Goal: Task Accomplishment & Management: Manage account settings

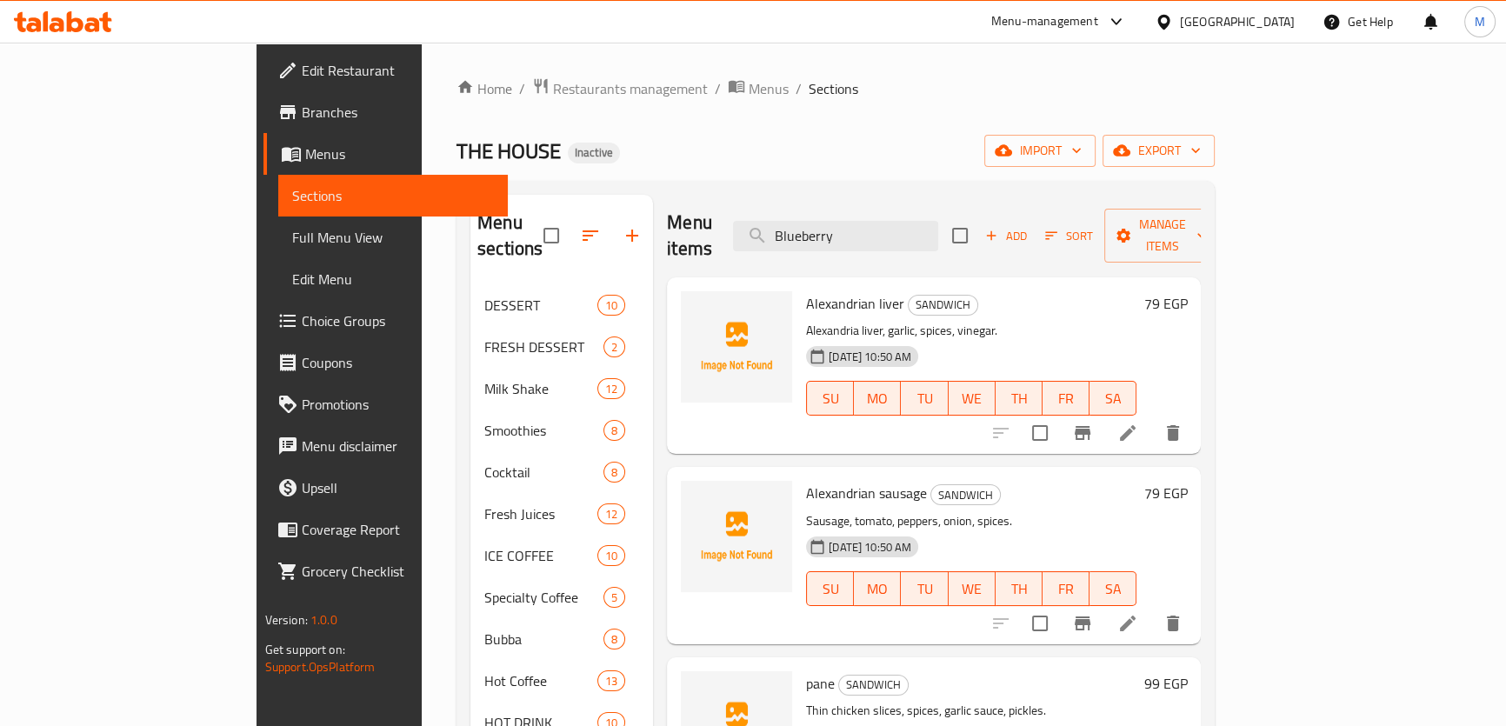
scroll to position [1167, 0]
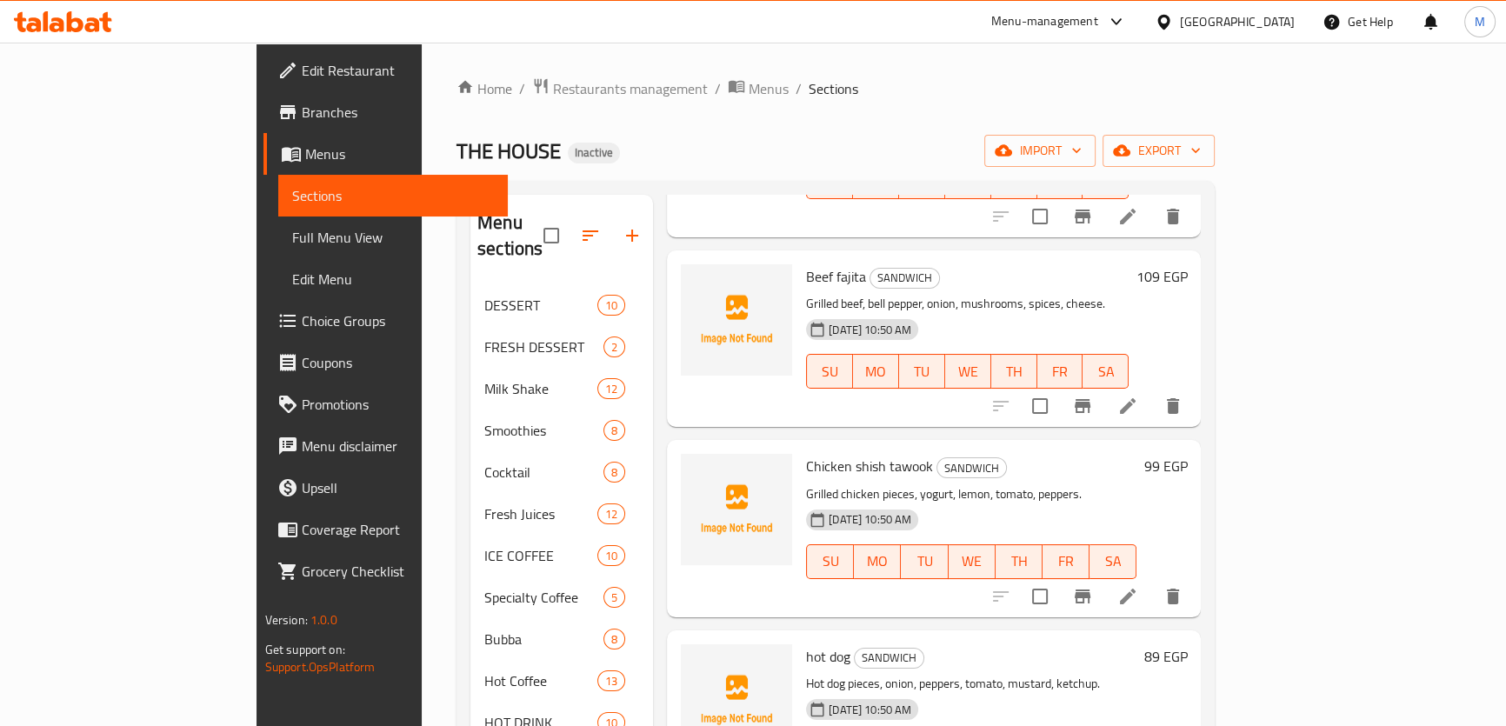
click at [904, 112] on div "Home / Restaurants management / Menus / Sections THE HOUSE Inactive import expo…" at bounding box center [836, 733] width 758 height 1313
click at [74, 24] on icon at bounding box center [63, 21] width 98 height 21
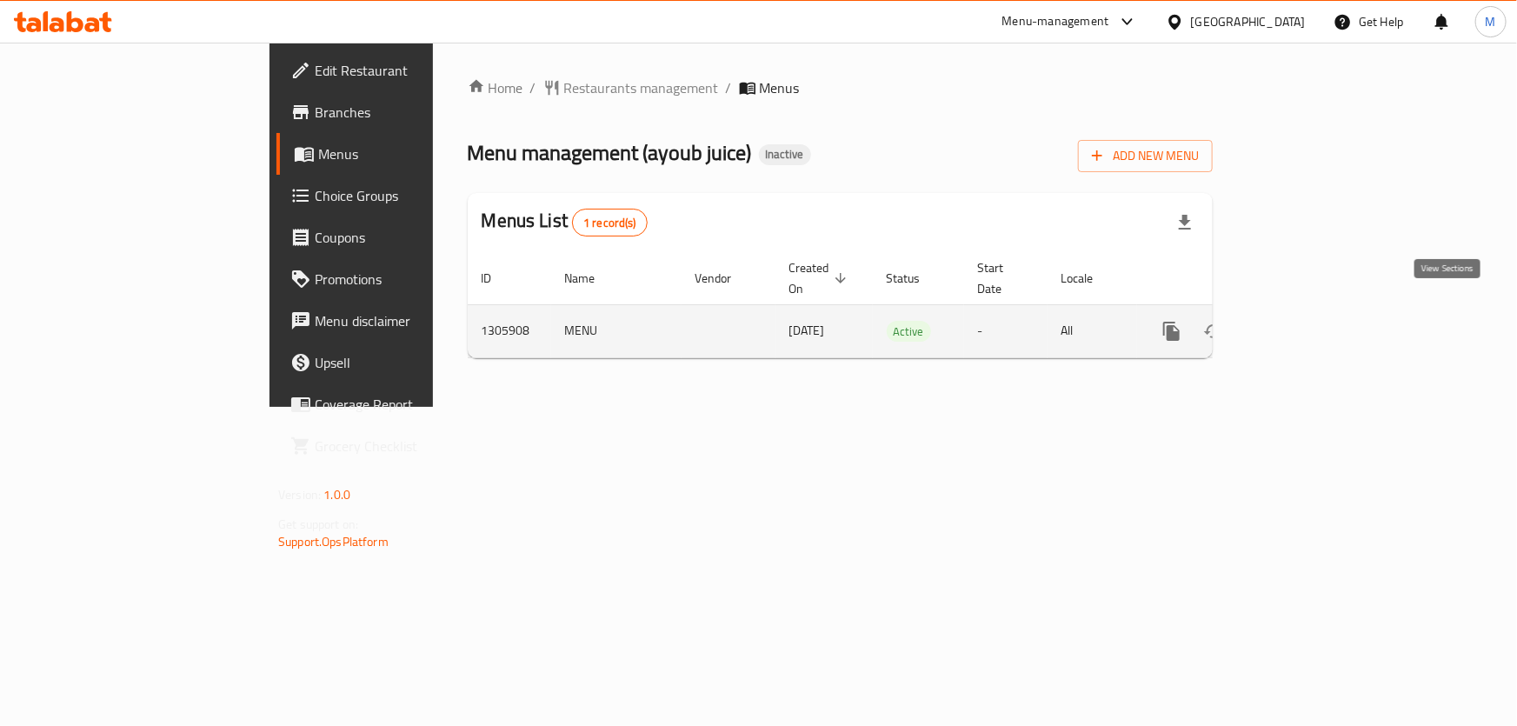
click at [1305, 323] on icon "enhanced table" at bounding box center [1298, 331] width 16 height 16
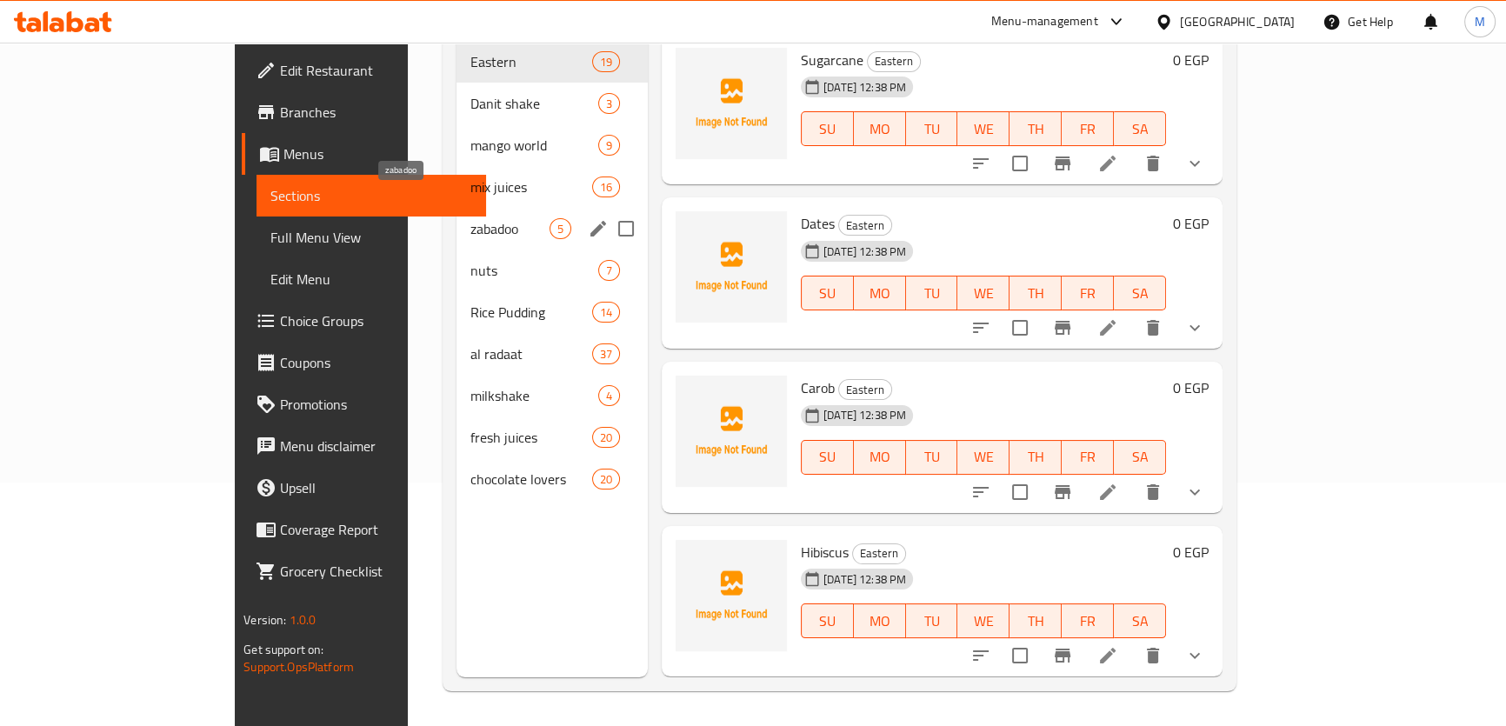
scroll to position [243, 0]
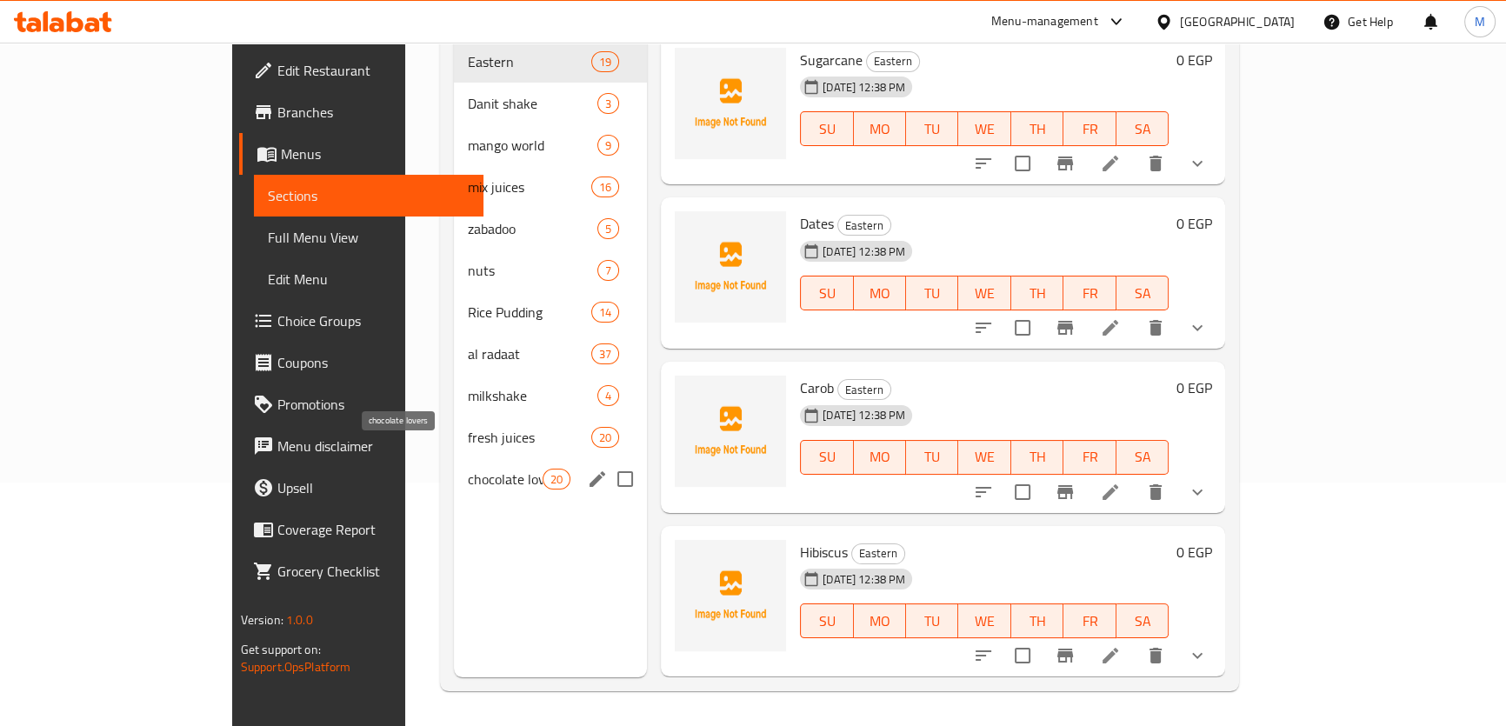
click at [468, 469] on span "chocolate lovers" at bounding box center [505, 479] width 74 height 21
click at [468, 427] on span "fresh juices" at bounding box center [529, 437] width 123 height 21
click at [468, 385] on span "milkshake" at bounding box center [533, 395] width 130 height 21
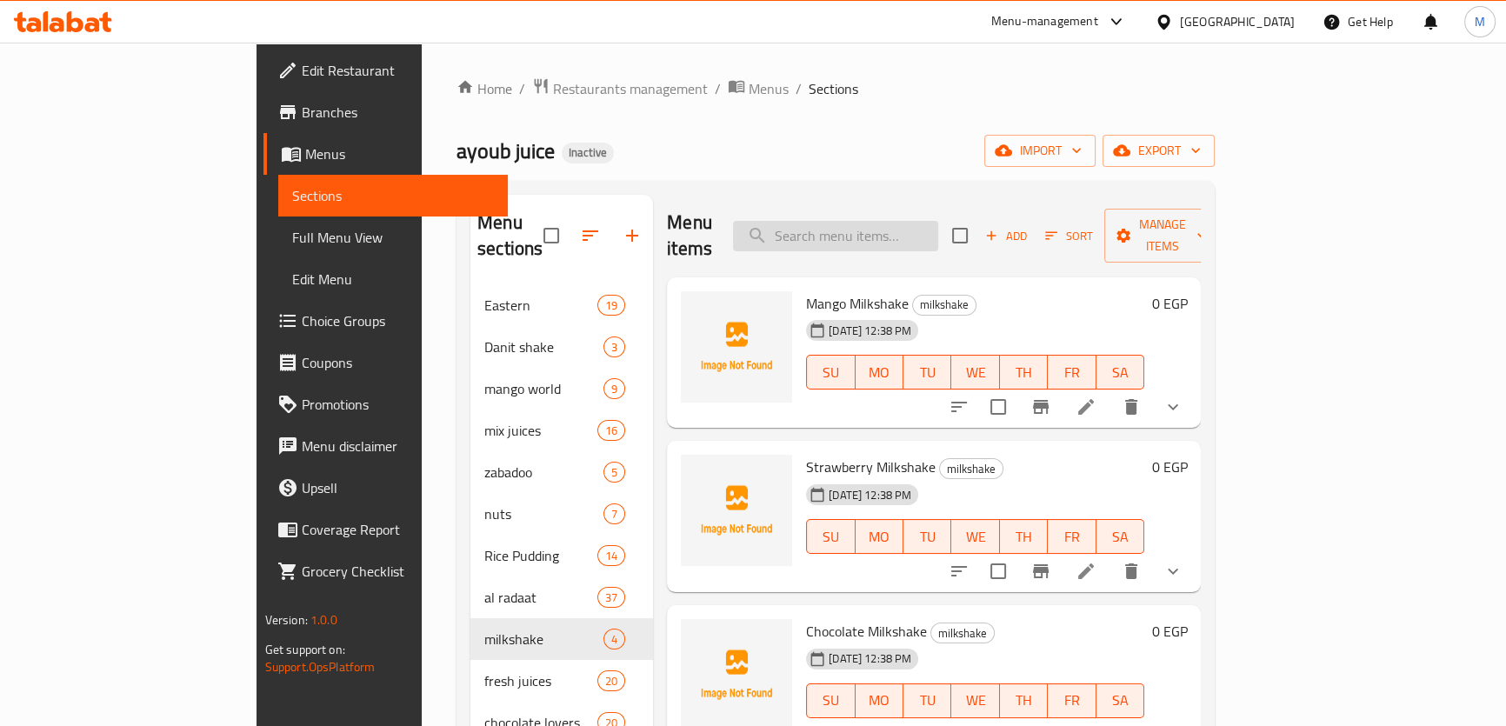
click at [911, 221] on input "search" at bounding box center [835, 236] width 205 height 30
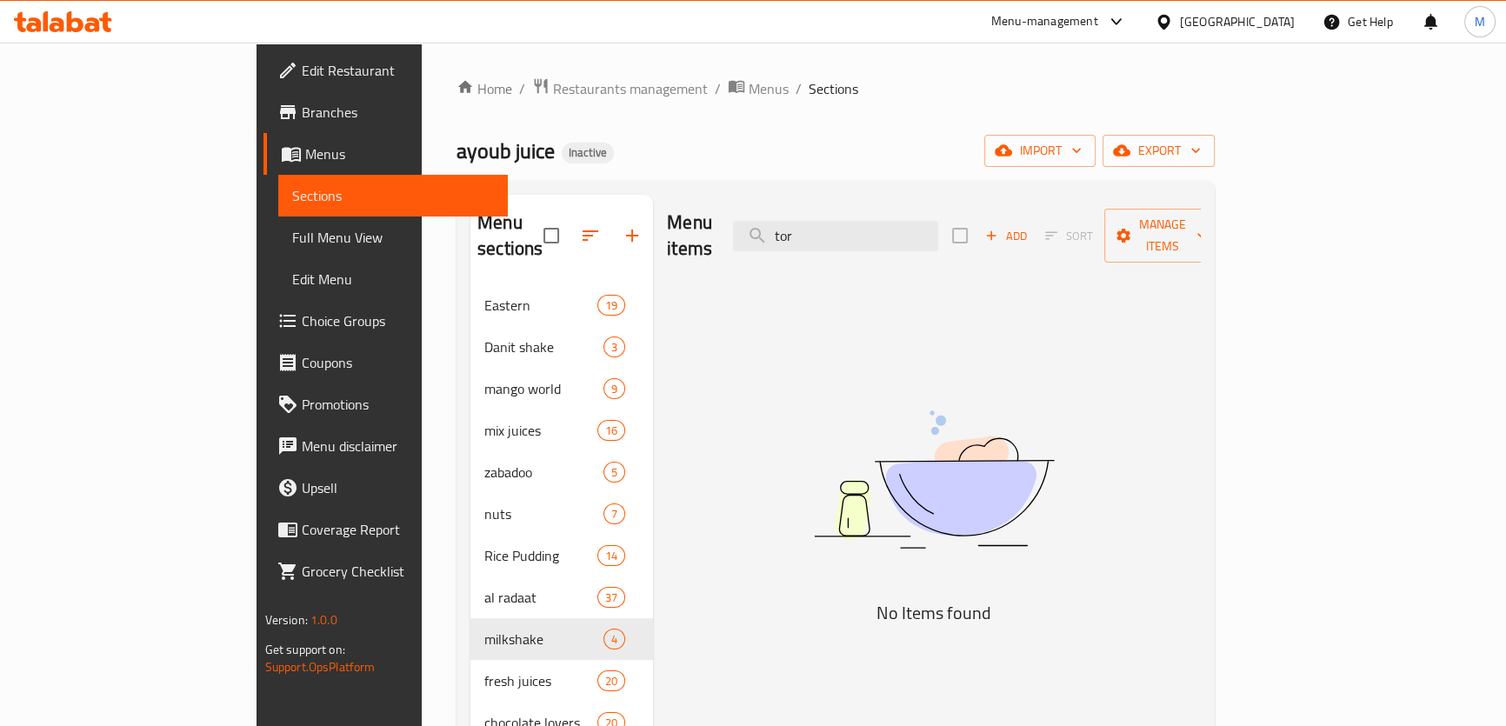
drag, startPoint x: 924, startPoint y: 222, endPoint x: 617, endPoint y: 224, distance: 306.1
click at [667, 224] on div "Menu items tor Add Sort Manage items" at bounding box center [934, 236] width 534 height 83
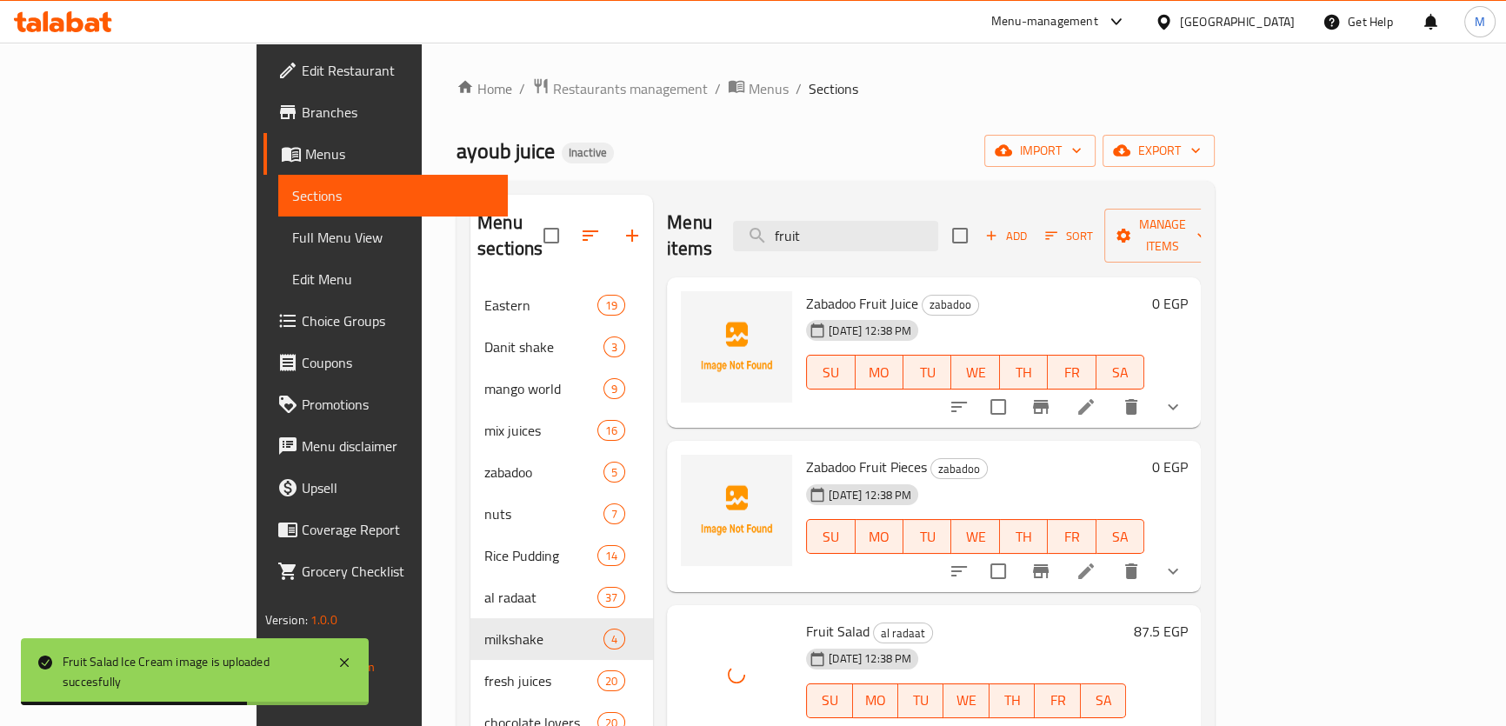
drag, startPoint x: 914, startPoint y: 220, endPoint x: 724, endPoint y: 220, distance: 189.6
click at [724, 220] on div "Menu items fruit Add Sort Manage items" at bounding box center [934, 236] width 534 height 83
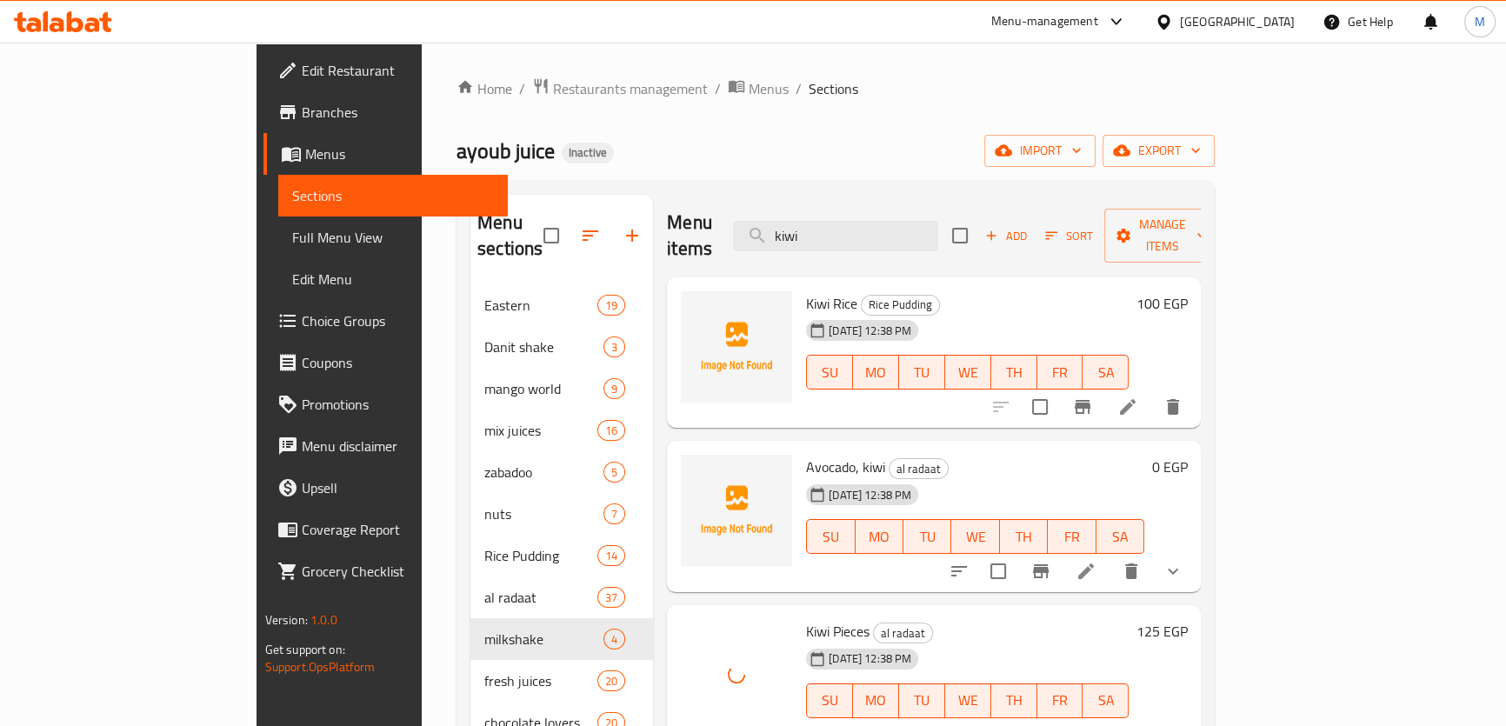
drag, startPoint x: 921, startPoint y: 222, endPoint x: 646, endPoint y: 220, distance: 274.8
click at [667, 220] on div "Menu items kiwi Add Sort Manage items" at bounding box center [934, 236] width 534 height 83
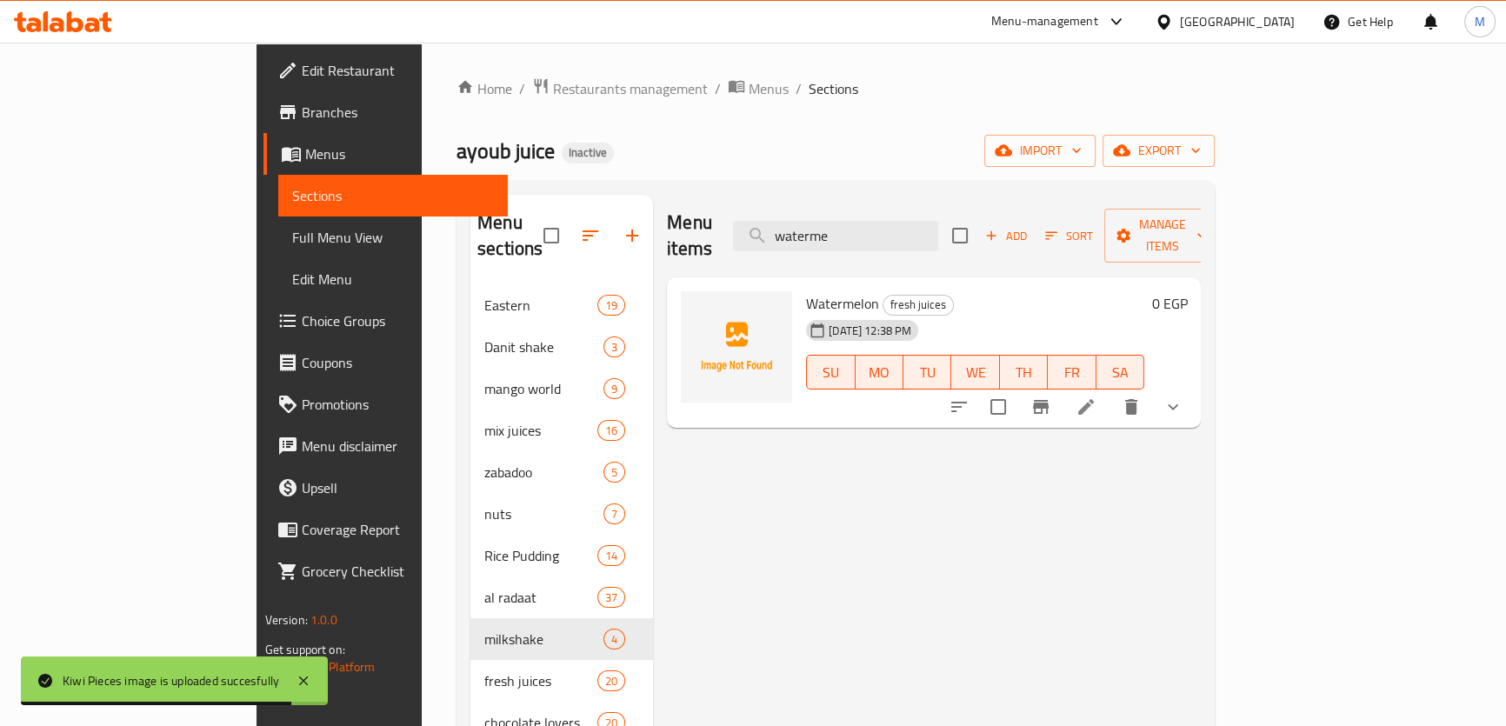
click at [1184, 397] on icon "show more" at bounding box center [1173, 407] width 21 height 21
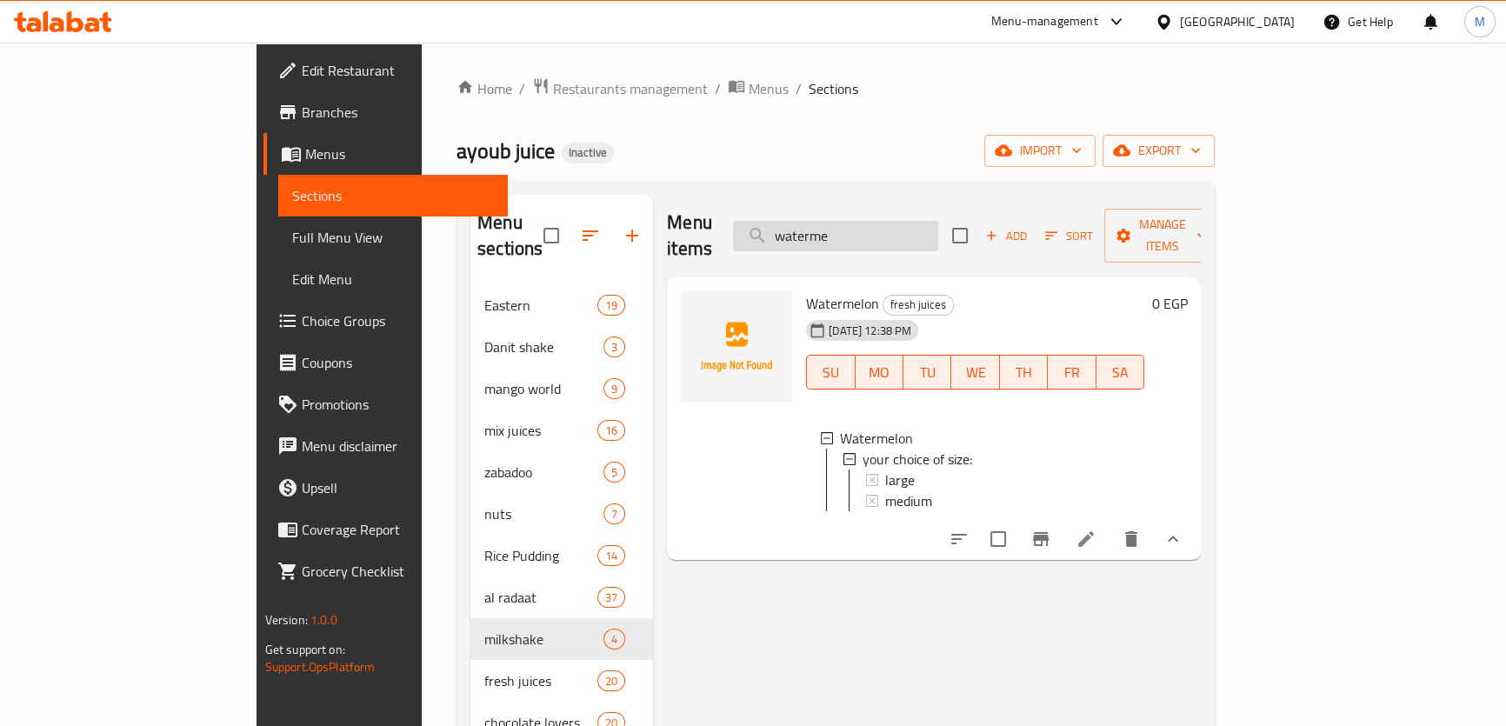
click at [904, 222] on input "waterme" at bounding box center [835, 236] width 205 height 30
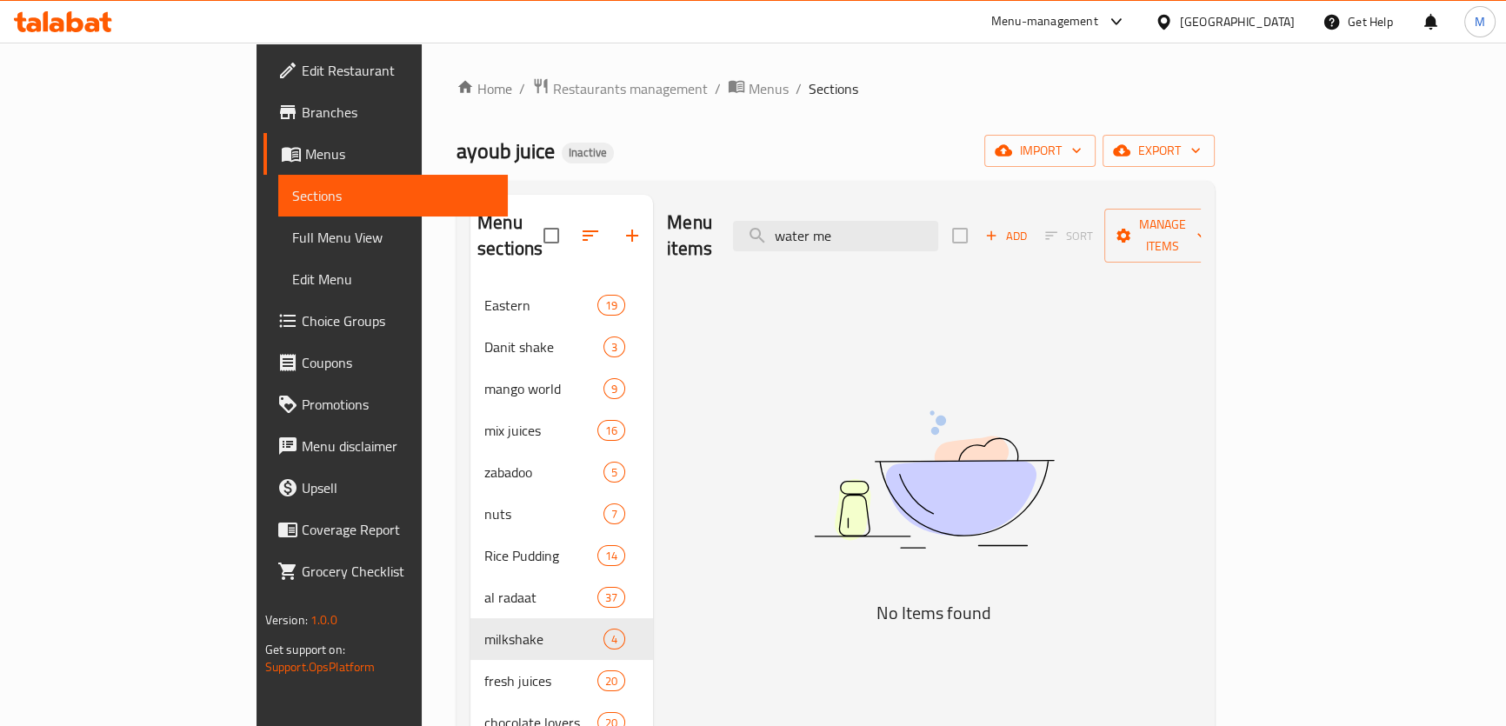
drag, startPoint x: 948, startPoint y: 223, endPoint x: 656, endPoint y: 220, distance: 292.2
click at [667, 220] on div "Menu items water me Add Sort Manage items" at bounding box center [934, 236] width 534 height 83
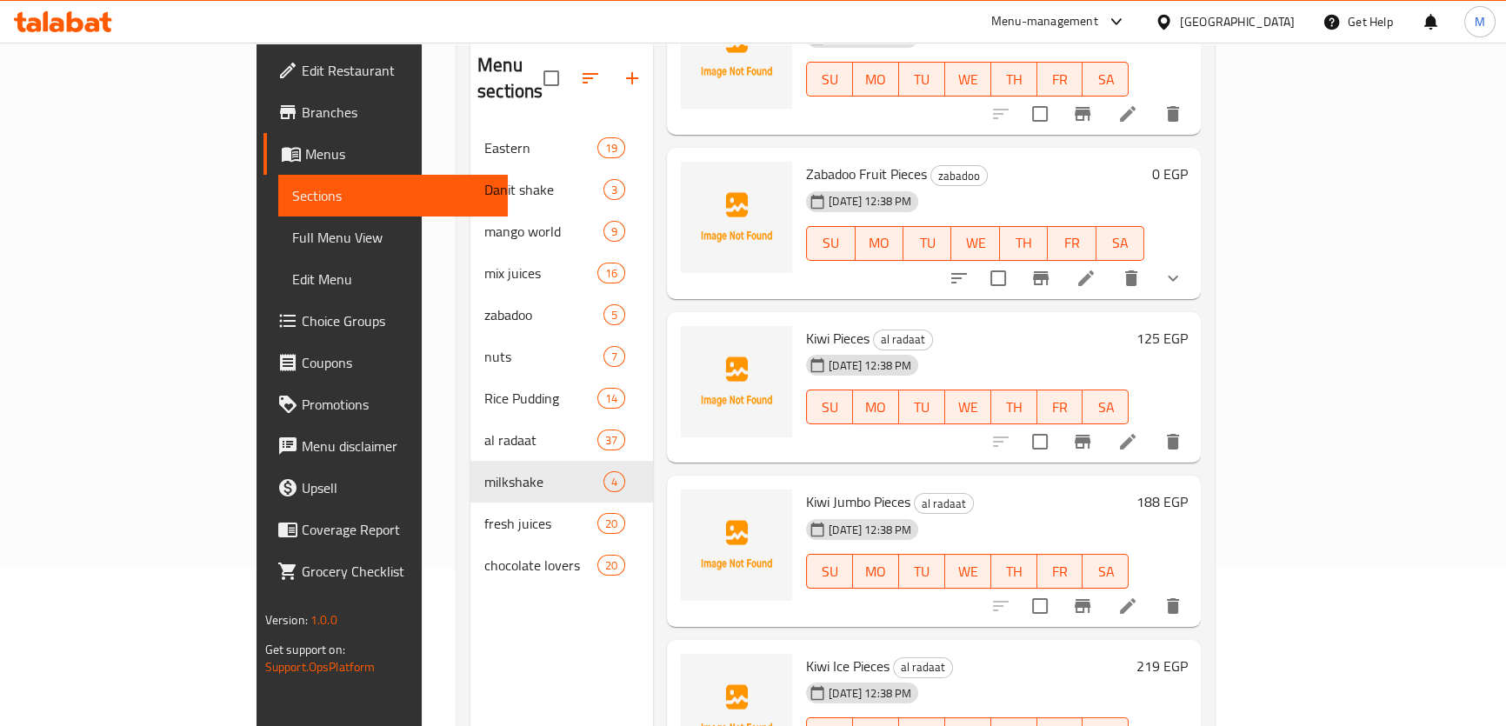
scroll to position [243, 0]
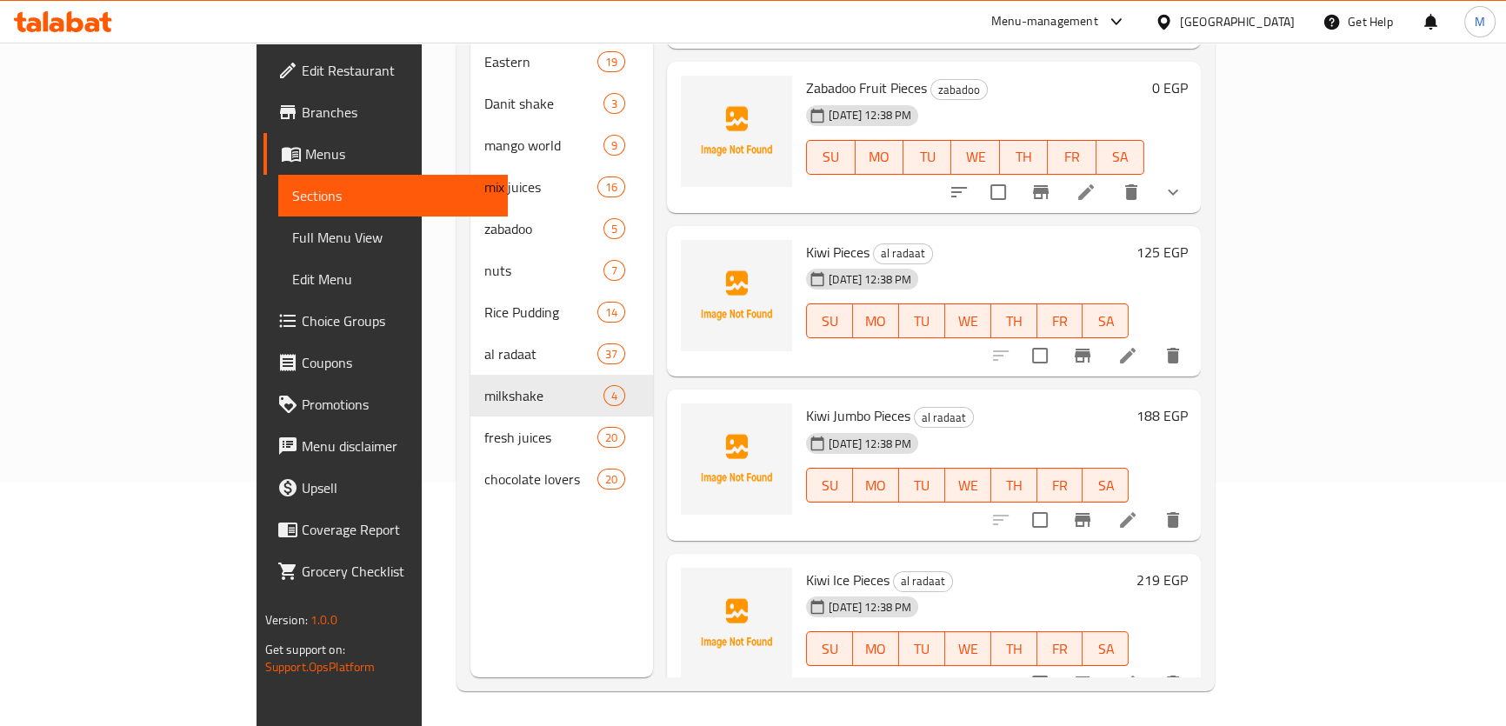
click at [806, 239] on span "Kiwi Pieces" at bounding box center [837, 252] width 63 height 26
copy h6 "Kiwi Pieces"
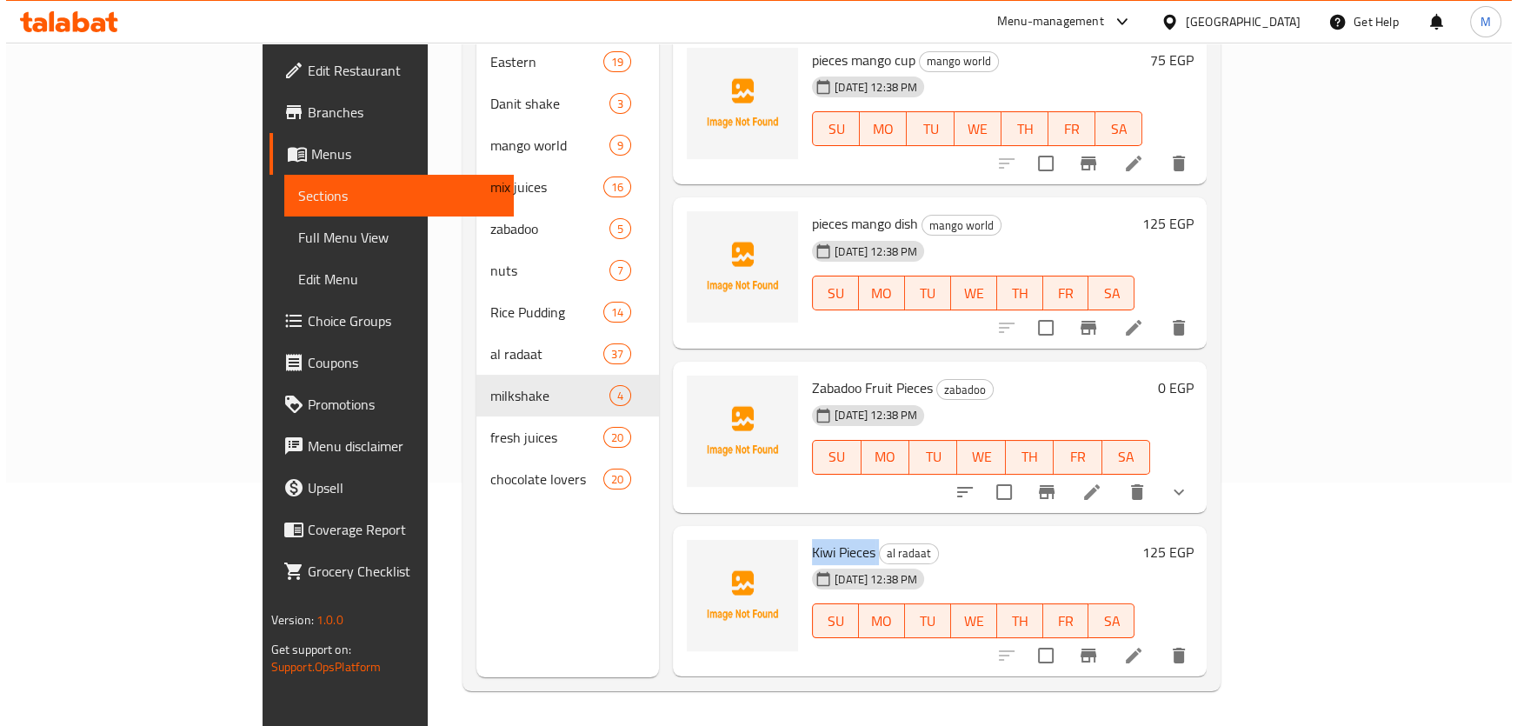
scroll to position [0, 0]
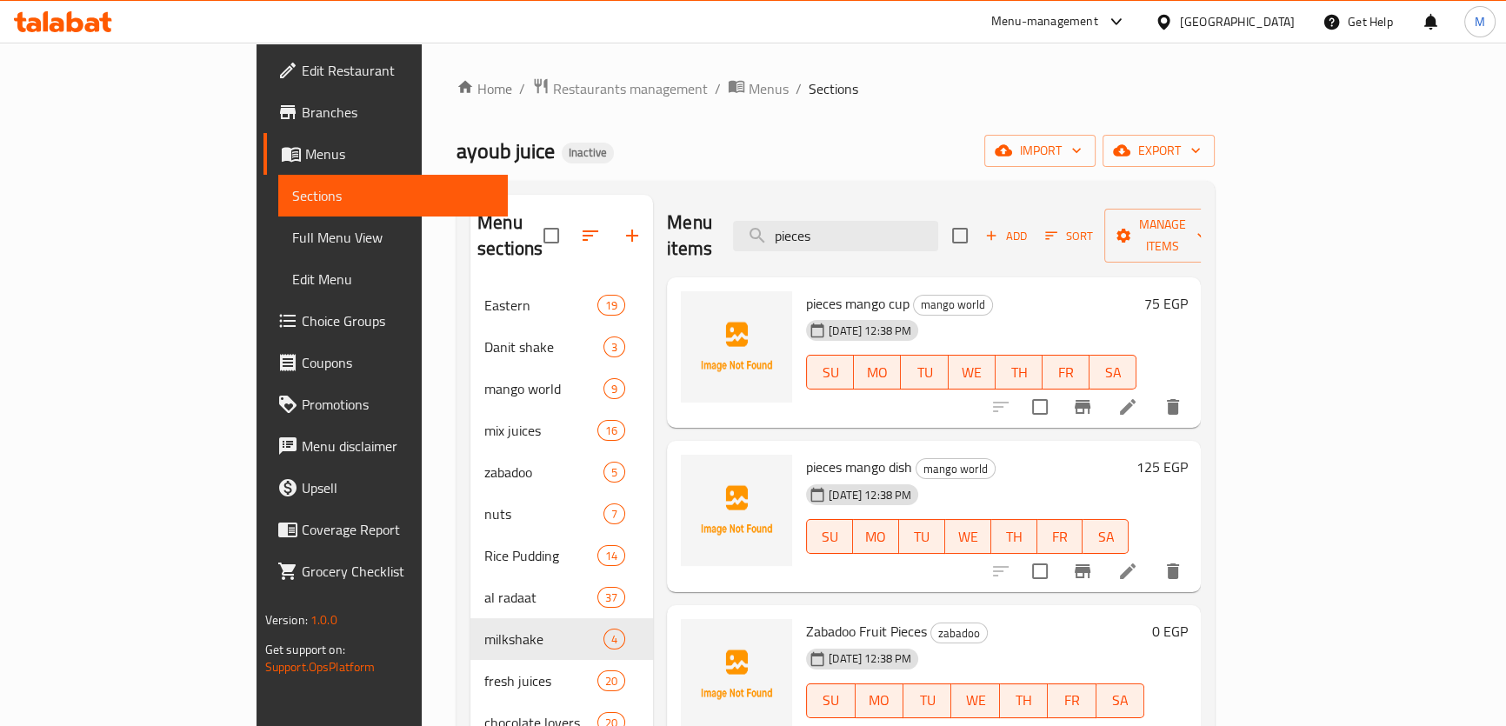
drag, startPoint x: 942, startPoint y: 232, endPoint x: 666, endPoint y: 203, distance: 277.2
click at [668, 203] on div "Menu items pieces Add Sort Manage items" at bounding box center [934, 236] width 534 height 83
paste input "Kiwi Pieces"
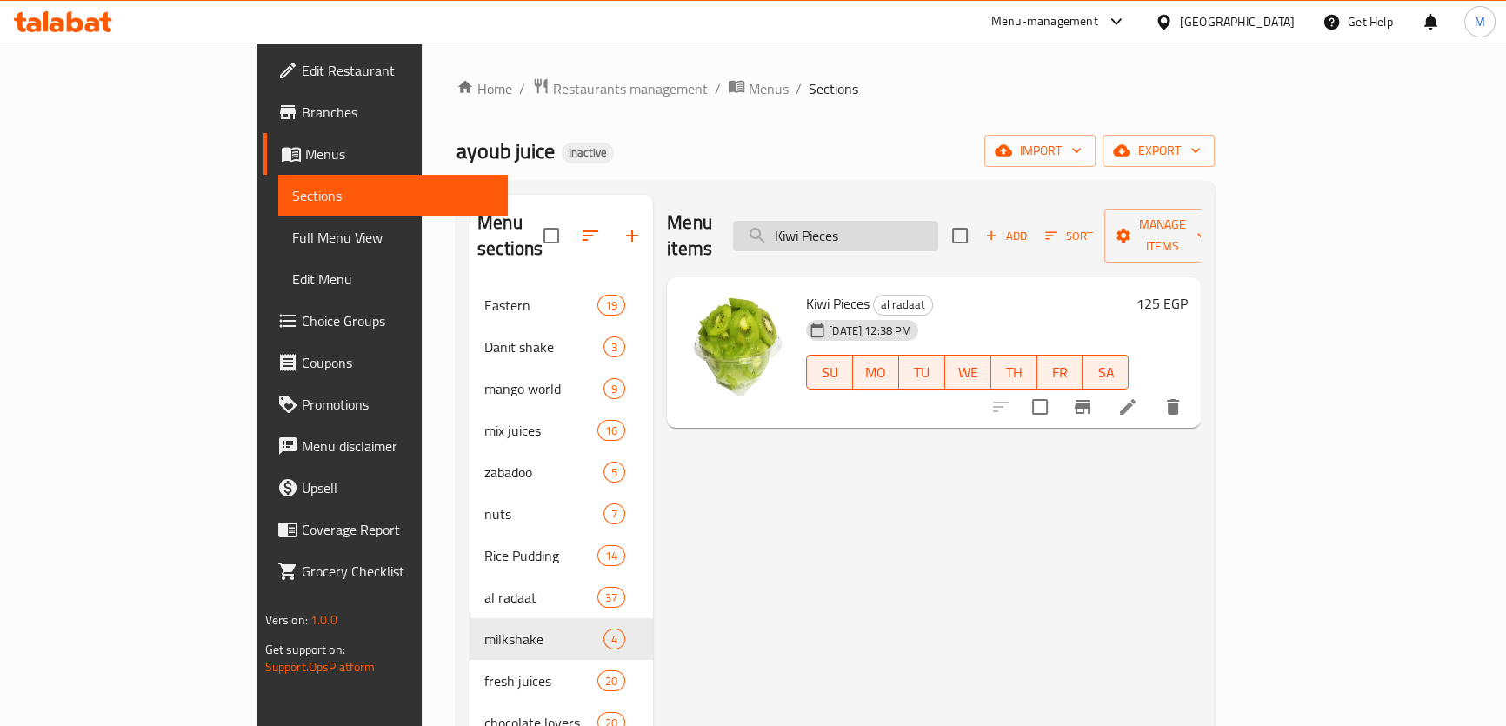
click at [938, 223] on input "Kiwi Pieces" at bounding box center [835, 236] width 205 height 30
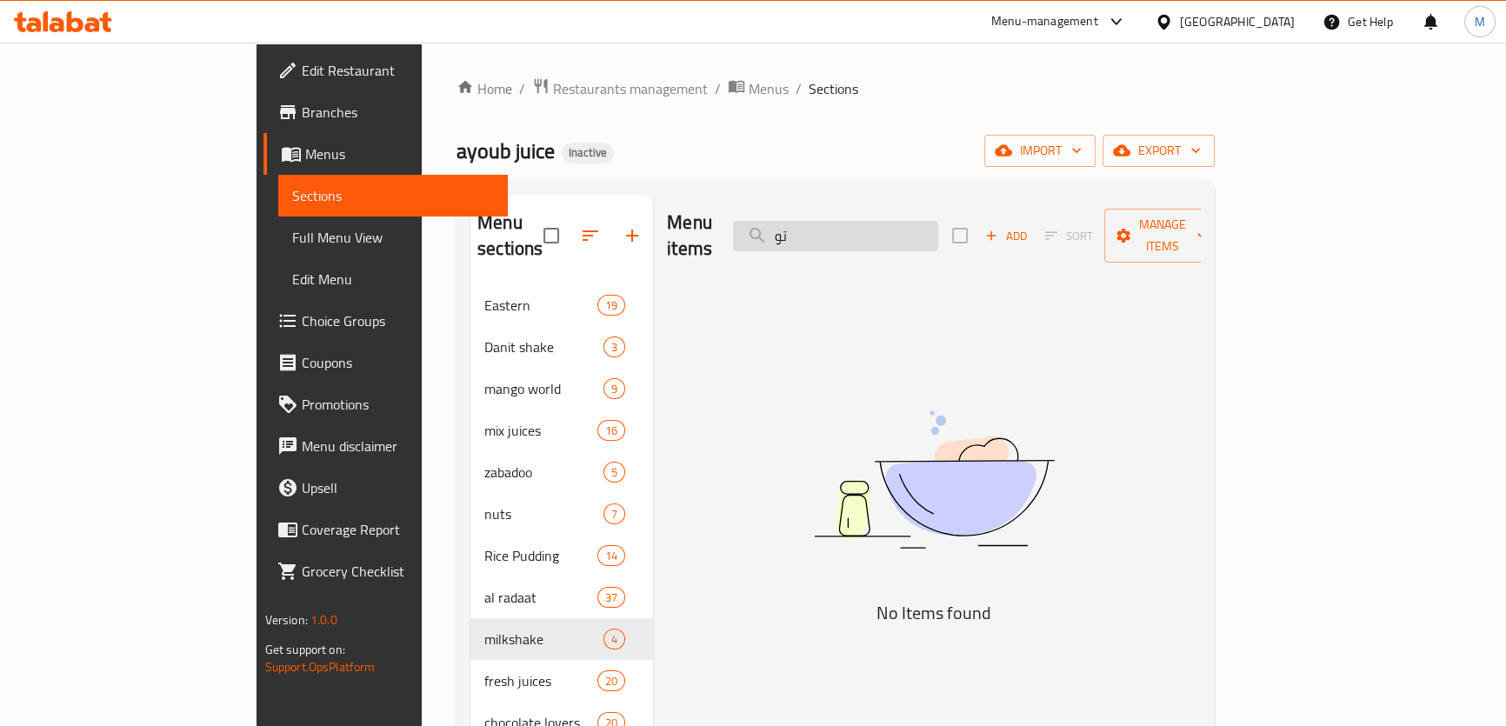
type input "ت"
type input "ط"
type input "t"
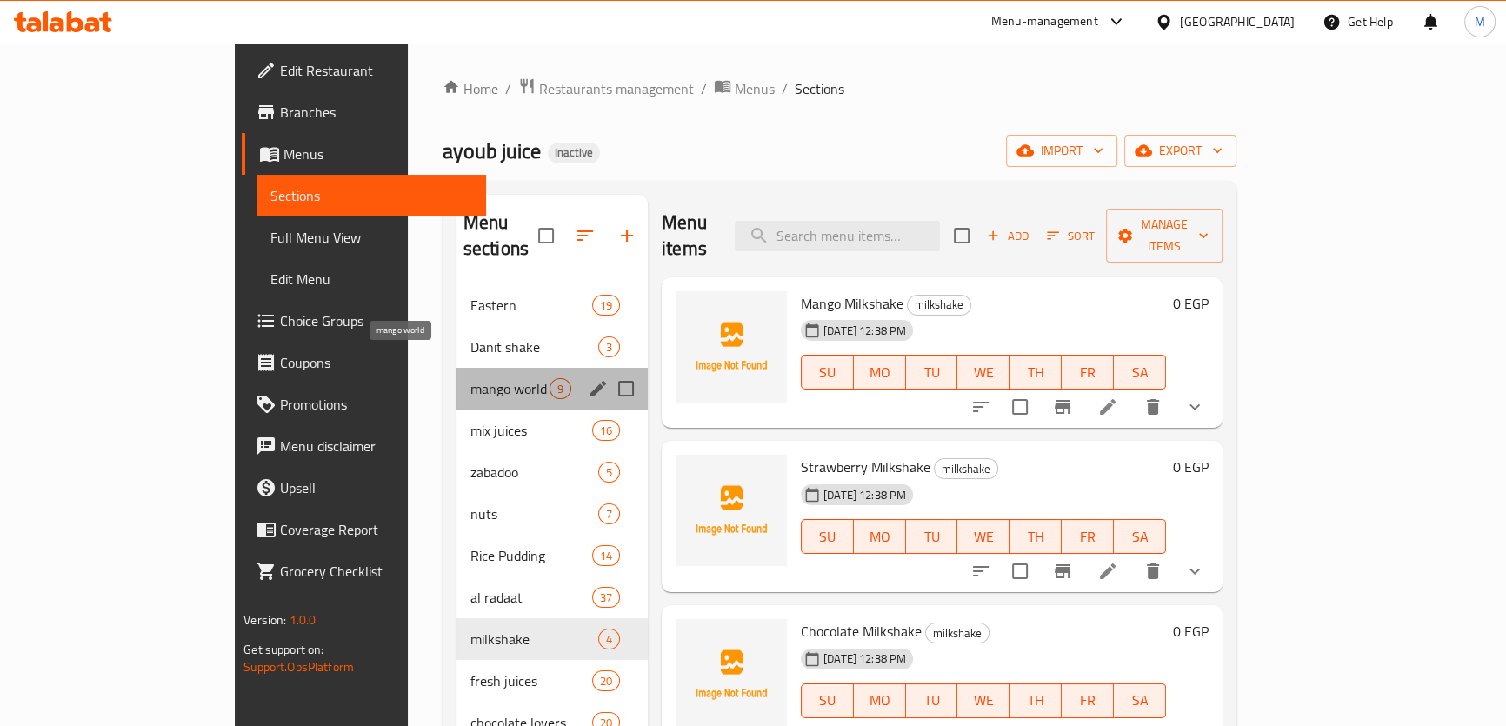
click at [470, 378] on span "mango world" at bounding box center [509, 388] width 79 height 21
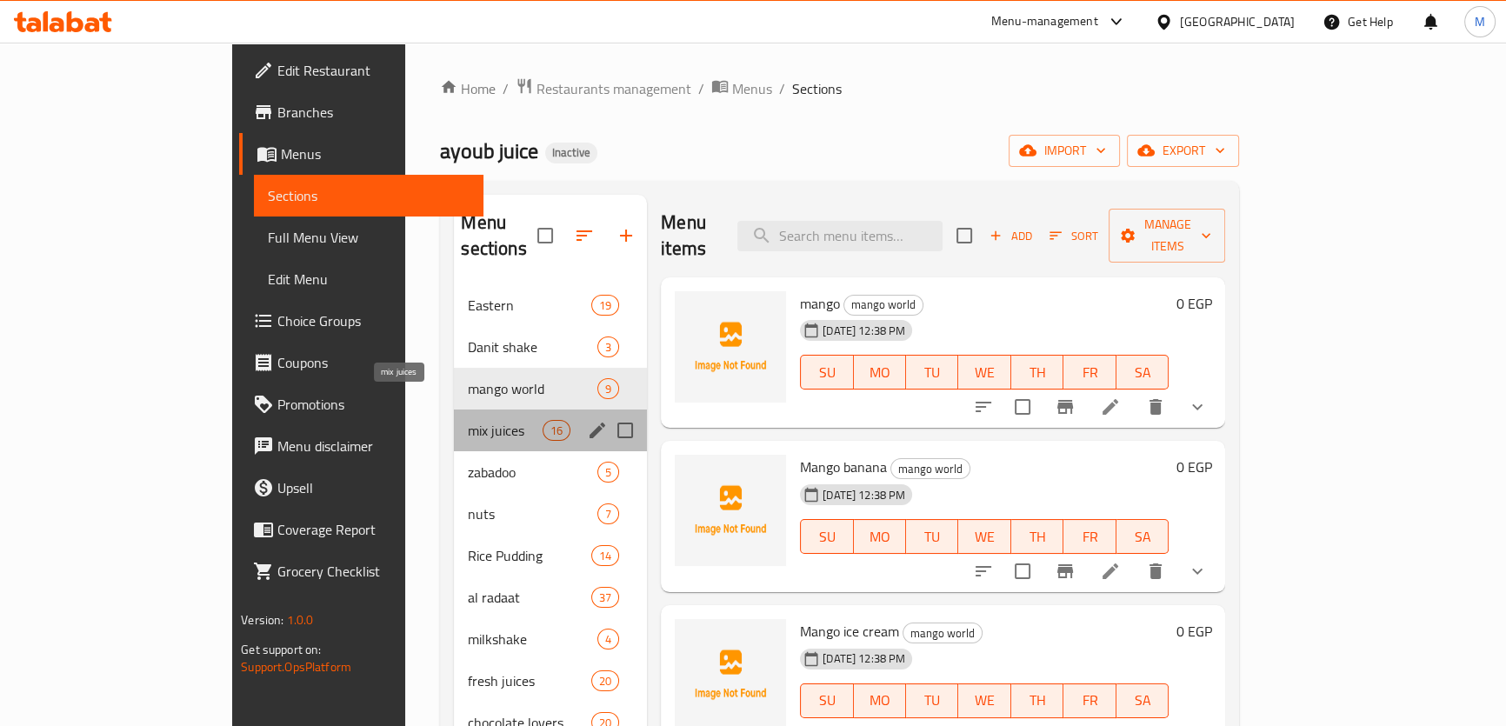
click at [468, 420] on span "mix juices" at bounding box center [505, 430] width 74 height 21
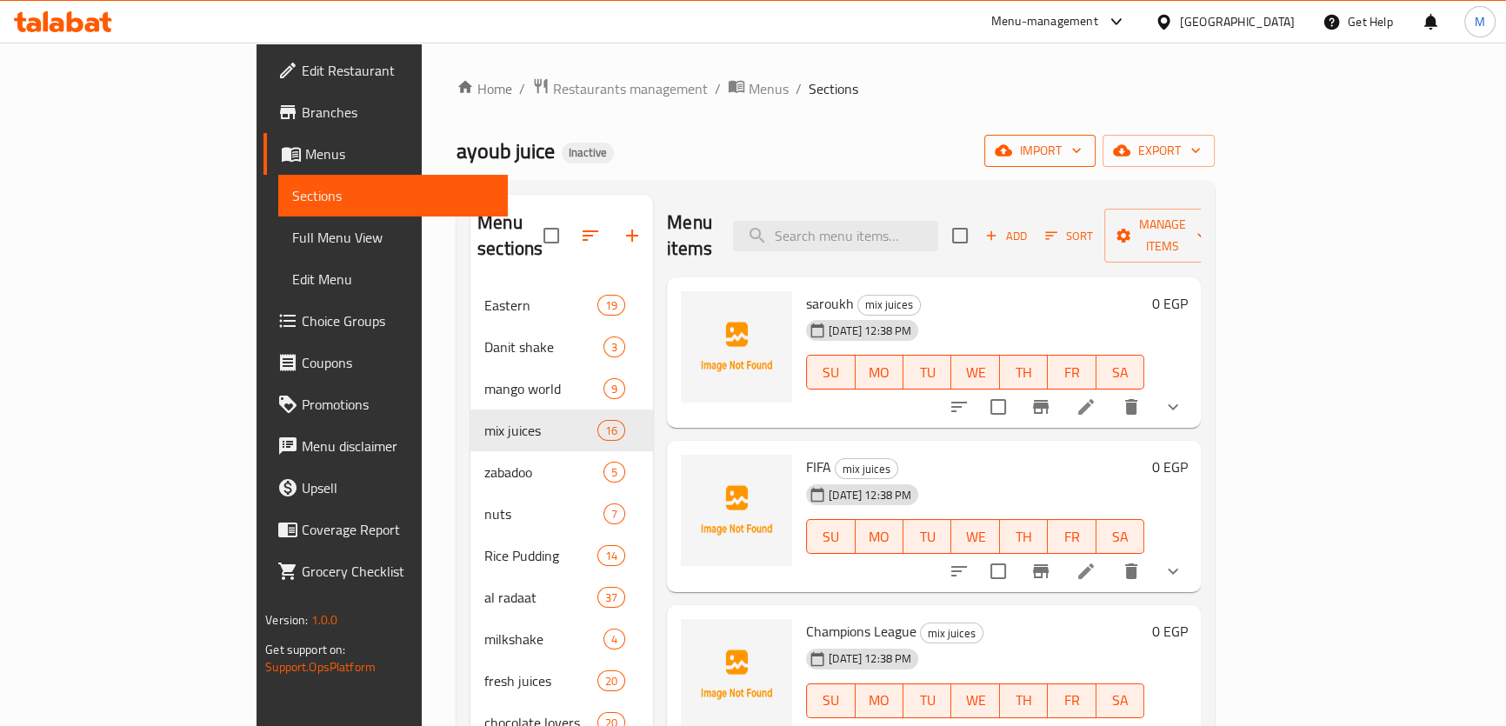
click at [1096, 163] on button "import" at bounding box center [1039, 151] width 111 height 32
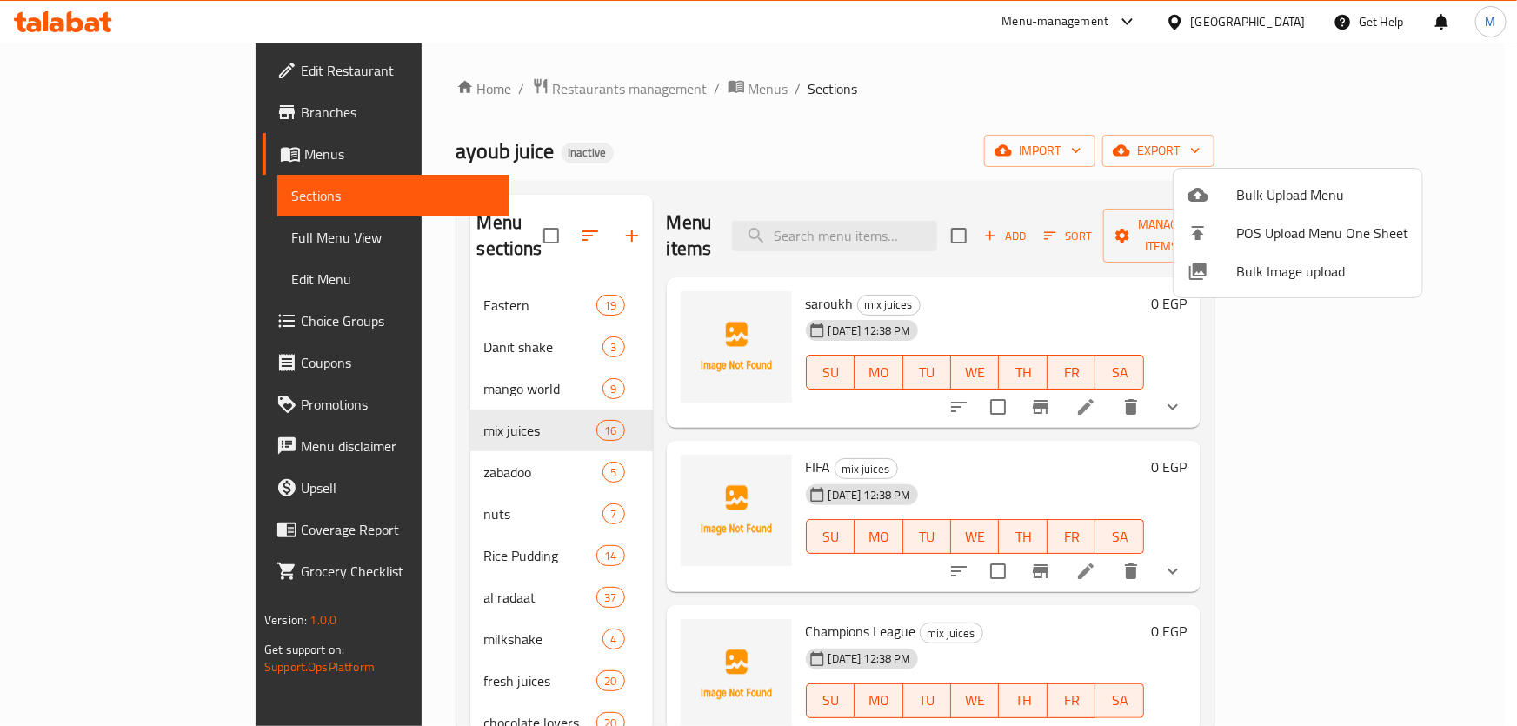
click at [1309, 271] on span "Bulk Image upload" at bounding box center [1323, 271] width 172 height 21
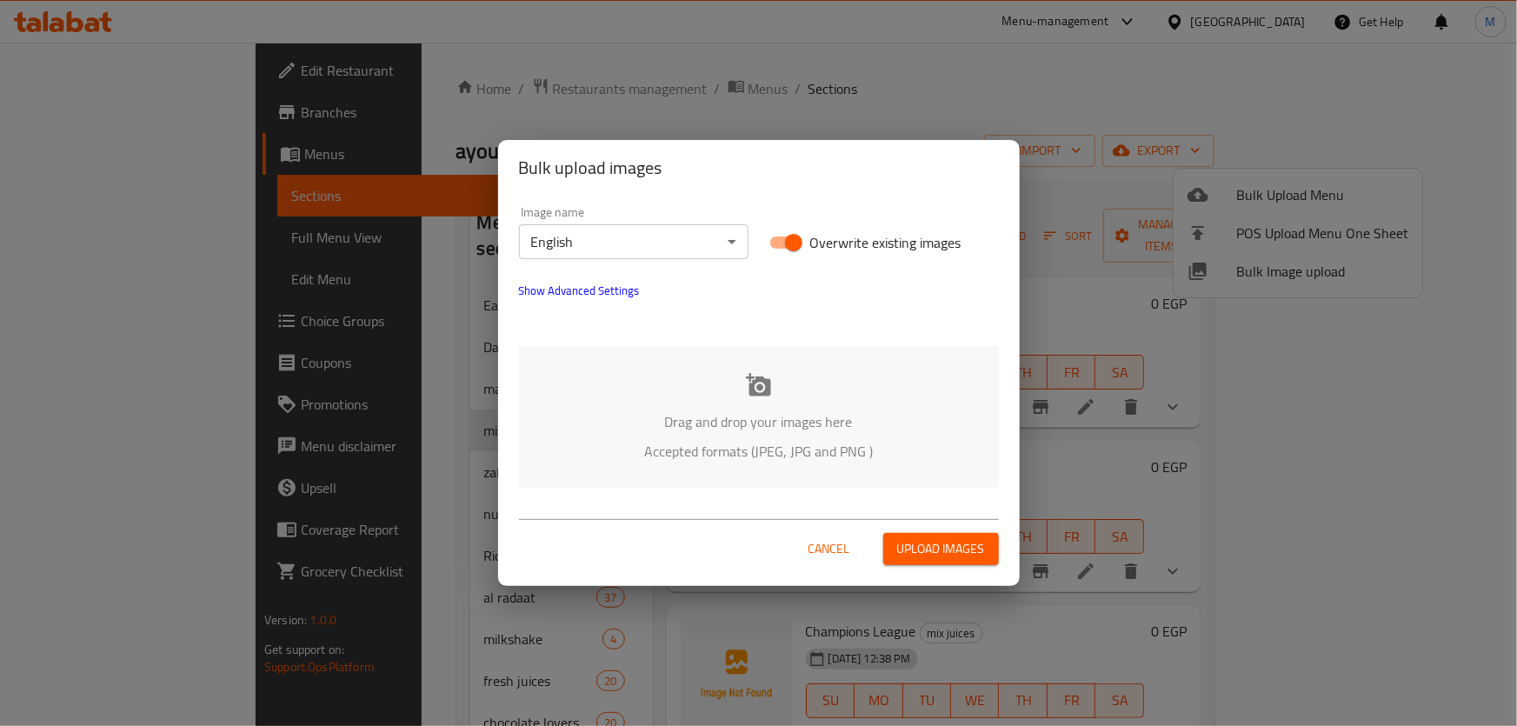
click at [802, 251] on input "Overwrite existing images" at bounding box center [793, 242] width 99 height 33
checkbox input "false"
click at [704, 252] on body "​ Menu-management Egypt Get Help M Edit Restaurant Branches Menus Sections Full…" at bounding box center [758, 385] width 1517 height 684
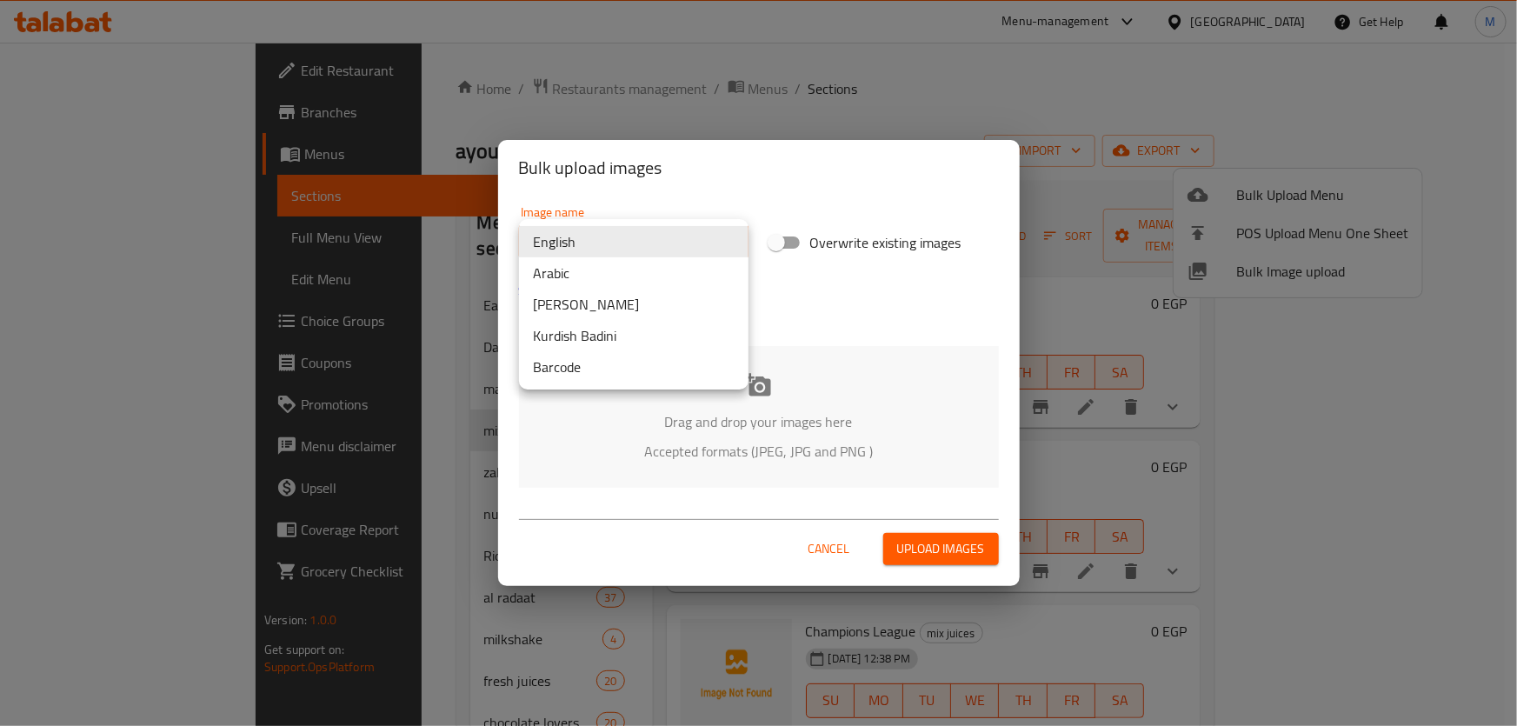
click at [591, 277] on li "Arabic" at bounding box center [634, 272] width 230 height 31
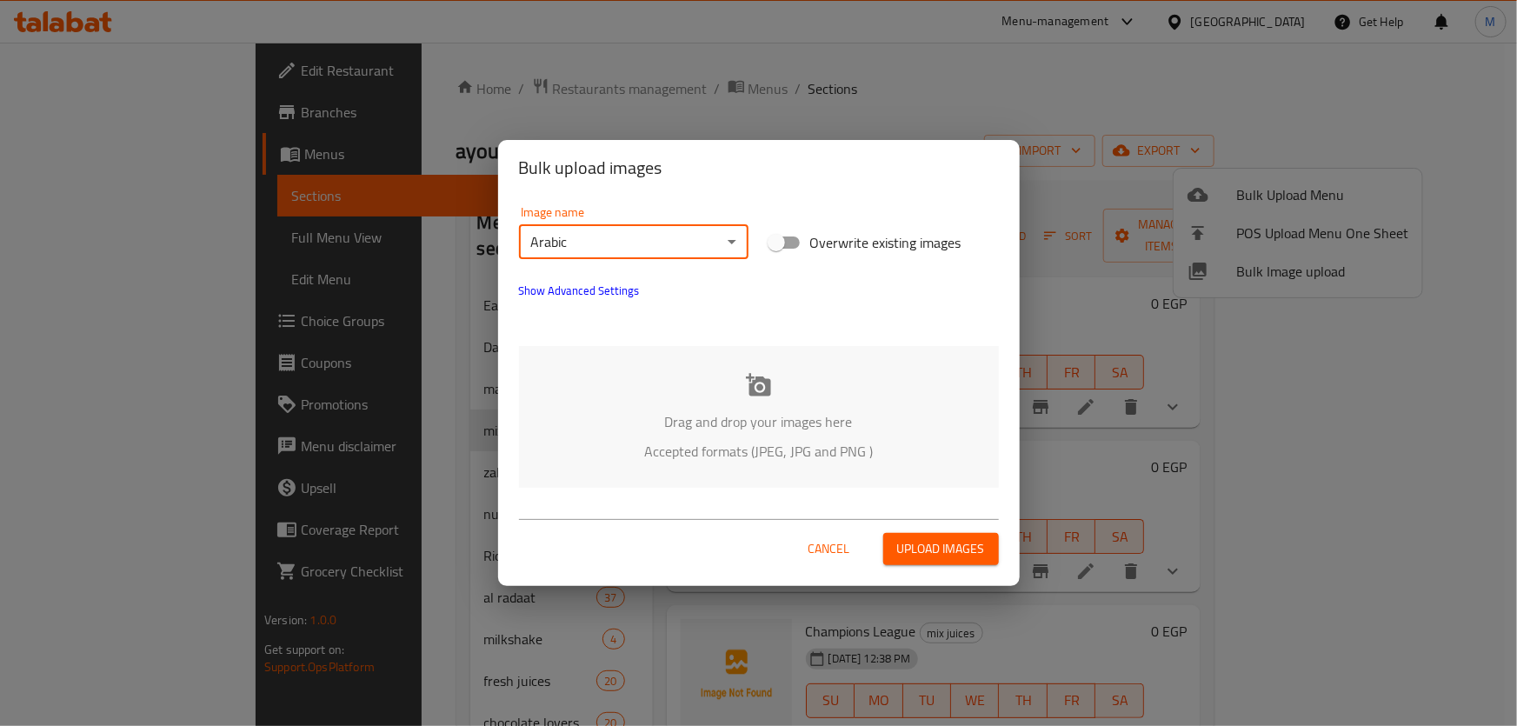
click at [805, 450] on p "Accepted formats (JPEG, JPG and PNG )" at bounding box center [759, 451] width 428 height 21
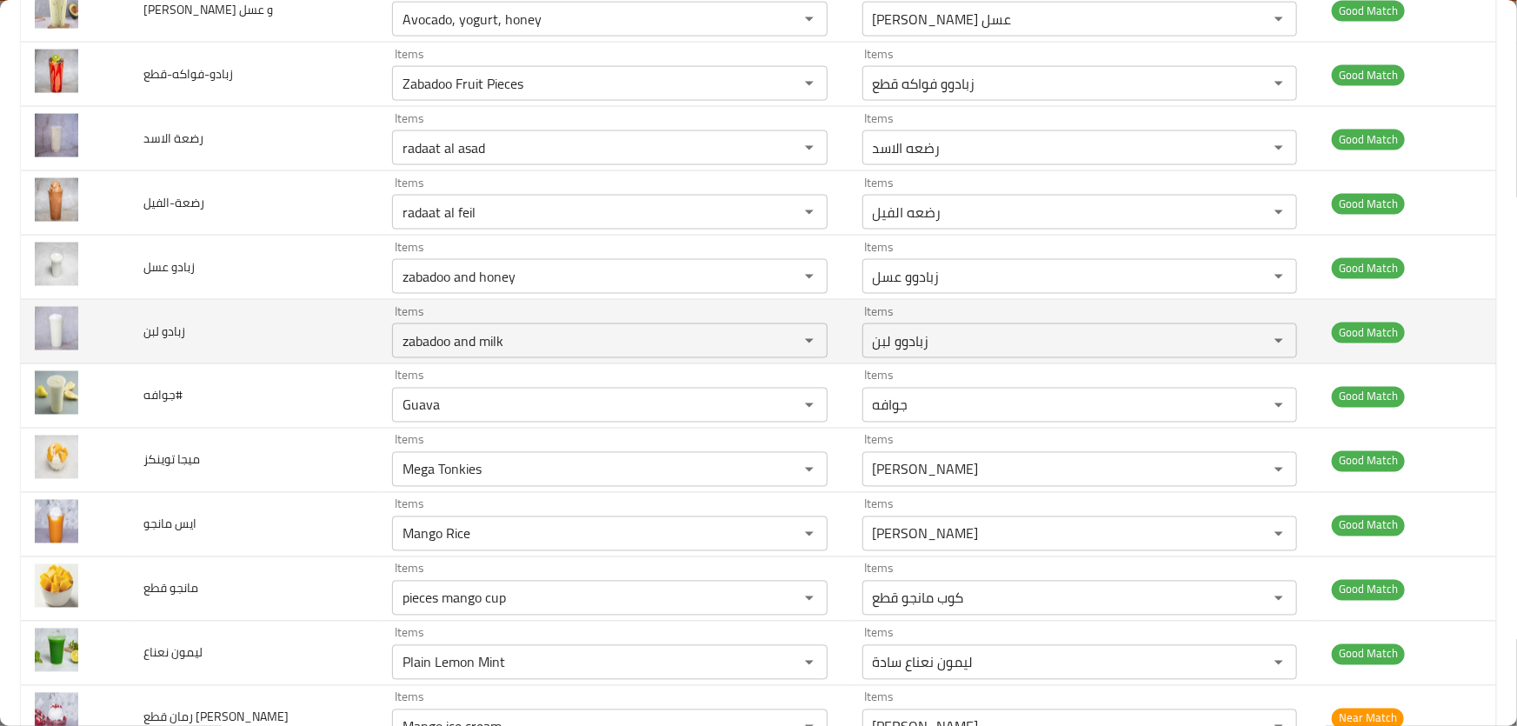
scroll to position [4743, 0]
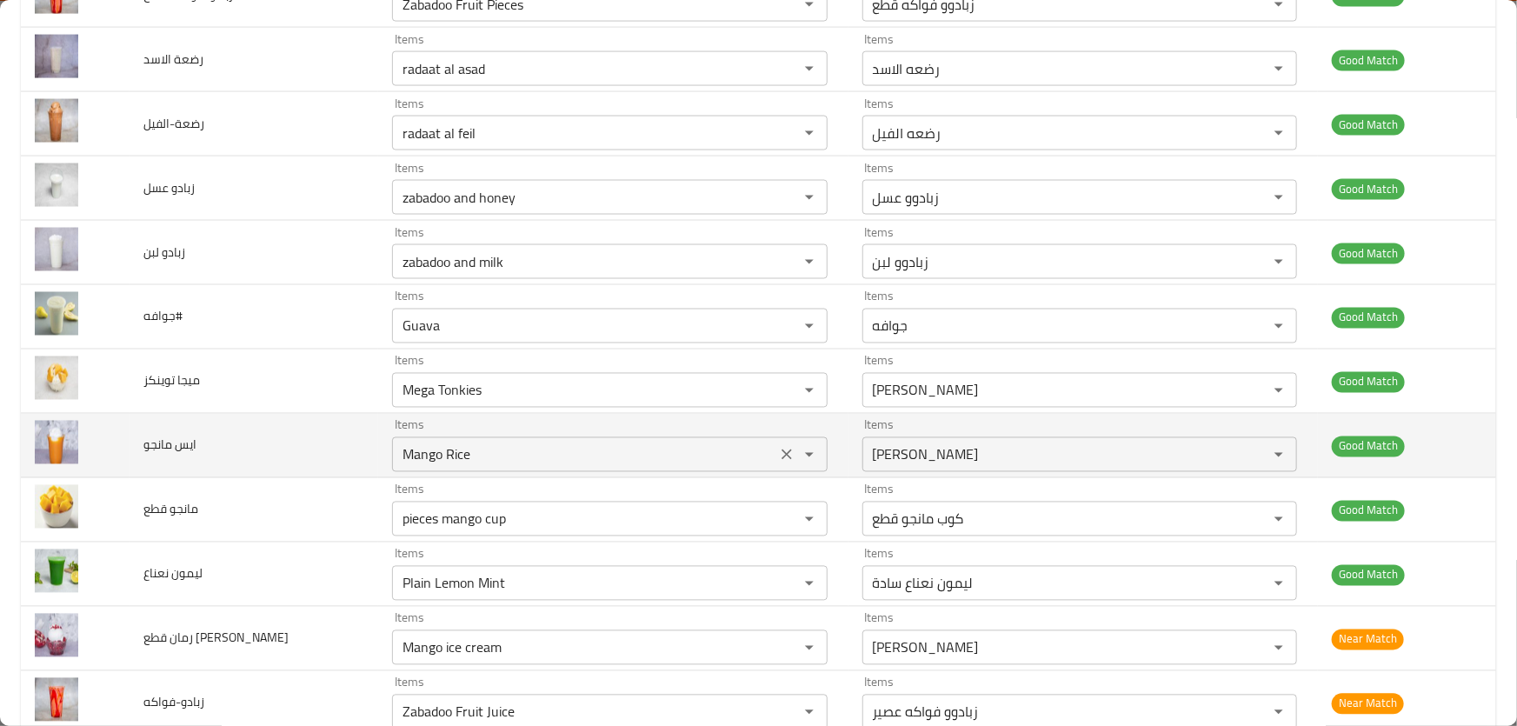
click at [495, 443] on مانجو "Mango Rice" at bounding box center [583, 455] width 373 height 24
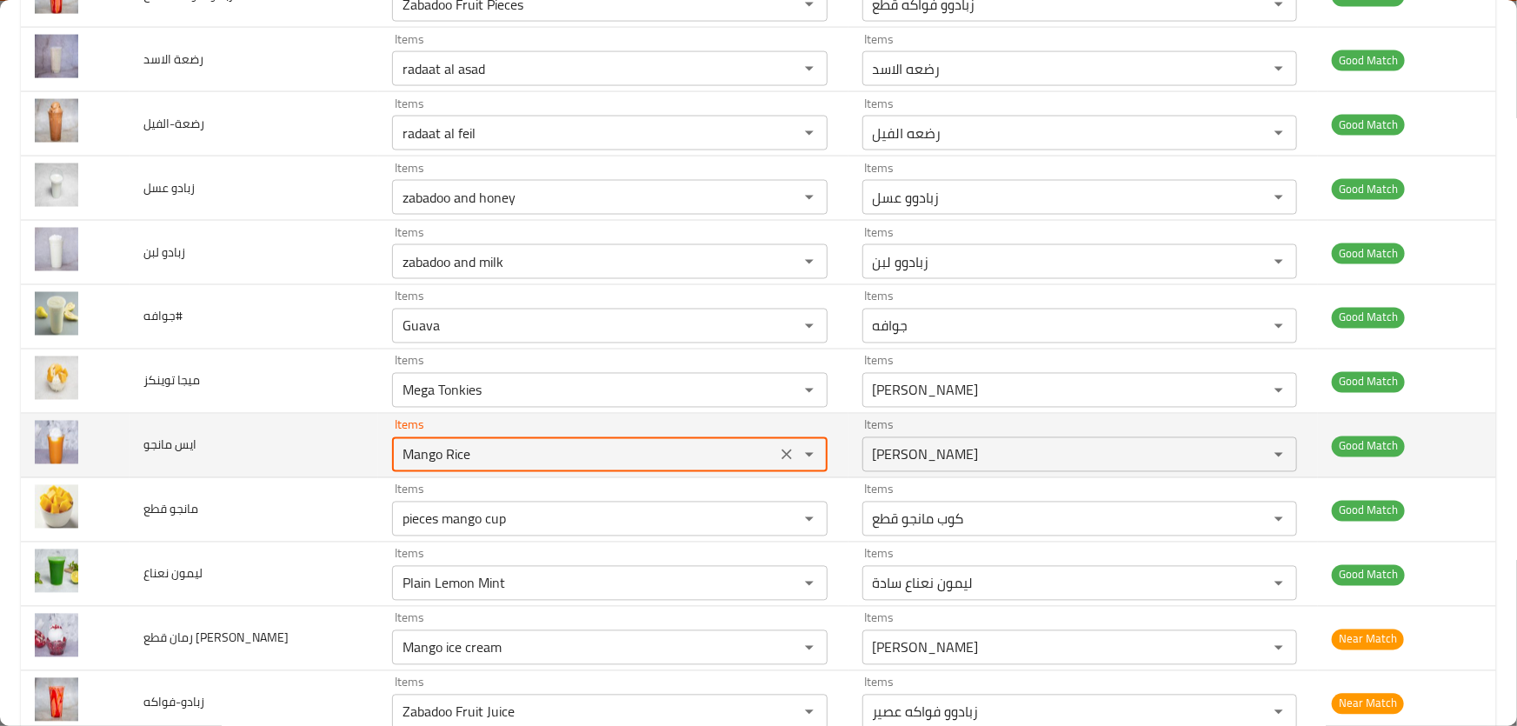
click at [482, 443] on مانجو "Mango Rice" at bounding box center [583, 455] width 373 height 24
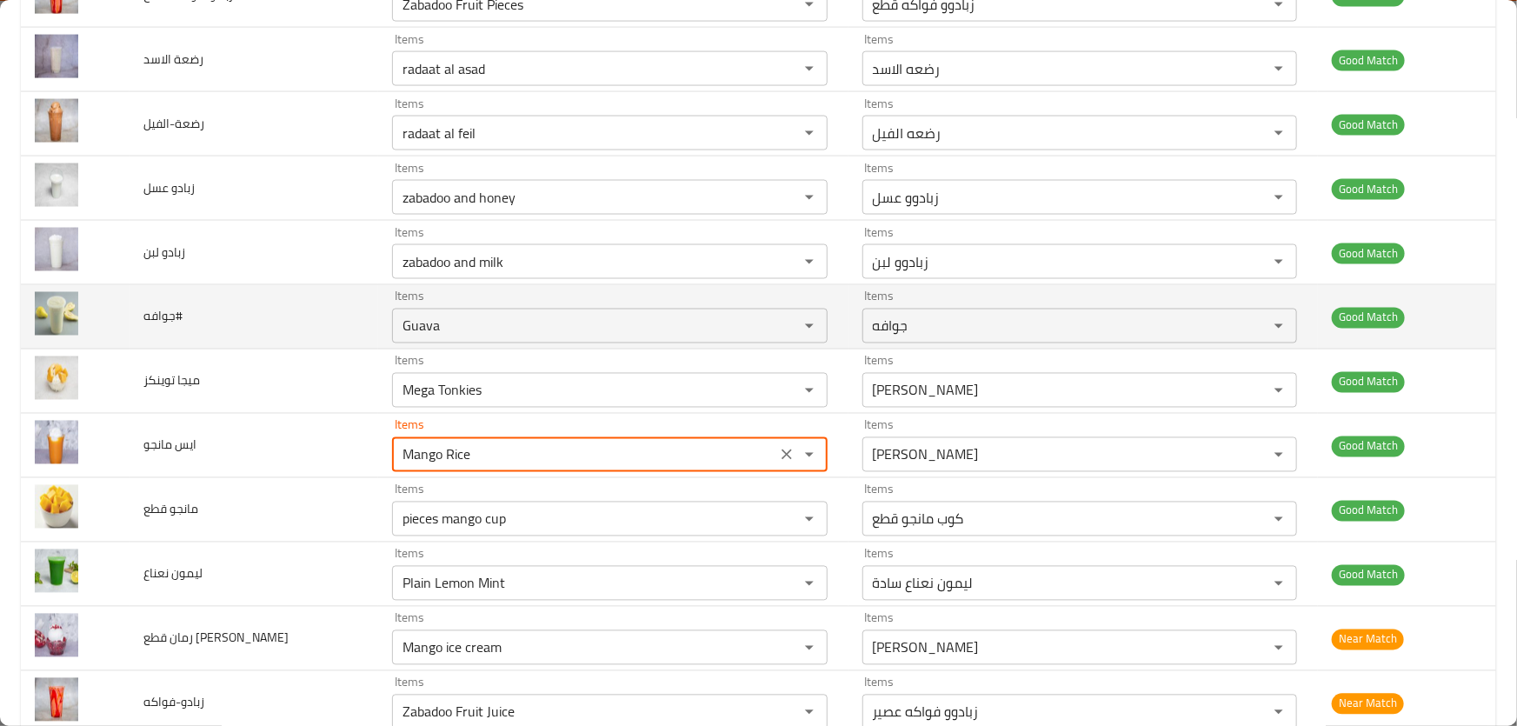
drag, startPoint x: 463, startPoint y: 443, endPoint x: 350, endPoint y: 319, distance: 167.4
click at [226, 414] on tr "ايس مانجو Items Mango Rice Items Items ارز مانجو Items Good Match" at bounding box center [759, 446] width 1476 height 64
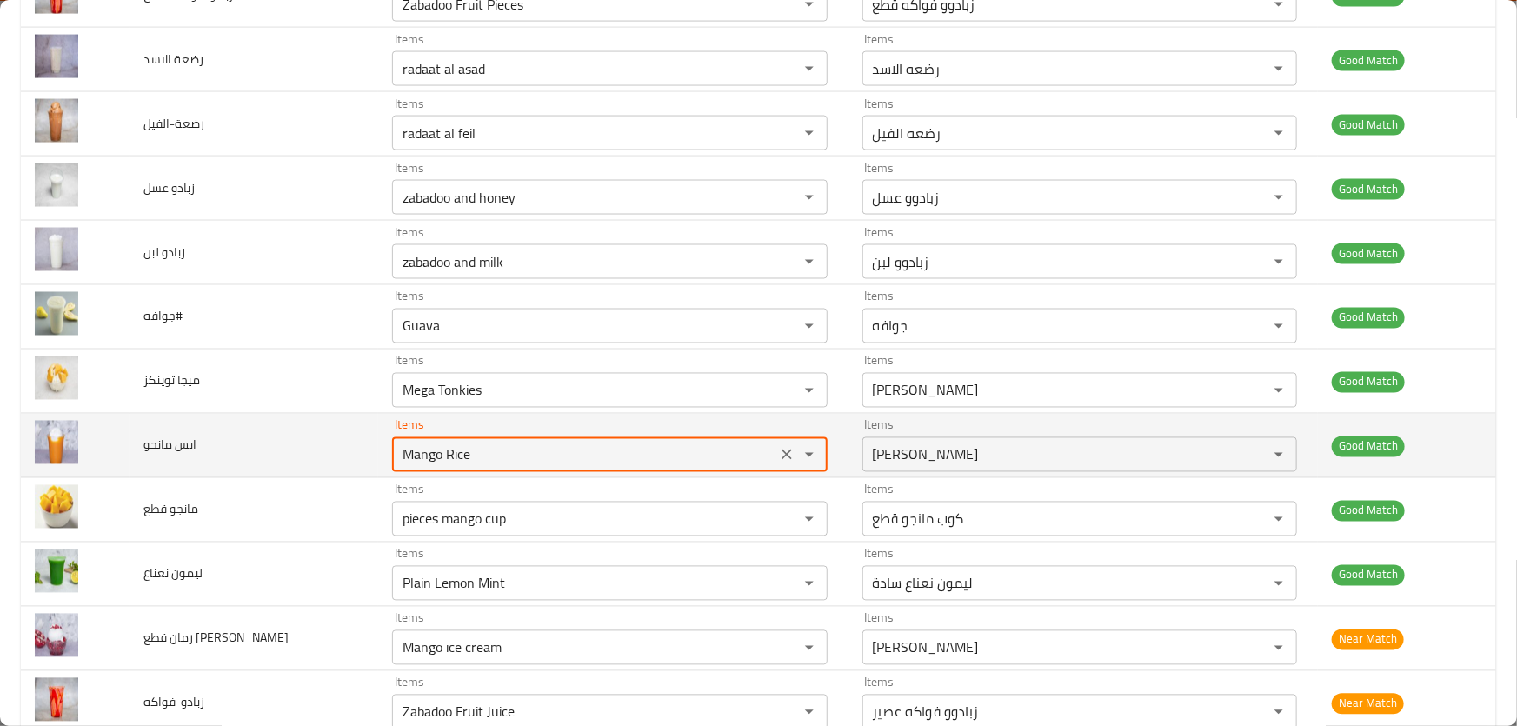
click at [488, 450] on مانجو "Mango Rice" at bounding box center [583, 455] width 373 height 24
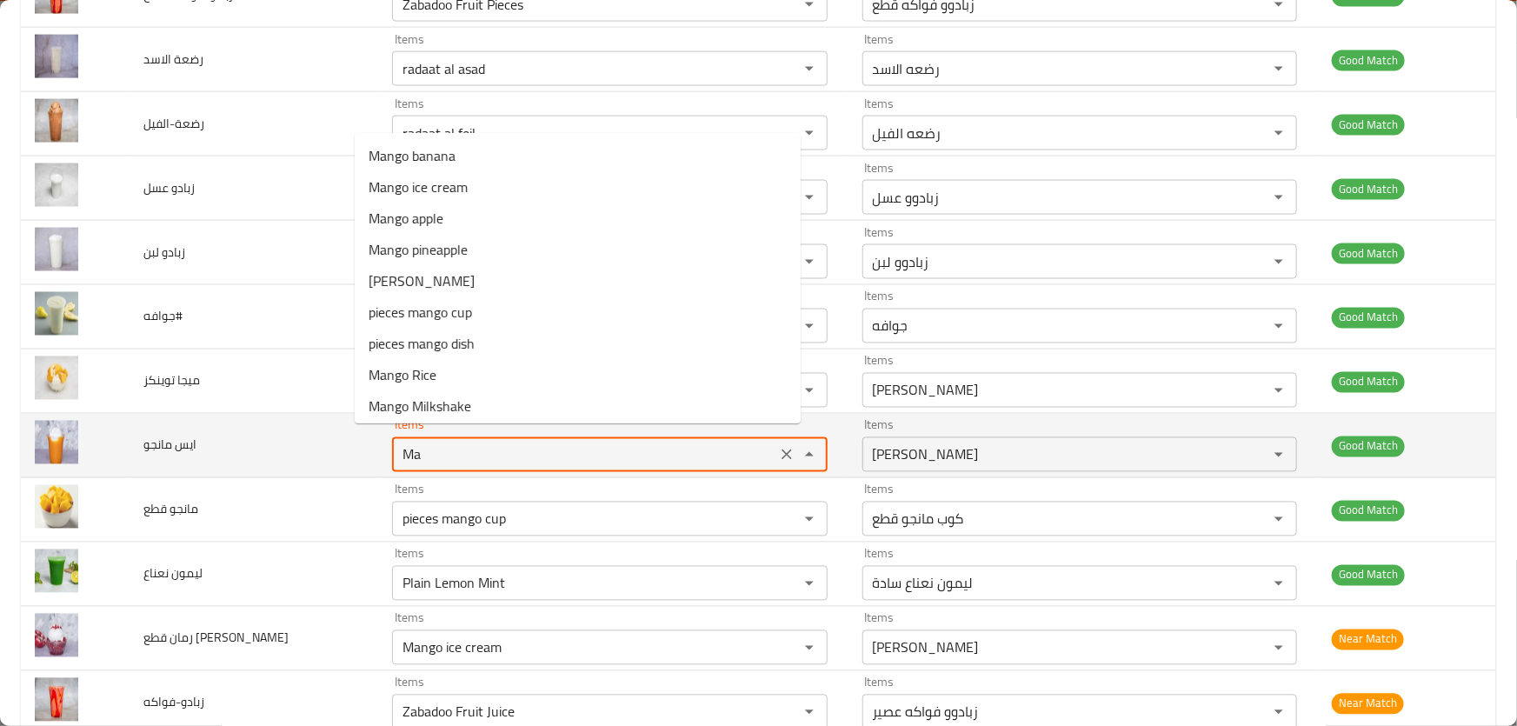
type مانجو "M"
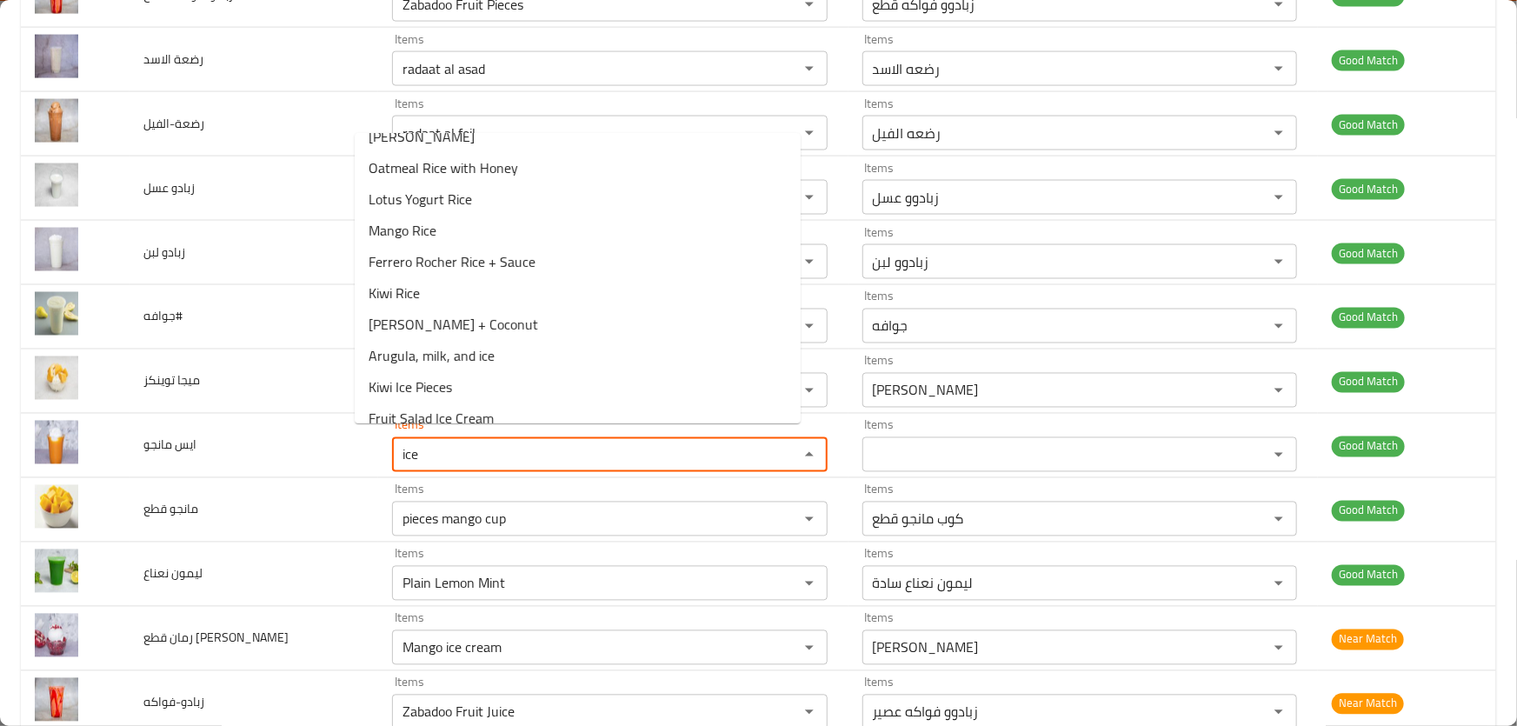
scroll to position [317, 0]
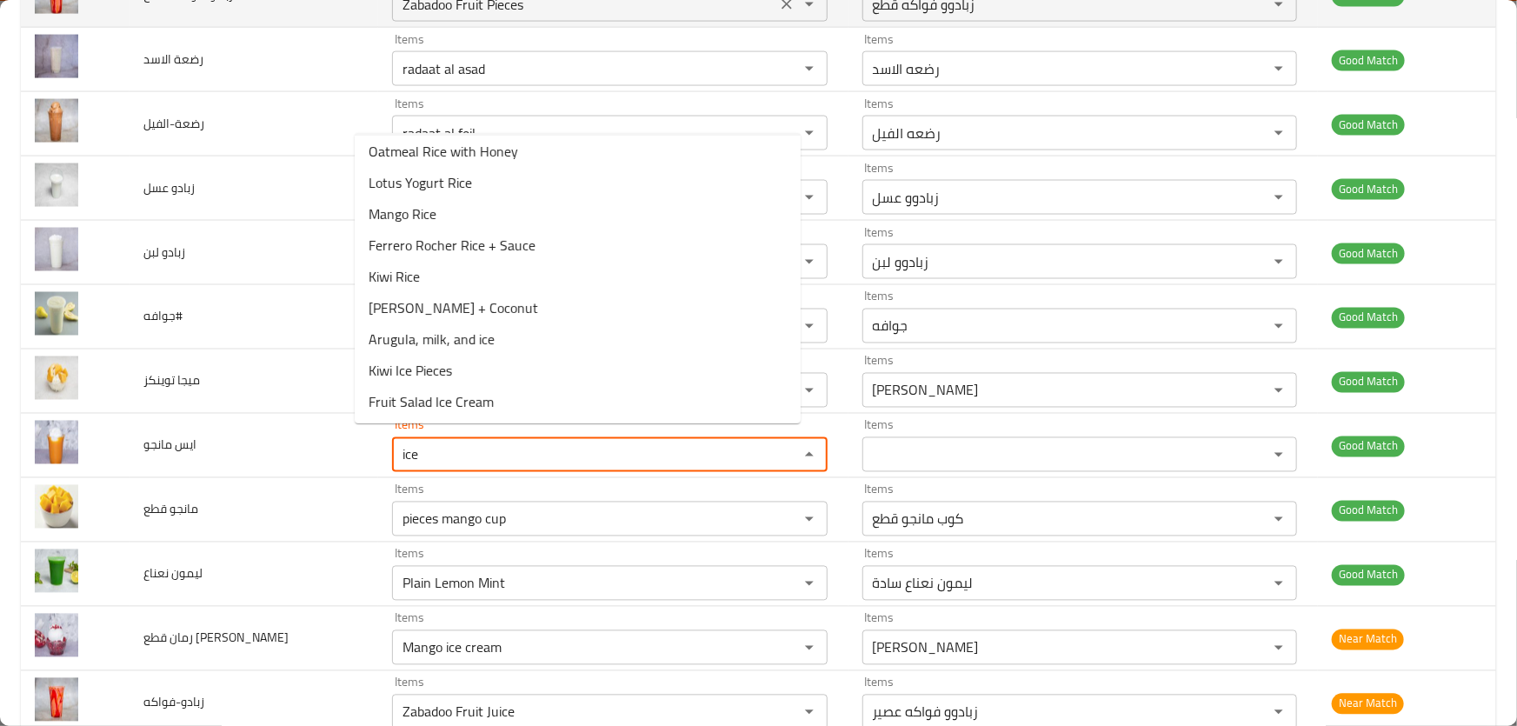
type مانجو "ice"
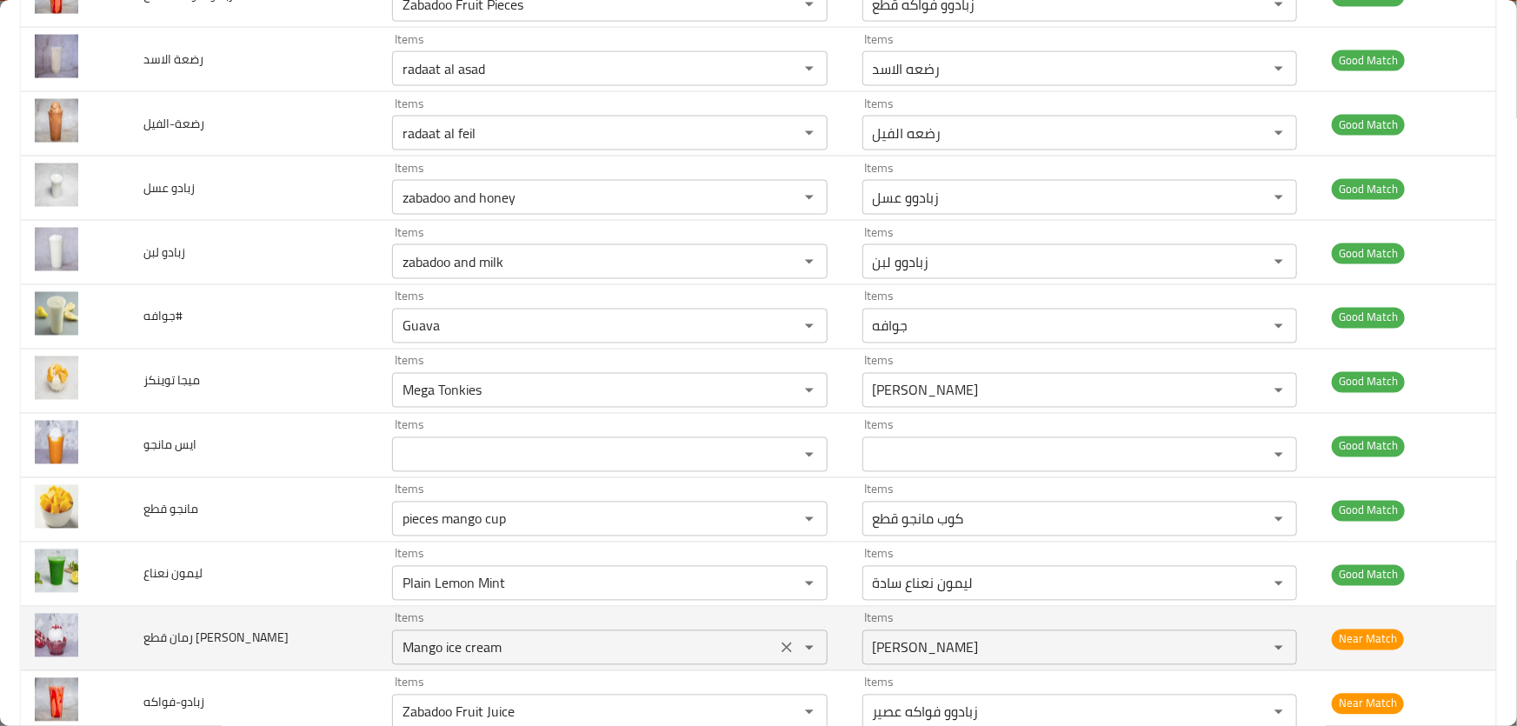
click at [778, 643] on icon "Clear" at bounding box center [786, 647] width 17 height 17
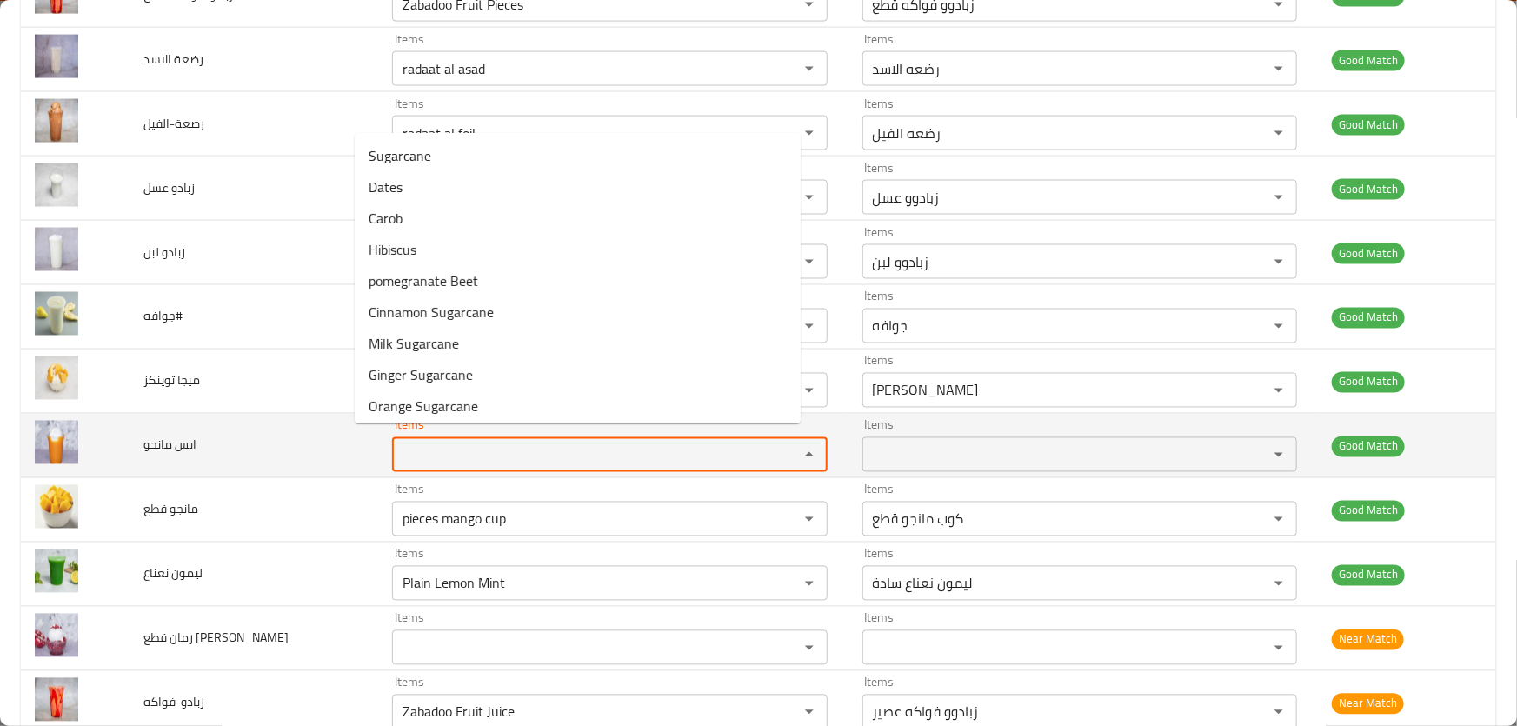
click at [443, 443] on مانجو "Items" at bounding box center [583, 455] width 373 height 24
paste مانجو "Mango ice cream"
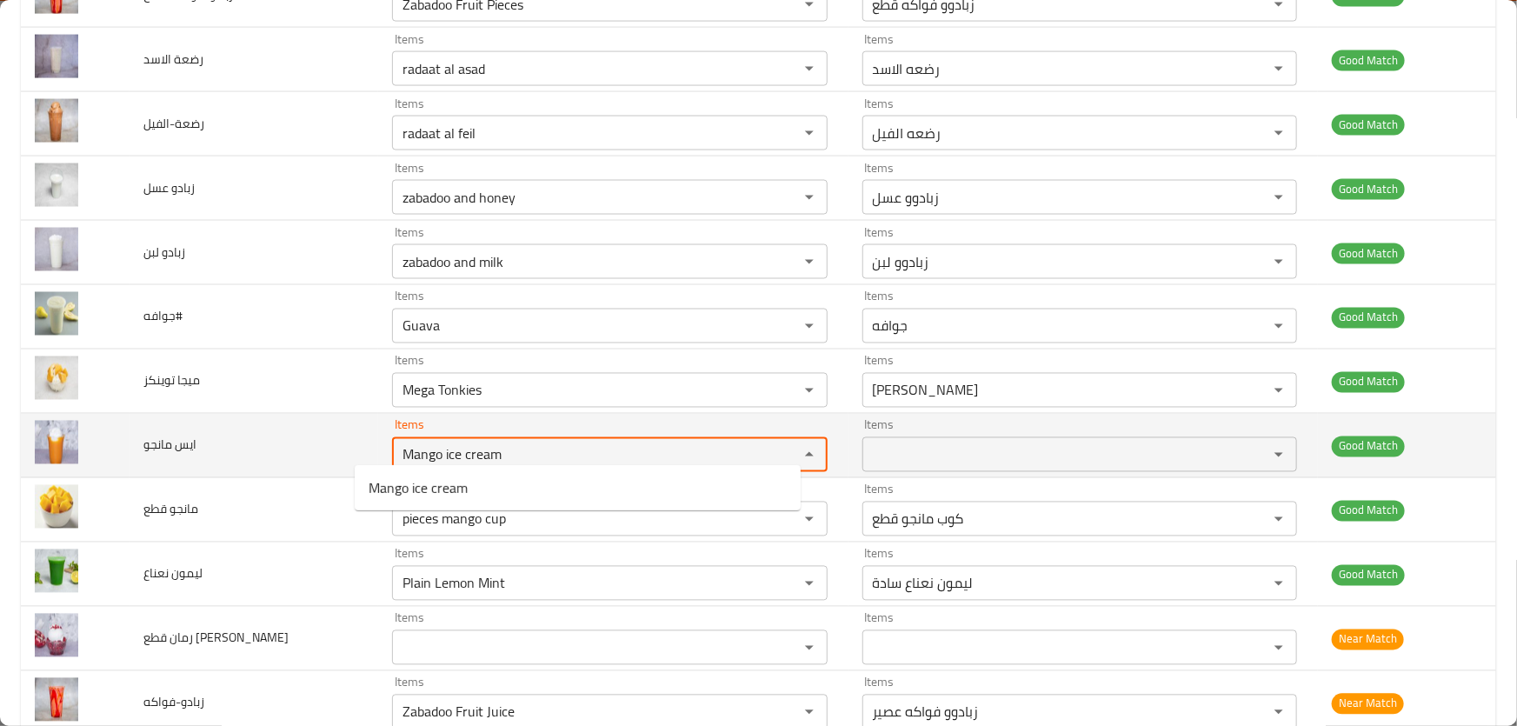
type مانجو "Mango ice cream"
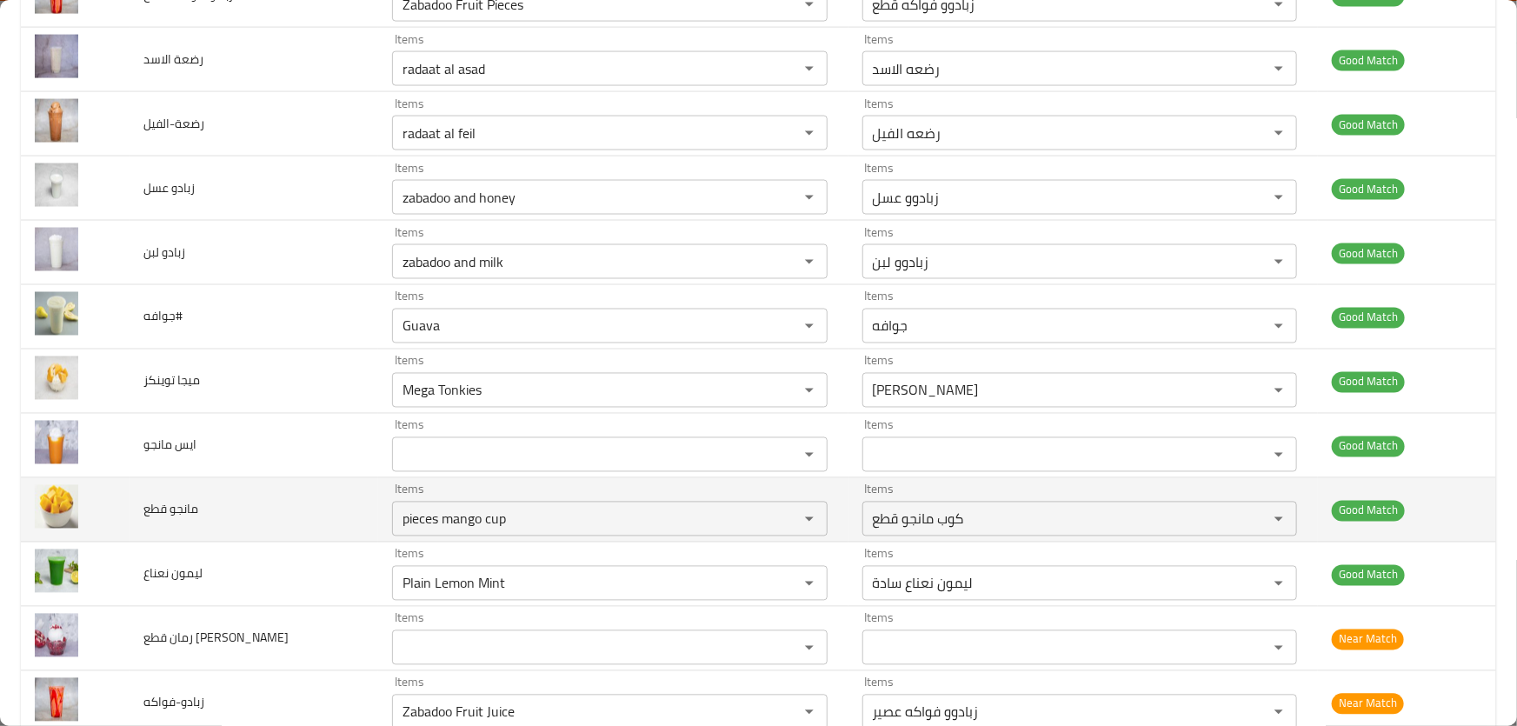
click at [40, 495] on img "enhanced table" at bounding box center [56, 506] width 43 height 43
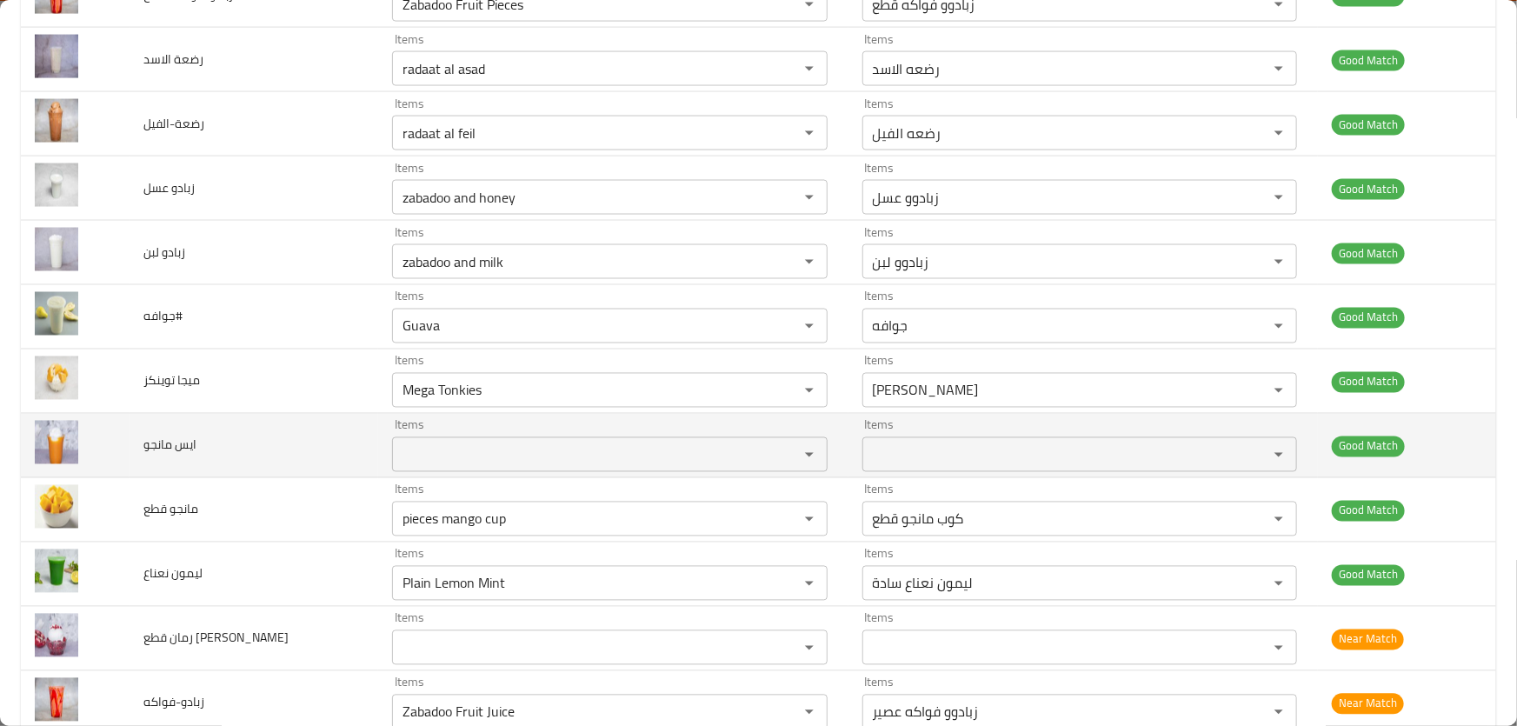
click at [422, 443] on مانجو "Items" at bounding box center [583, 455] width 373 height 24
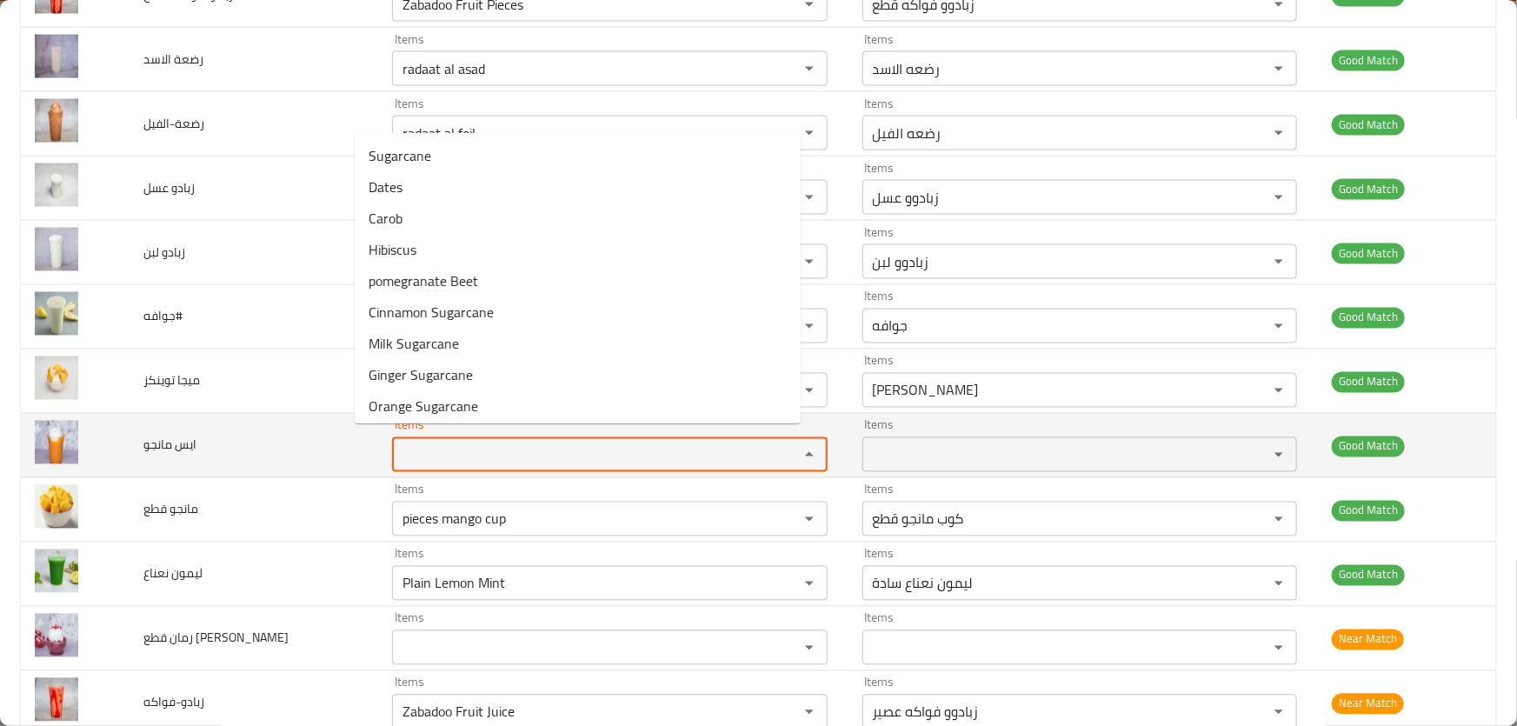
paste مانجو "Mango ice cream"
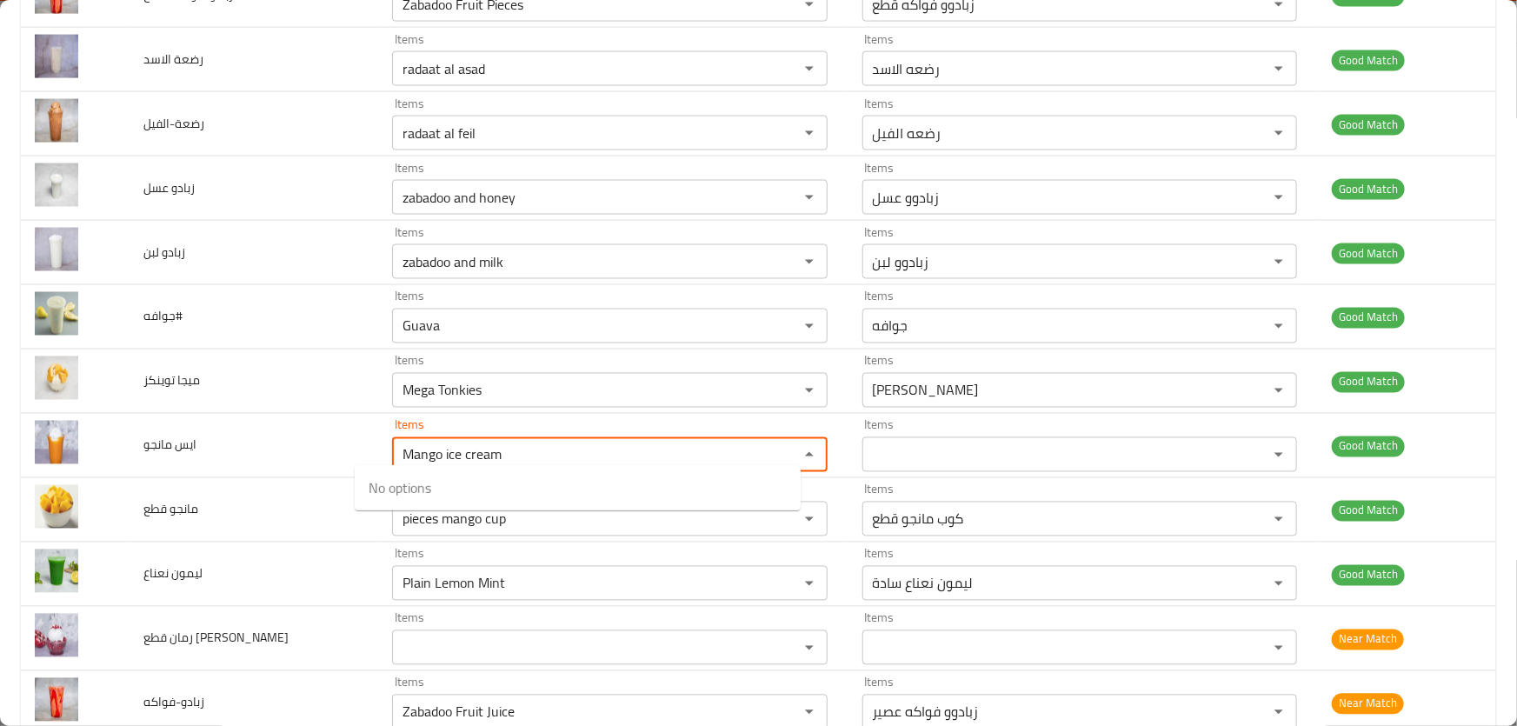
type مانجو "Mango ice cream"
click at [452, 477] on span "Mango ice cream" at bounding box center [418, 487] width 99 height 21
type مانجو-ar "مانجو ايس كريم"
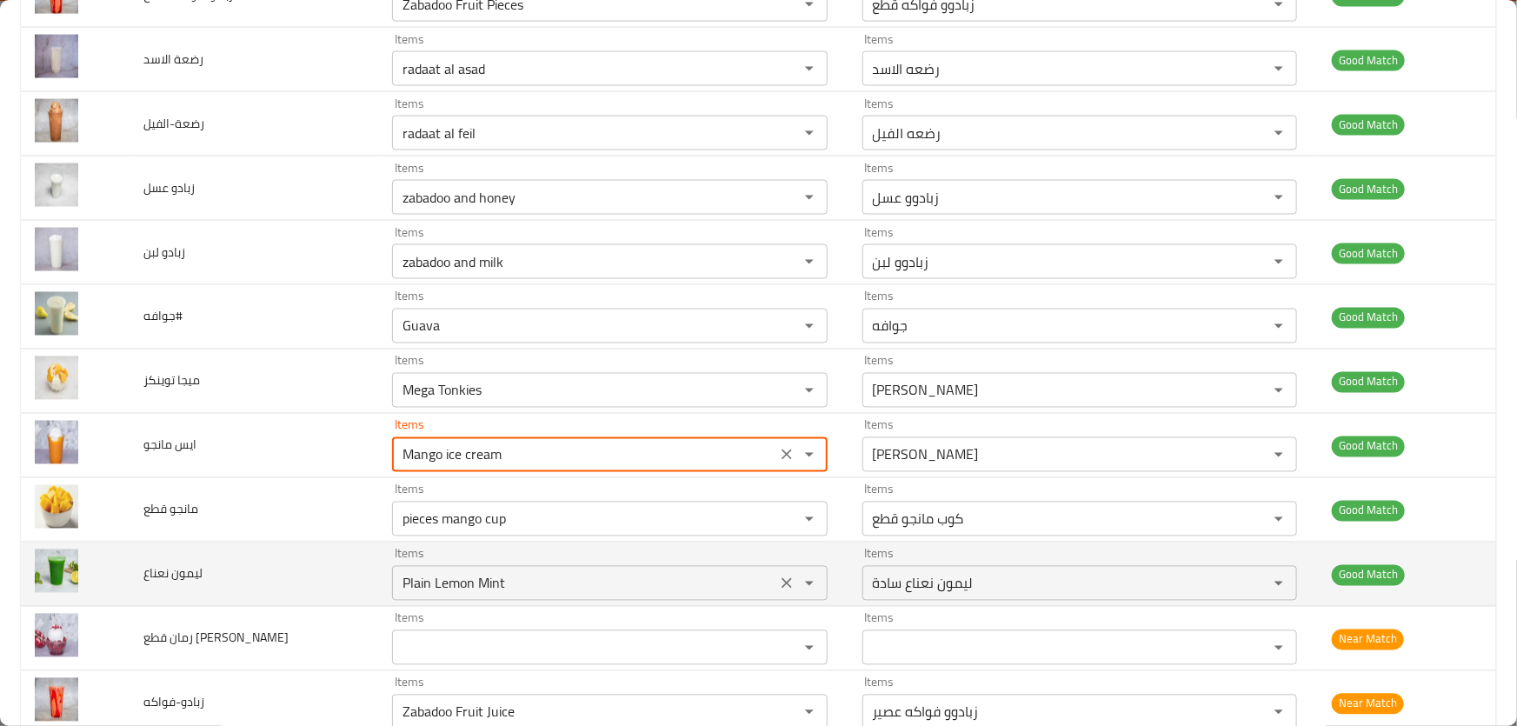
type مانجو "Mango ice cream"
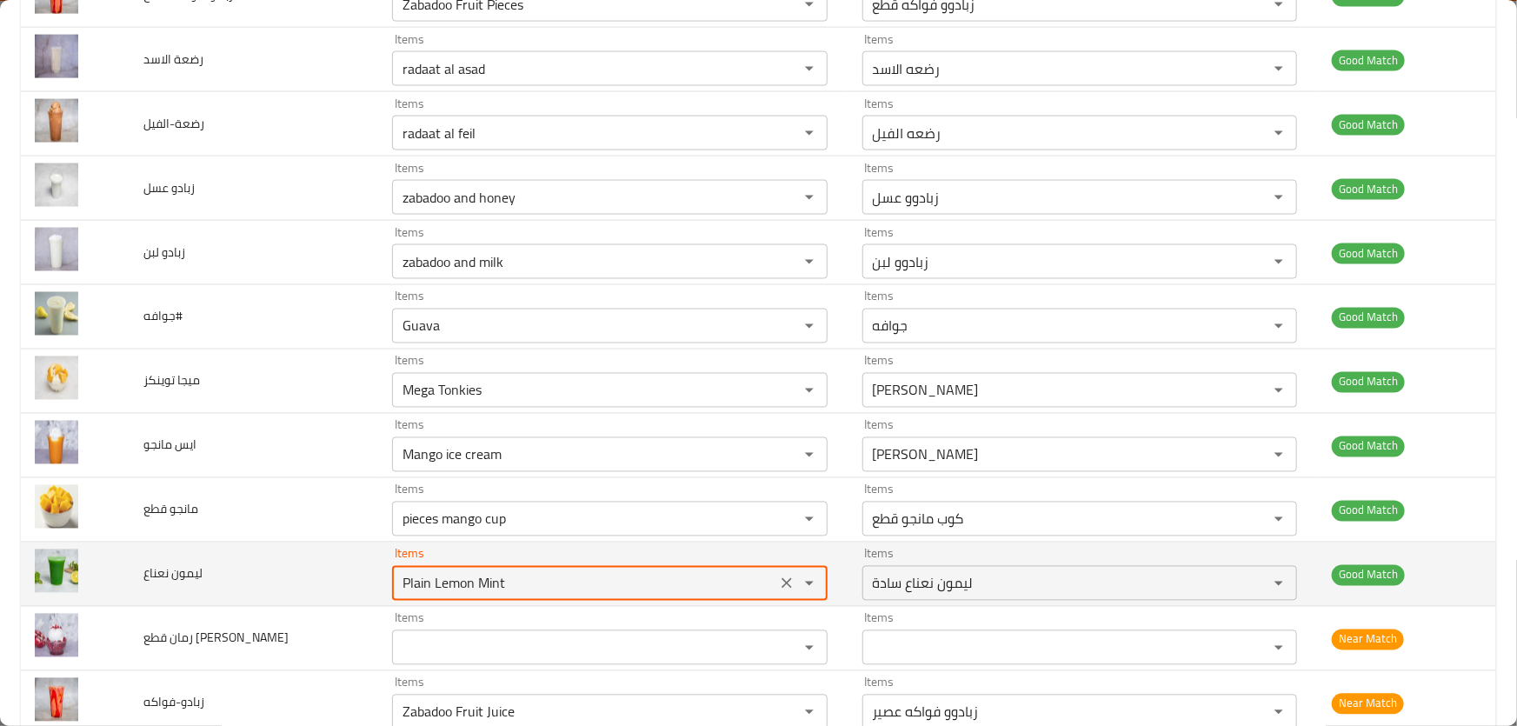
click at [521, 571] on نعناع "Plain Lemon Mint" at bounding box center [583, 583] width 373 height 24
click at [493, 573] on نعناع "Plain Lemon Mint" at bounding box center [583, 583] width 373 height 24
drag, startPoint x: 499, startPoint y: 570, endPoint x: 397, endPoint y: 565, distance: 102.7
click at [397, 571] on نعناع "Plain Lemon Mint" at bounding box center [583, 583] width 373 height 24
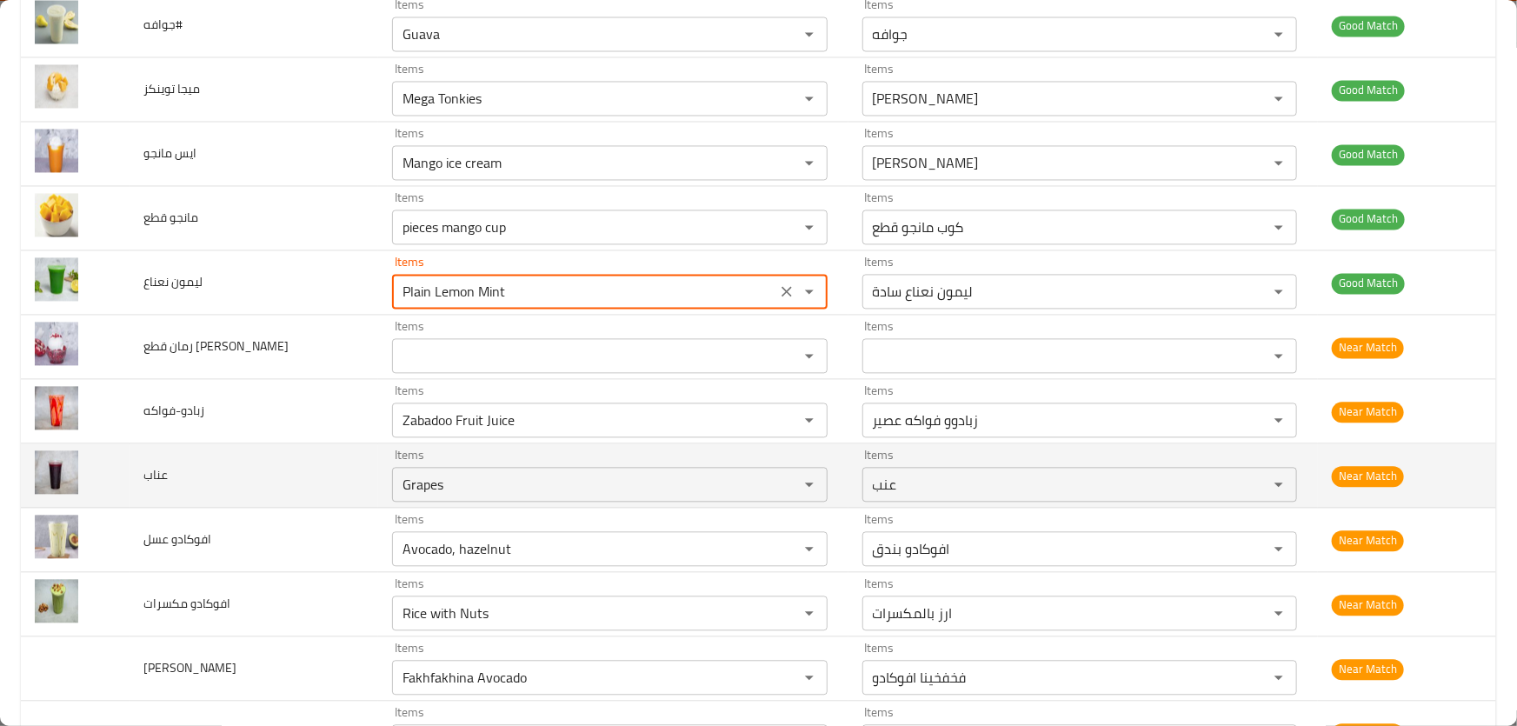
scroll to position [5059, 0]
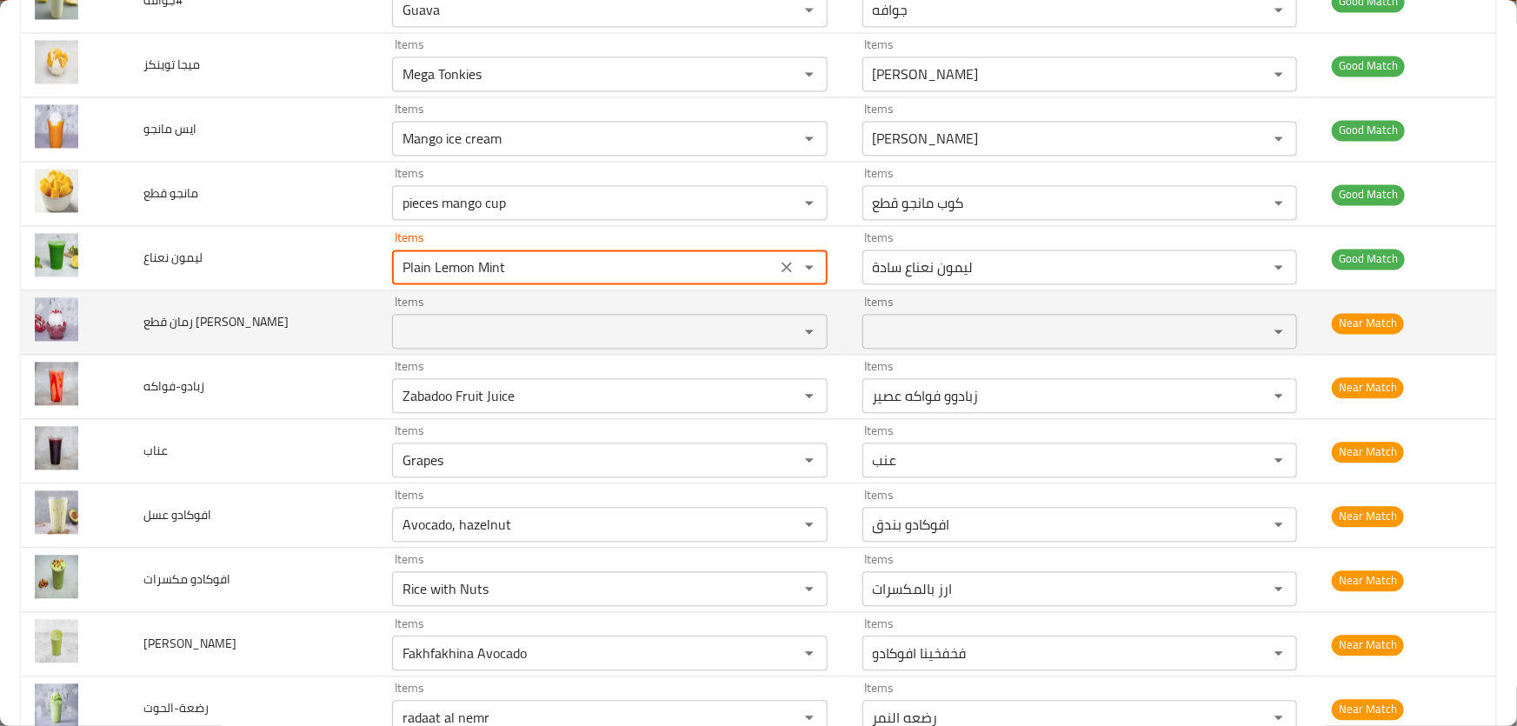
click at [417, 322] on كريم "Items" at bounding box center [583, 331] width 373 height 24
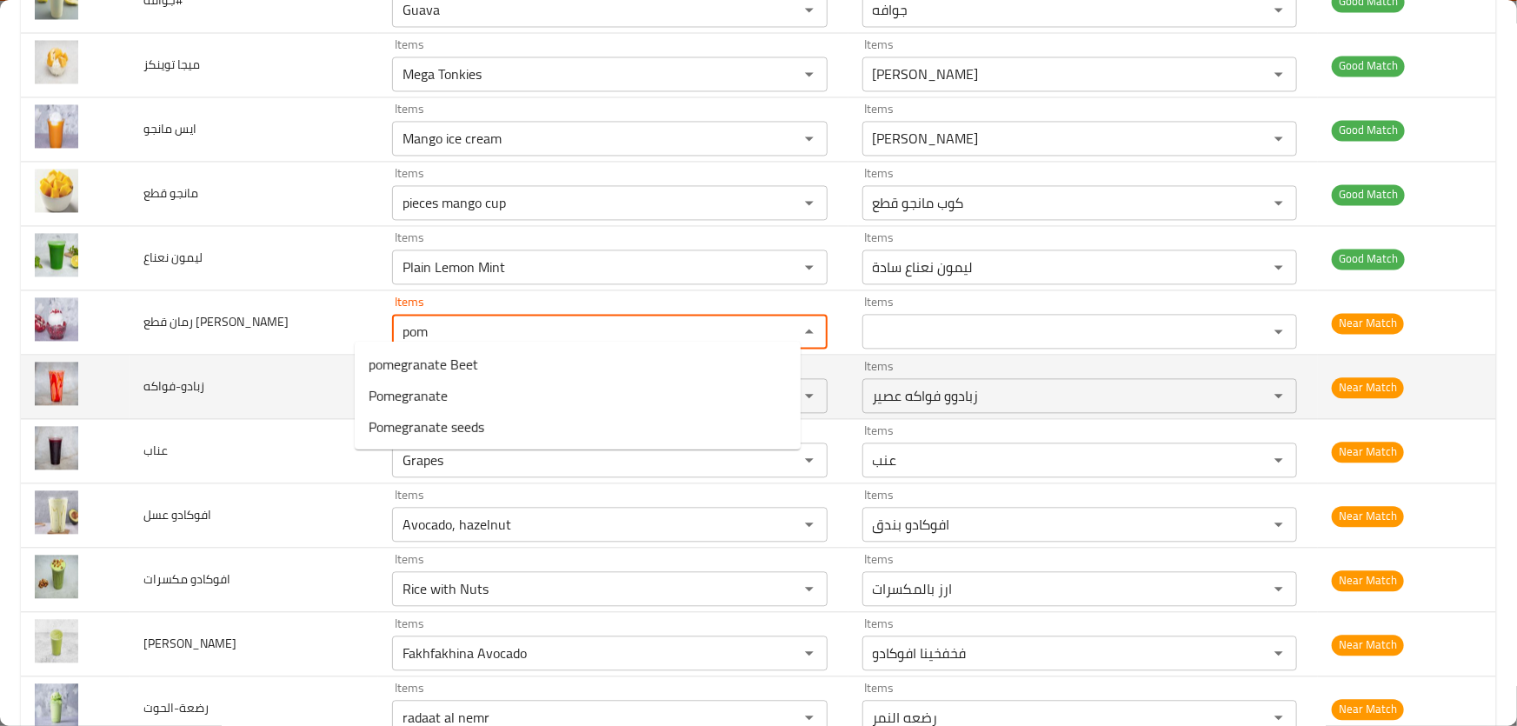
type كريم "pom"
click at [303, 341] on td "رمان قطع ايس كريم" at bounding box center [255, 322] width 250 height 64
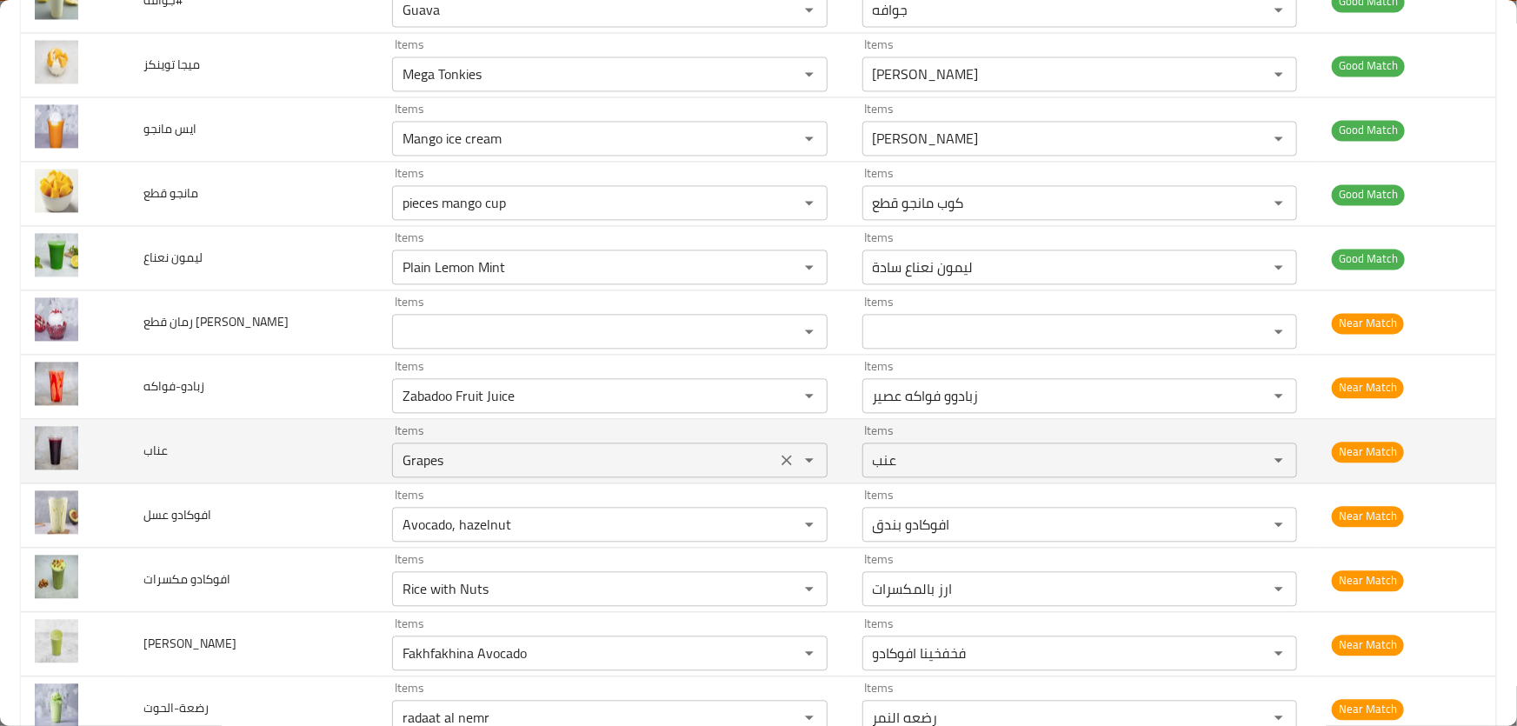
click at [455, 449] on input "Grapes" at bounding box center [583, 460] width 373 height 24
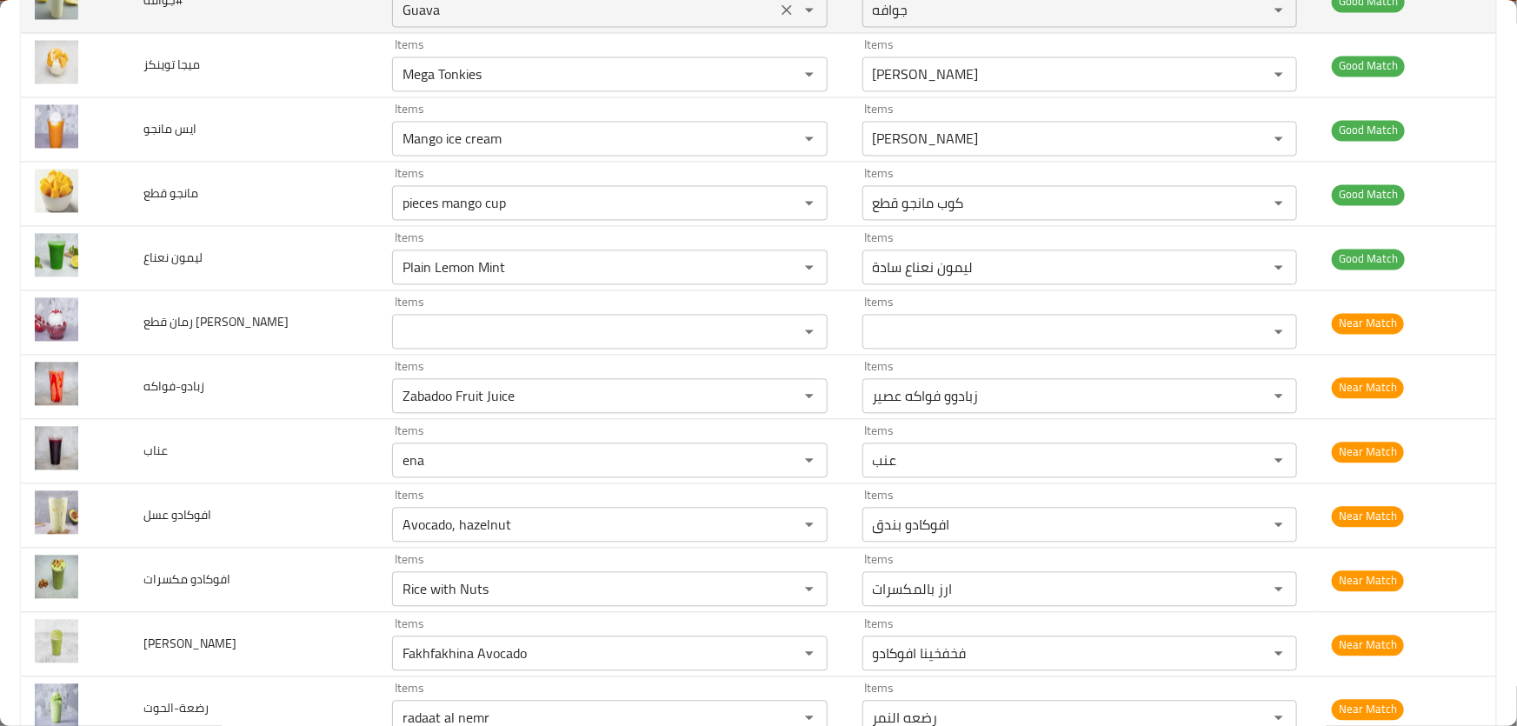
type input "Grapes"
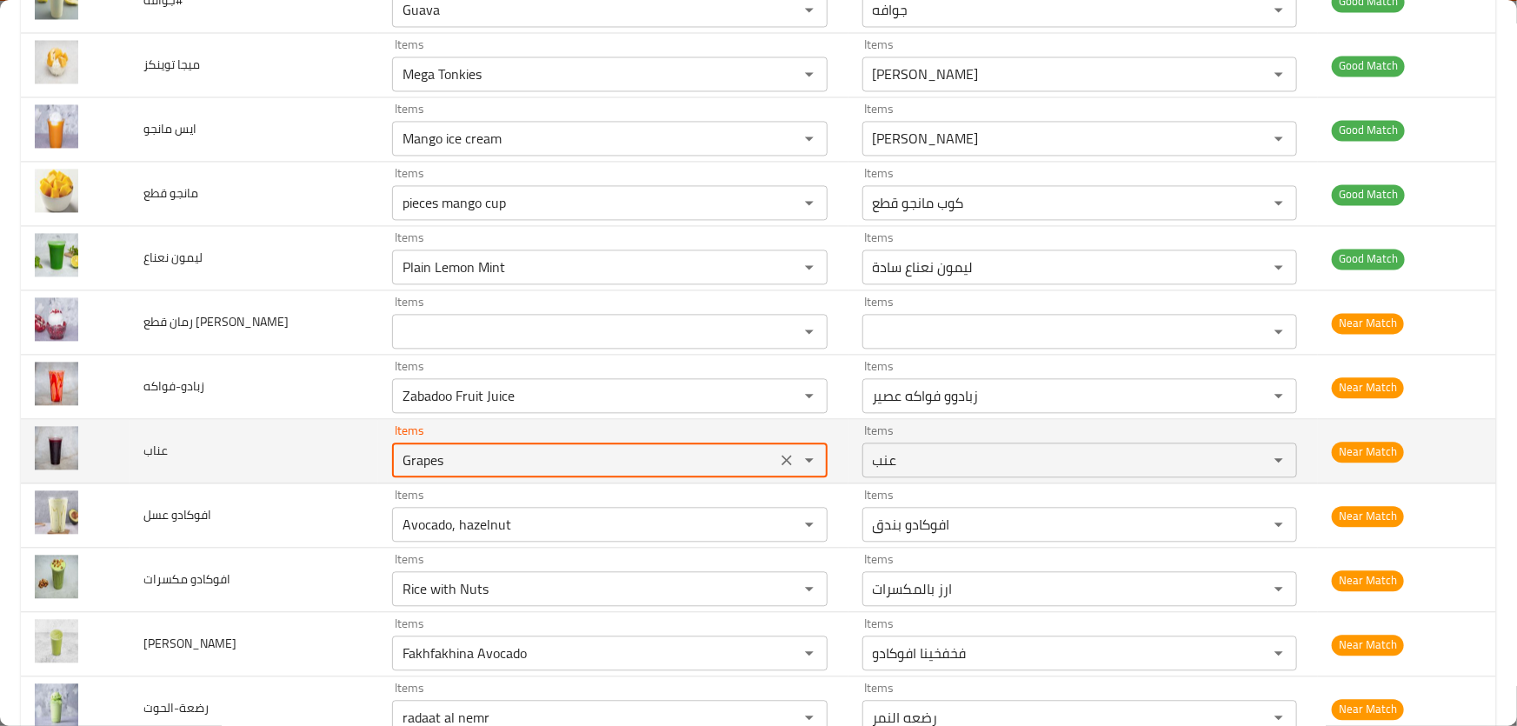
click at [782, 455] on icon "Clear" at bounding box center [787, 460] width 10 height 10
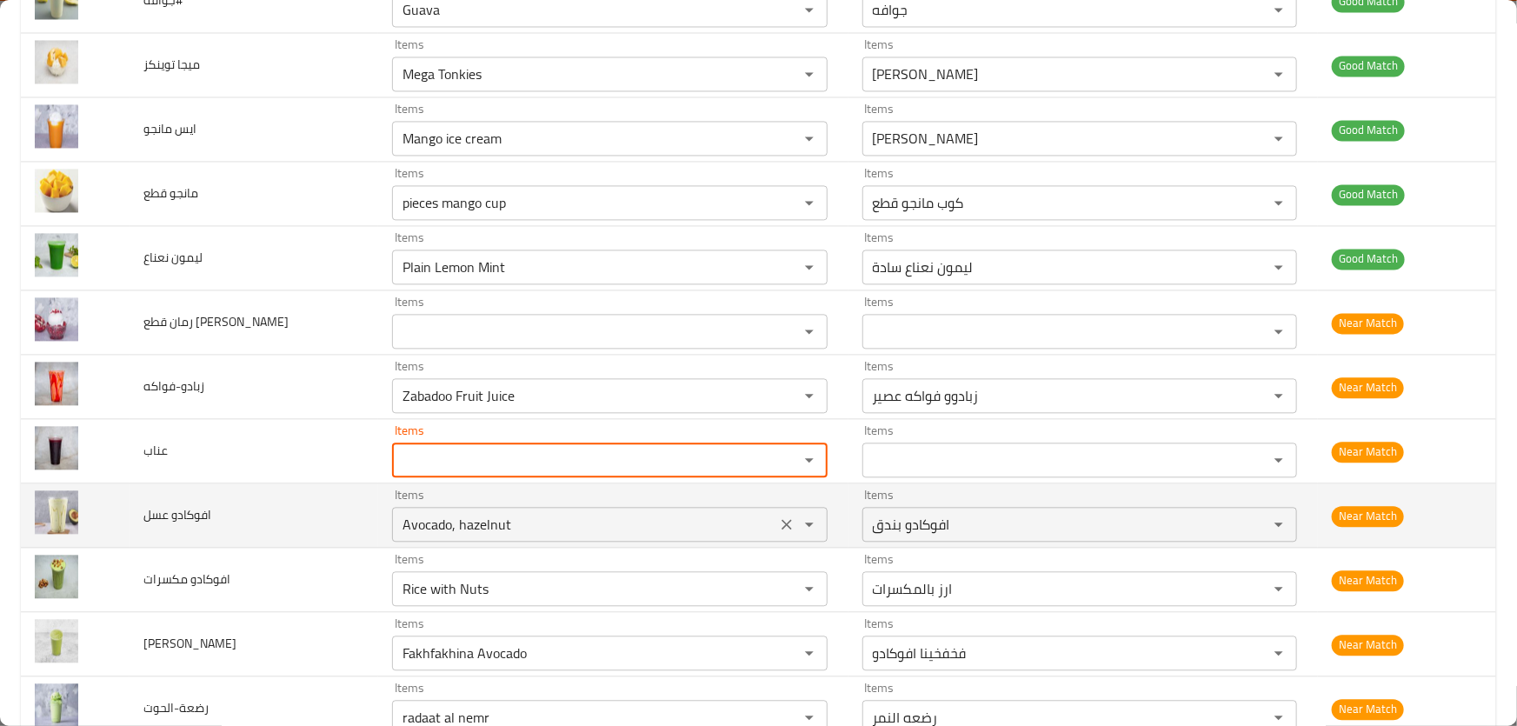
click at [506, 513] on عسل "Avocado, hazelnut" at bounding box center [583, 524] width 373 height 24
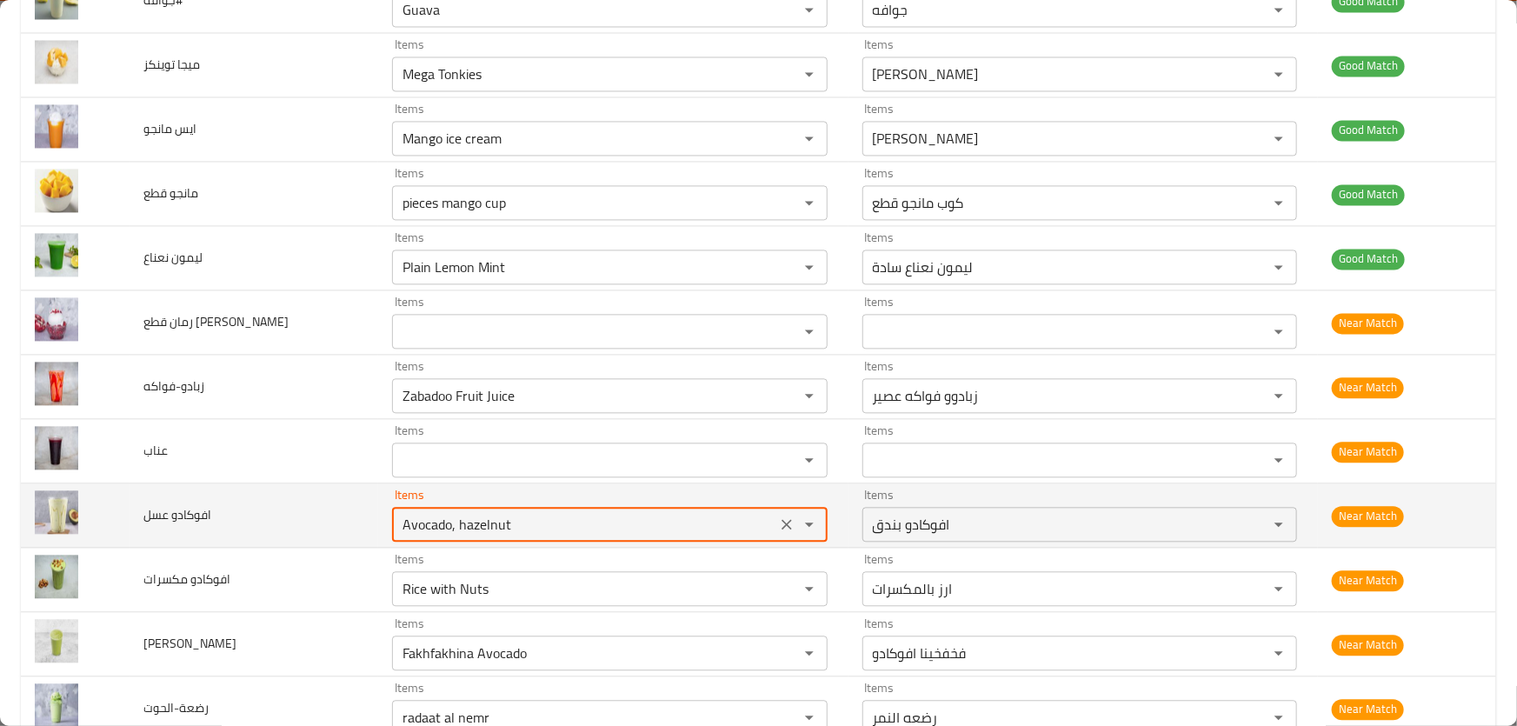
click at [539, 512] on عسل "Avocado, hazelnut" at bounding box center [583, 524] width 373 height 24
drag, startPoint x: 355, startPoint y: 496, endPoint x: 186, endPoint y: 494, distance: 168.7
click at [186, 494] on tr "افوكادو عسل Items Avocado Items Items افوكادو بندق Items Near Match" at bounding box center [759, 515] width 1476 height 64
drag, startPoint x: 204, startPoint y: 513, endPoint x: 273, endPoint y: 513, distance: 68.7
click at [205, 513] on span "افوكادو عسل" at bounding box center [177, 514] width 68 height 23
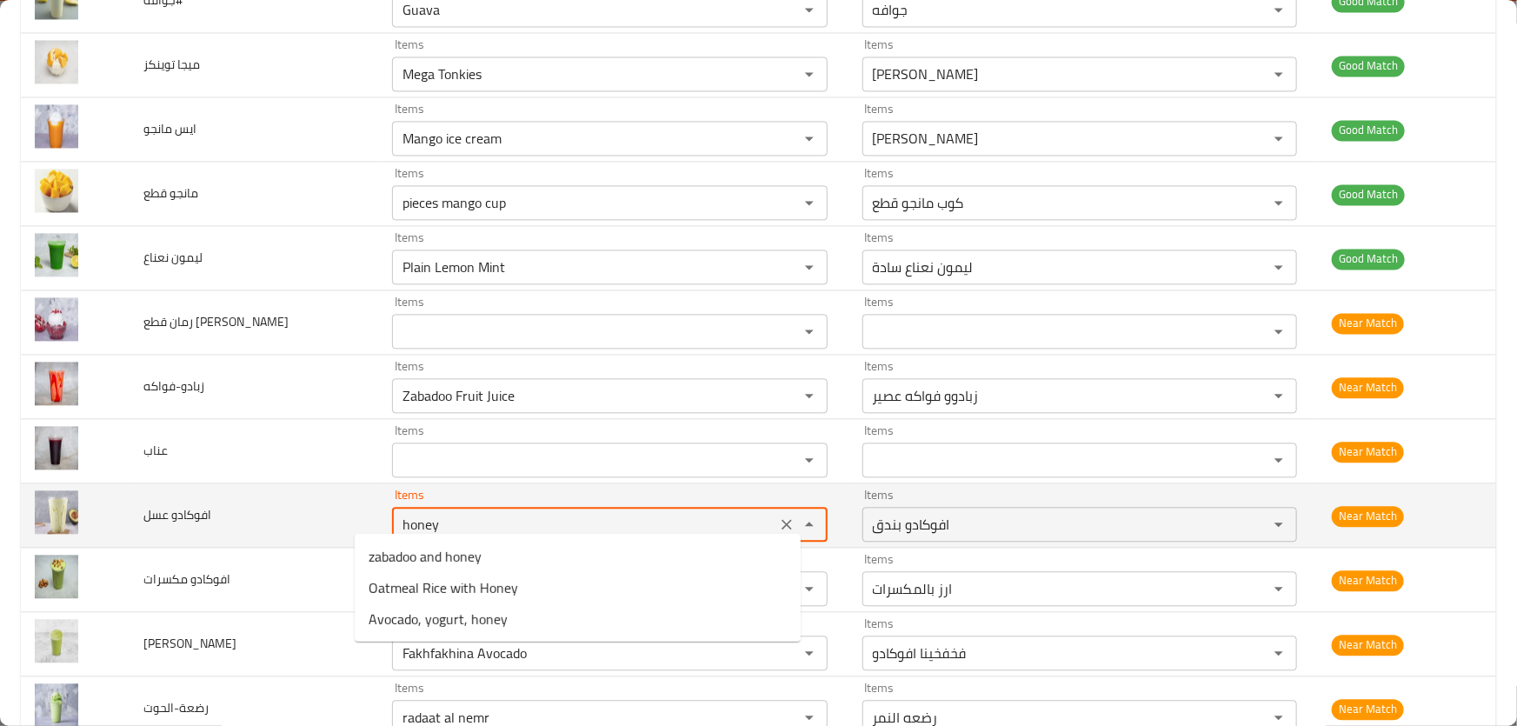
type عسل "Avocado, hazelnut"
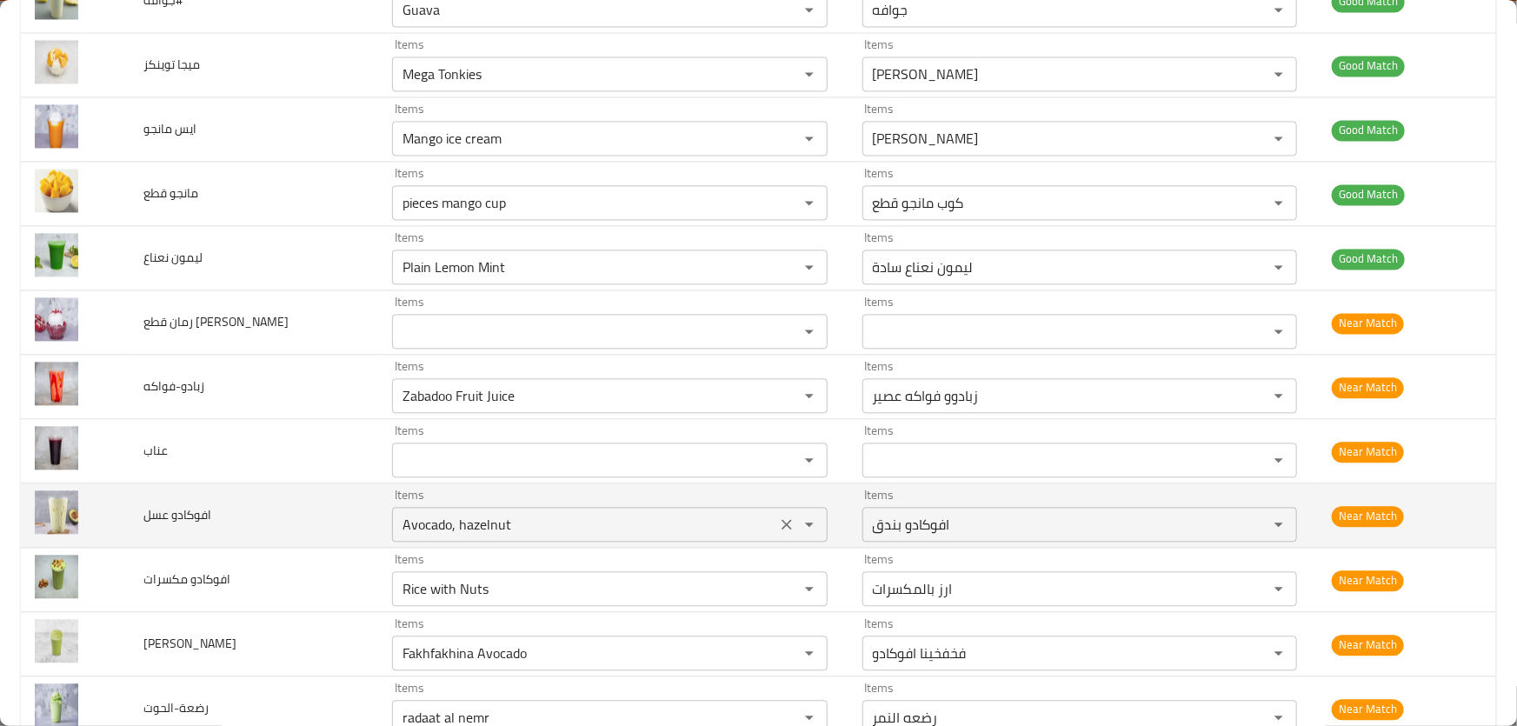
click at [778, 517] on icon "Clear" at bounding box center [786, 524] width 17 height 17
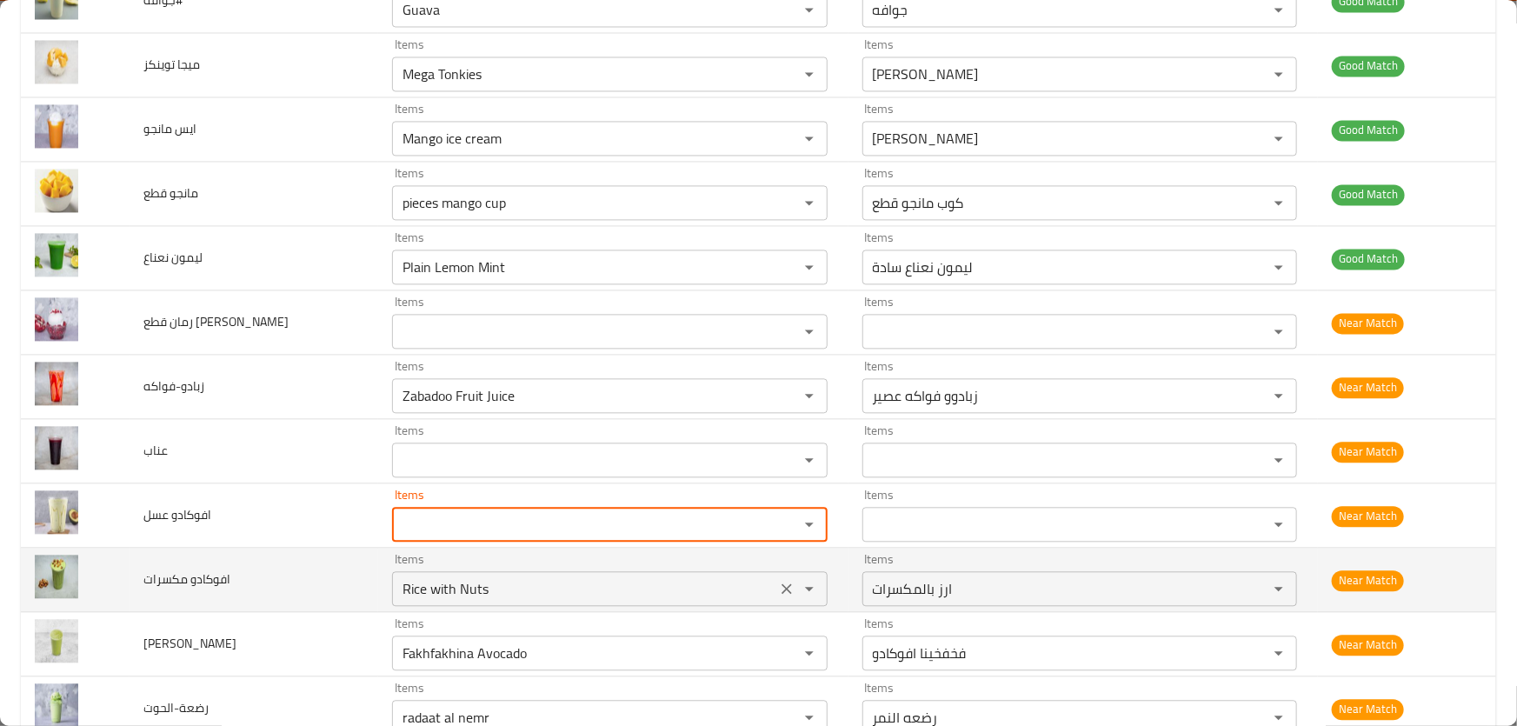
click at [490, 590] on مكسرات "Rice with Nuts" at bounding box center [583, 589] width 373 height 24
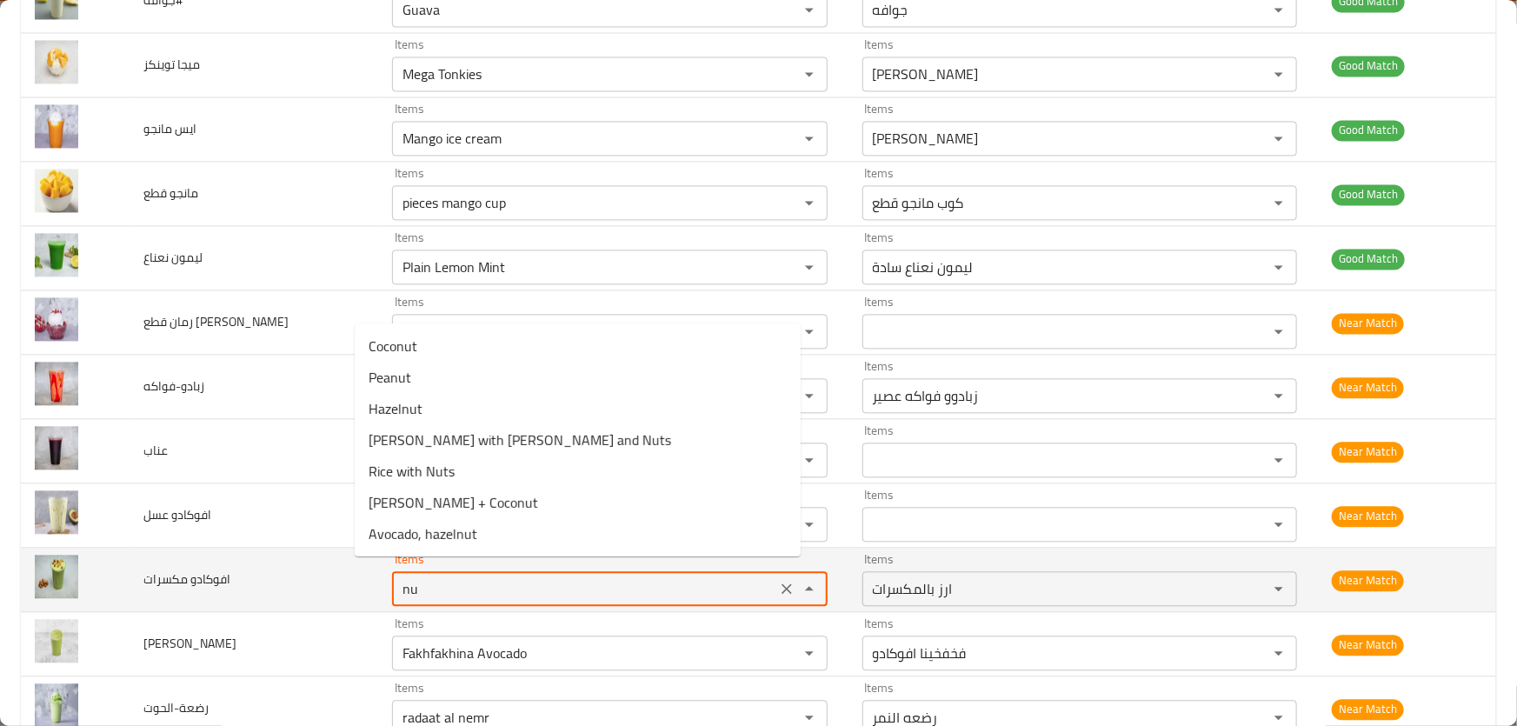
type مكسرات "nut"
click at [778, 580] on icon "Clear" at bounding box center [786, 588] width 17 height 17
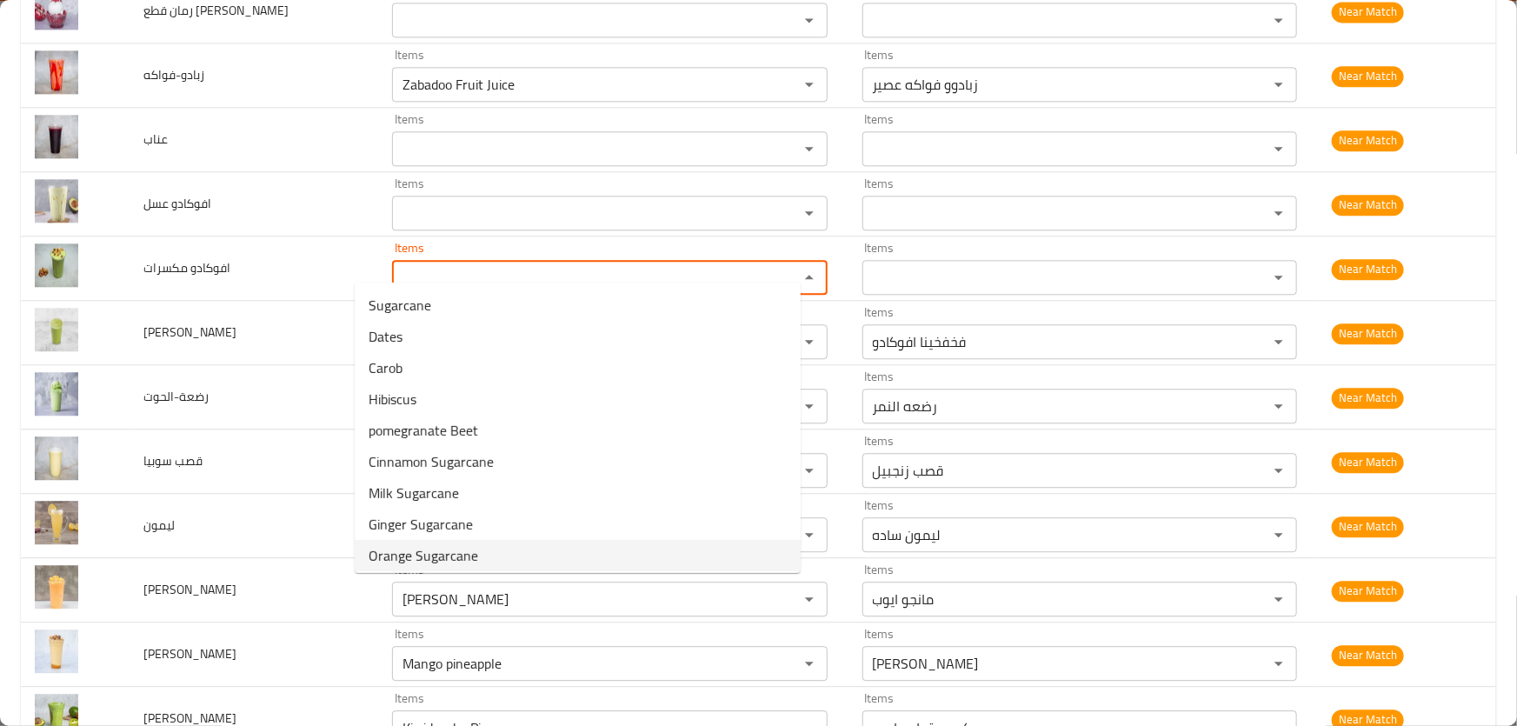
scroll to position [5375, 0]
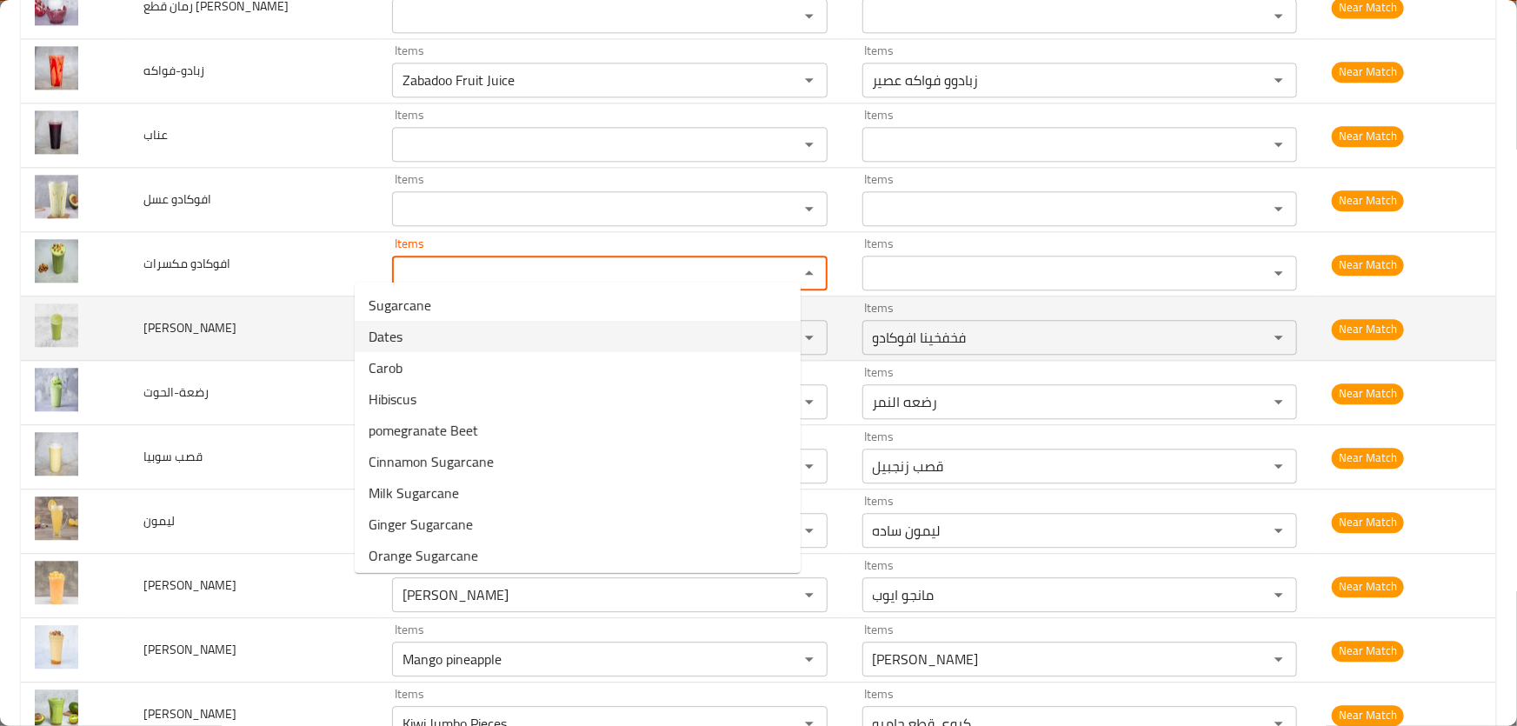
click at [216, 330] on td "جرجير افوكادو" at bounding box center [255, 329] width 250 height 64
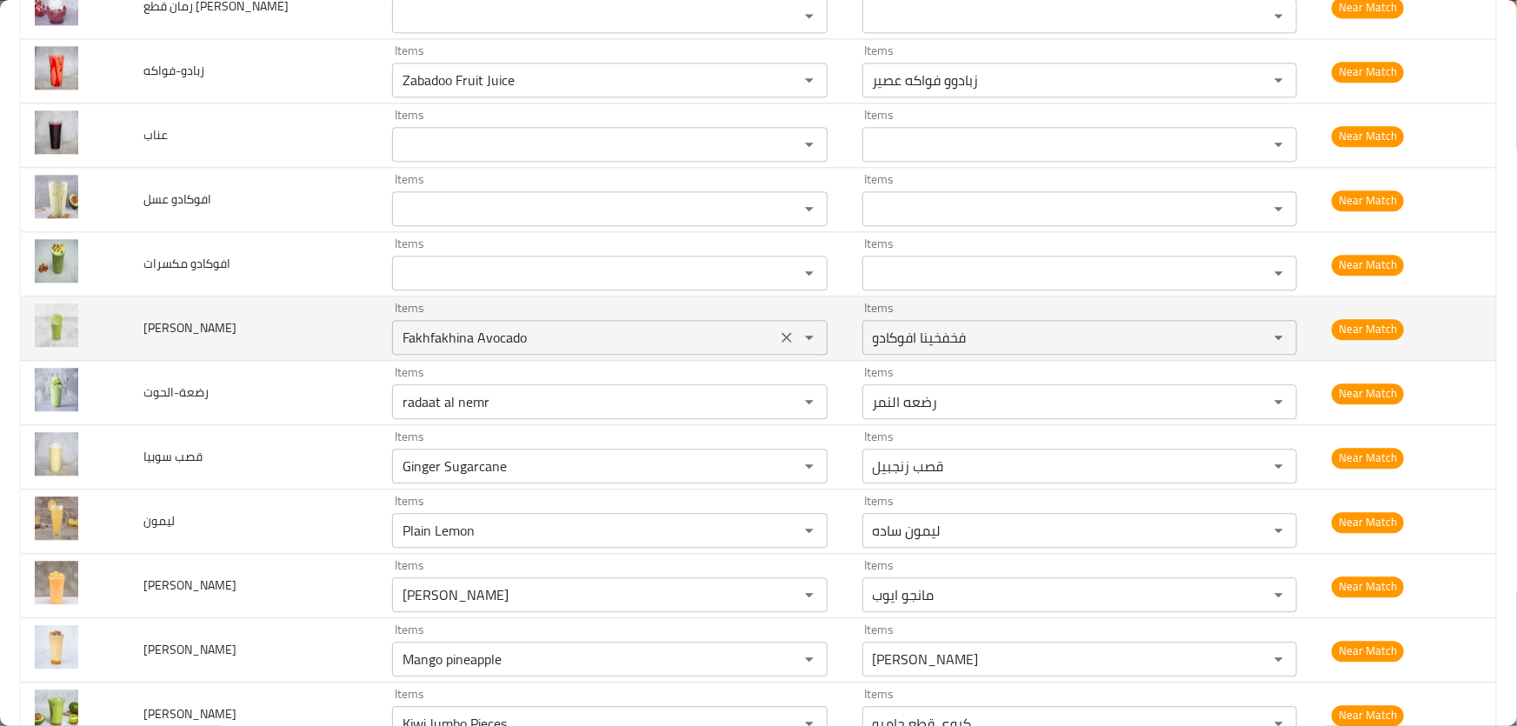
click at [549, 325] on افوكادو "Fakhfakhina Avocado" at bounding box center [583, 337] width 373 height 24
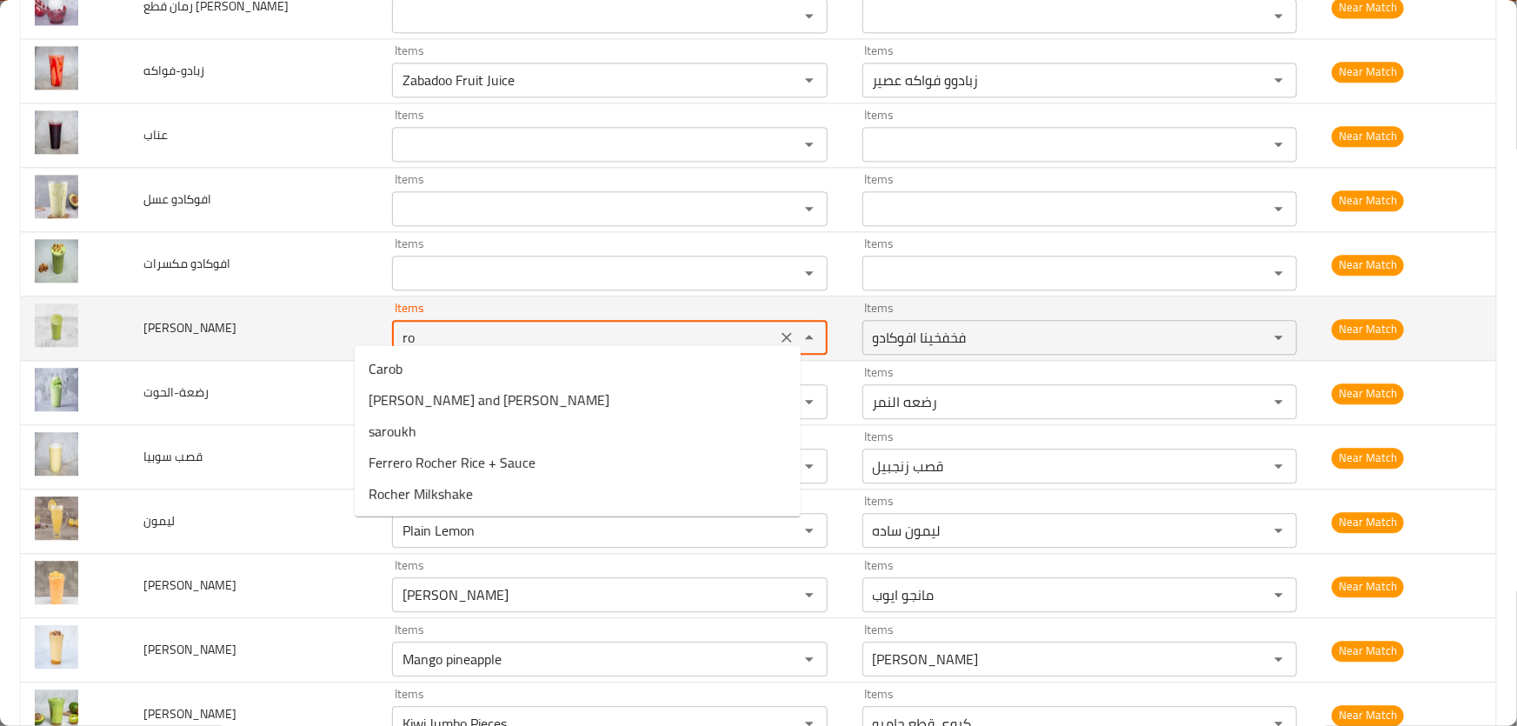
type افوكادو "r"
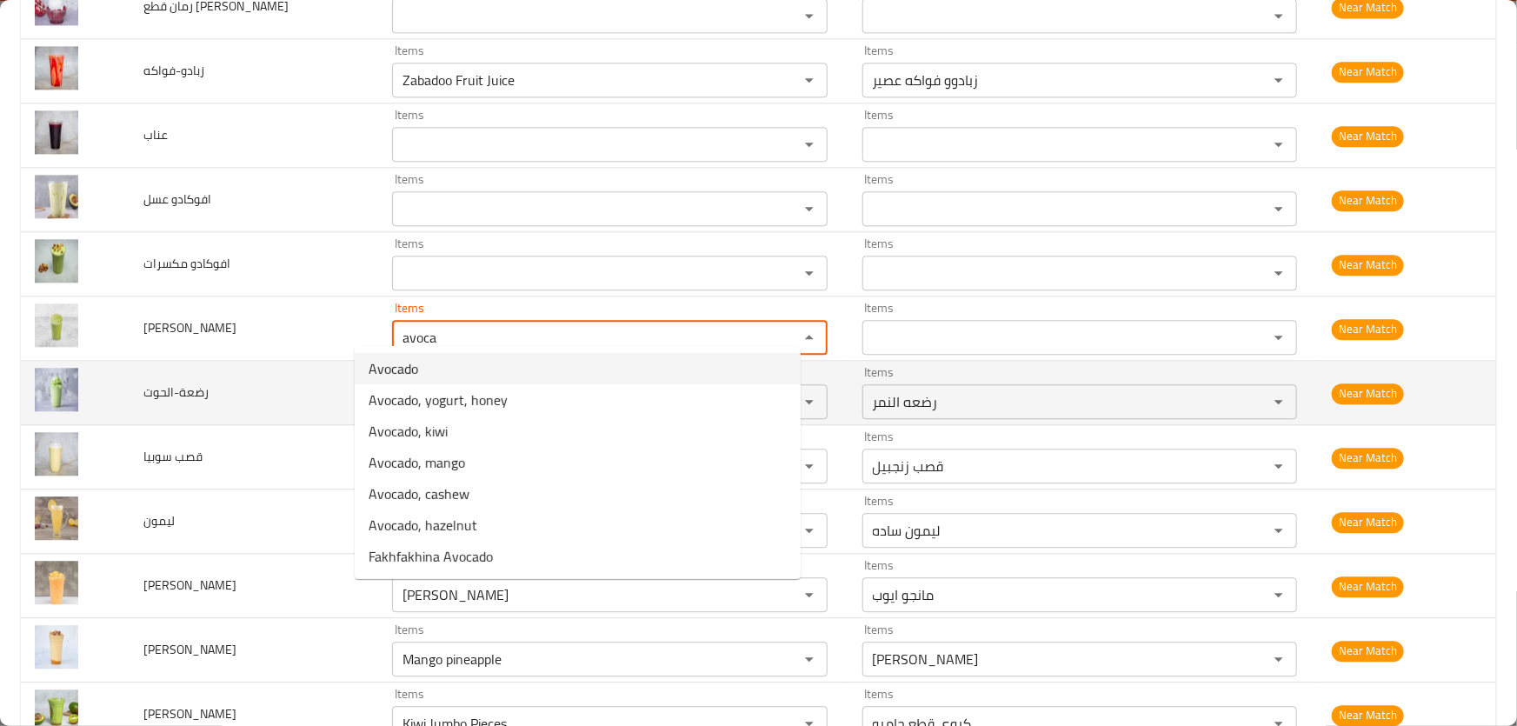
type افوكادو "avoca"
click at [301, 361] on td "رضعة-الحوت" at bounding box center [255, 393] width 250 height 64
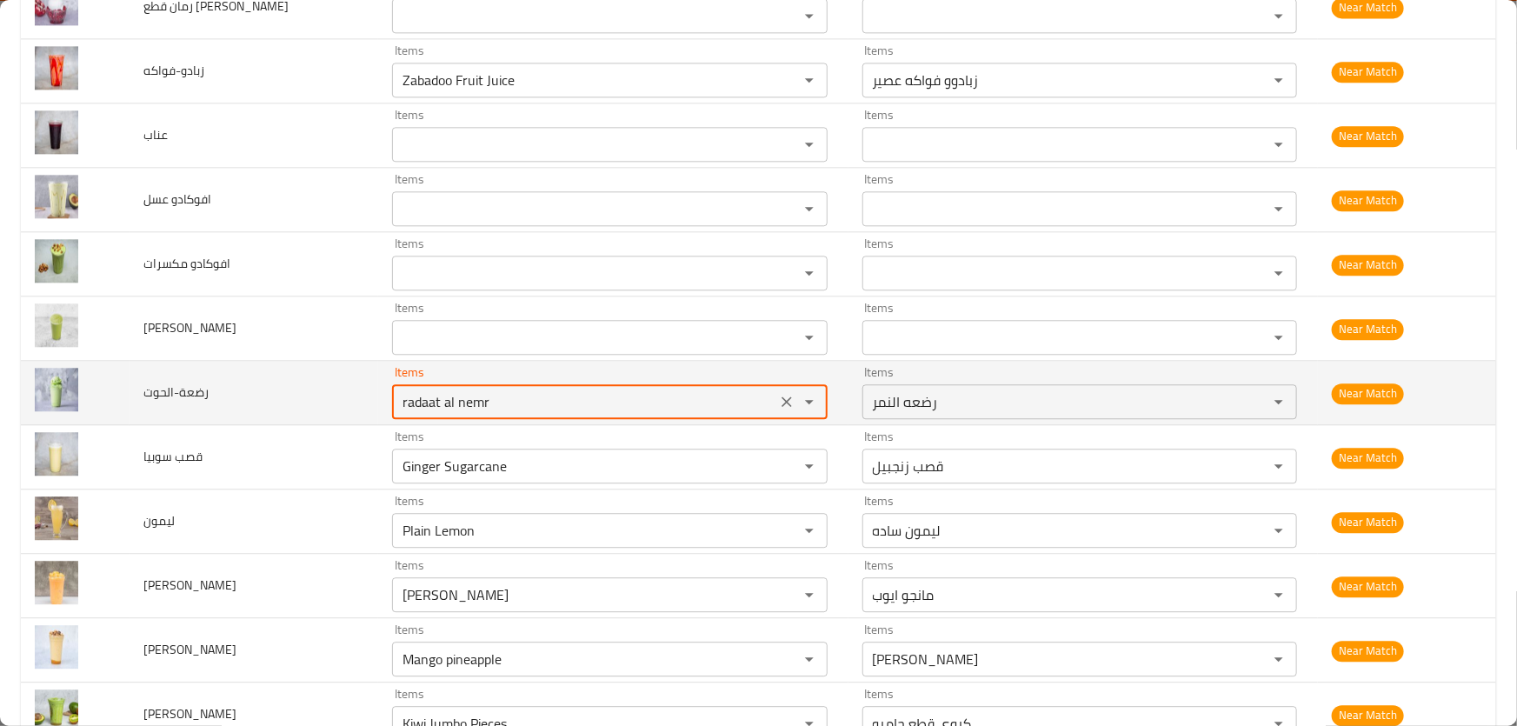
click at [497, 390] on input "radaat al nemr" at bounding box center [583, 402] width 373 height 24
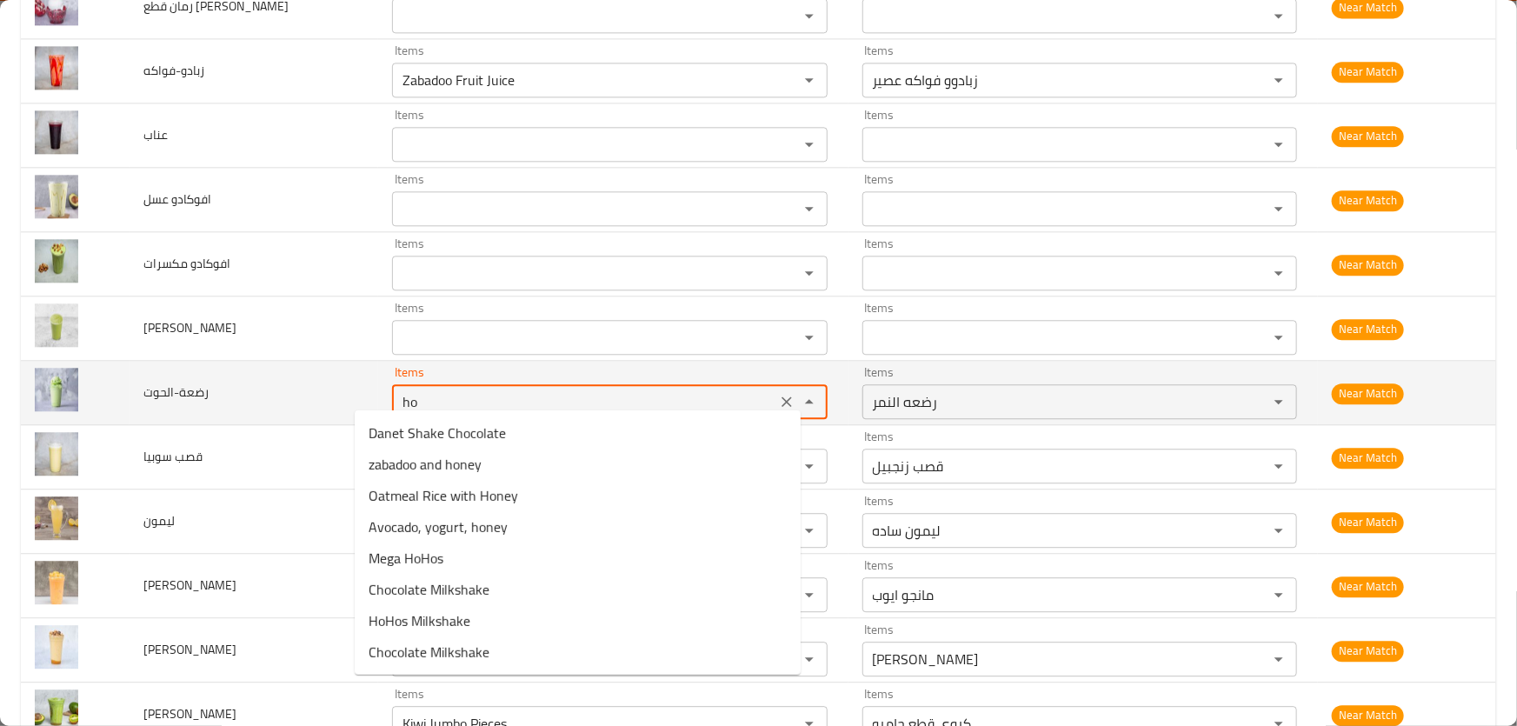
type input "h"
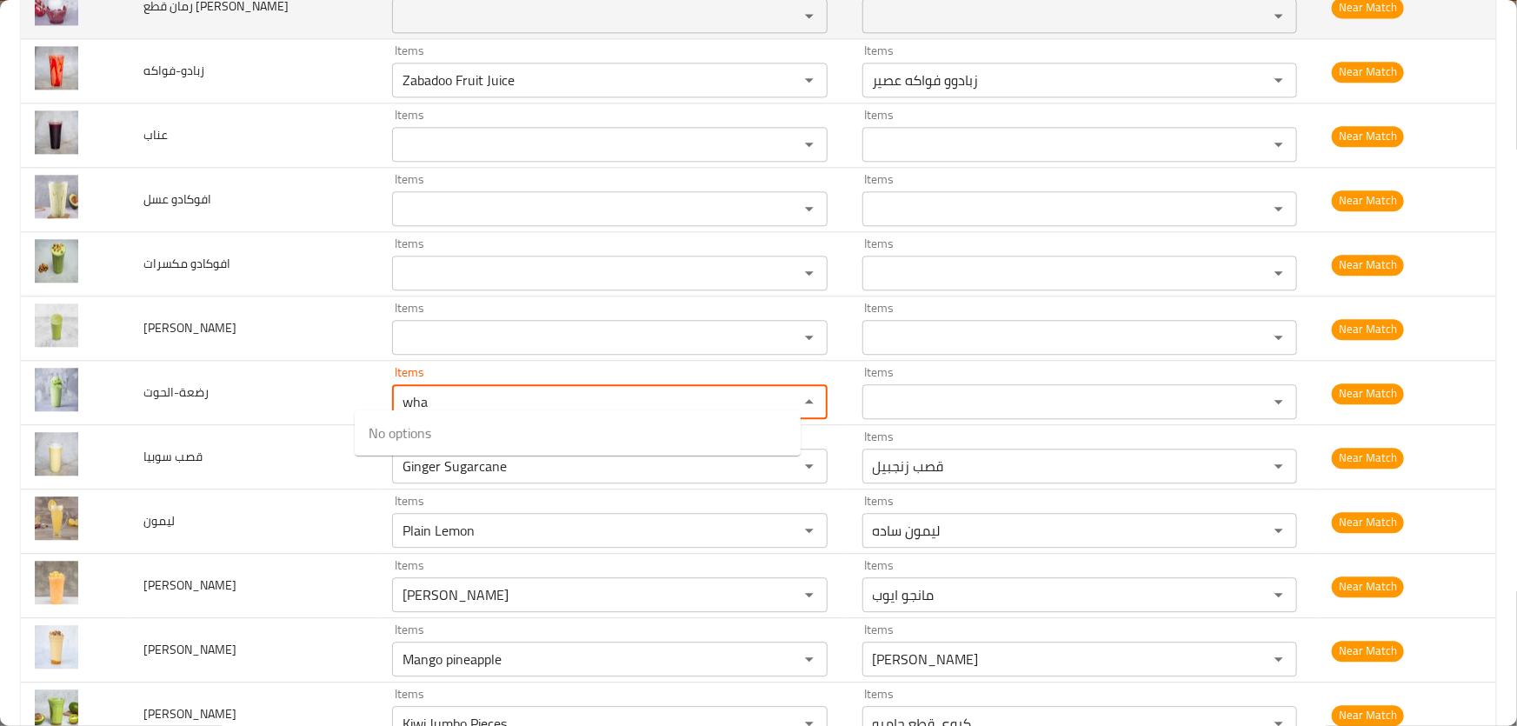
type input "wha"
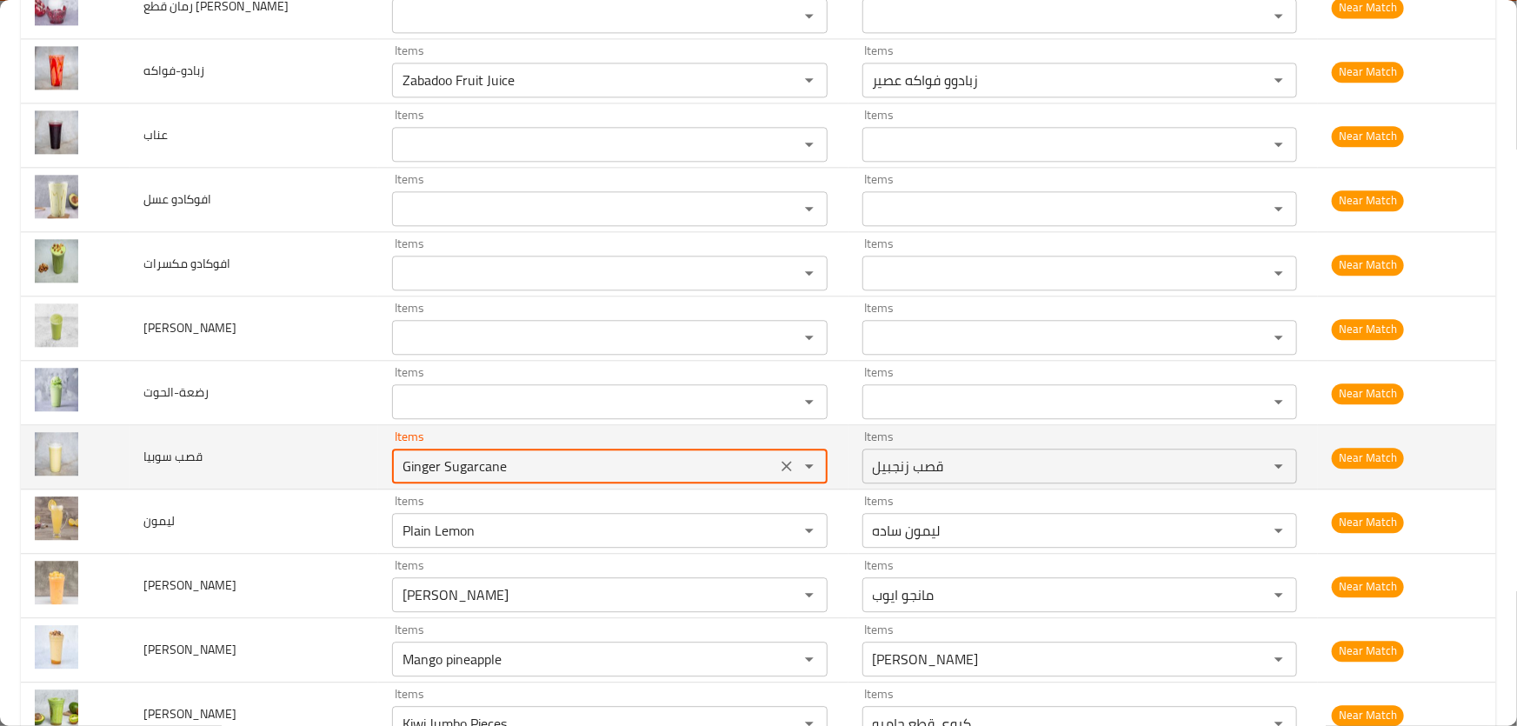
click at [515, 459] on سوبيا "Ginger Sugarcane" at bounding box center [583, 466] width 373 height 24
type سوبيا "sob"
click at [782, 461] on icon "Clear" at bounding box center [787, 466] width 10 height 10
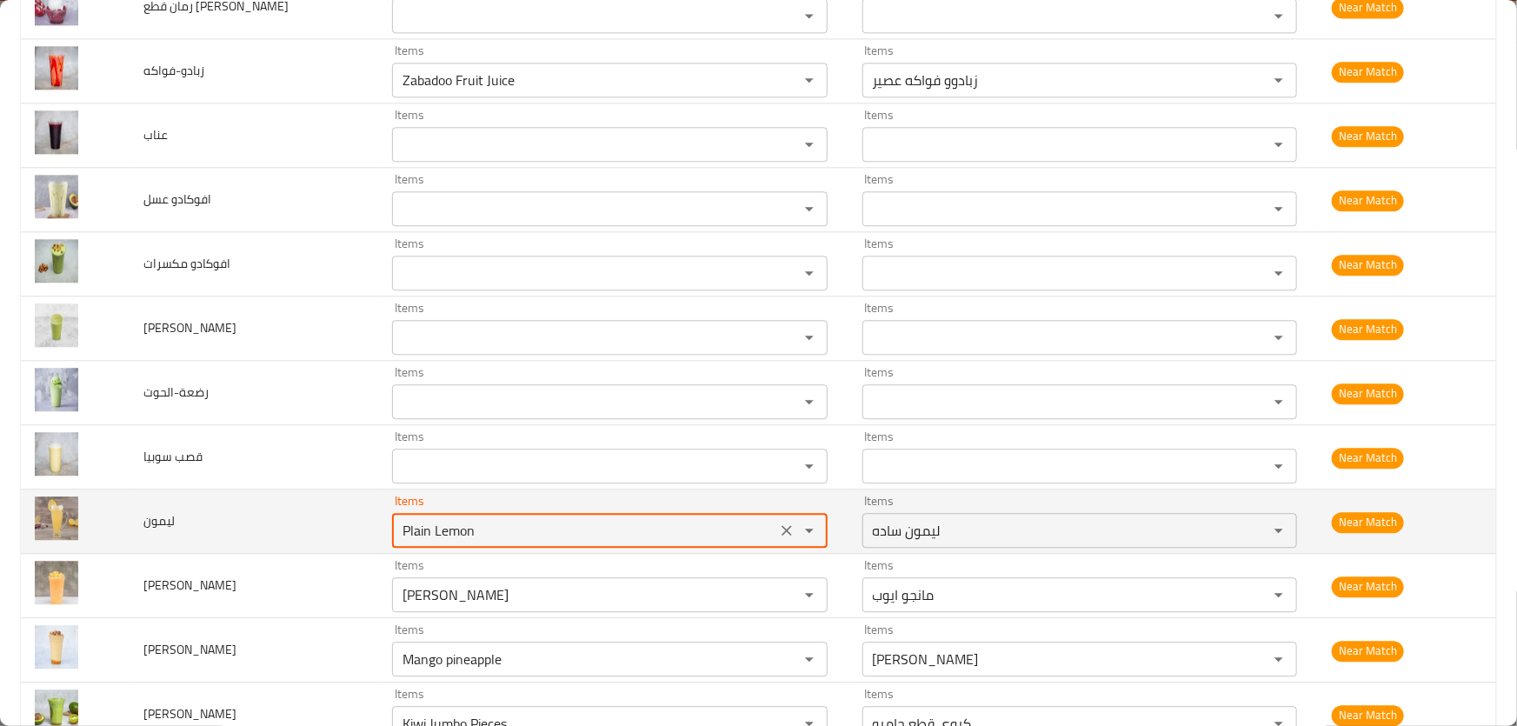
click at [501, 518] on input "Plain Lemon" at bounding box center [583, 530] width 373 height 24
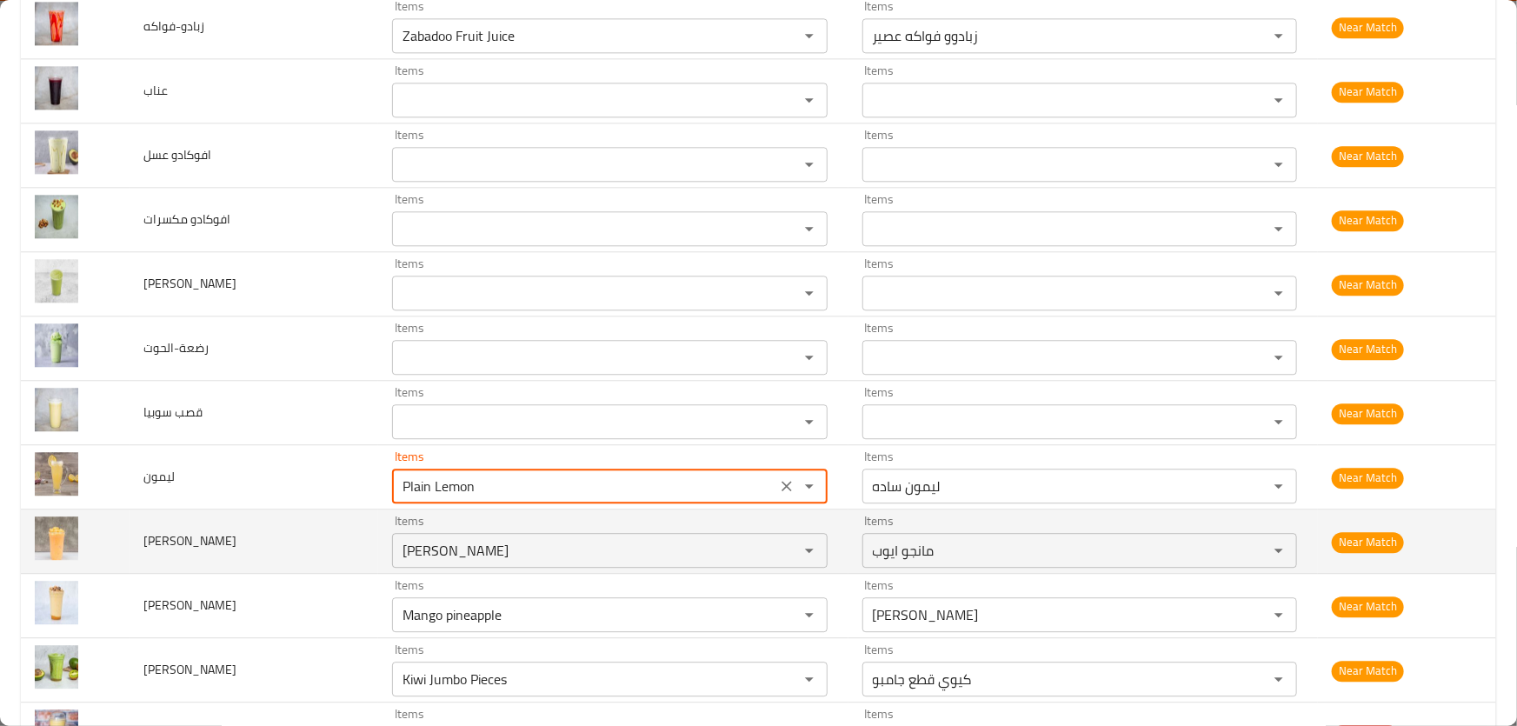
scroll to position [5612, 0]
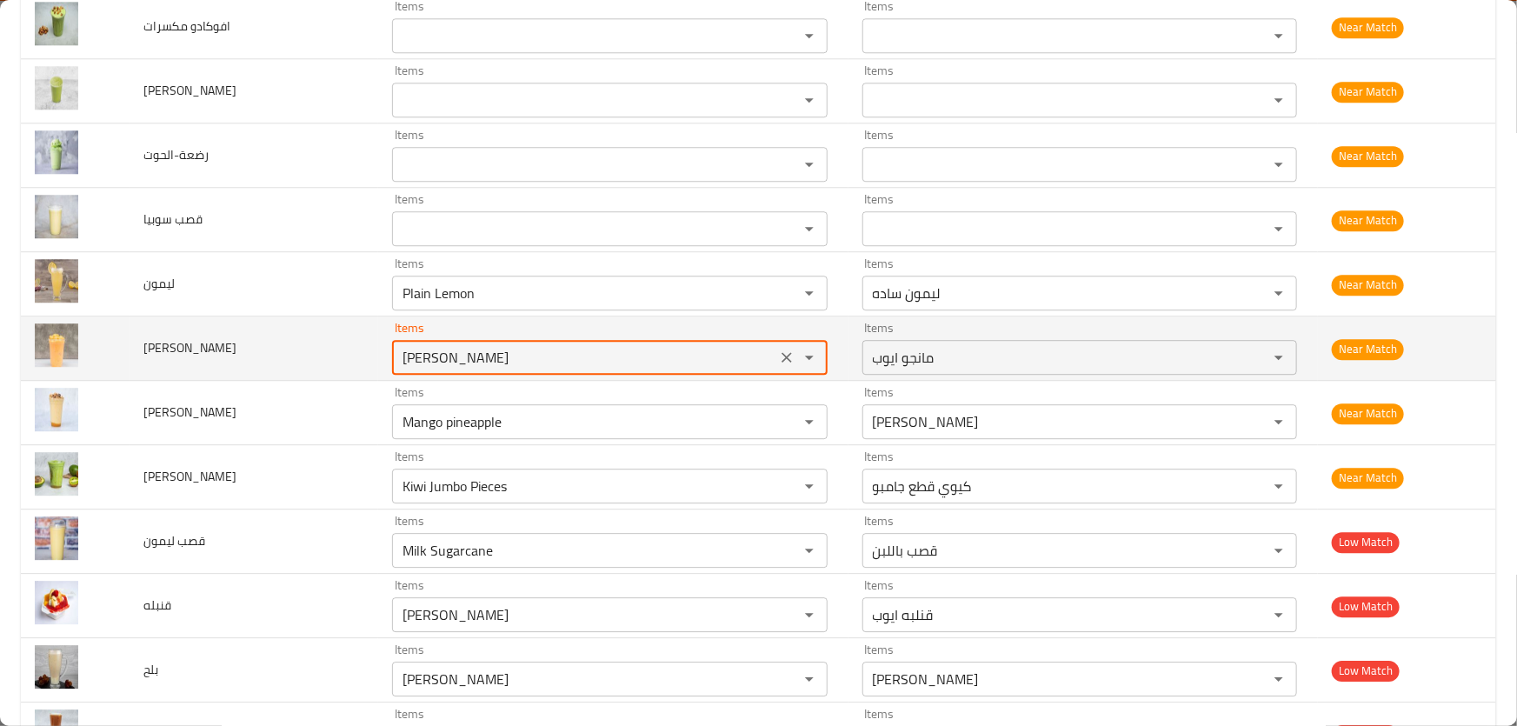
click at [475, 346] on سموزي "[PERSON_NAME]" at bounding box center [583, 357] width 373 height 24
click at [504, 346] on سموزي "[PERSON_NAME]" at bounding box center [583, 357] width 373 height 24
drag, startPoint x: 504, startPoint y: 346, endPoint x: 452, endPoint y: 346, distance: 52.2
click at [452, 346] on سموزي "Mango sm" at bounding box center [583, 357] width 373 height 24
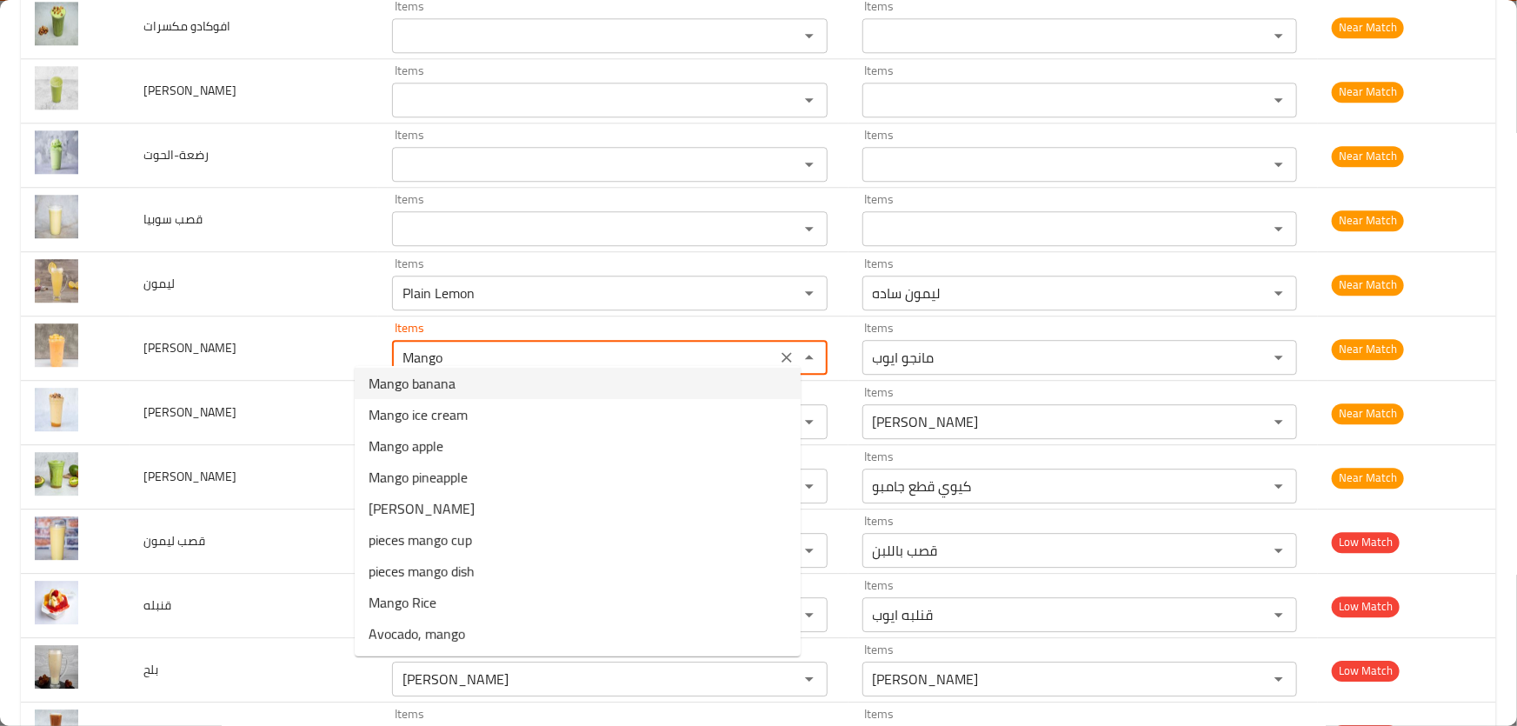
scroll to position [67, 0]
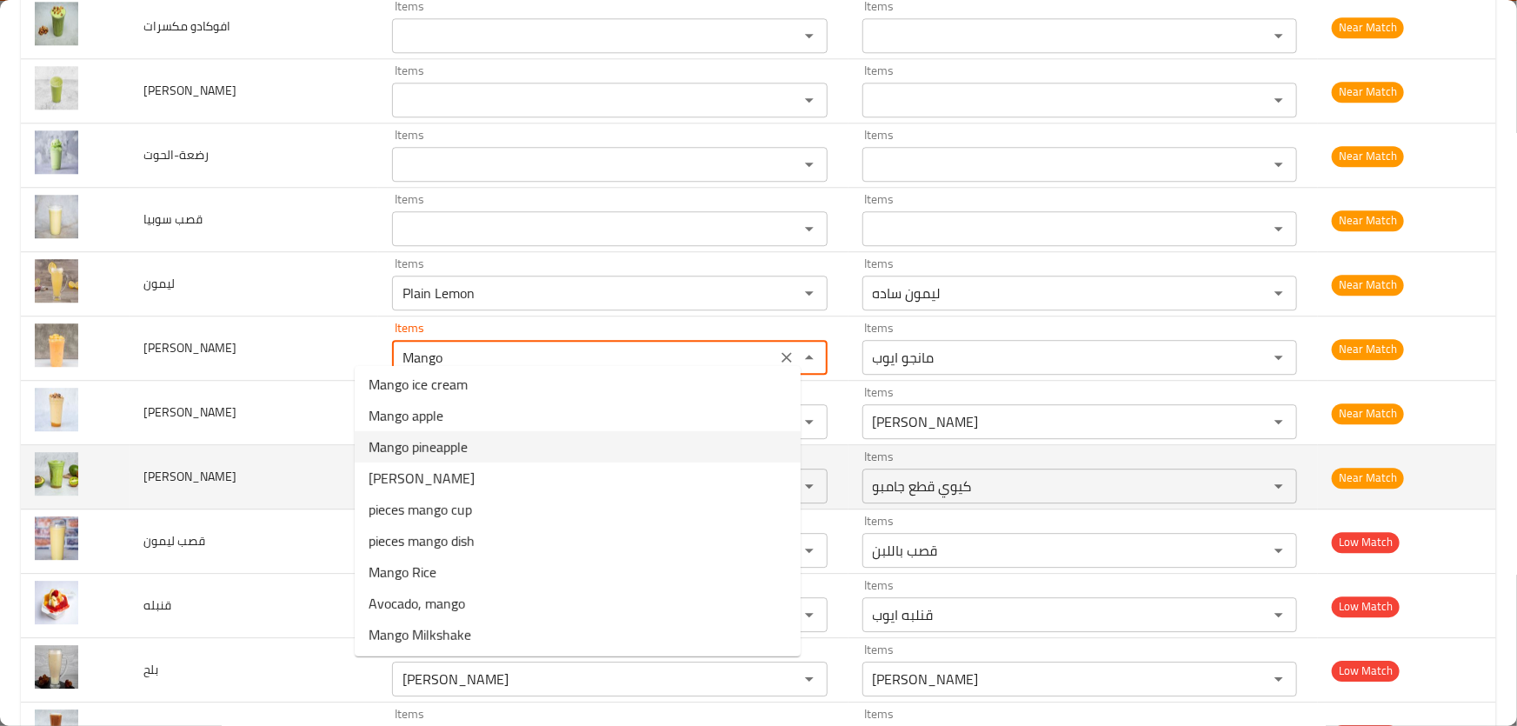
type سموزي "[PERSON_NAME]"
click at [215, 445] on td "كيوي افوكادو" at bounding box center [255, 477] width 250 height 64
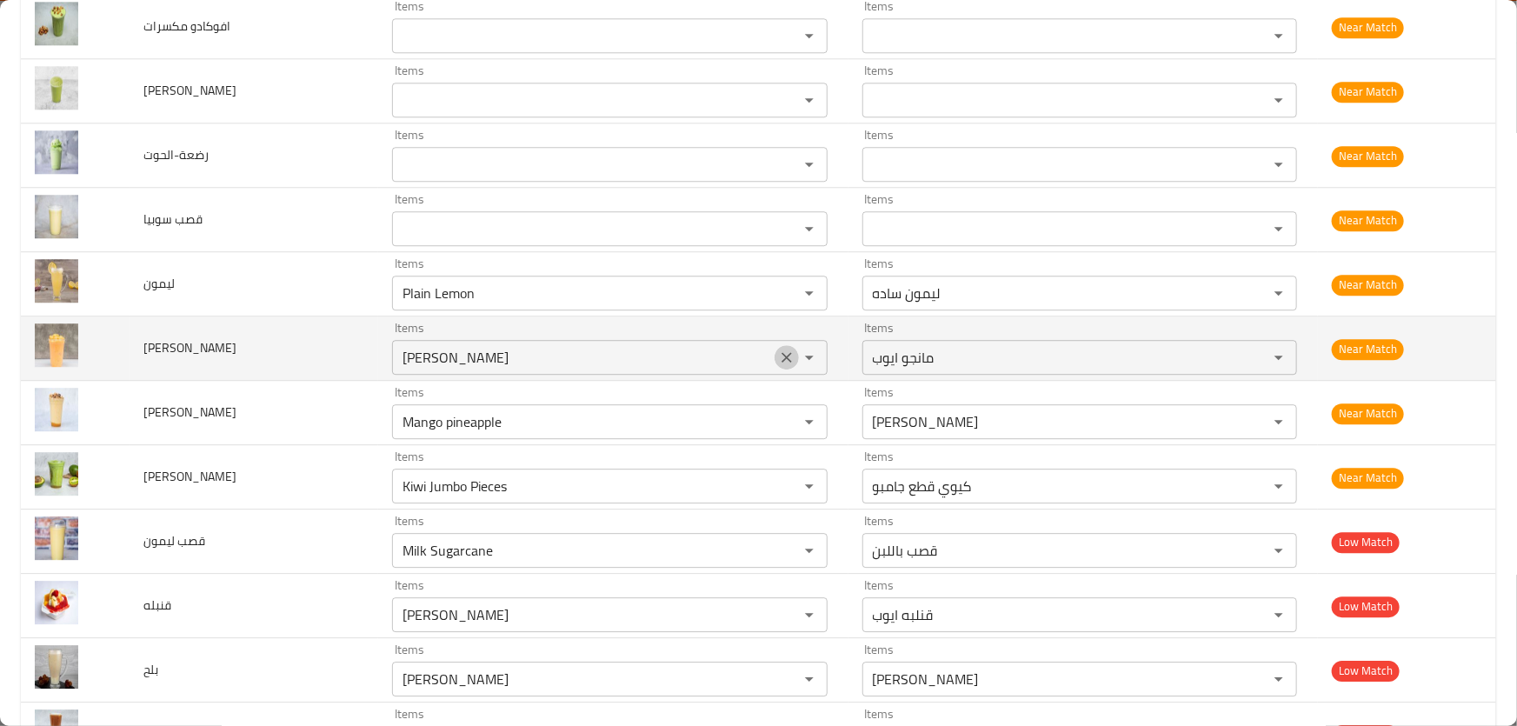
click at [778, 349] on icon "Clear" at bounding box center [786, 357] width 17 height 17
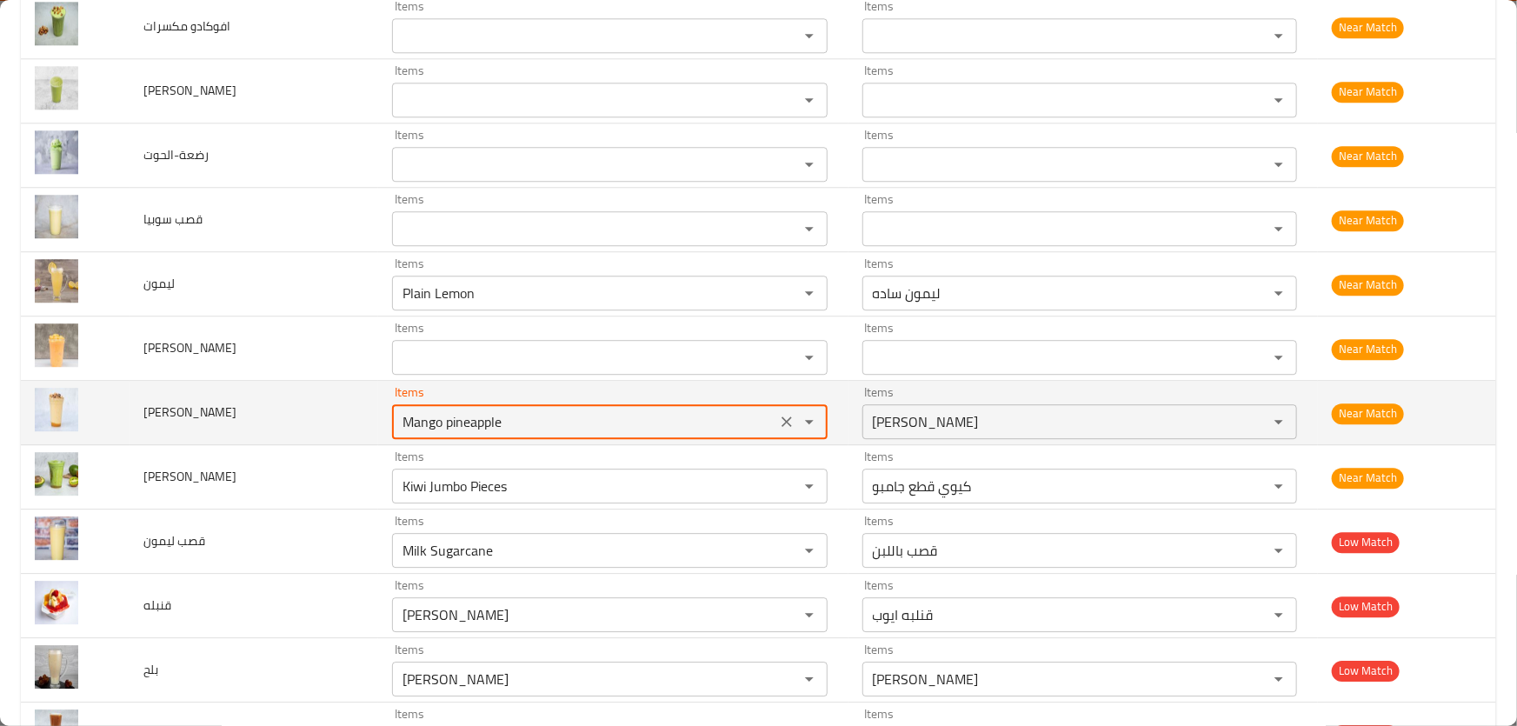
click at [529, 410] on مالكي "Mango pineapple" at bounding box center [583, 422] width 373 height 24
click at [235, 399] on td "مانجو مالكي" at bounding box center [255, 413] width 250 height 64
type مالكي "Mango pineapple"
click at [778, 413] on icon "Clear" at bounding box center [786, 421] width 17 height 17
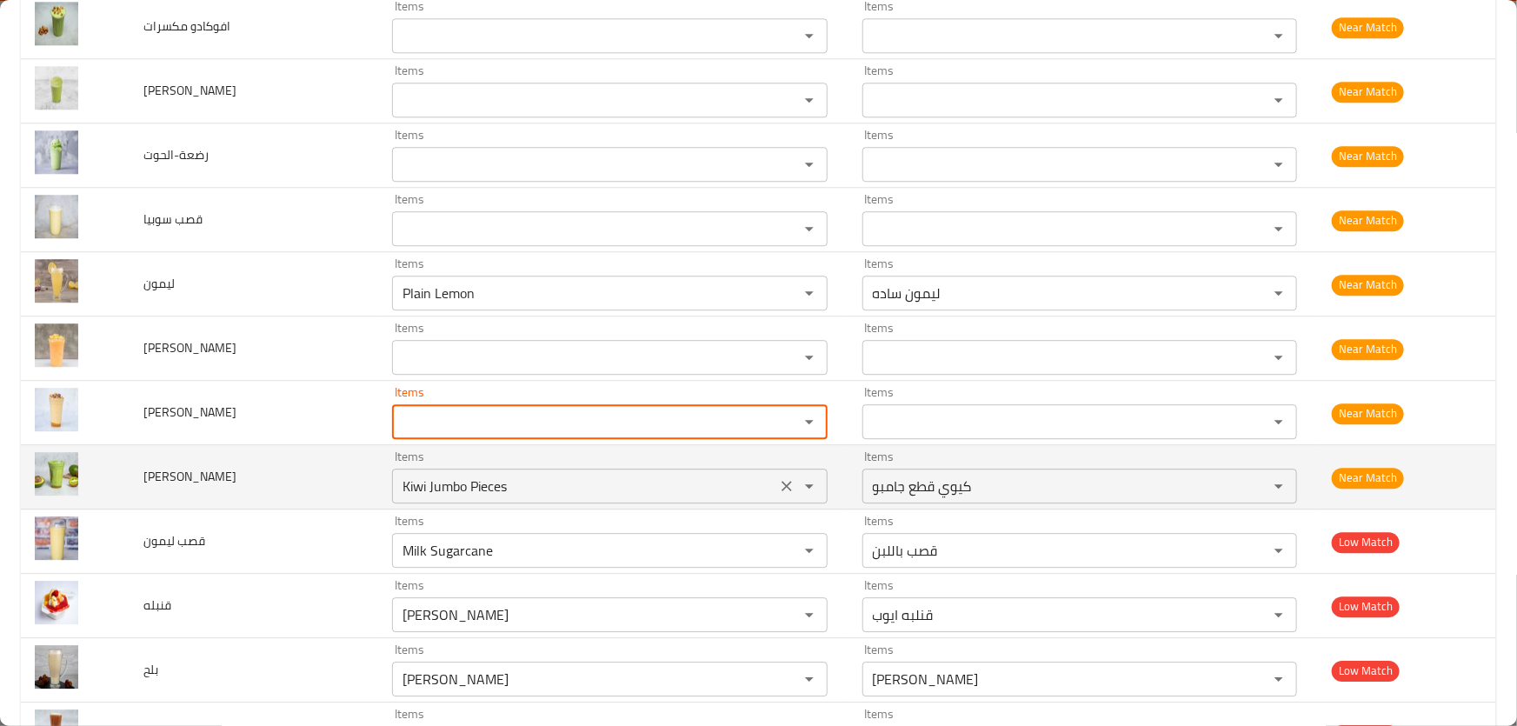
click at [487, 481] on افوكادو "Kiwi Jumbo Pieces" at bounding box center [583, 486] width 373 height 24
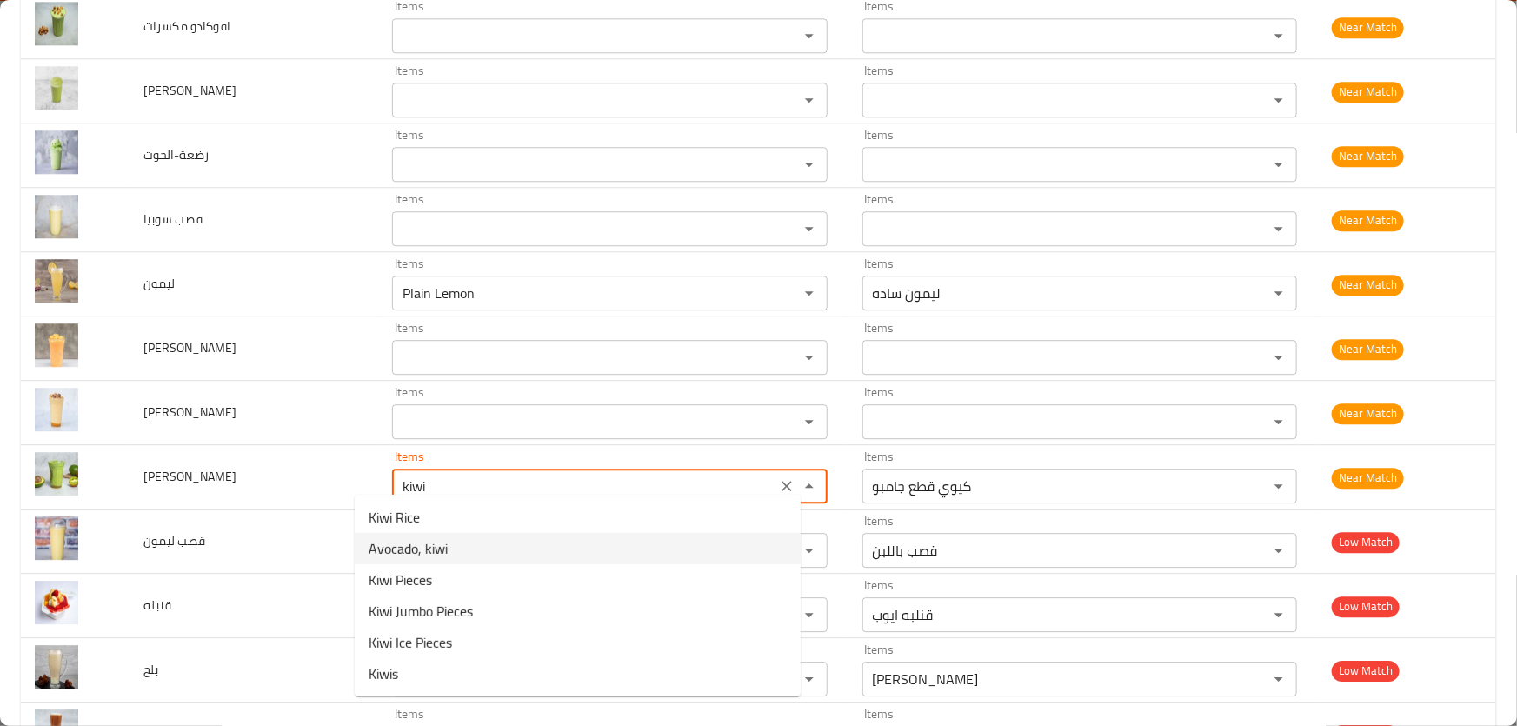
click at [445, 540] on span "Avocado, kiwi" at bounding box center [408, 548] width 79 height 21
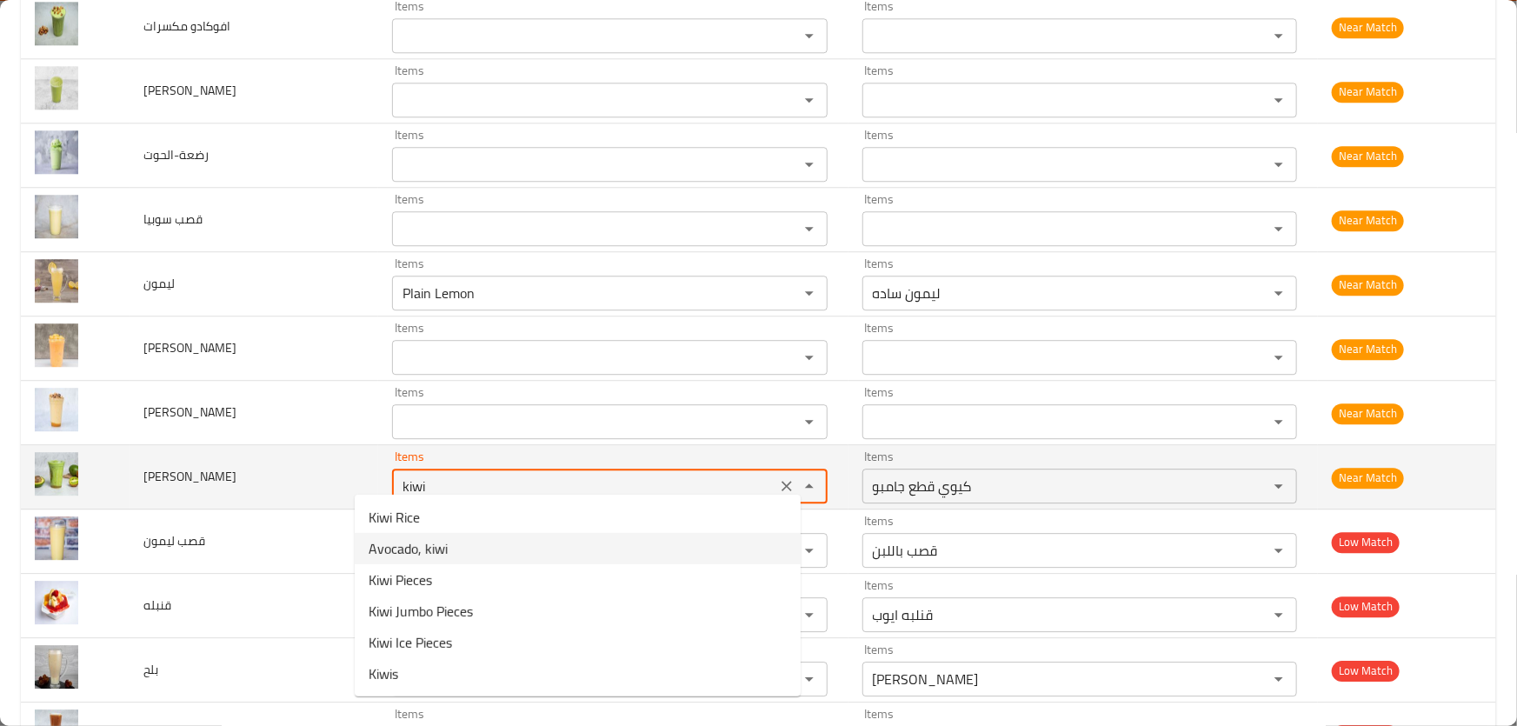
type افوكادو "Avocado, kiwi"
type افوكادو-ar "افوكادو كيوي"
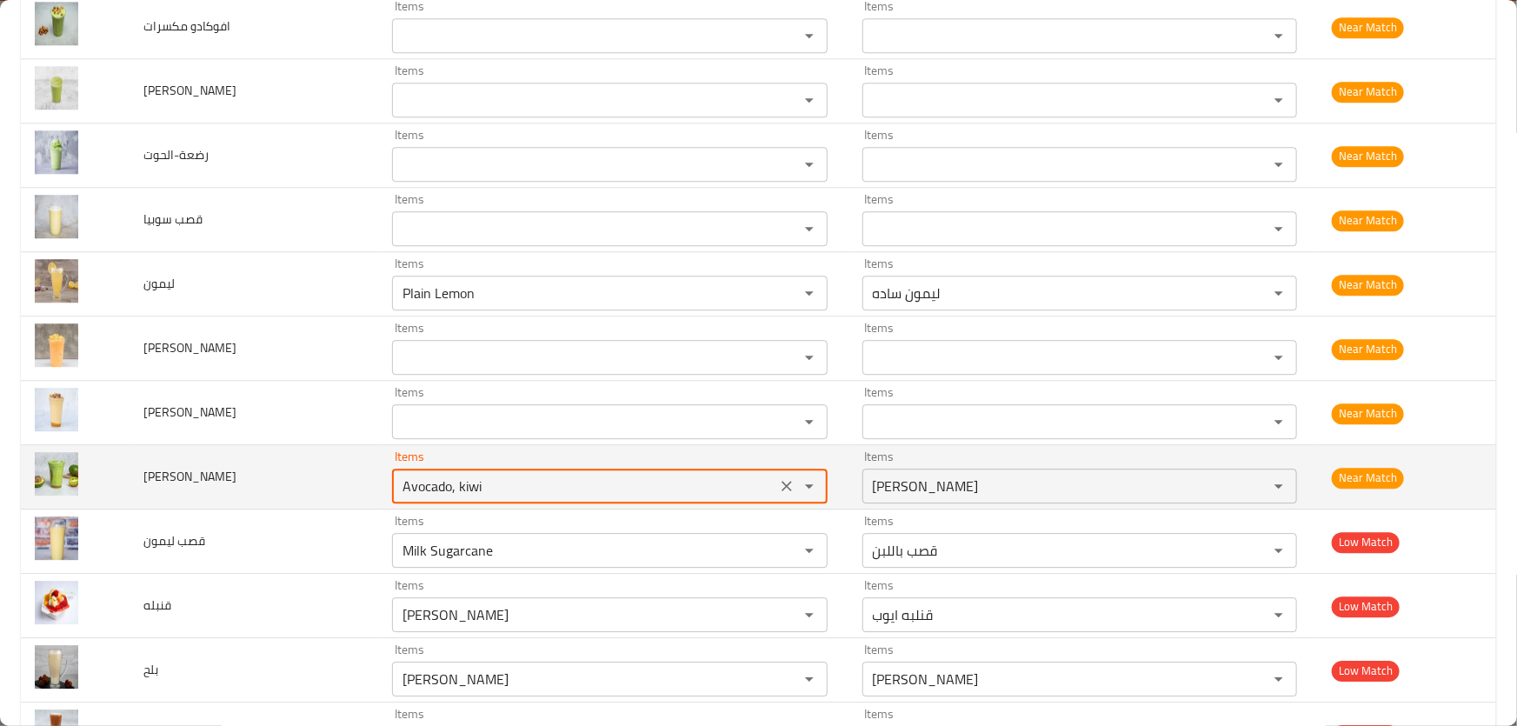
drag, startPoint x: 485, startPoint y: 478, endPoint x: 285, endPoint y: 477, distance: 200.0
click at [285, 477] on tr "كيوي افوكادو Items Avocado, kiwi Items Items افوكادو كيوي Items Near Match" at bounding box center [759, 477] width 1476 height 64
type افوكادو "Avocado, kiwi"
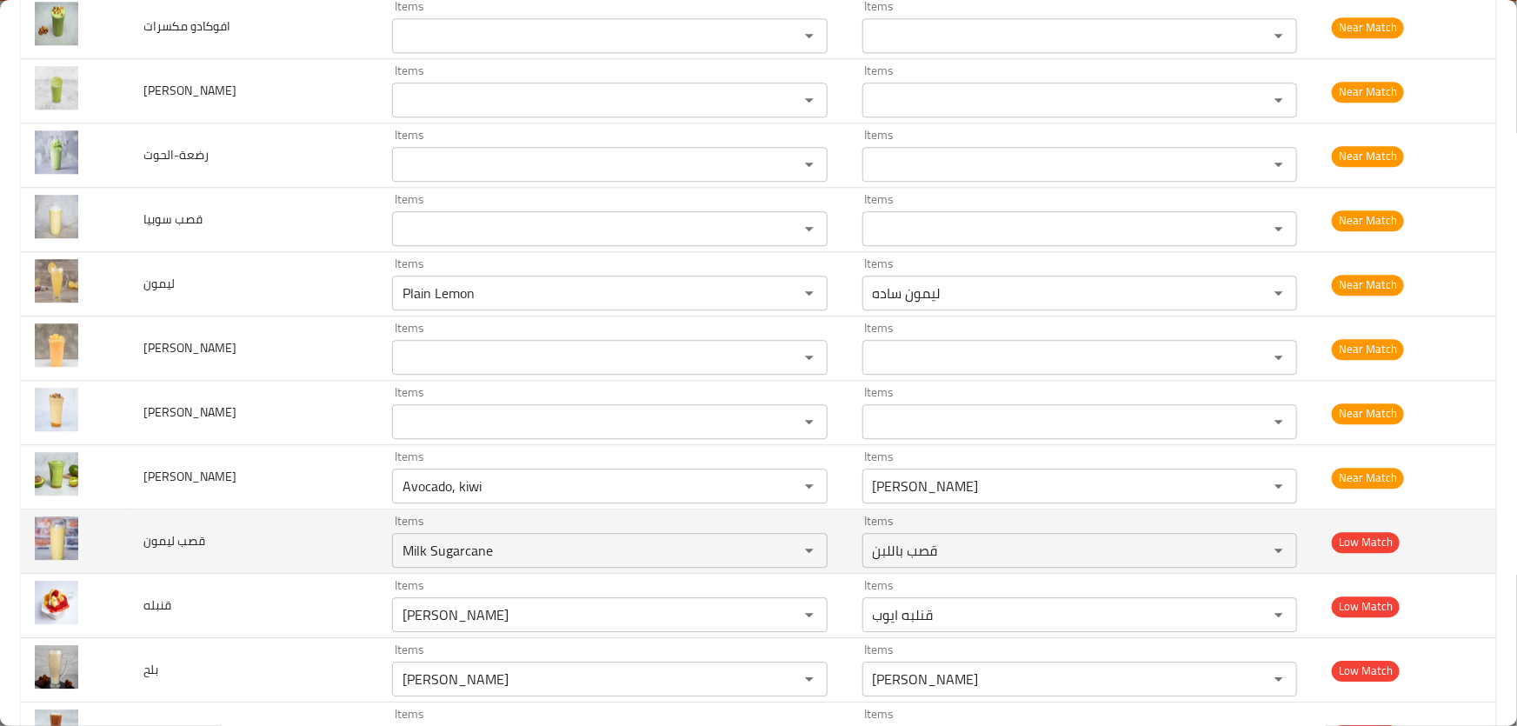
click at [211, 527] on td "قصب ليمون" at bounding box center [255, 542] width 250 height 64
click at [476, 538] on ليمون "Milk Sugarcane" at bounding box center [583, 550] width 373 height 24
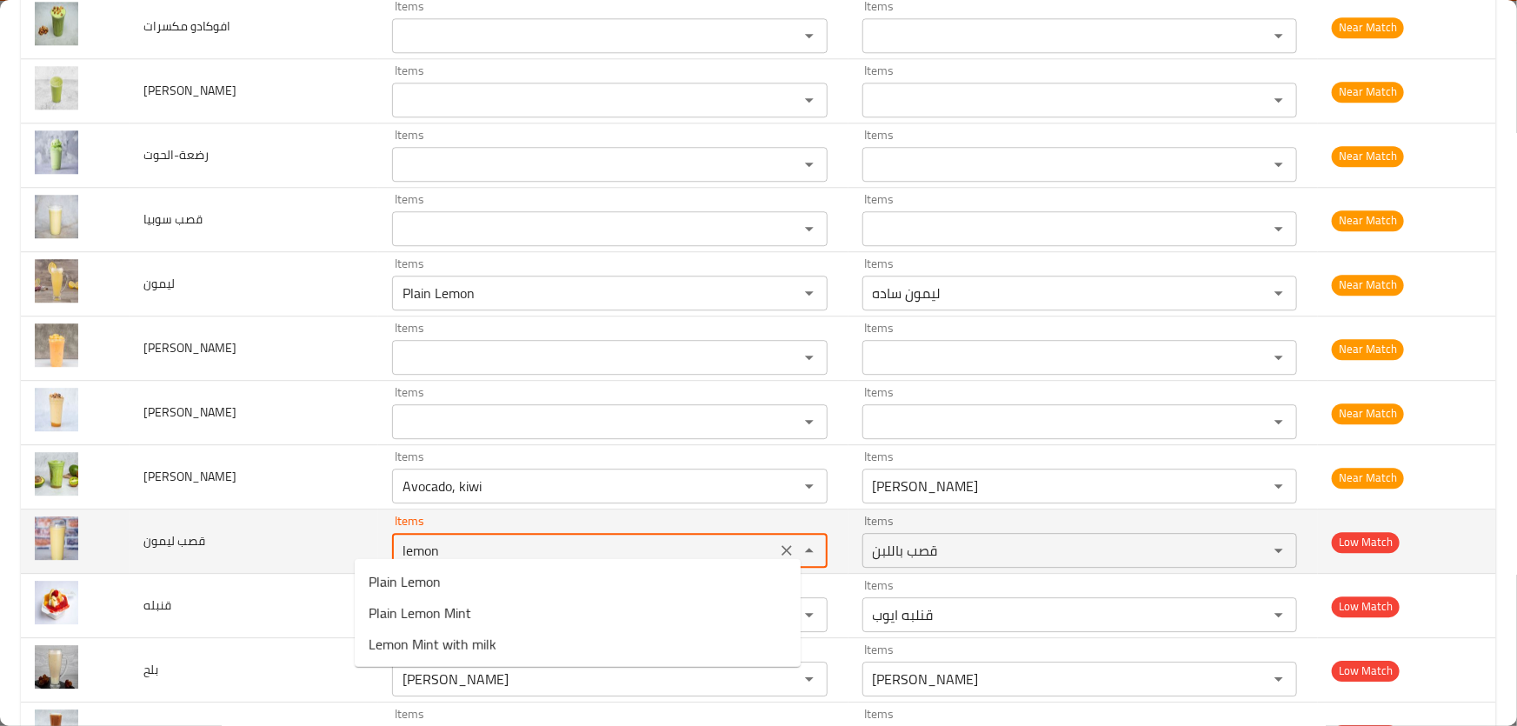
type ليمون "Milk Sugarcane"
click at [270, 541] on td "قصب ليمون" at bounding box center [255, 542] width 250 height 64
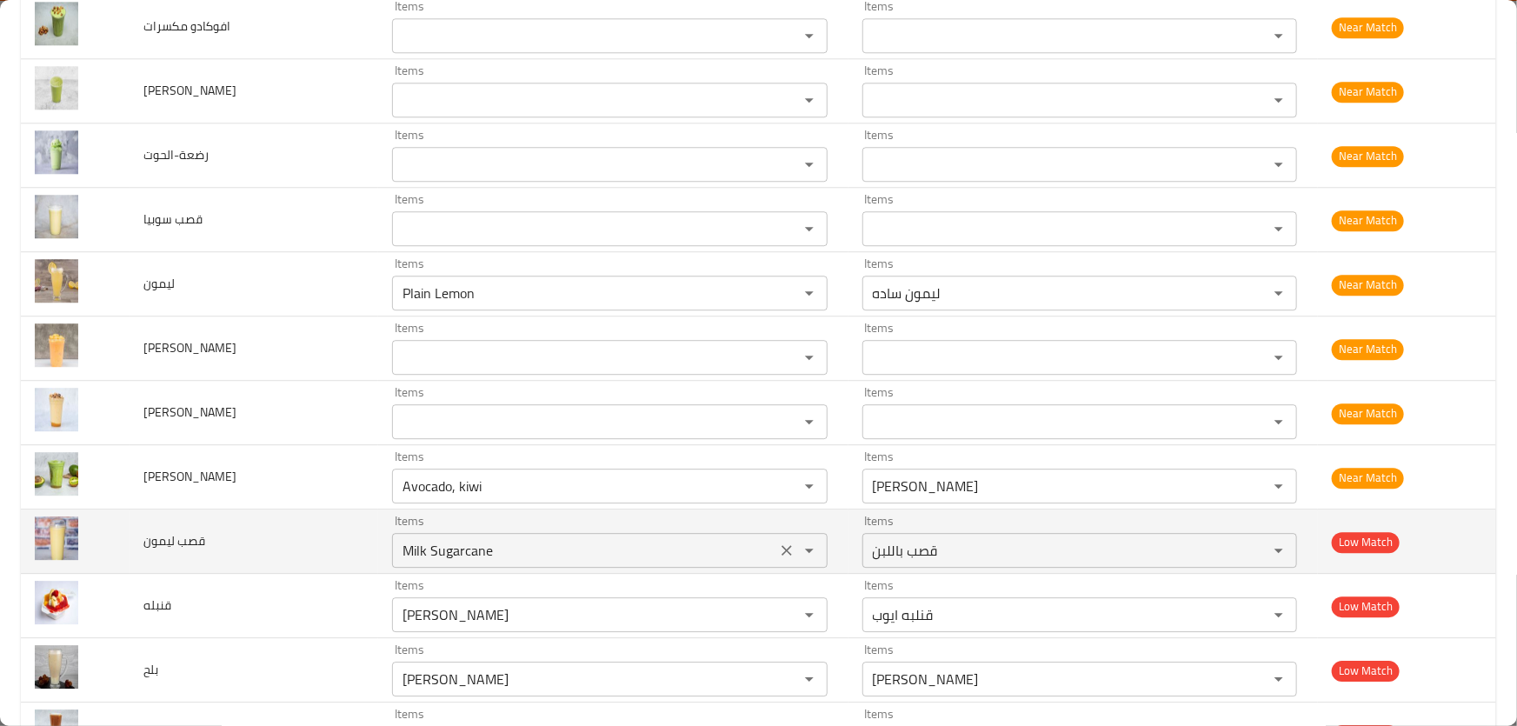
click at [778, 546] on icon "Clear" at bounding box center [786, 550] width 17 height 17
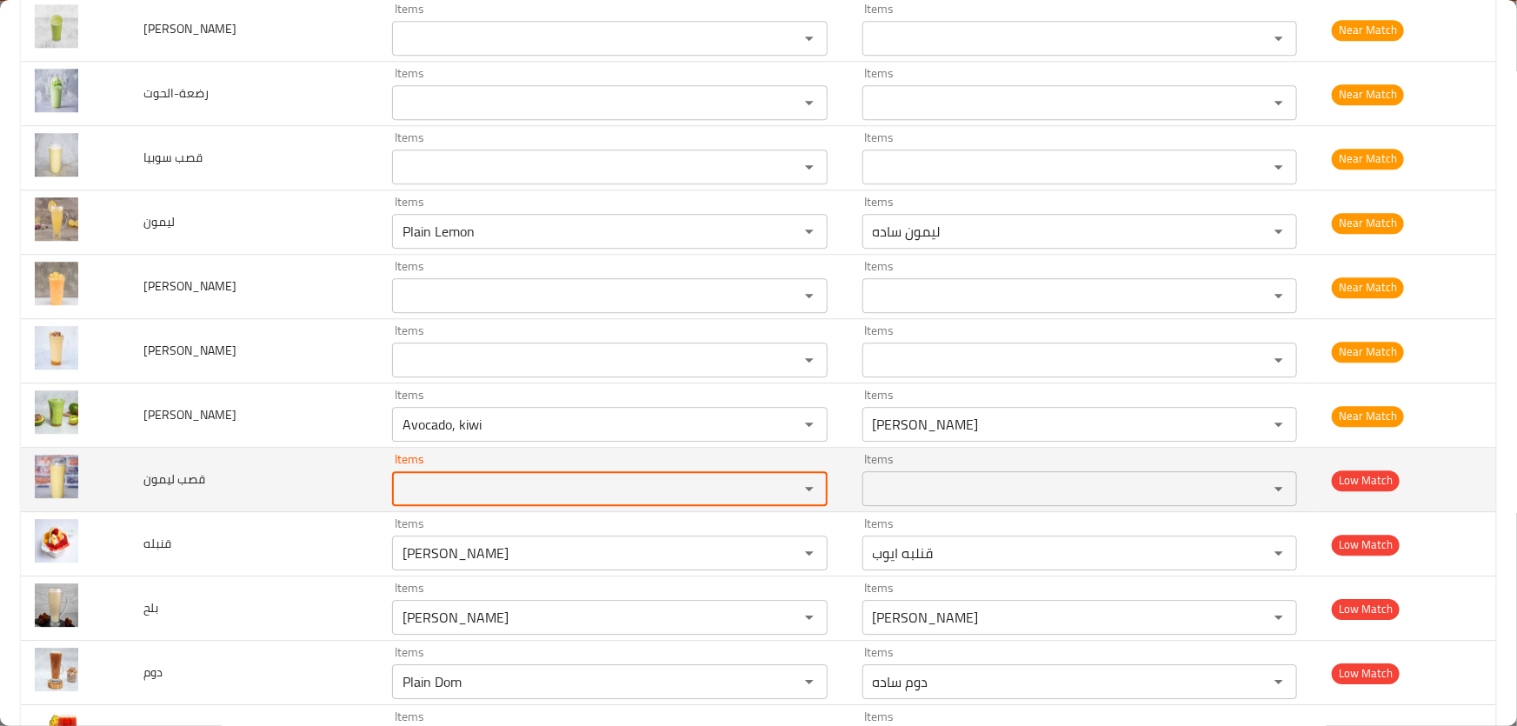
scroll to position [5771, 0]
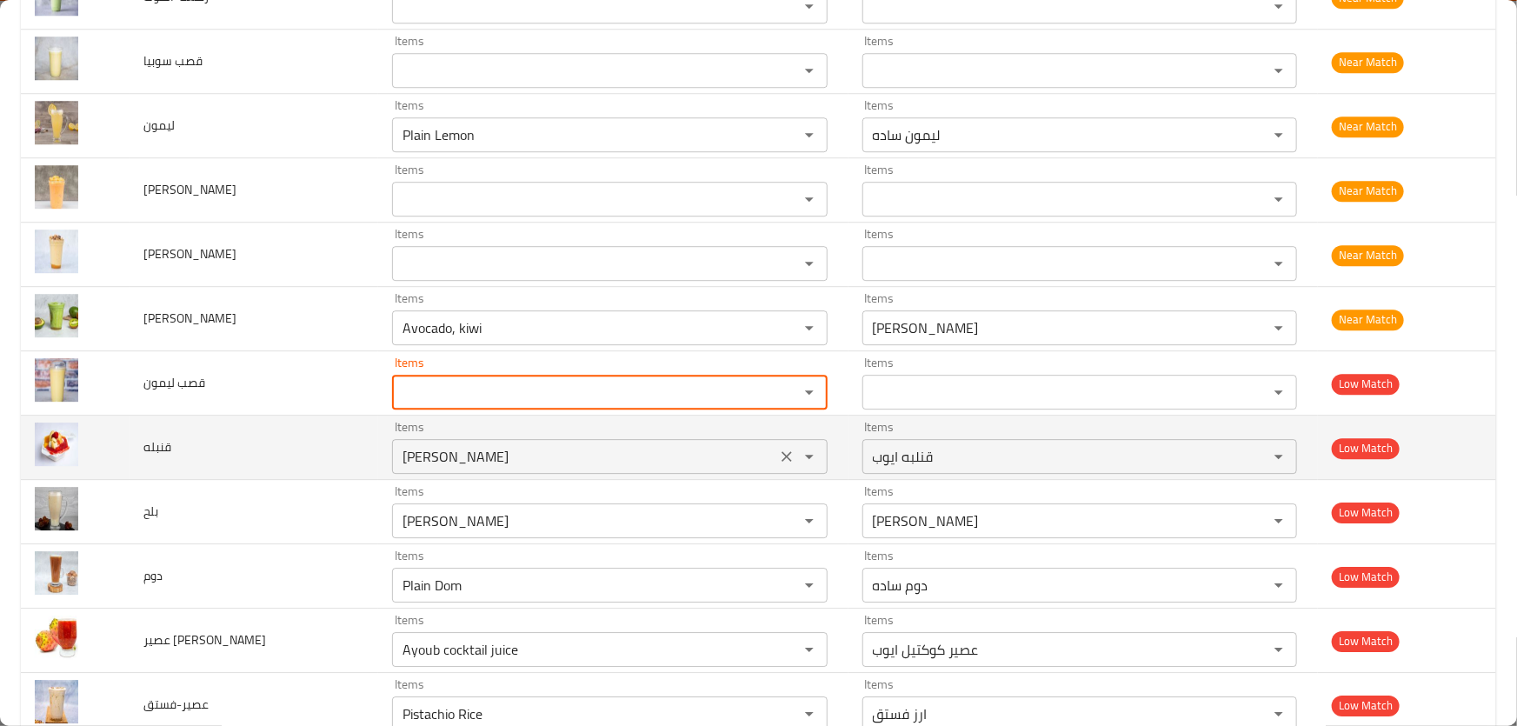
click at [486, 444] on input "[PERSON_NAME]" at bounding box center [583, 456] width 373 height 24
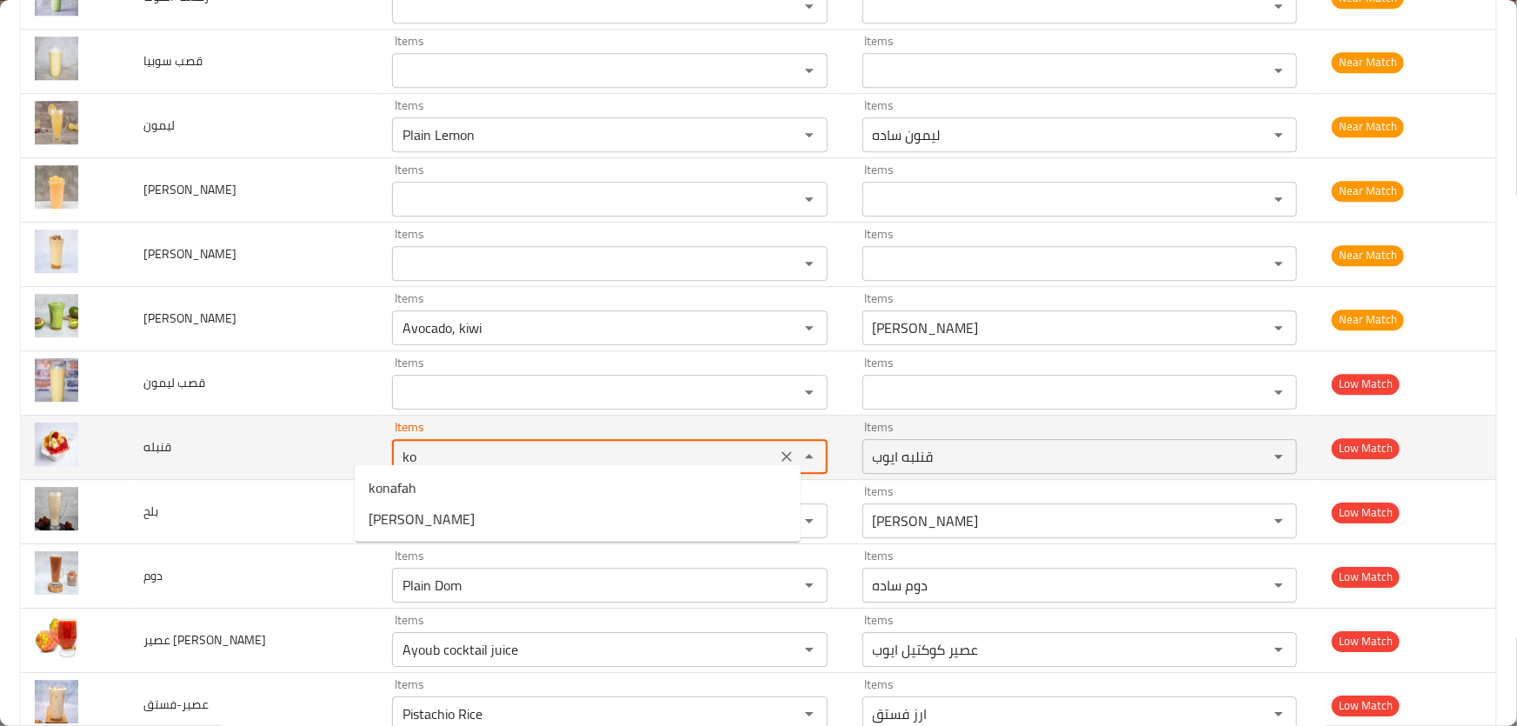
type input "[PERSON_NAME]"
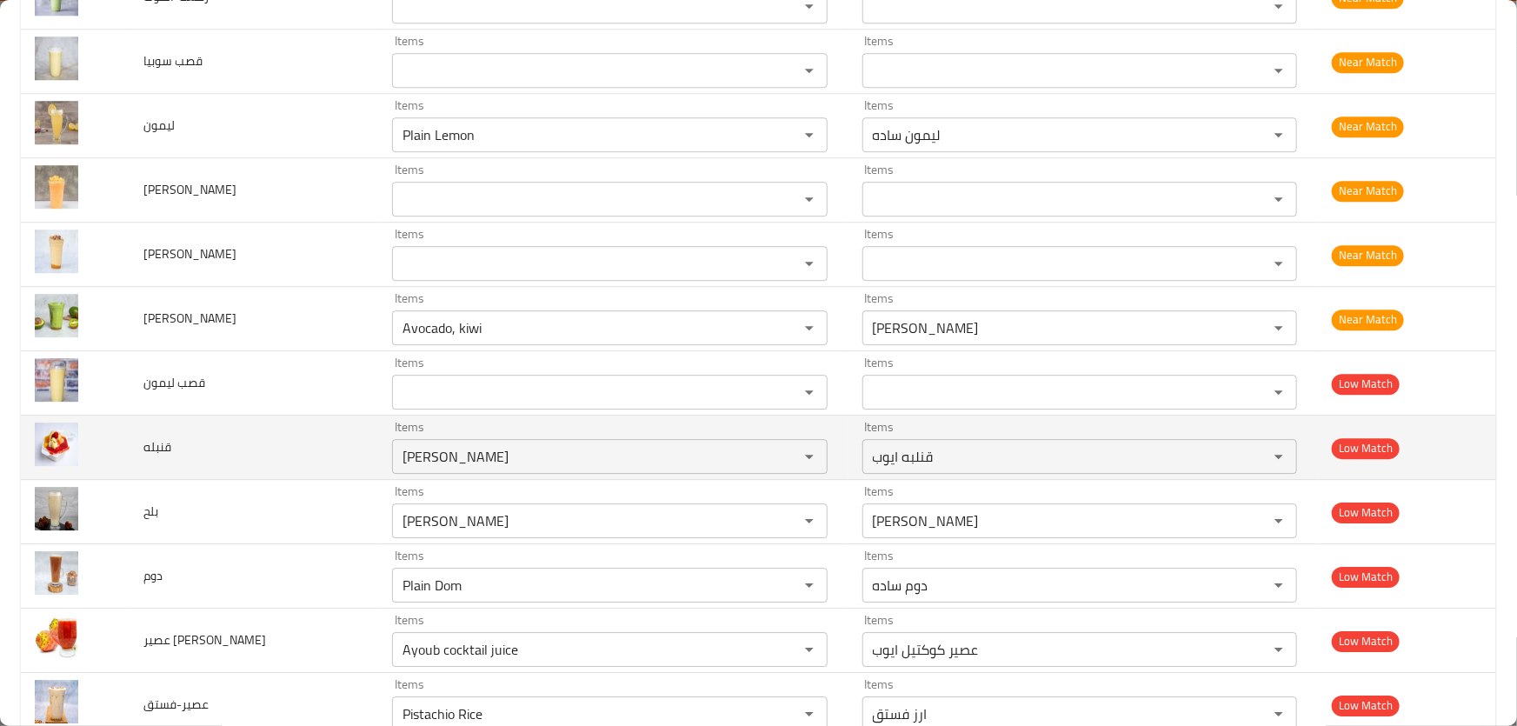
click at [157, 441] on span "قنبله" at bounding box center [157, 447] width 28 height 23
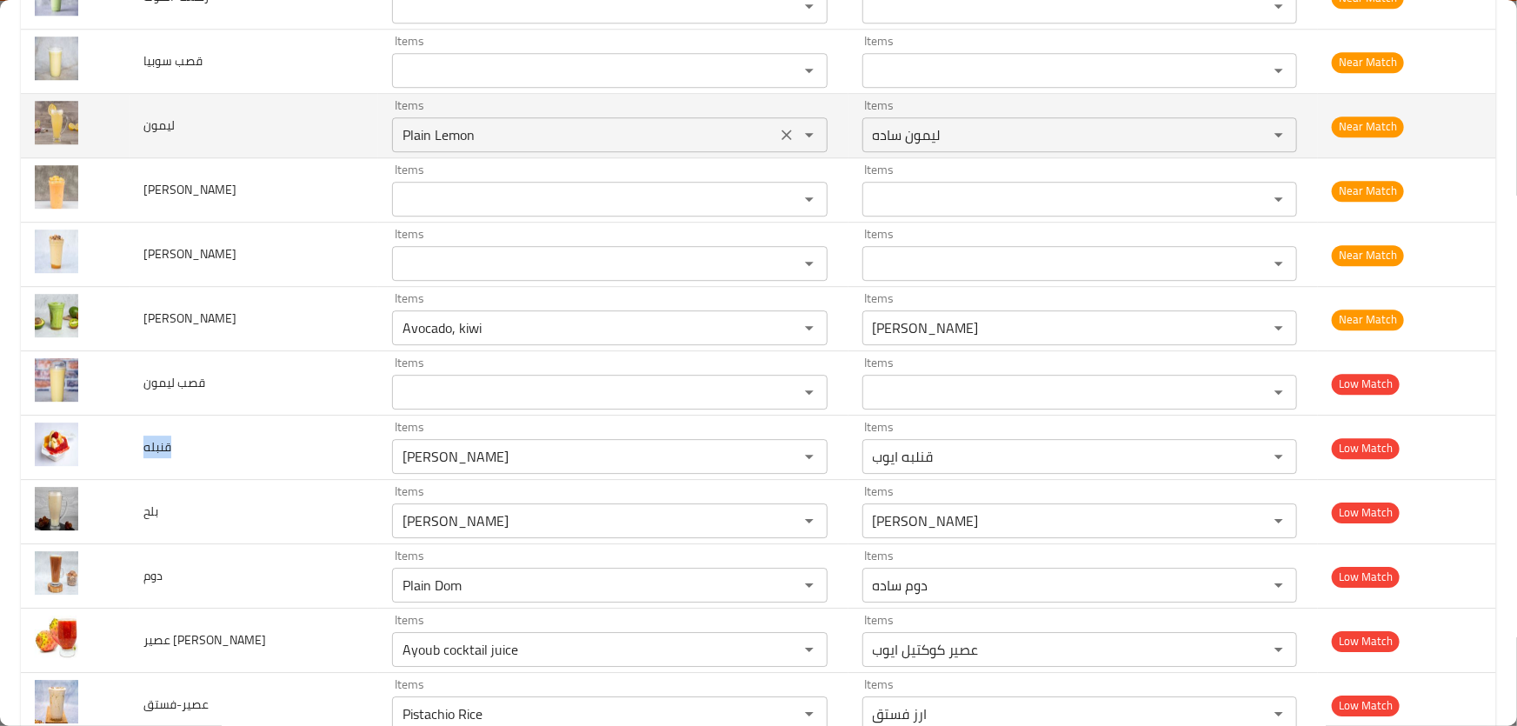
copy span "قنبله"
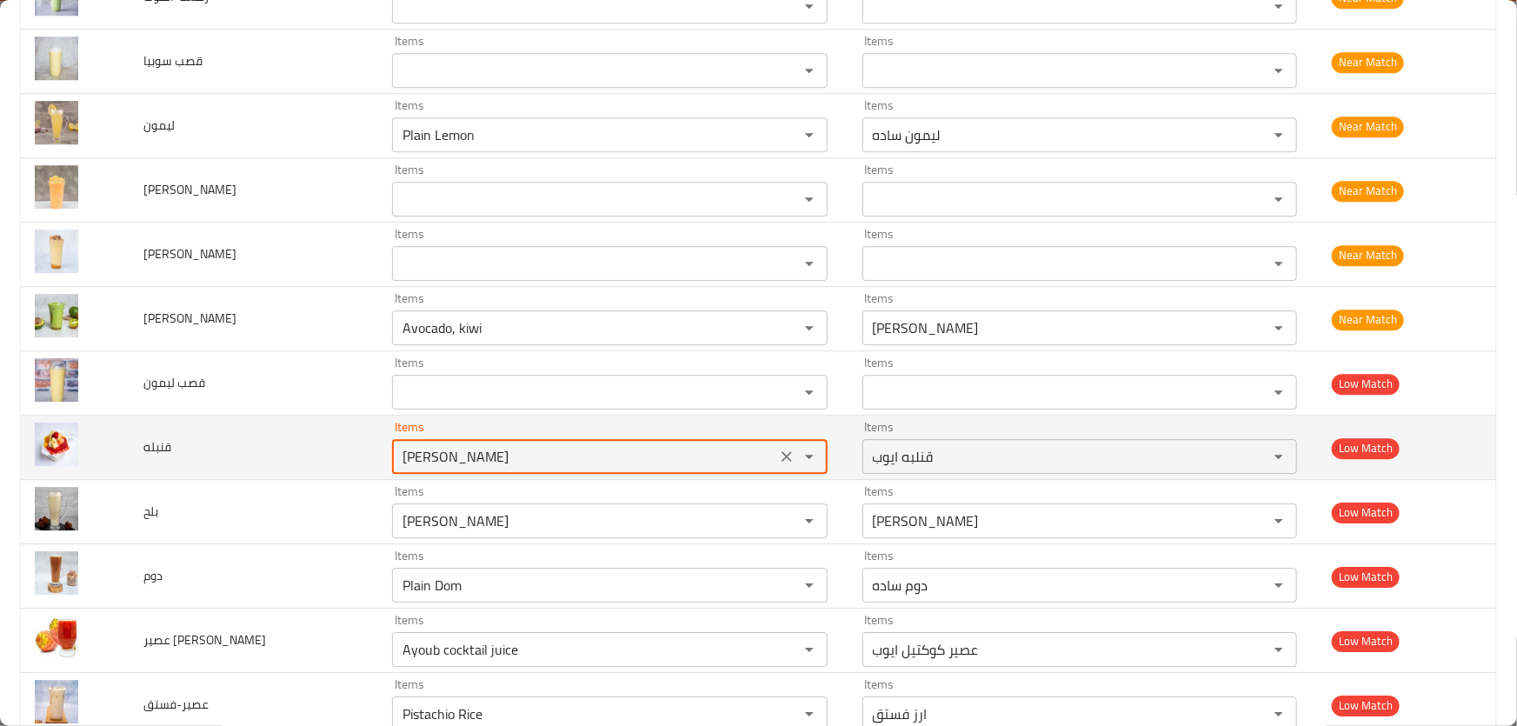
drag, startPoint x: 474, startPoint y: 452, endPoint x: 246, endPoint y: 436, distance: 228.4
click at [248, 436] on tr "قنبله Items Ayub konbella Items Items قنلبه ايوب Items Low Match" at bounding box center [759, 448] width 1476 height 64
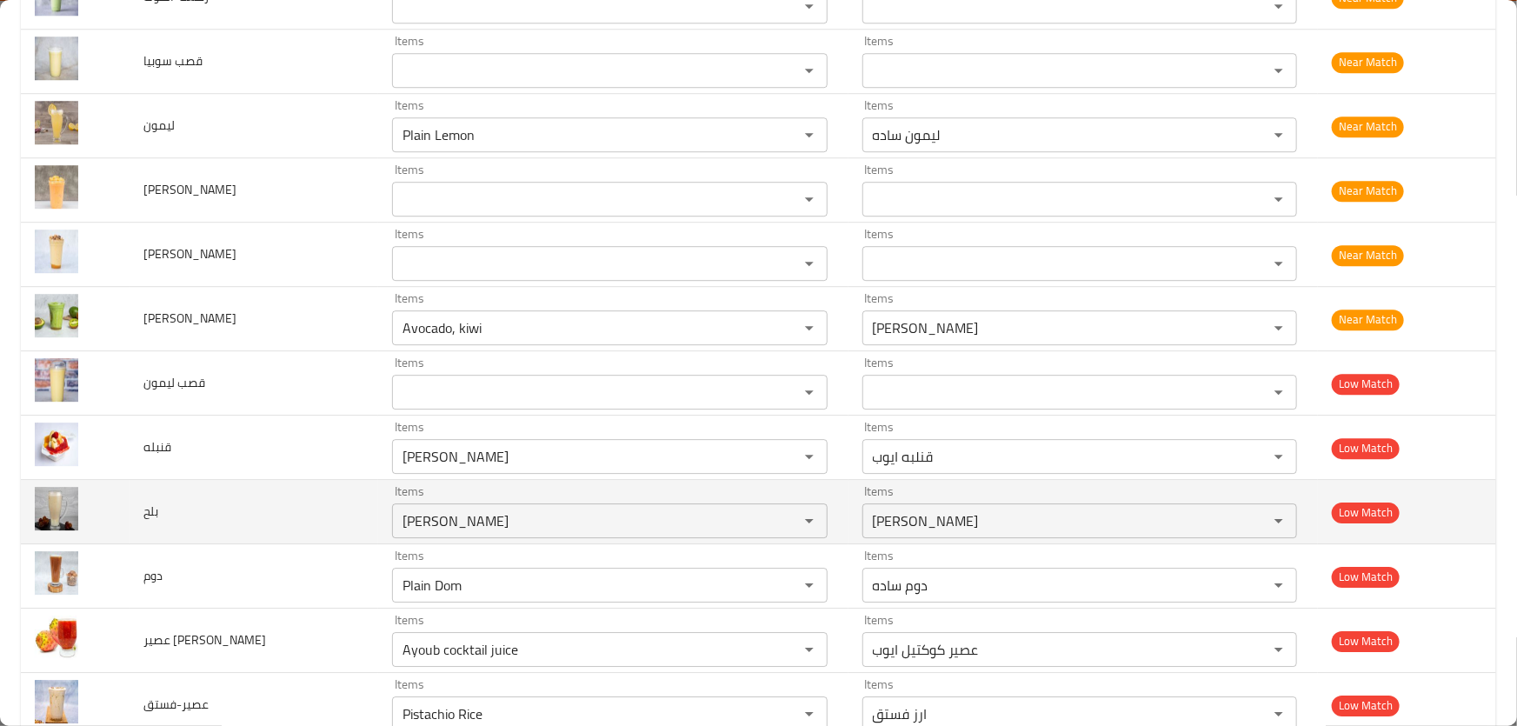
click at [232, 503] on td "بلح" at bounding box center [255, 512] width 250 height 64
click at [460, 513] on input "[PERSON_NAME]" at bounding box center [583, 521] width 373 height 24
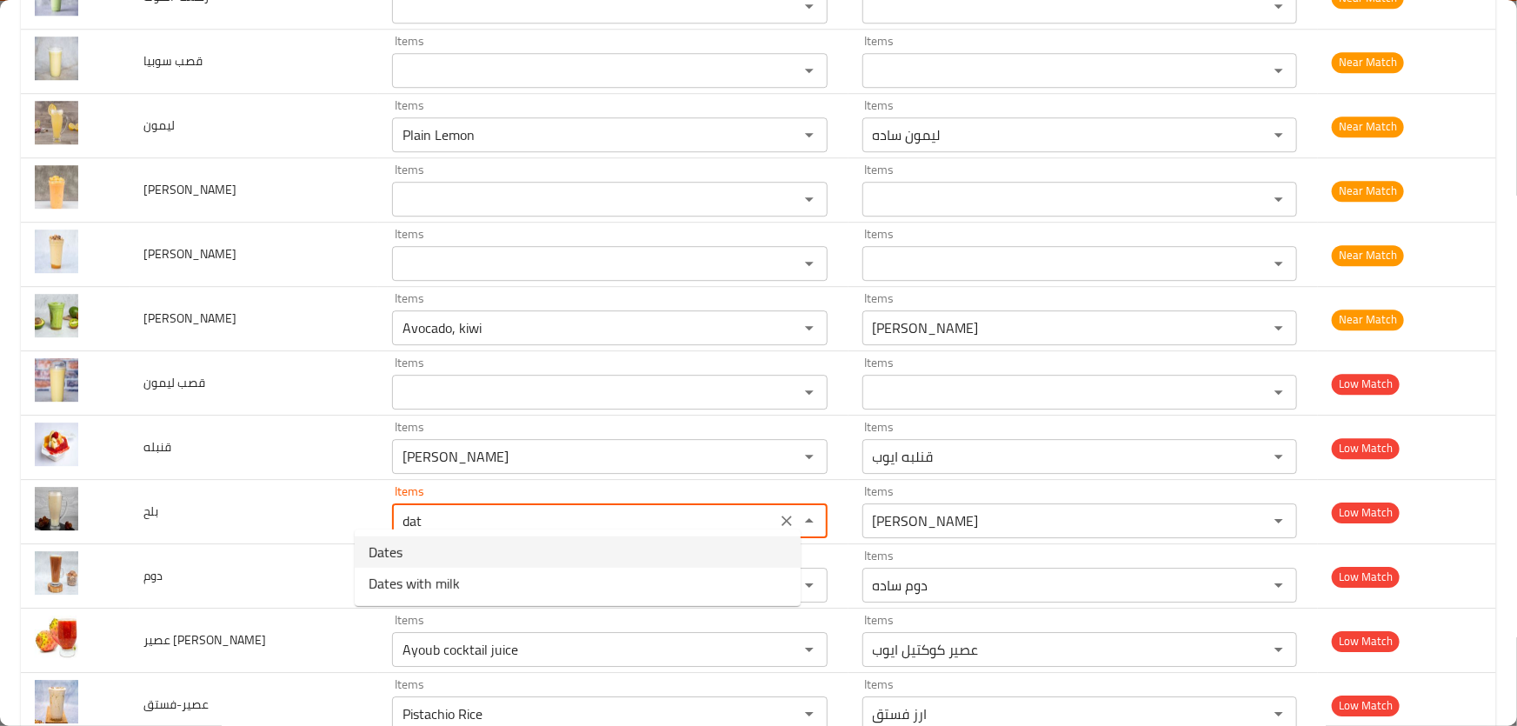
click at [423, 550] on li "Dates" at bounding box center [578, 552] width 446 height 31
type input "Dates"
type input "تمر"
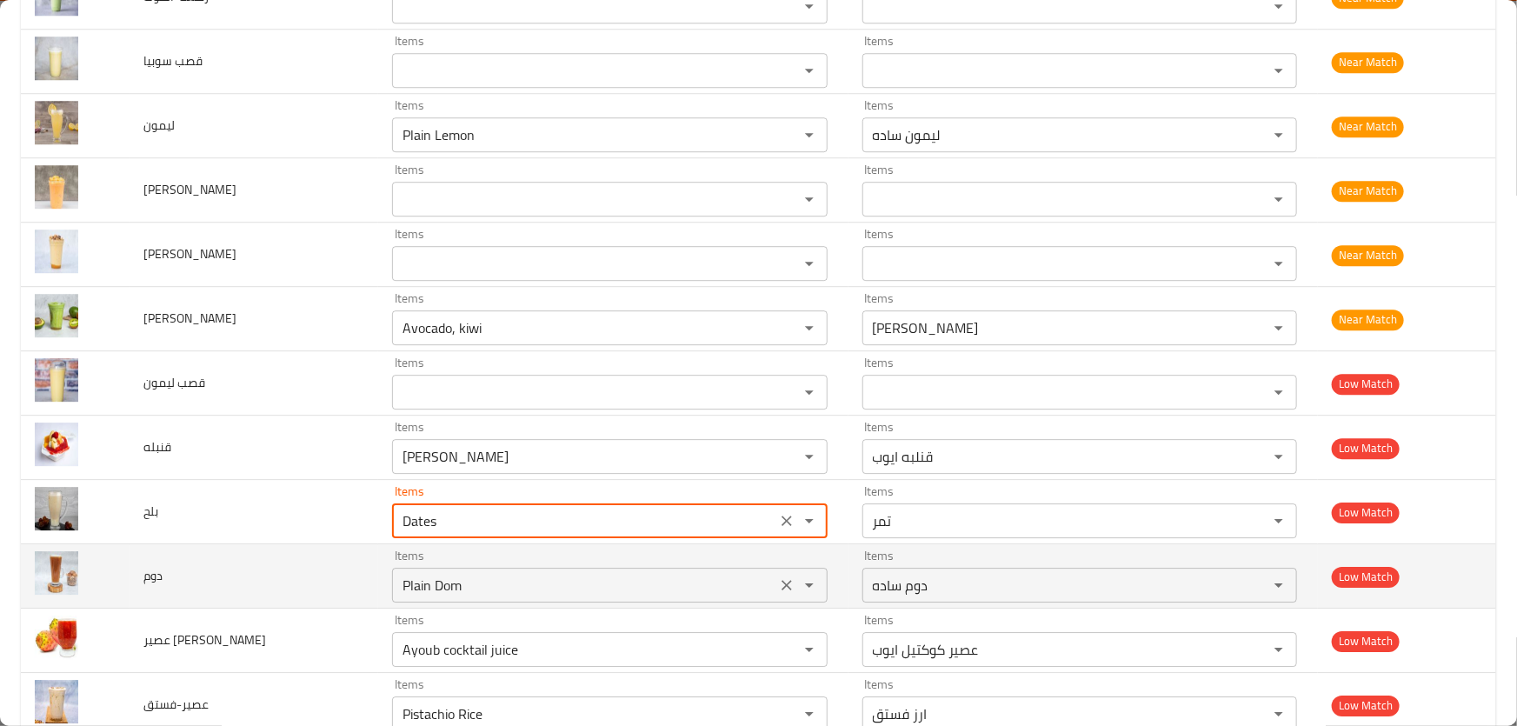
type input "Dates"
click at [450, 573] on input "Plain Dom" at bounding box center [583, 585] width 373 height 24
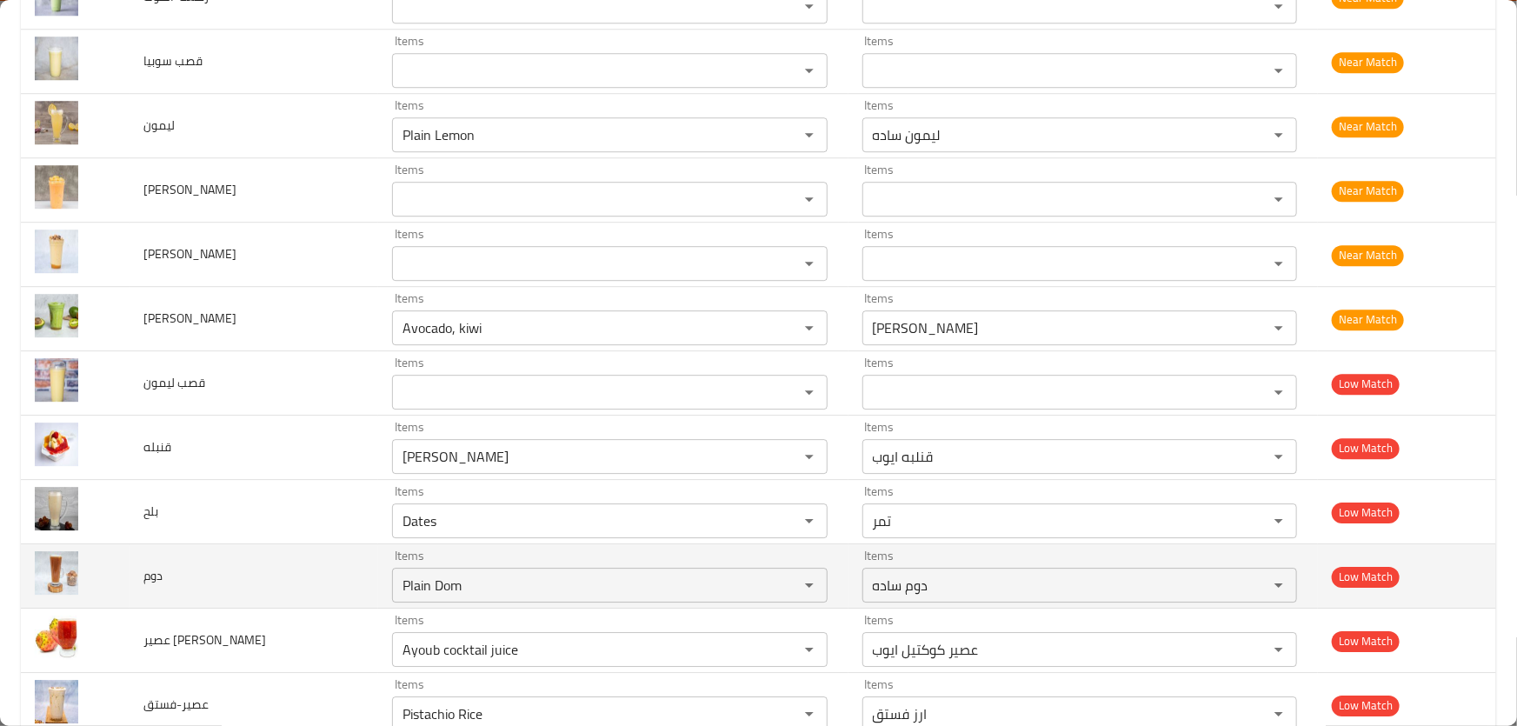
click at [284, 582] on td "دوم" at bounding box center [255, 576] width 250 height 64
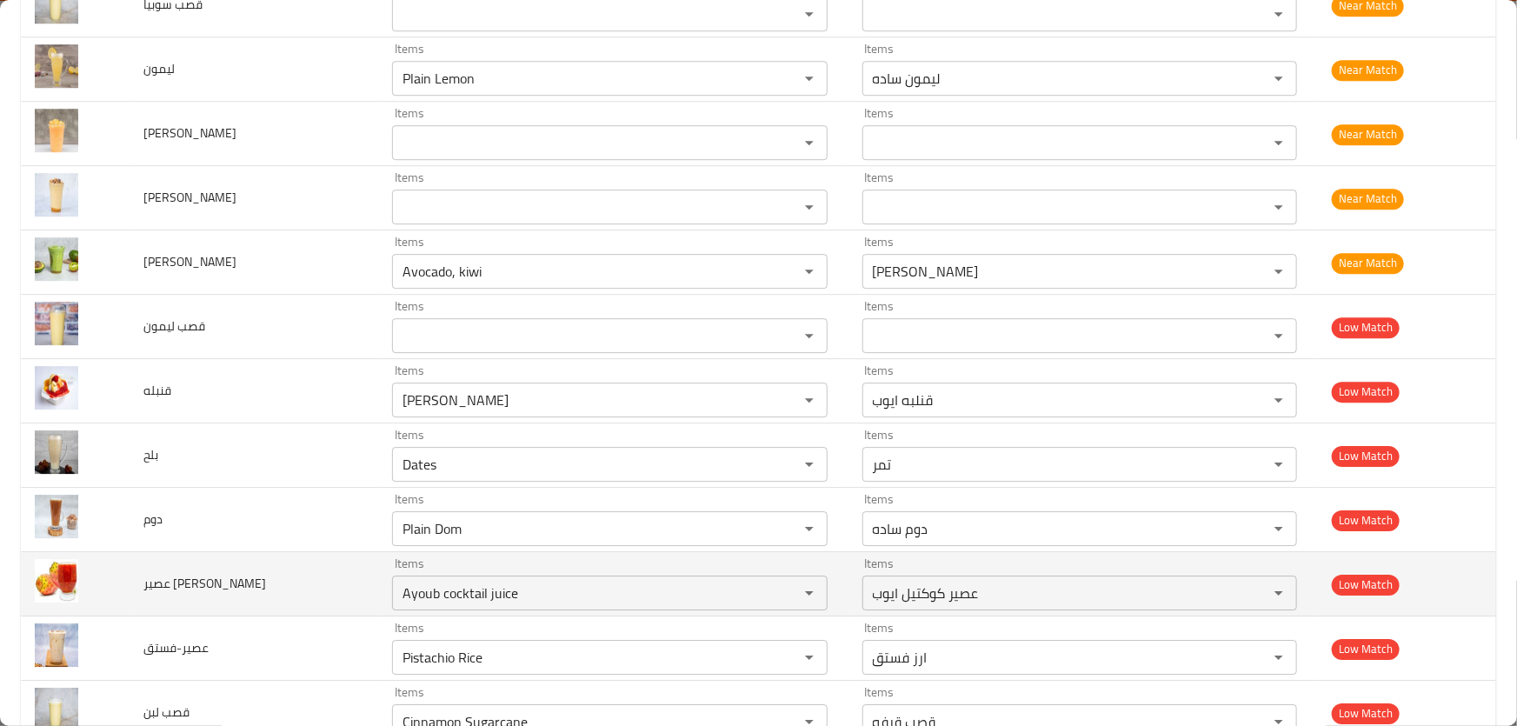
scroll to position [6008, 0]
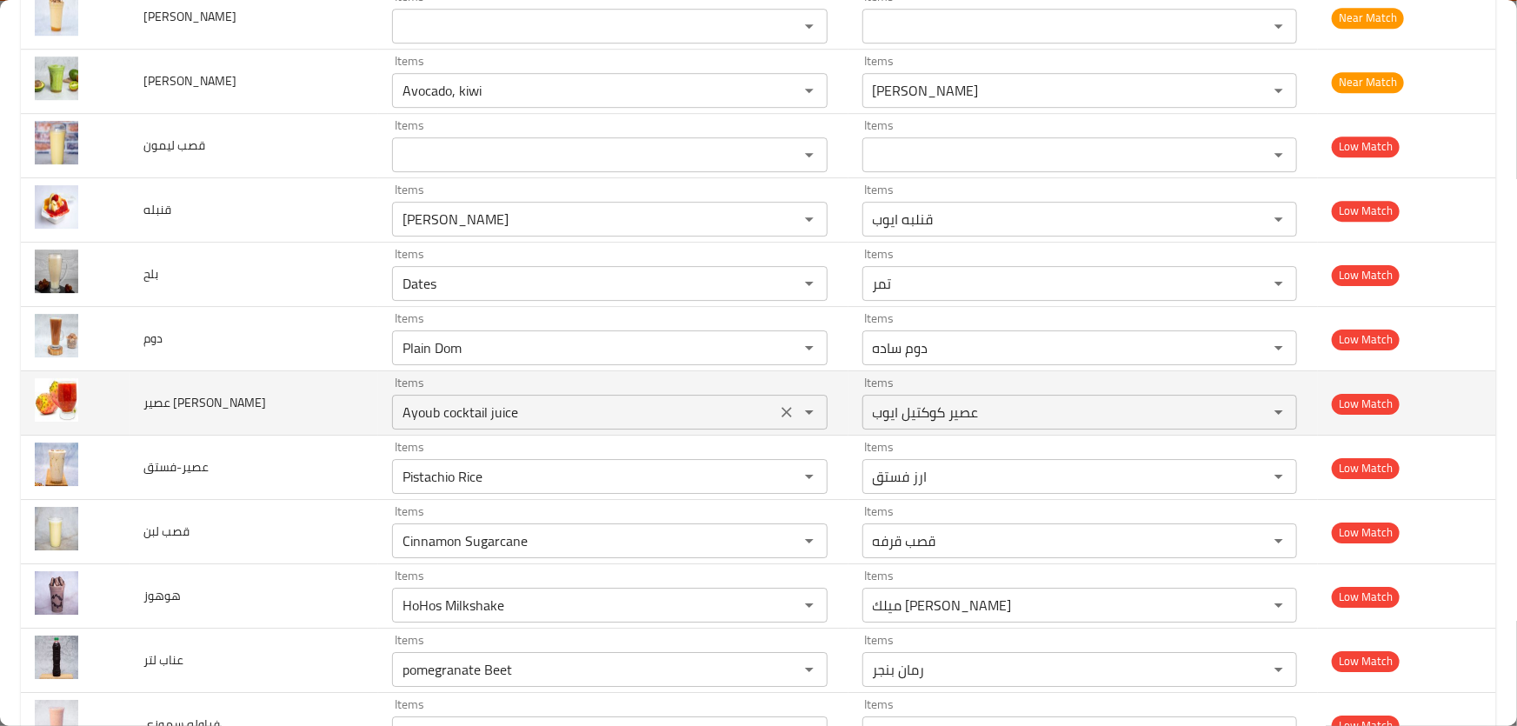
click at [523, 400] on شوكي "Ayoub cocktail juice" at bounding box center [583, 412] width 373 height 24
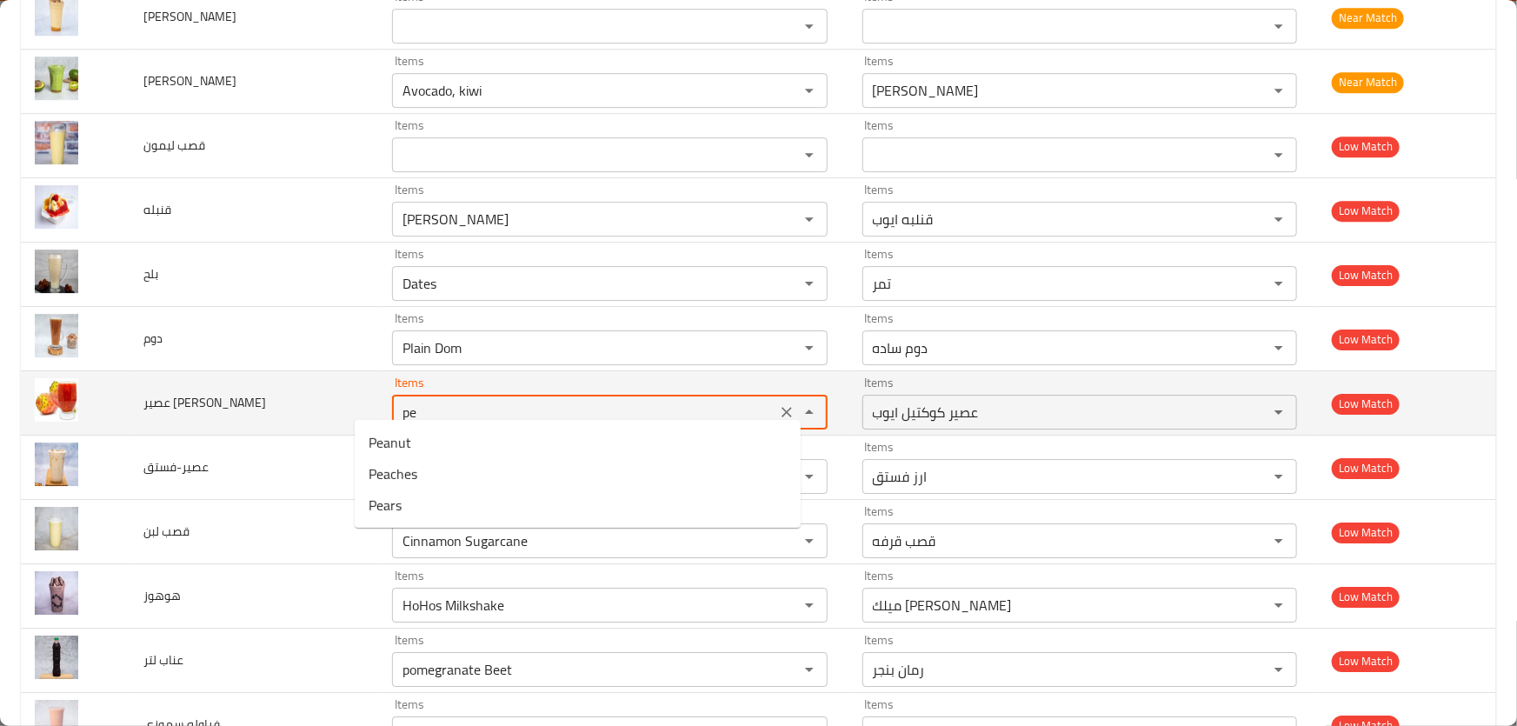
type شوكي "pea"
click at [778, 403] on icon "Clear" at bounding box center [786, 411] width 17 height 17
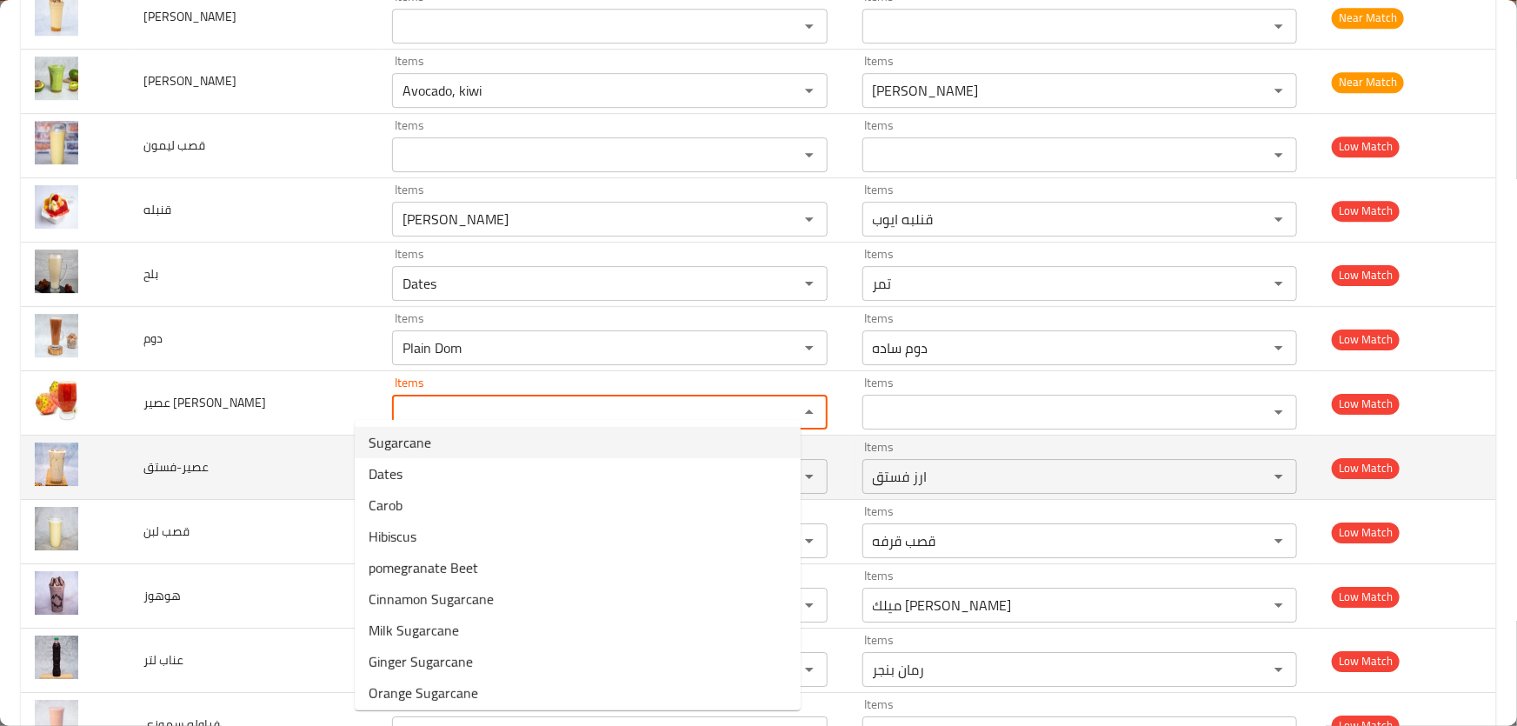
click at [297, 436] on td "عصير-فستق" at bounding box center [255, 468] width 250 height 64
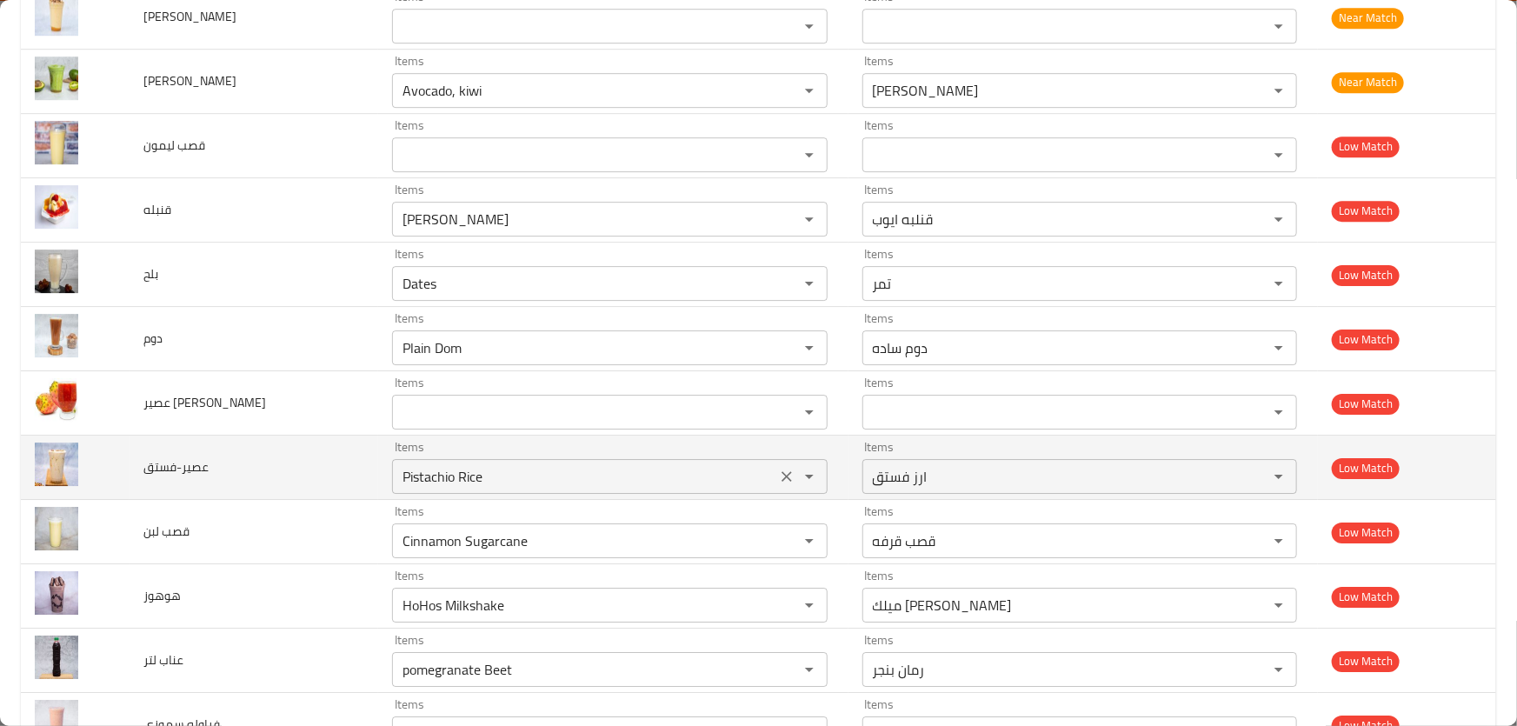
click at [535, 464] on input "Pistachio Rice" at bounding box center [583, 476] width 373 height 24
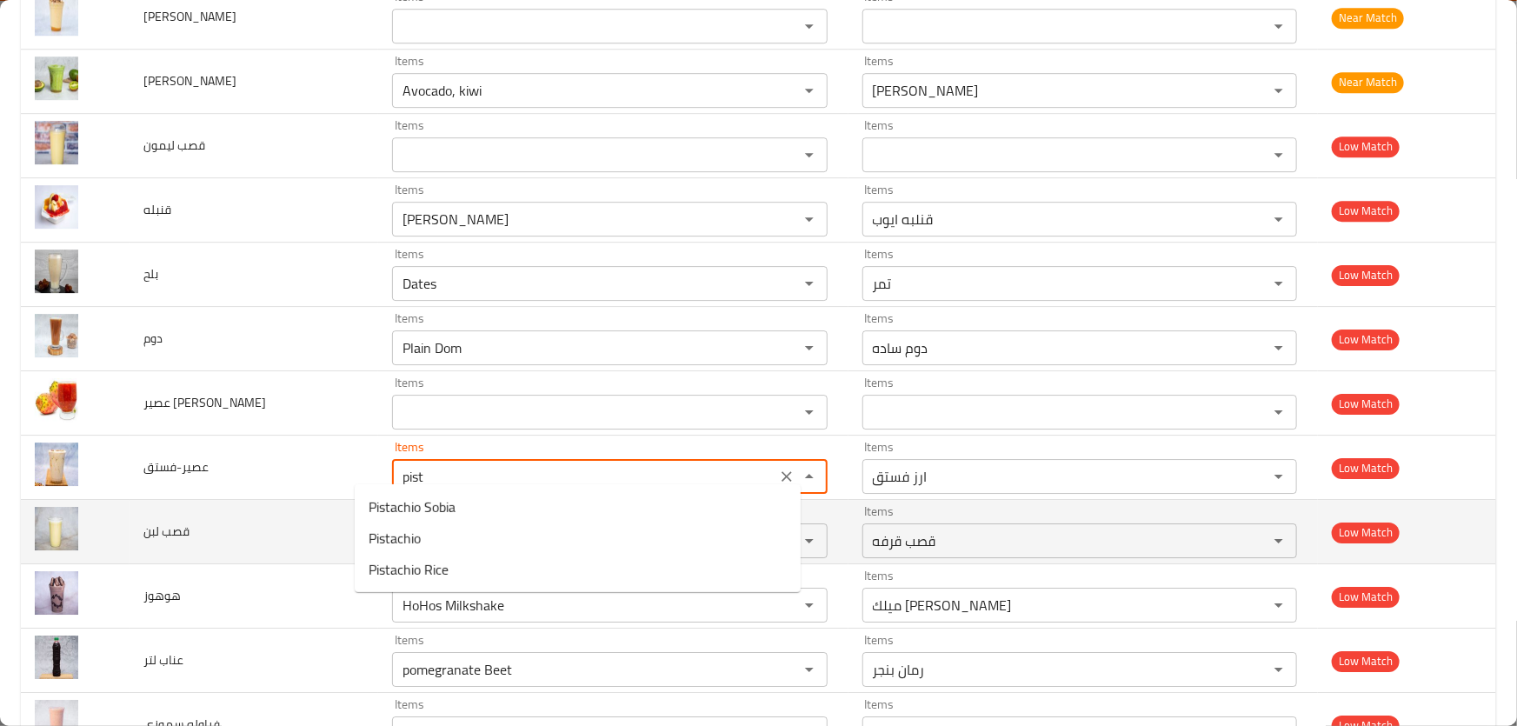
type input "Pistachio Rice"
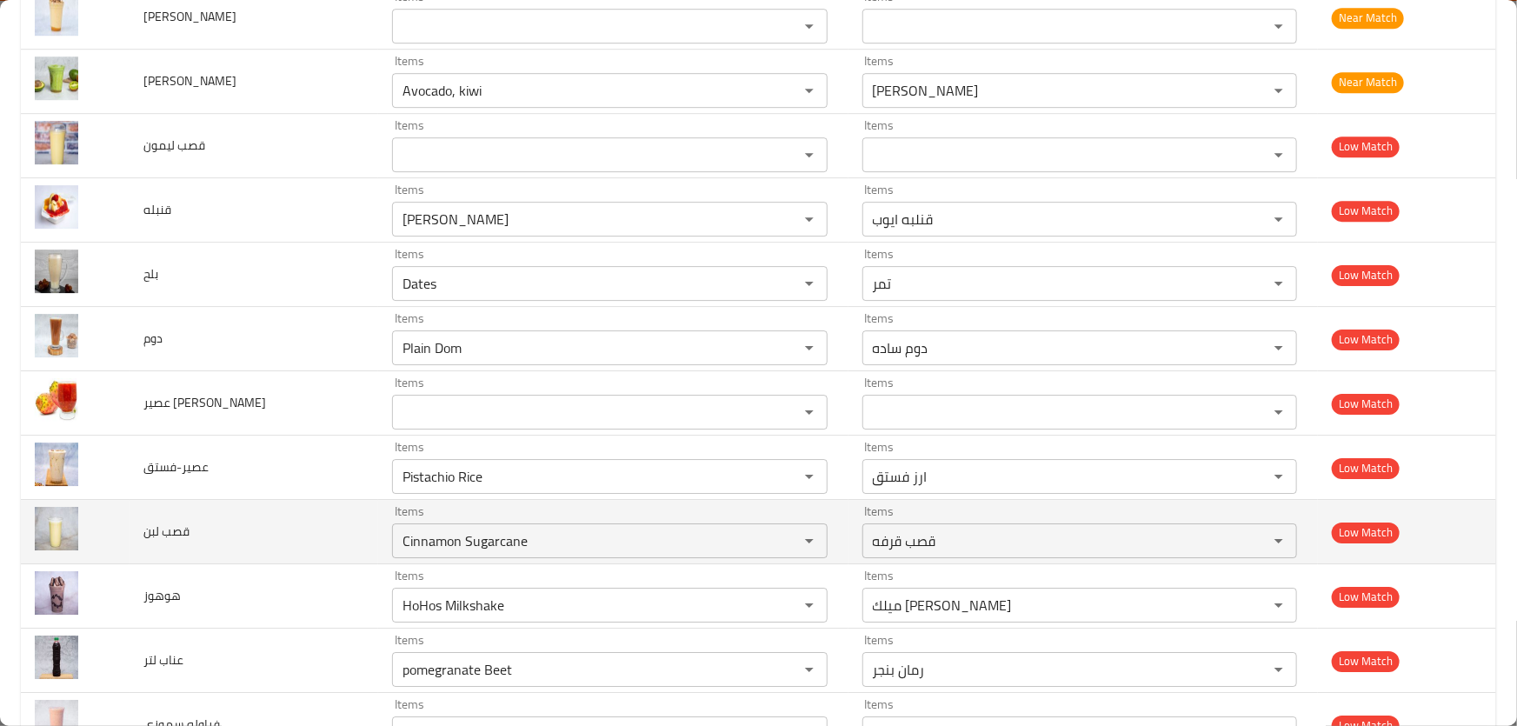
click at [235, 500] on td "قصب لبن" at bounding box center [255, 532] width 250 height 64
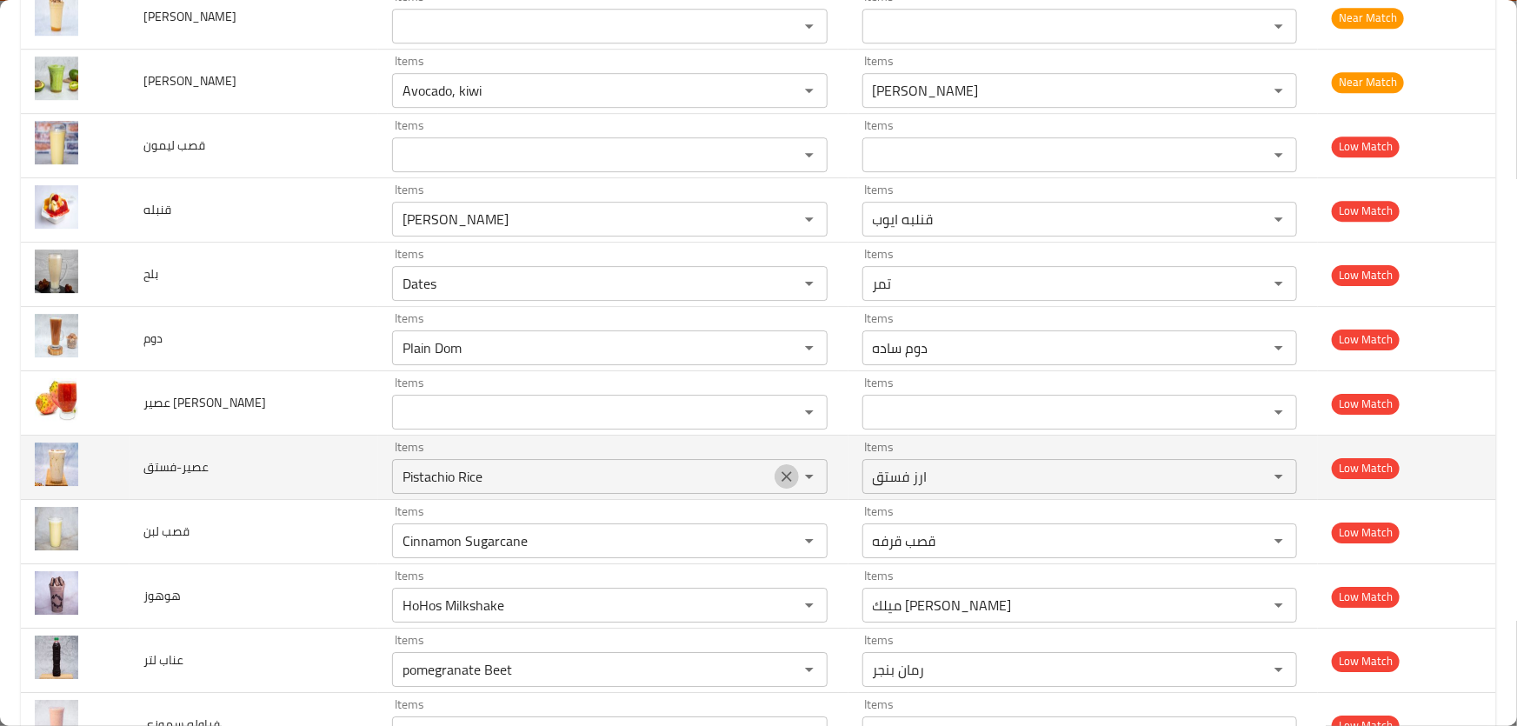
click at [782, 471] on icon "Clear" at bounding box center [787, 476] width 10 height 10
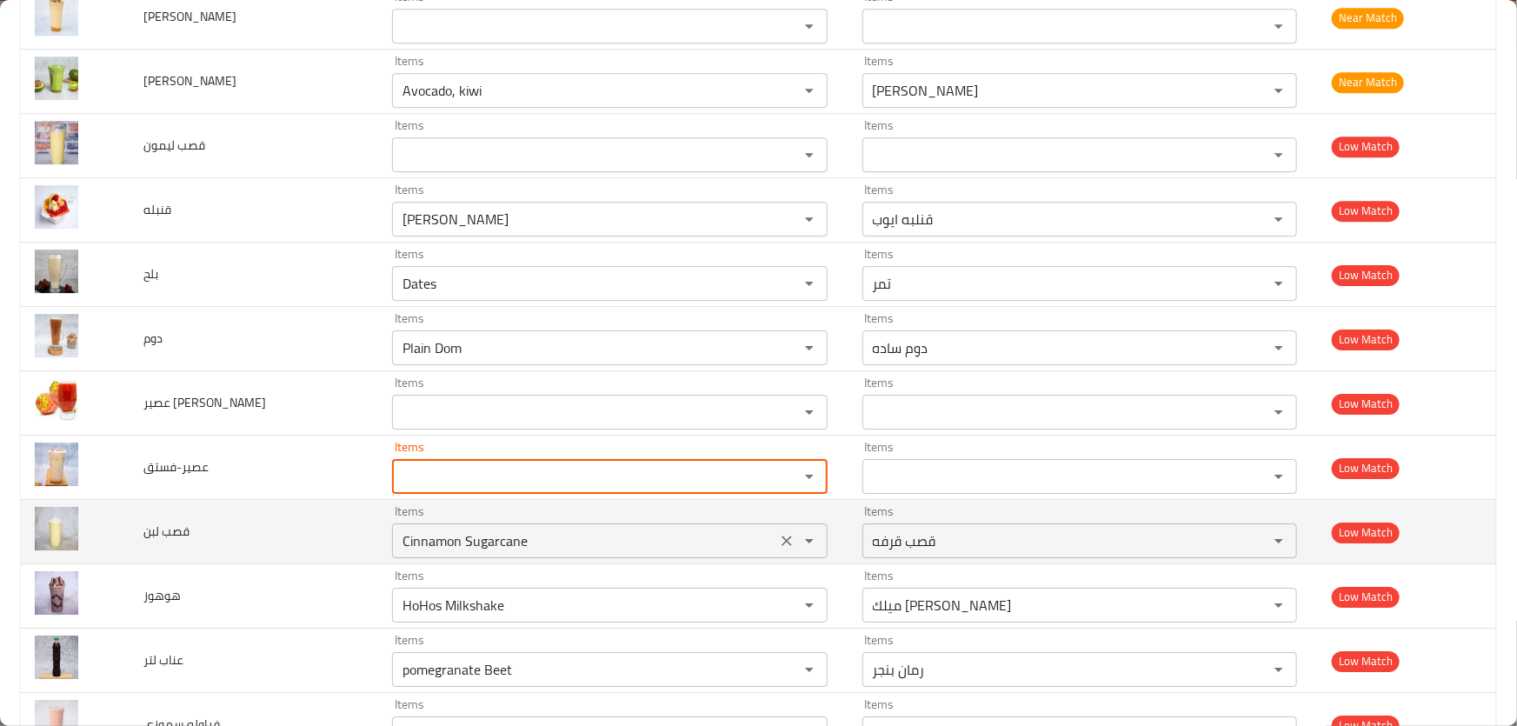
click at [546, 531] on لبن "Cinnamon Sugarcane" at bounding box center [583, 541] width 373 height 24
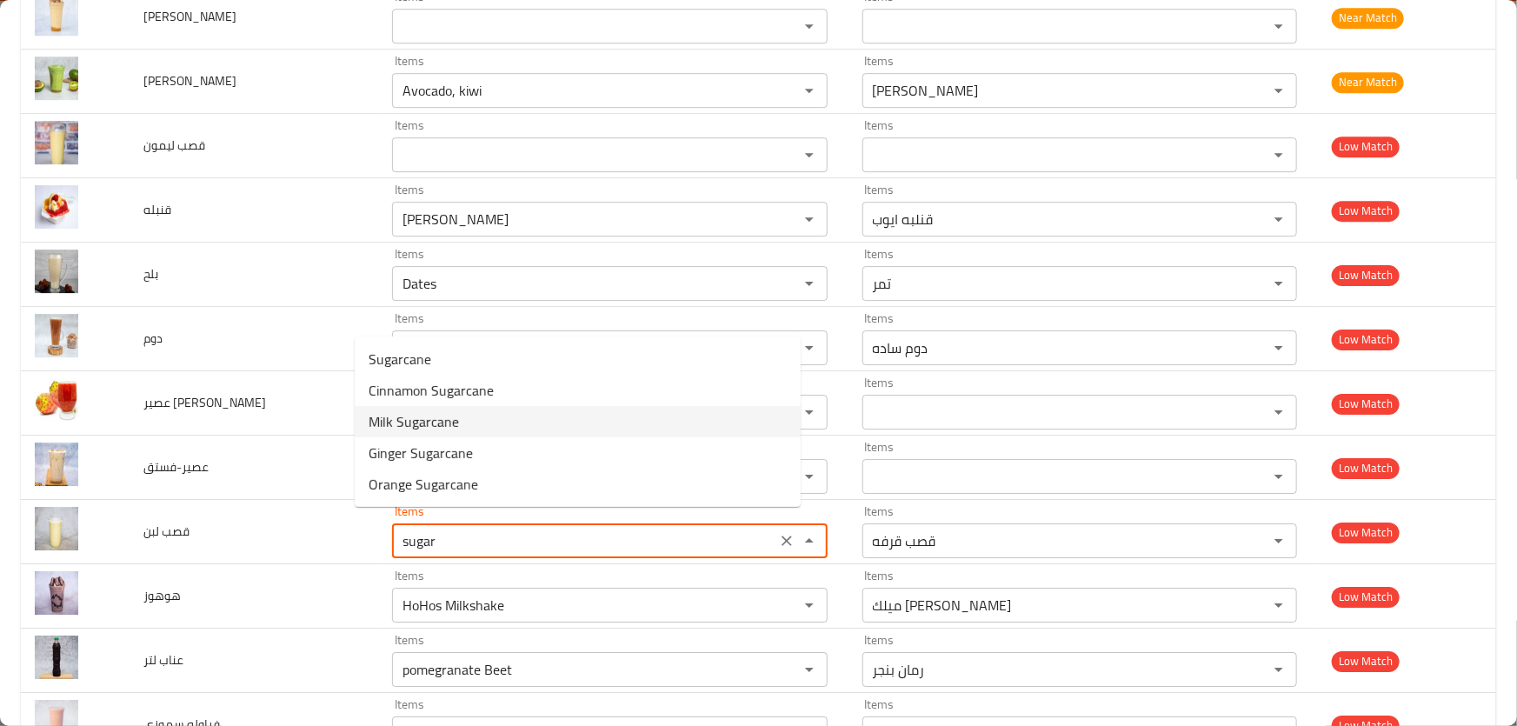
click at [443, 425] on span "Milk Sugarcane" at bounding box center [414, 421] width 90 height 21
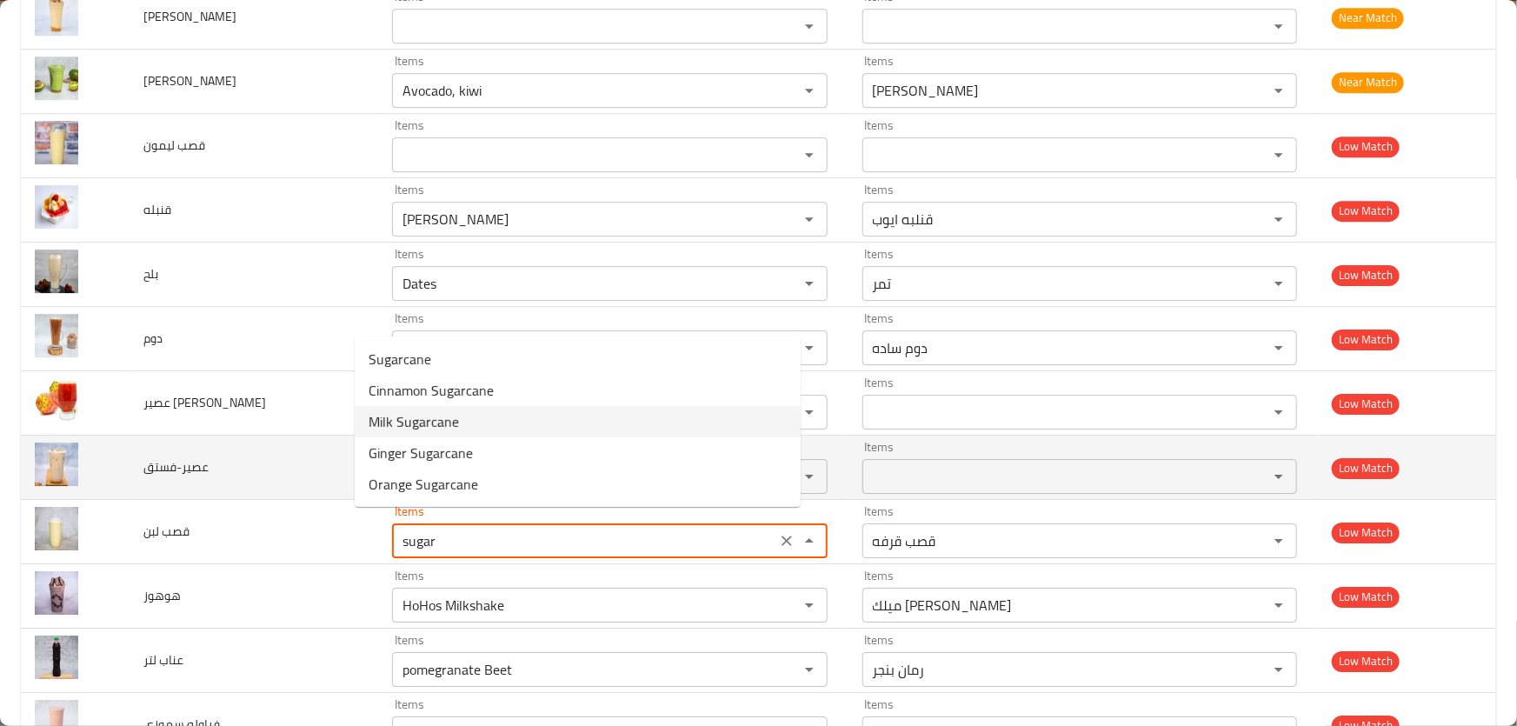
type لبن "Milk Sugarcane"
type لبن-ar "قصب باللبن"
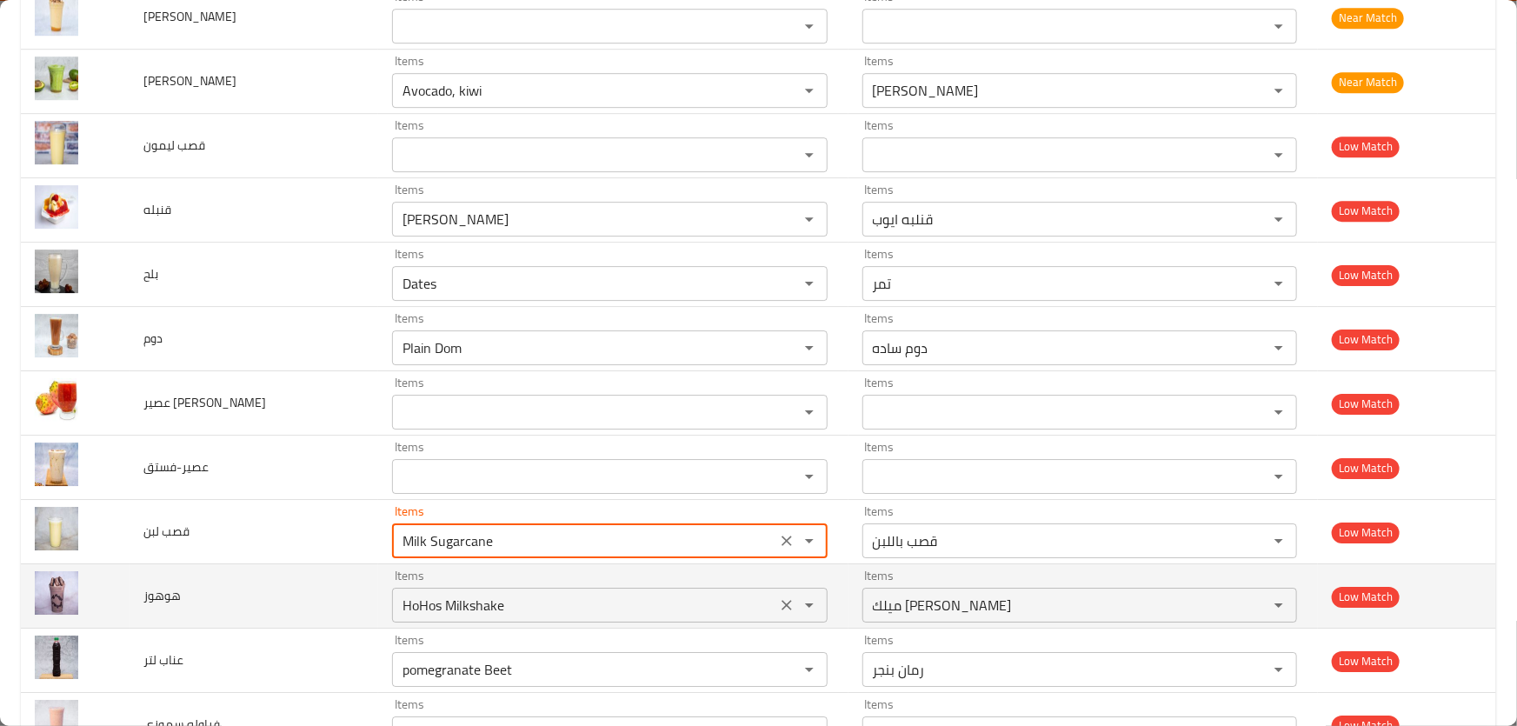
type لبن "Milk Sugarcane"
click at [484, 595] on input "HoHos Milkshake" at bounding box center [583, 605] width 373 height 24
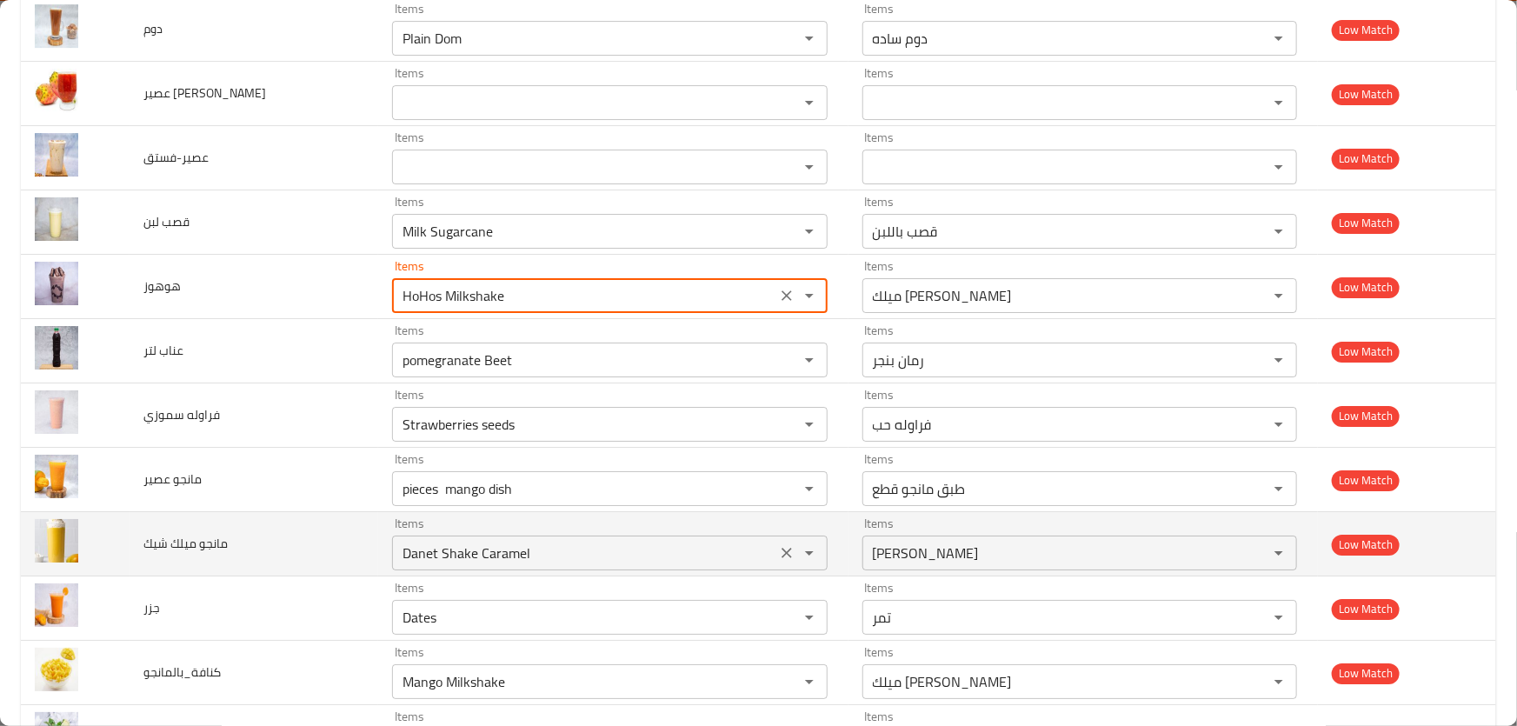
scroll to position [6324, 0]
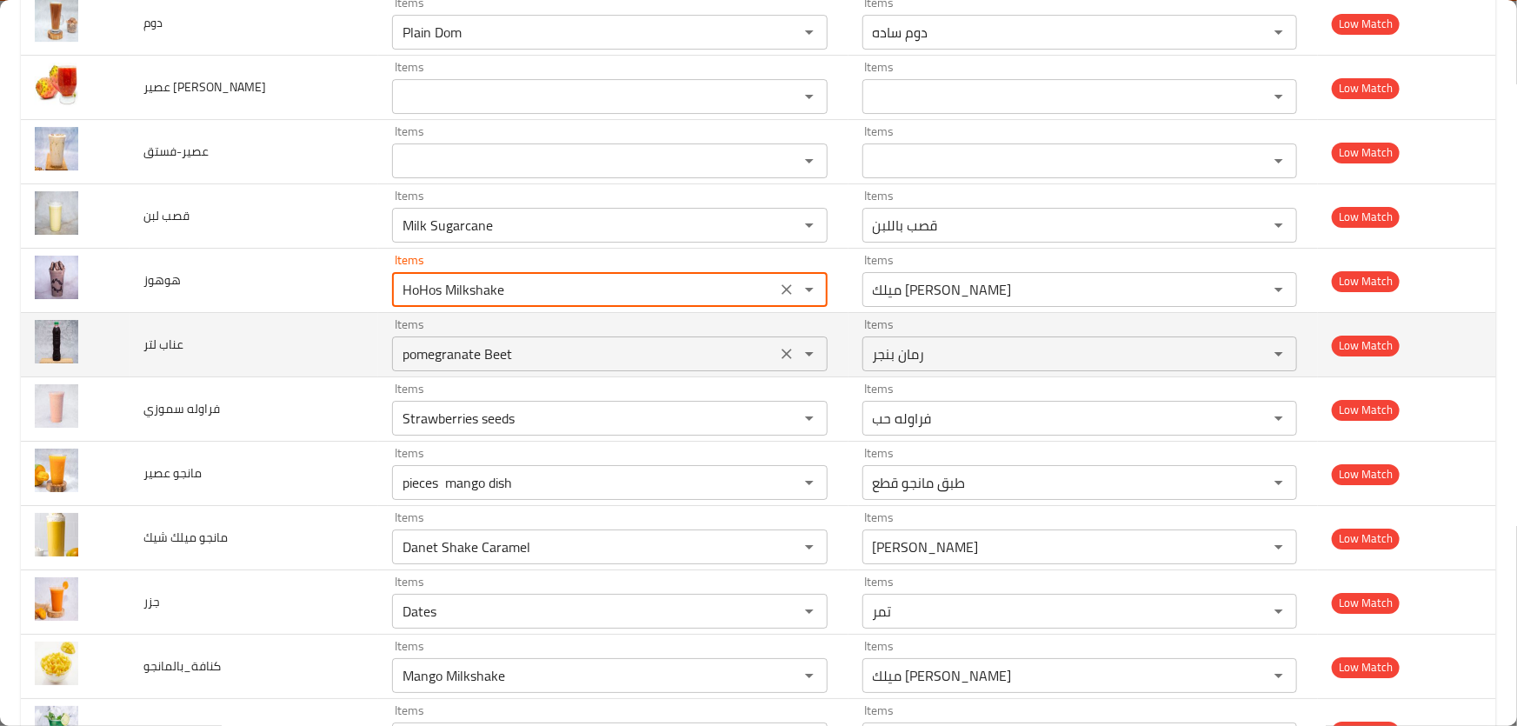
click at [504, 342] on لتر "pomegranate Beet" at bounding box center [583, 354] width 373 height 24
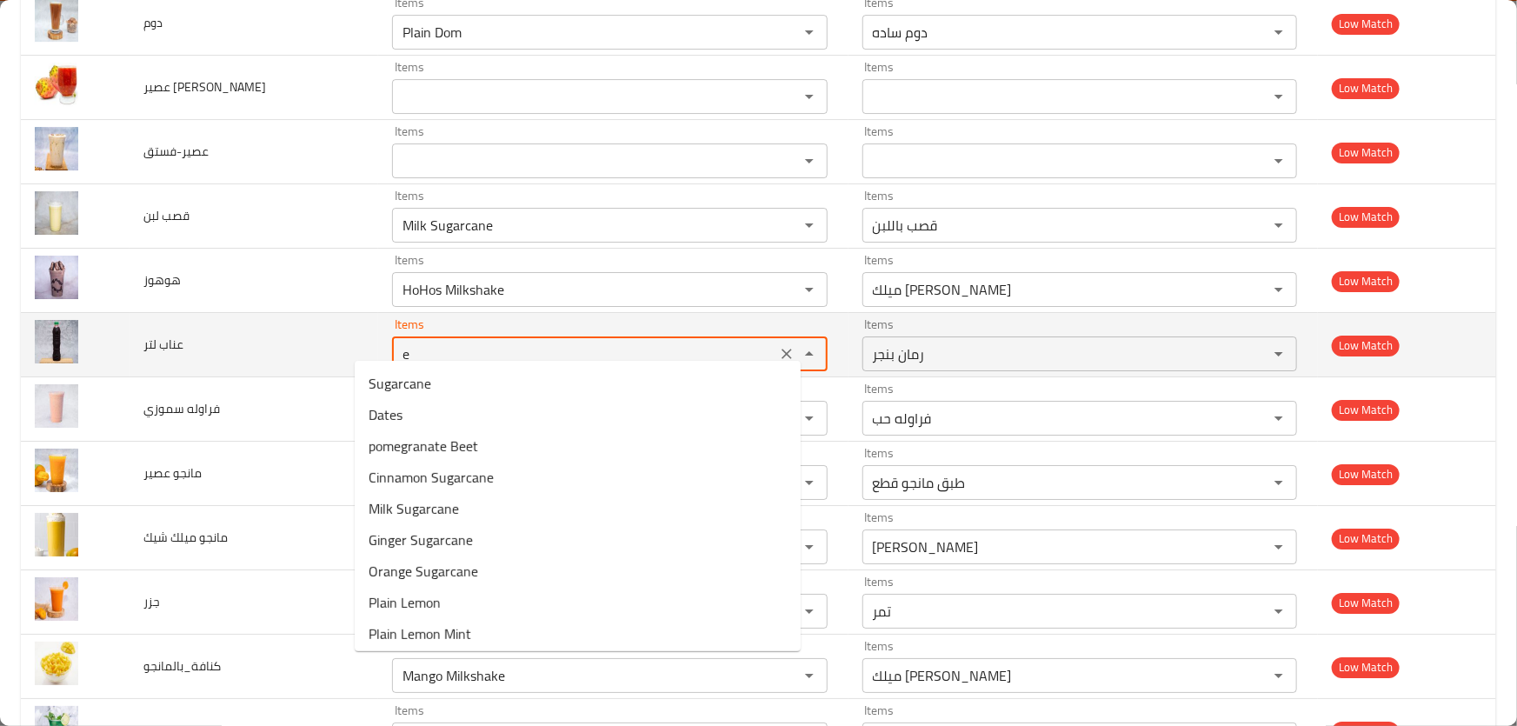
type لتر "en"
click at [778, 345] on icon "Clear" at bounding box center [786, 353] width 17 height 17
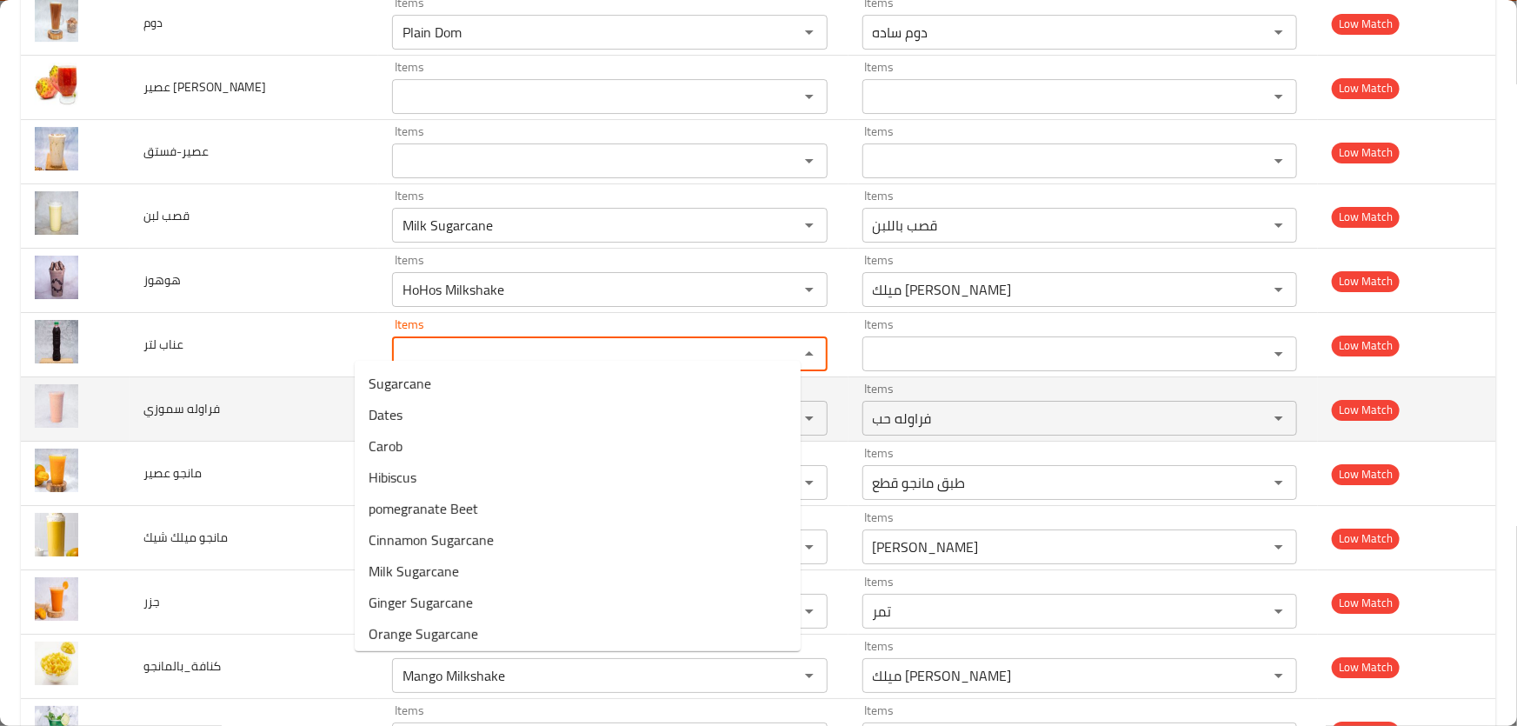
click at [252, 398] on td "فراوله سموزي" at bounding box center [255, 409] width 250 height 64
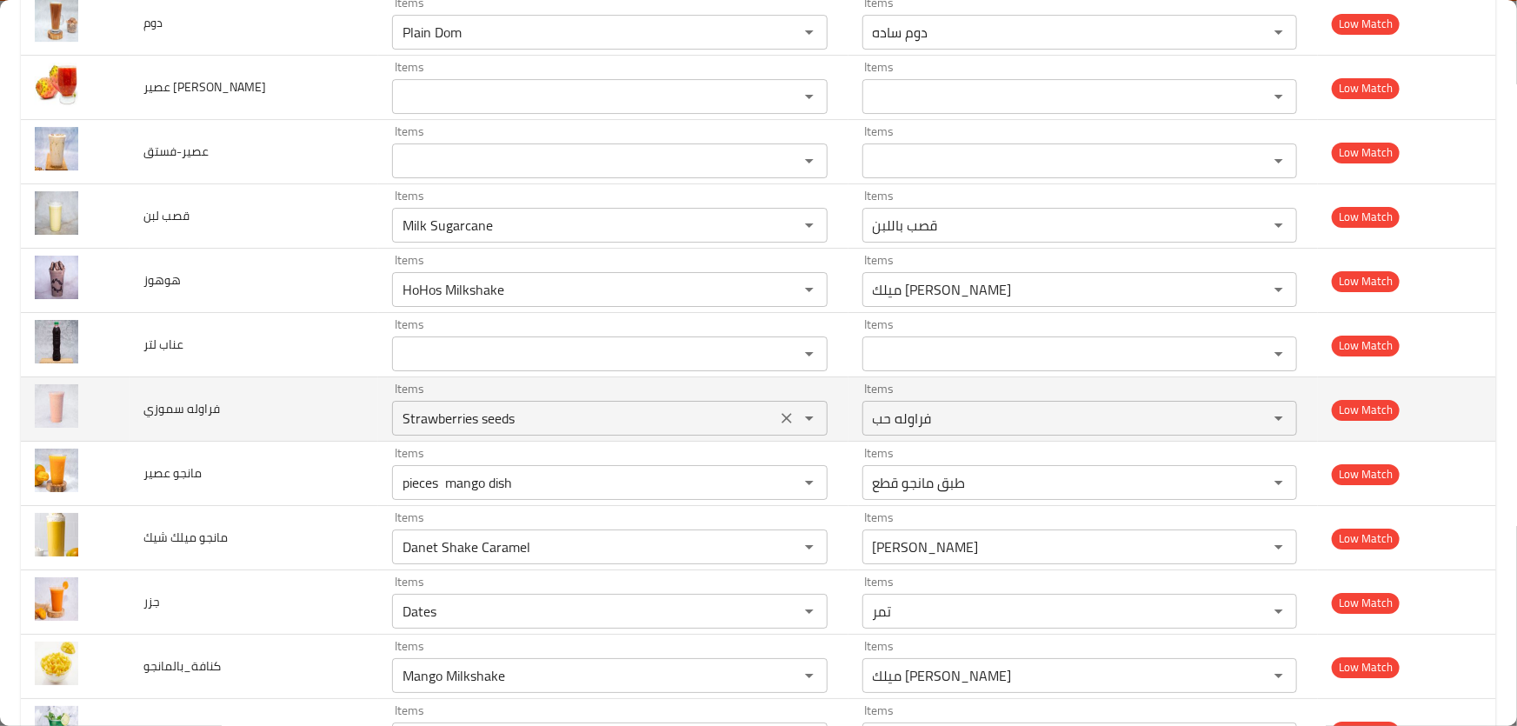
click at [502, 410] on سموزي "Strawberries seeds" at bounding box center [583, 418] width 373 height 24
click at [512, 406] on سموزي "Strawberries seeds" at bounding box center [583, 418] width 373 height 24
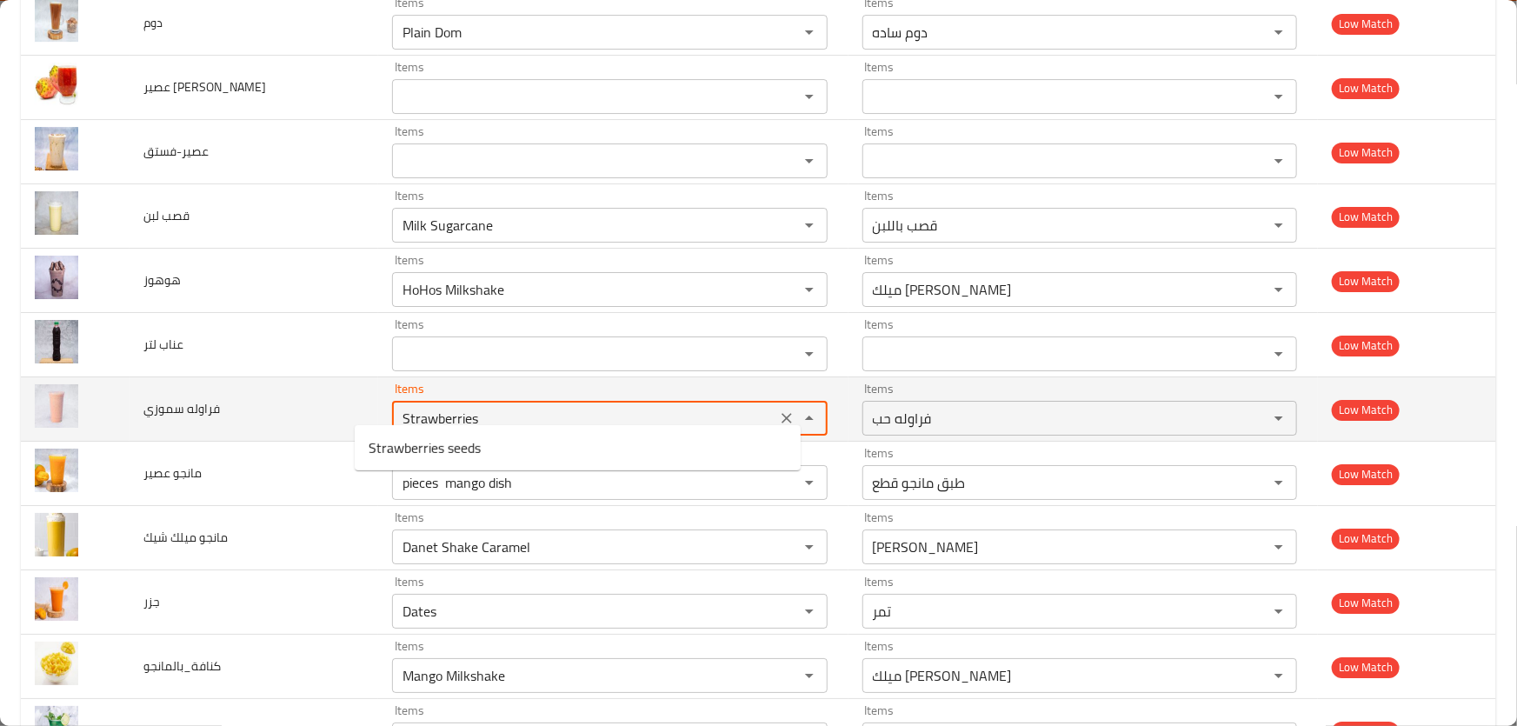
type سموزي "Strawberries"
click at [782, 413] on icon "Clear" at bounding box center [787, 418] width 10 height 10
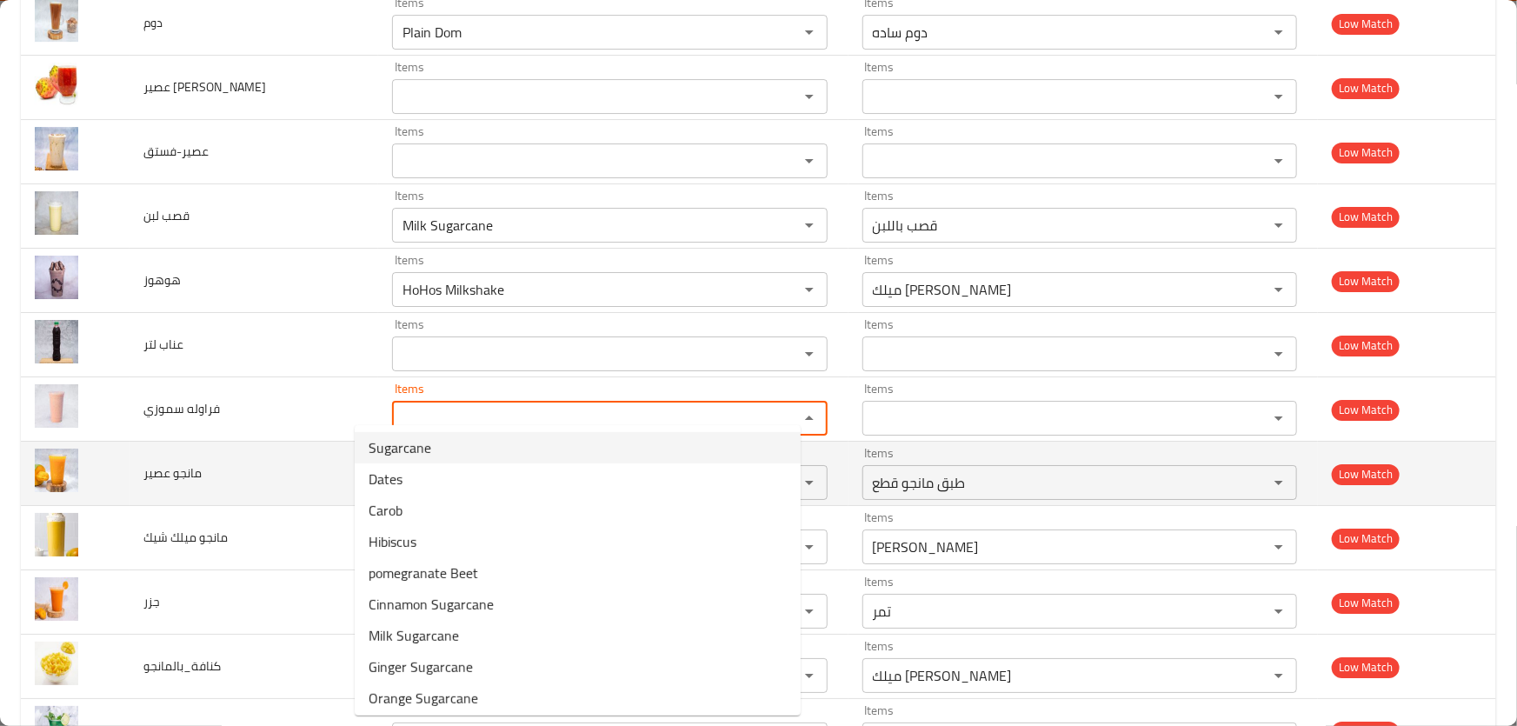
click at [283, 451] on td "مانجو عصير" at bounding box center [255, 474] width 250 height 64
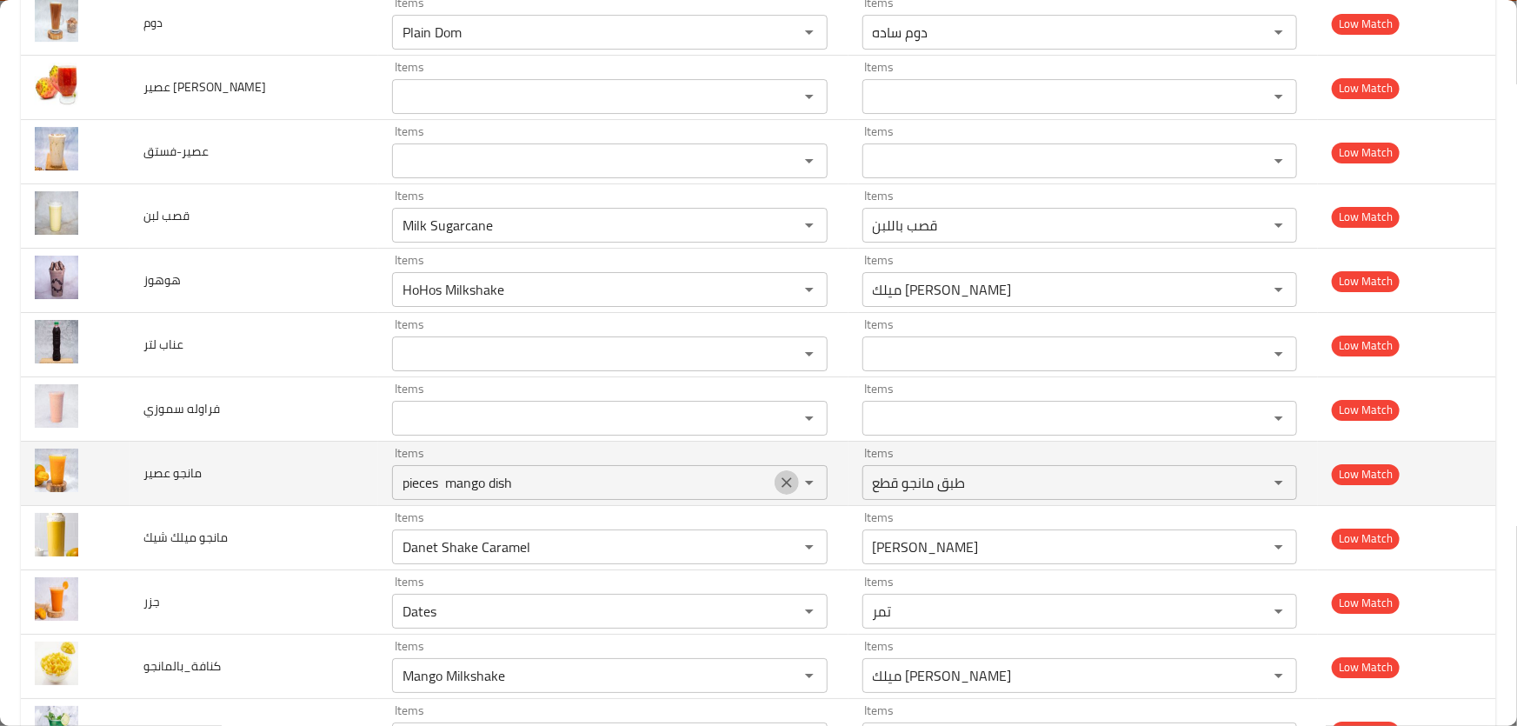
click at [782, 477] on icon "Clear" at bounding box center [787, 482] width 10 height 10
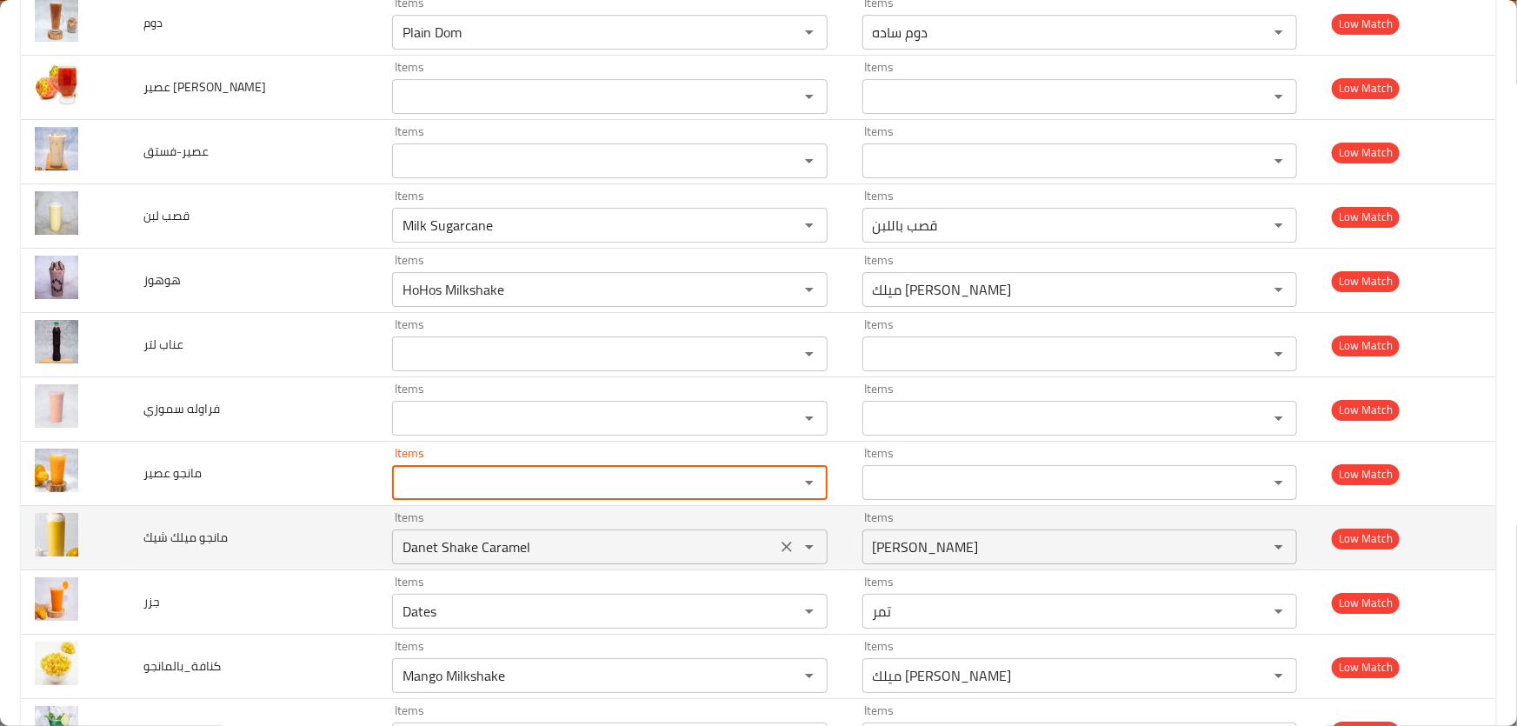
click at [535, 536] on شيك "Danet Shake Caramel" at bounding box center [583, 547] width 373 height 24
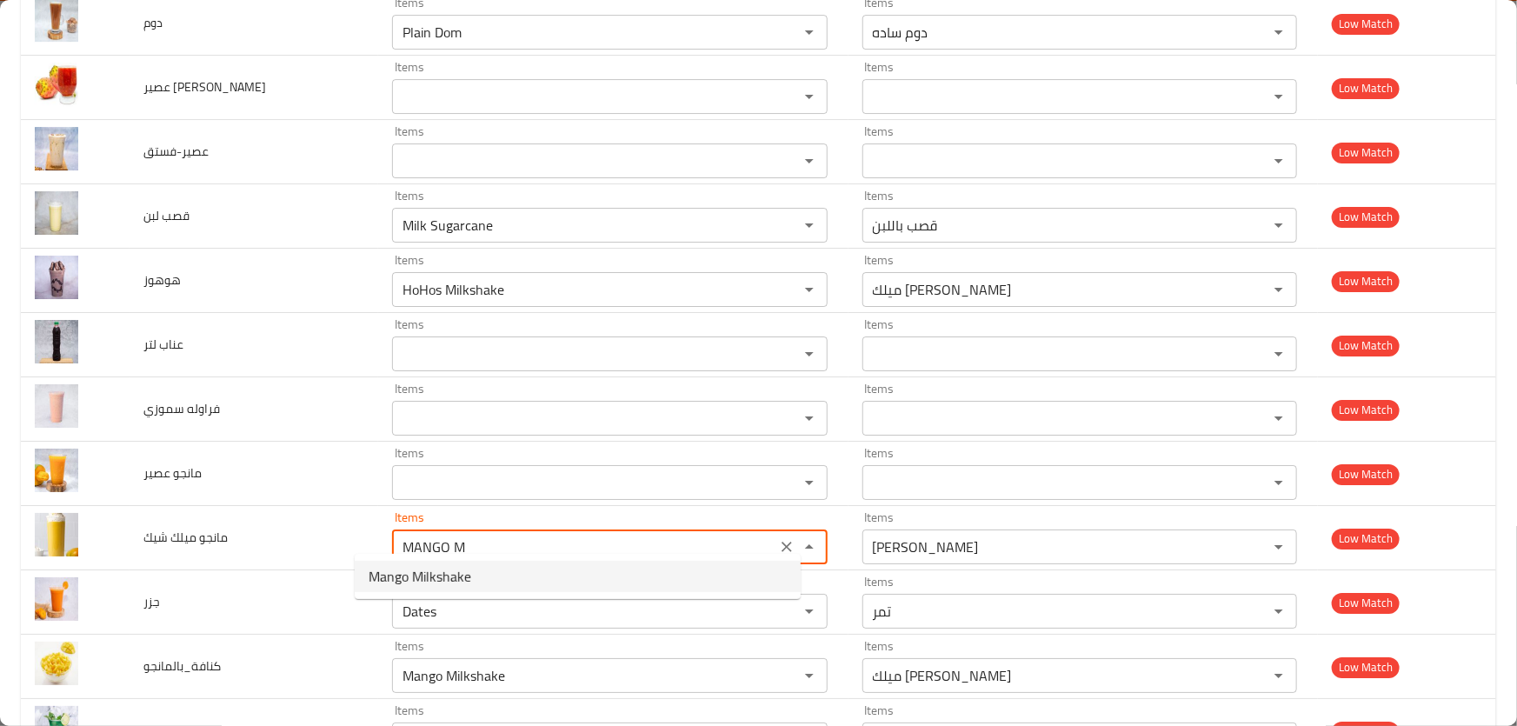
click at [450, 585] on span "Mango Milkshake" at bounding box center [420, 576] width 103 height 21
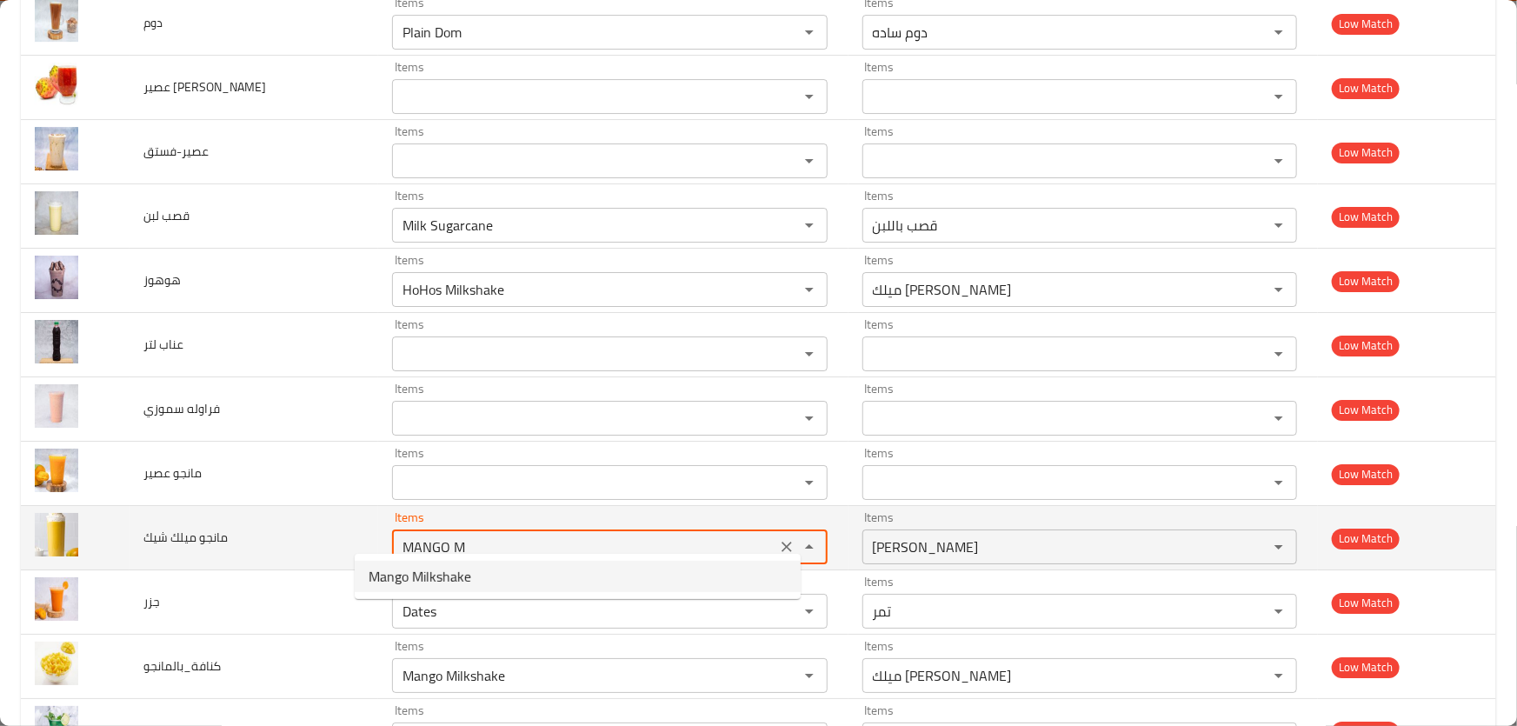
type شيك "Mango Milkshake"
type شيك-ar "ميلك شيك مانجو"
drag, startPoint x: 512, startPoint y: 528, endPoint x: 195, endPoint y: 533, distance: 317.4
click at [197, 533] on tr "مانجو ميلك شيك Items Mango Milkshake Items Items ميلك شيك مانجو Items Low Match" at bounding box center [759, 538] width 1476 height 64
type شيك "Mango Milkshake"
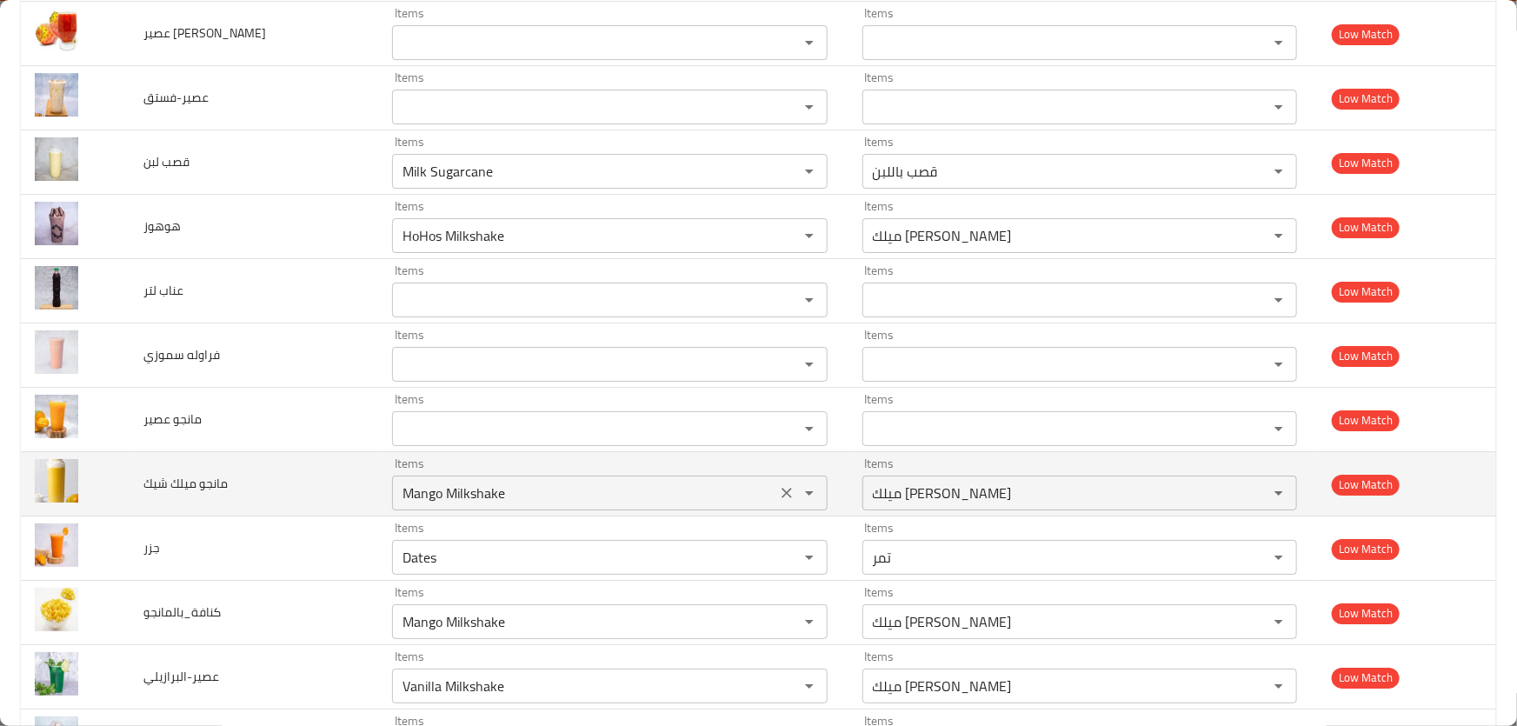
scroll to position [6403, 0]
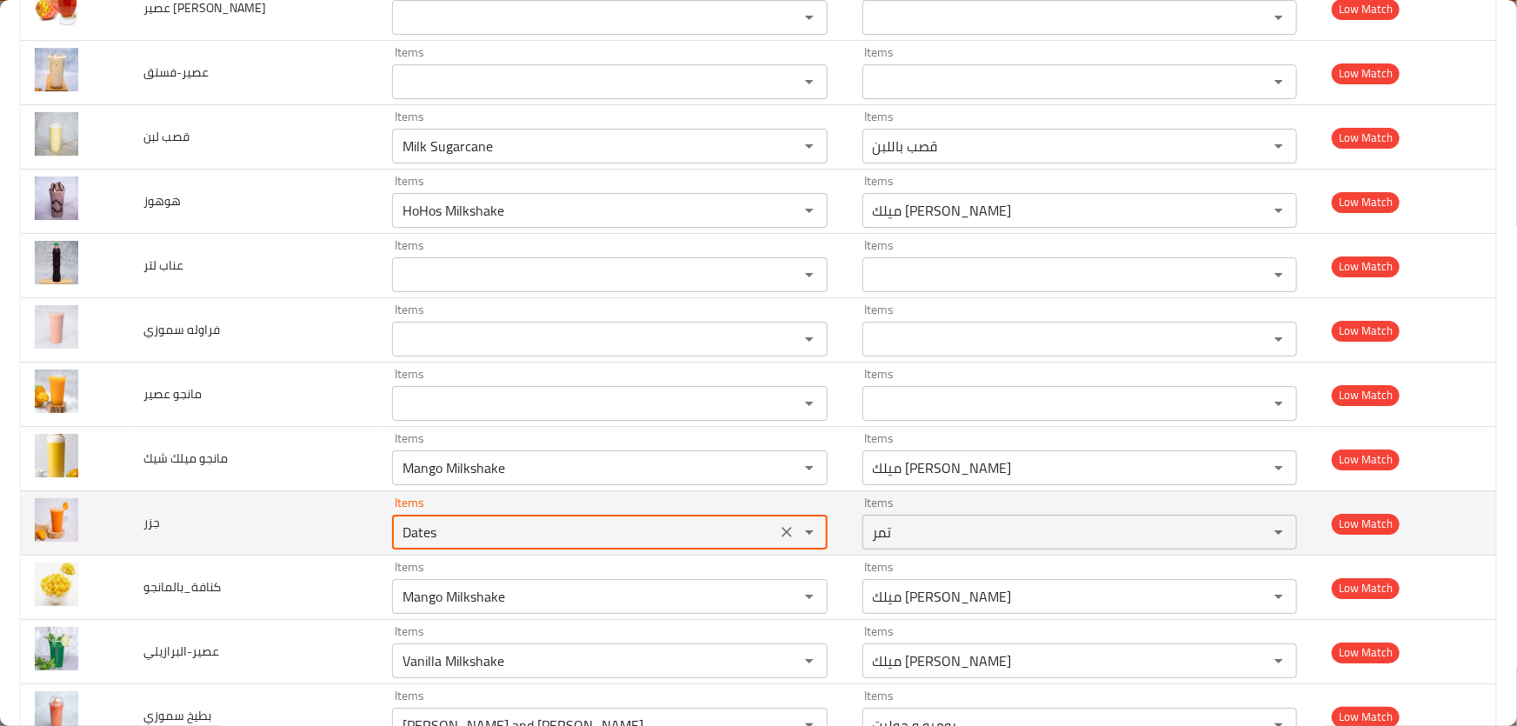
click at [411, 520] on input "Dates" at bounding box center [583, 532] width 373 height 24
type input "CARR"
click at [778, 523] on icon "Clear" at bounding box center [786, 531] width 17 height 17
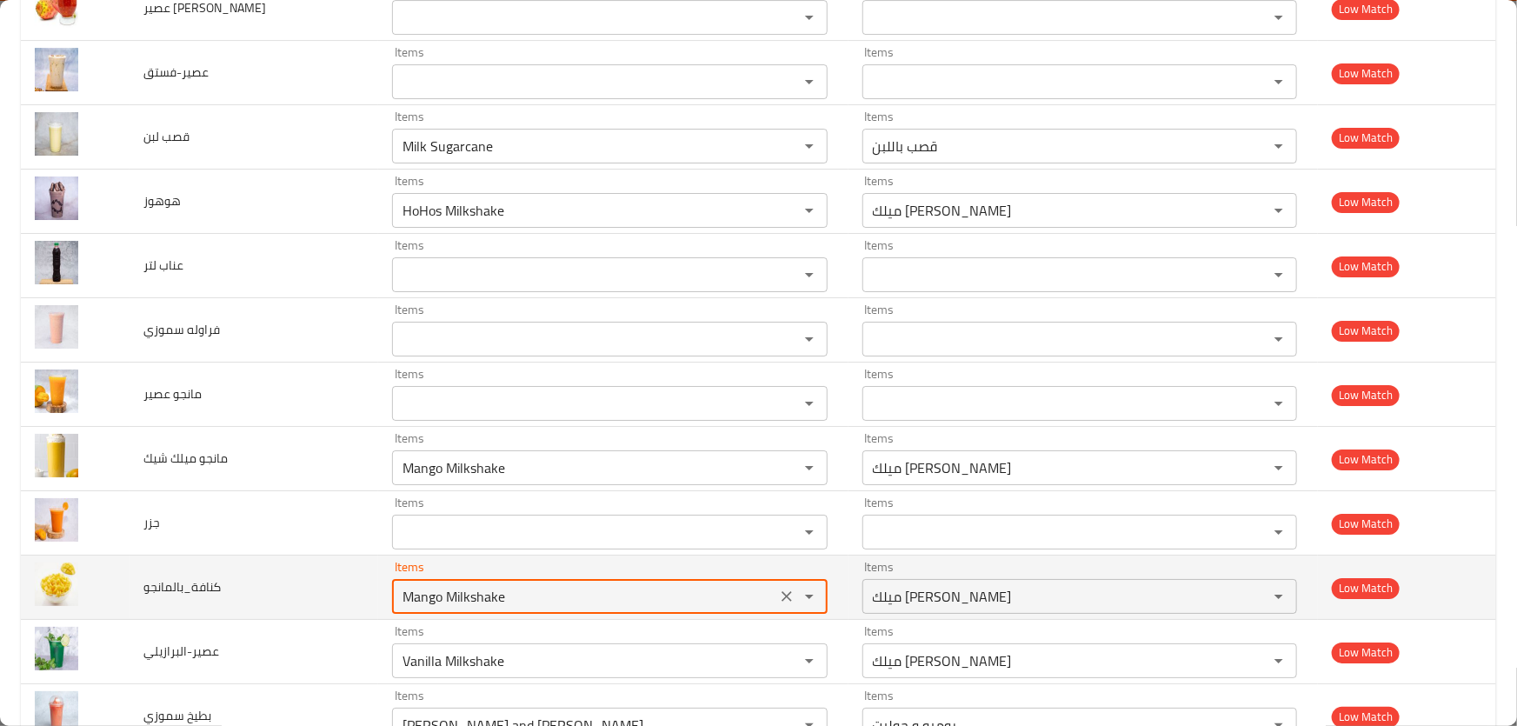
click at [517, 584] on input "Mango Milkshake" at bounding box center [583, 596] width 373 height 24
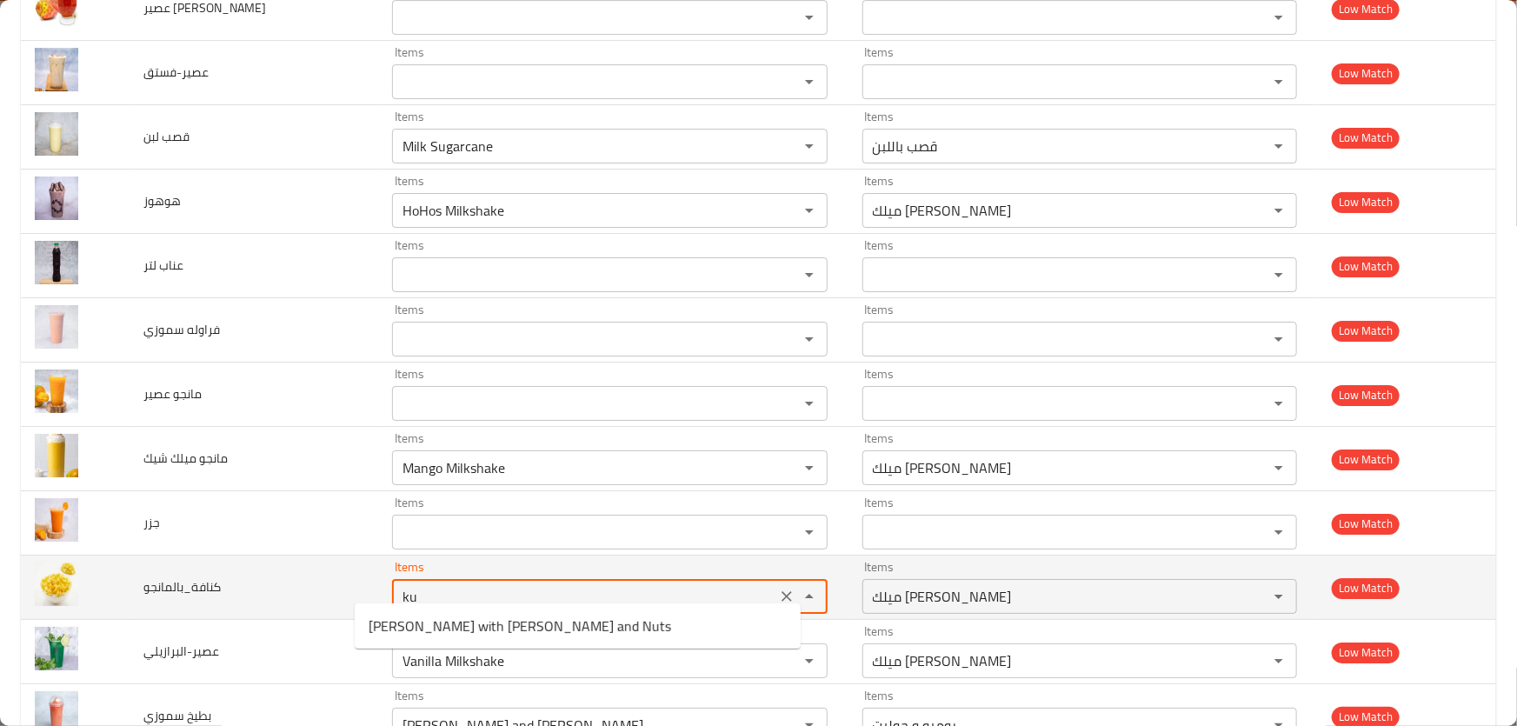
type input "kun"
click at [778, 590] on icon "Clear" at bounding box center [786, 596] width 17 height 17
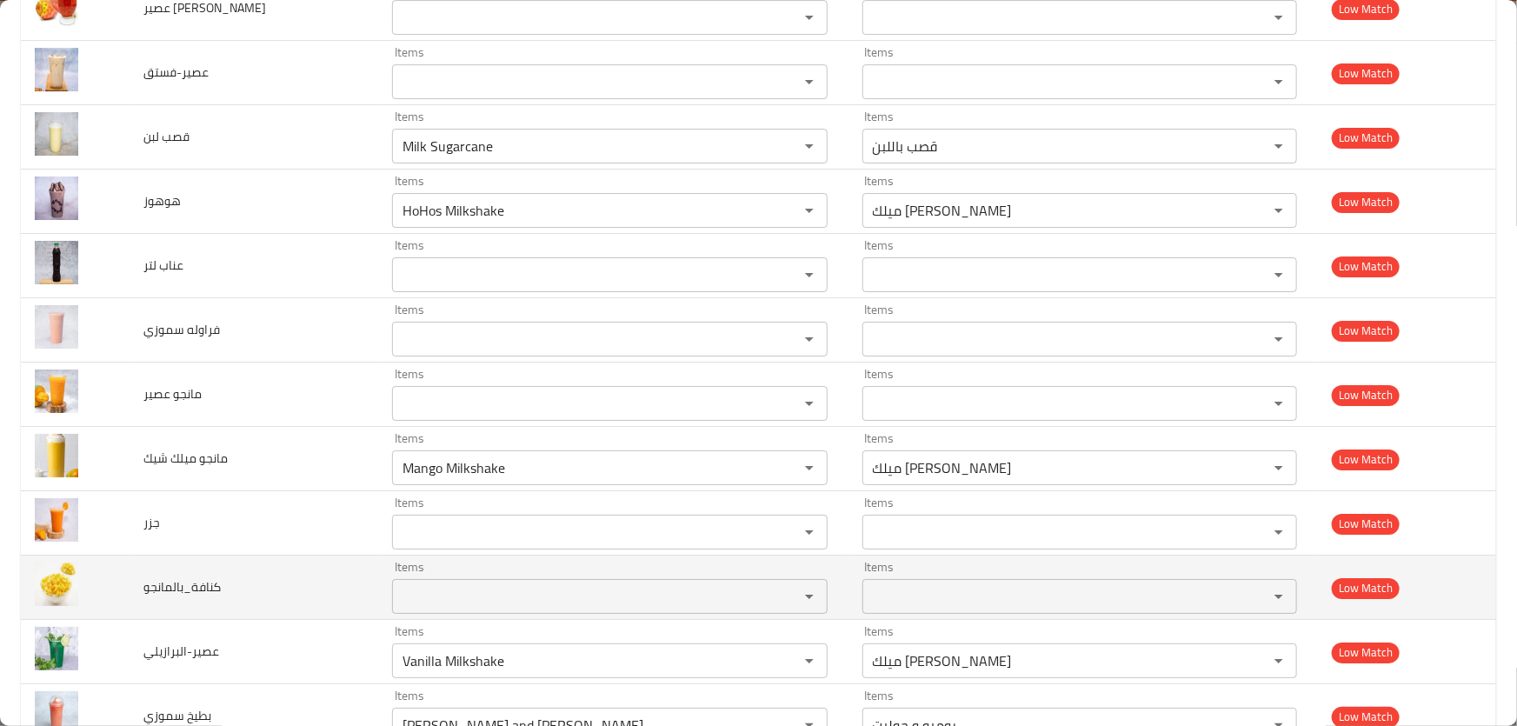
click at [250, 569] on td "كنافة_بالمانجو" at bounding box center [255, 588] width 250 height 64
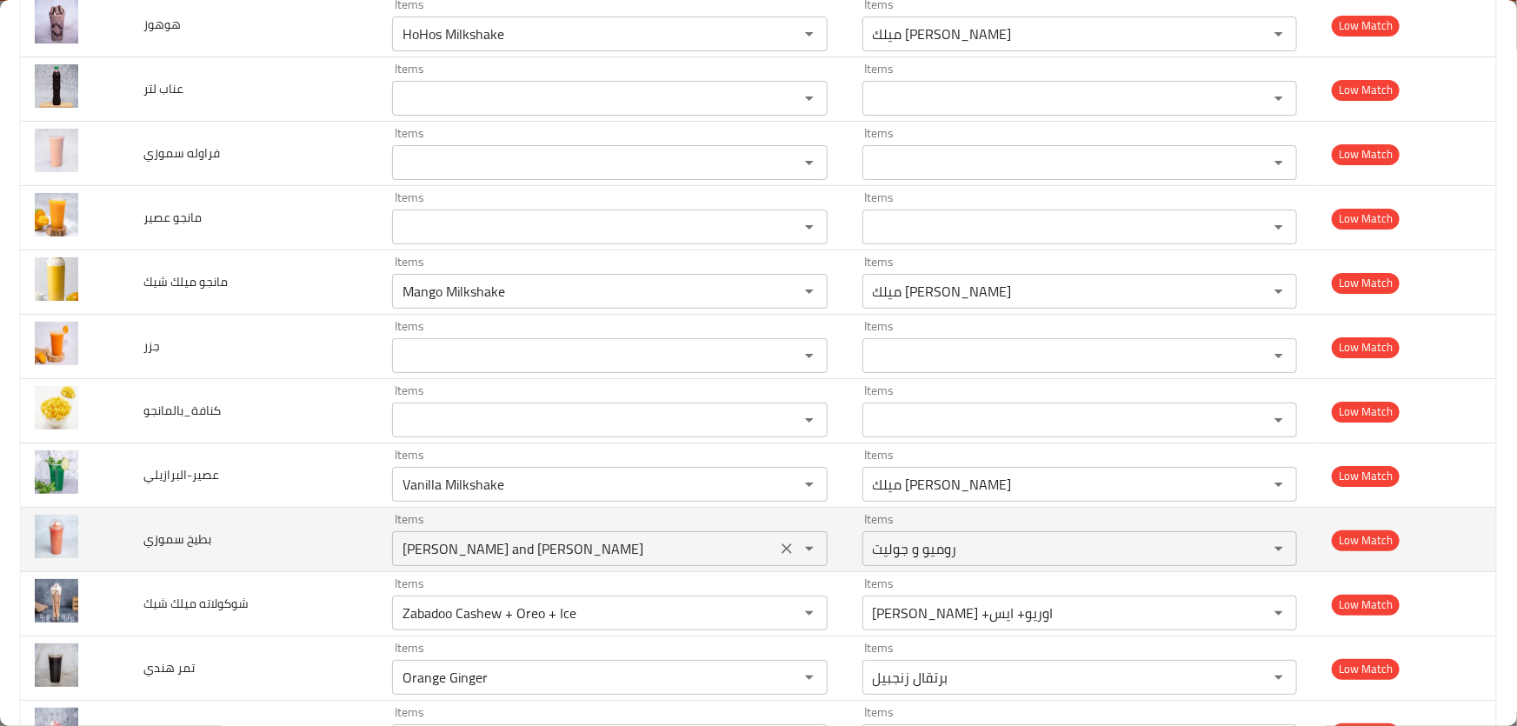
scroll to position [6561, 0]
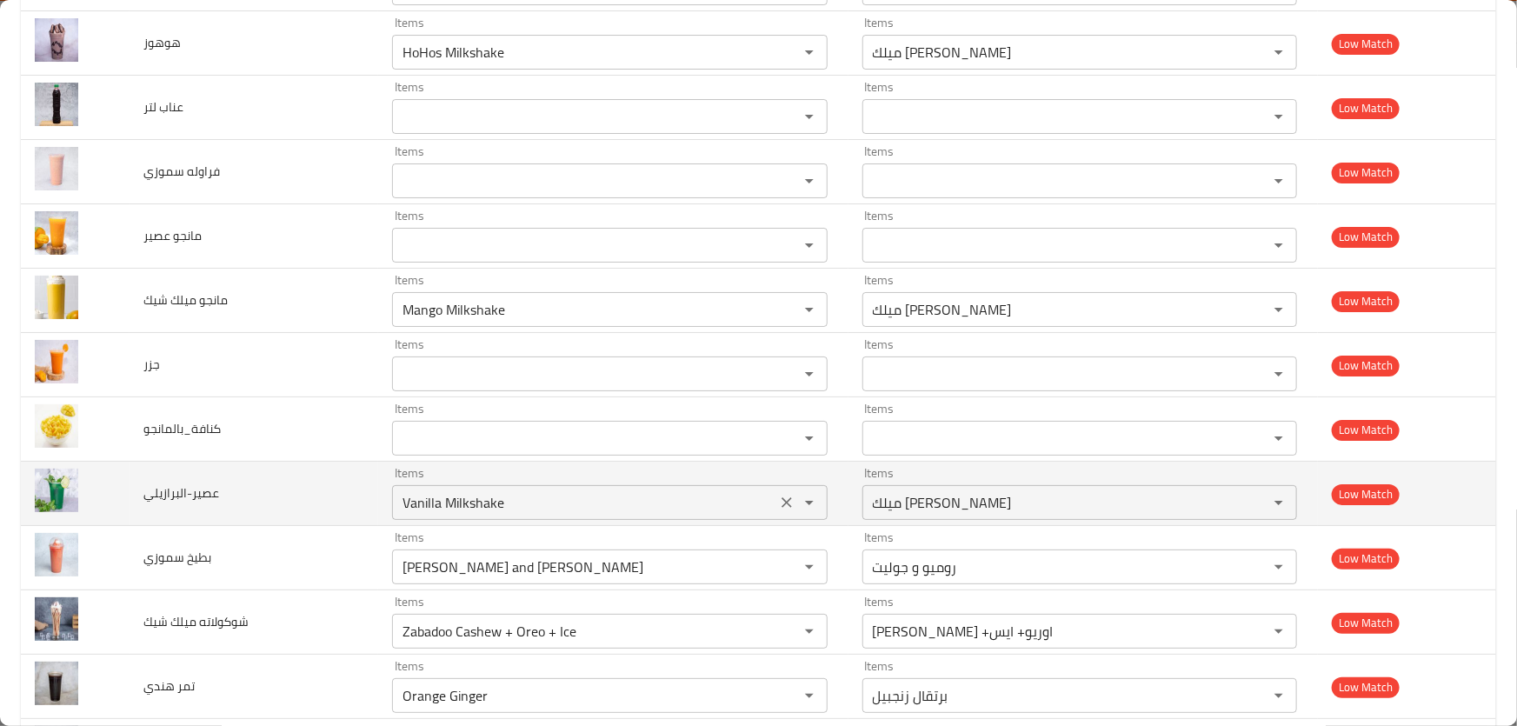
click at [520, 493] on input "Vanilla Milkshake" at bounding box center [583, 502] width 373 height 24
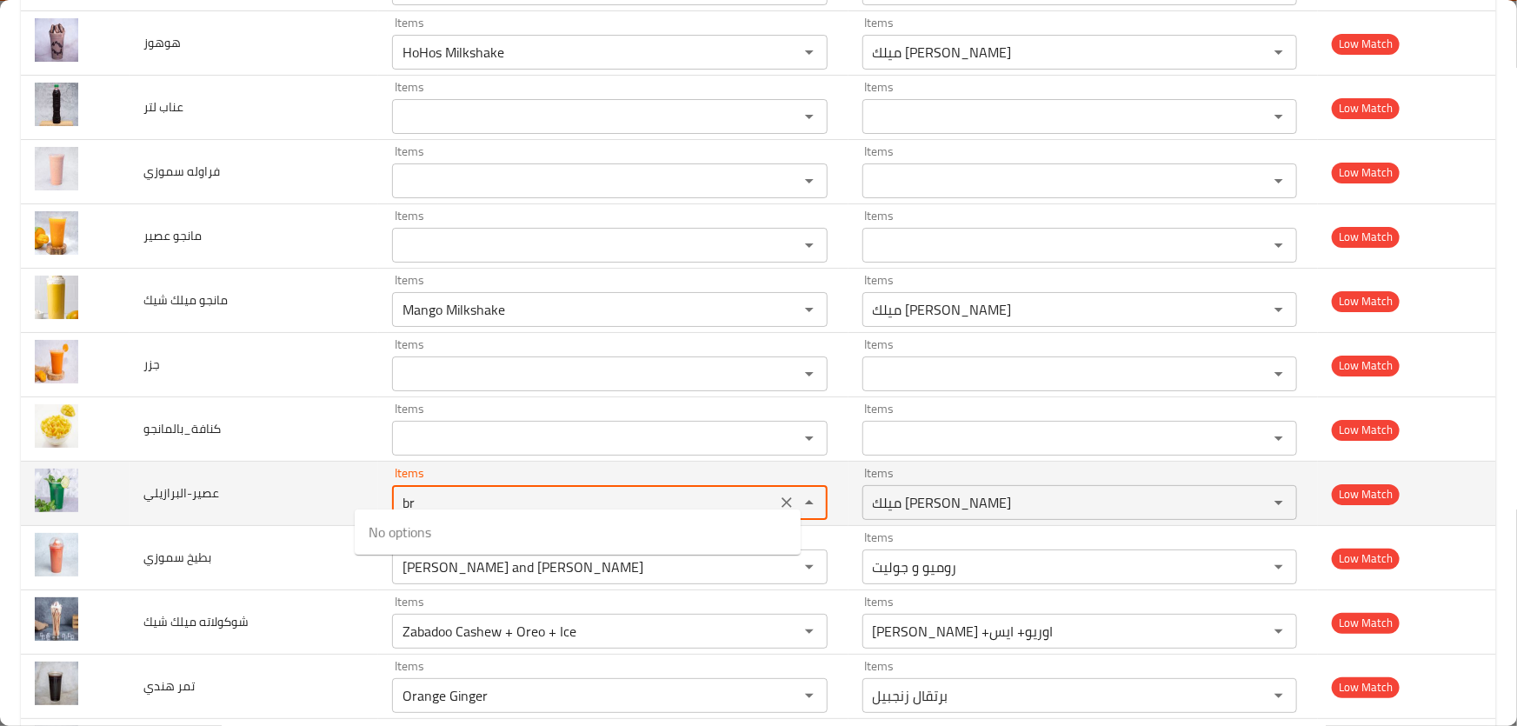
type input "bra"
click at [775, 490] on button "Clear" at bounding box center [787, 502] width 24 height 24
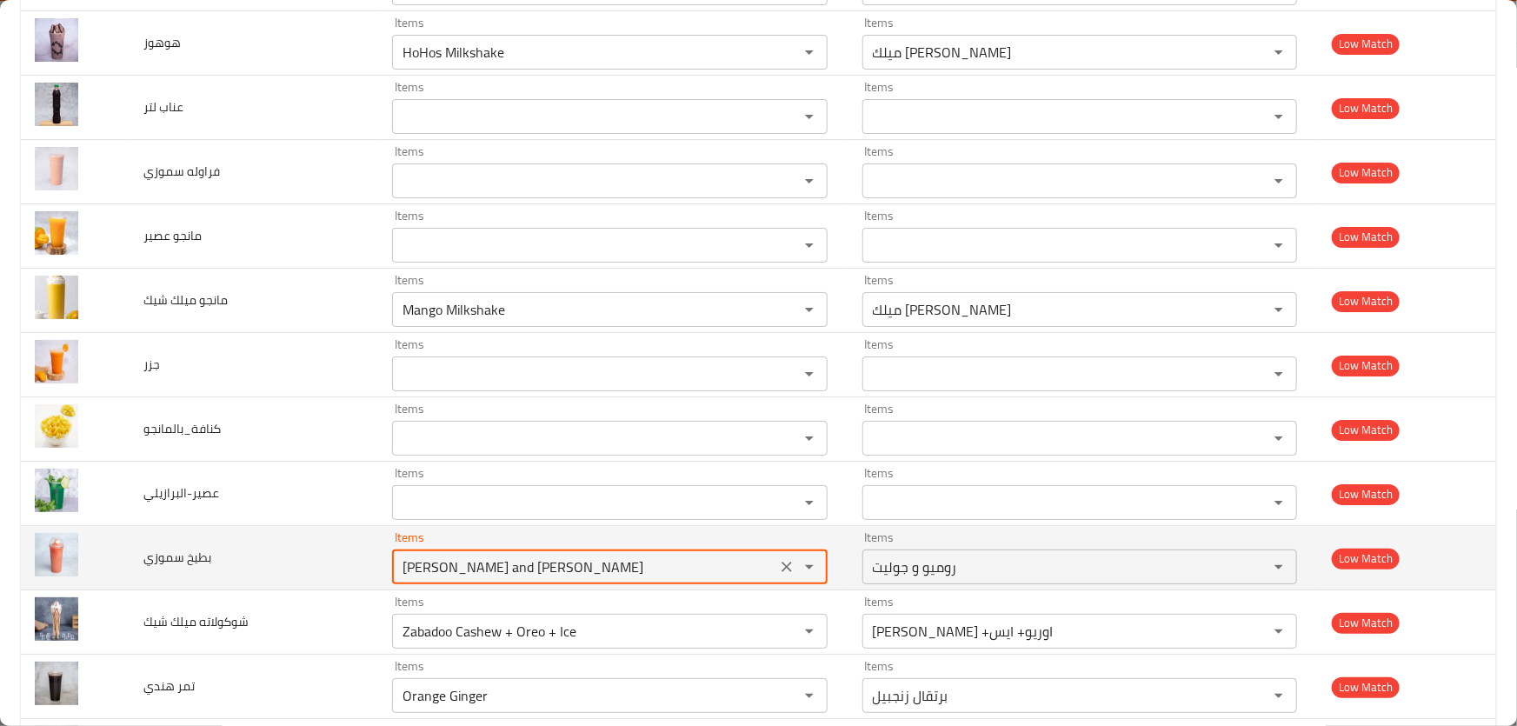
click at [611, 559] on سموزي "[PERSON_NAME] and [PERSON_NAME]" at bounding box center [583, 567] width 373 height 24
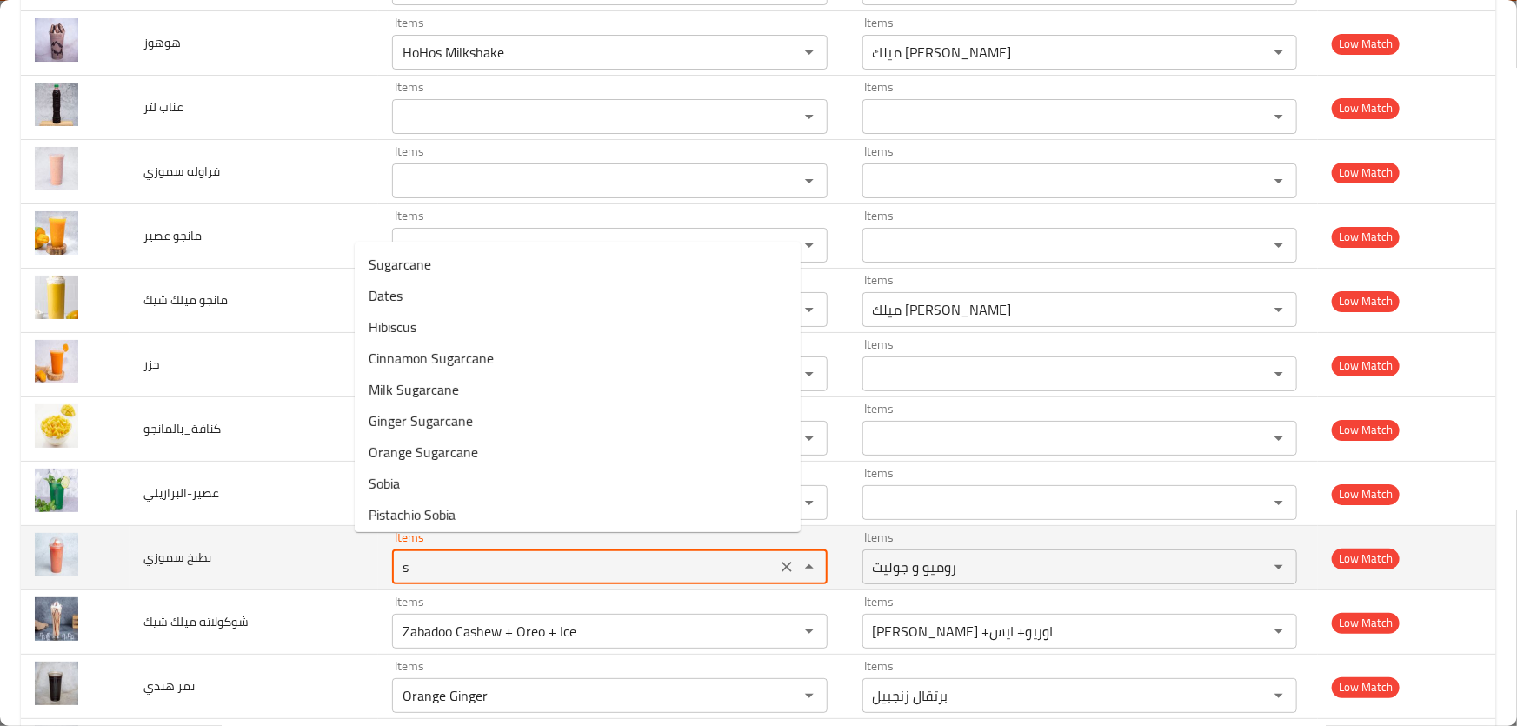
type سموزي "sm"
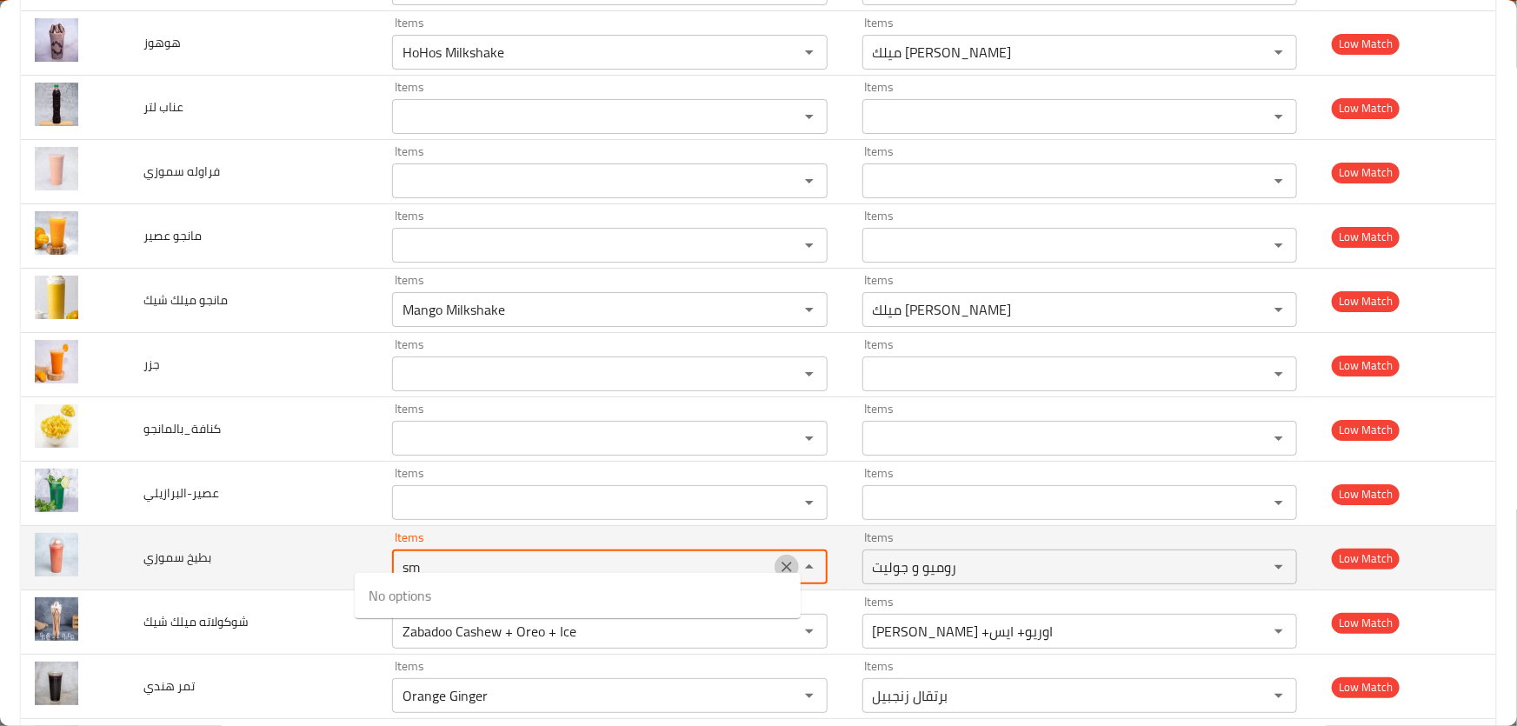
click at [782, 562] on icon "Clear" at bounding box center [787, 567] width 10 height 10
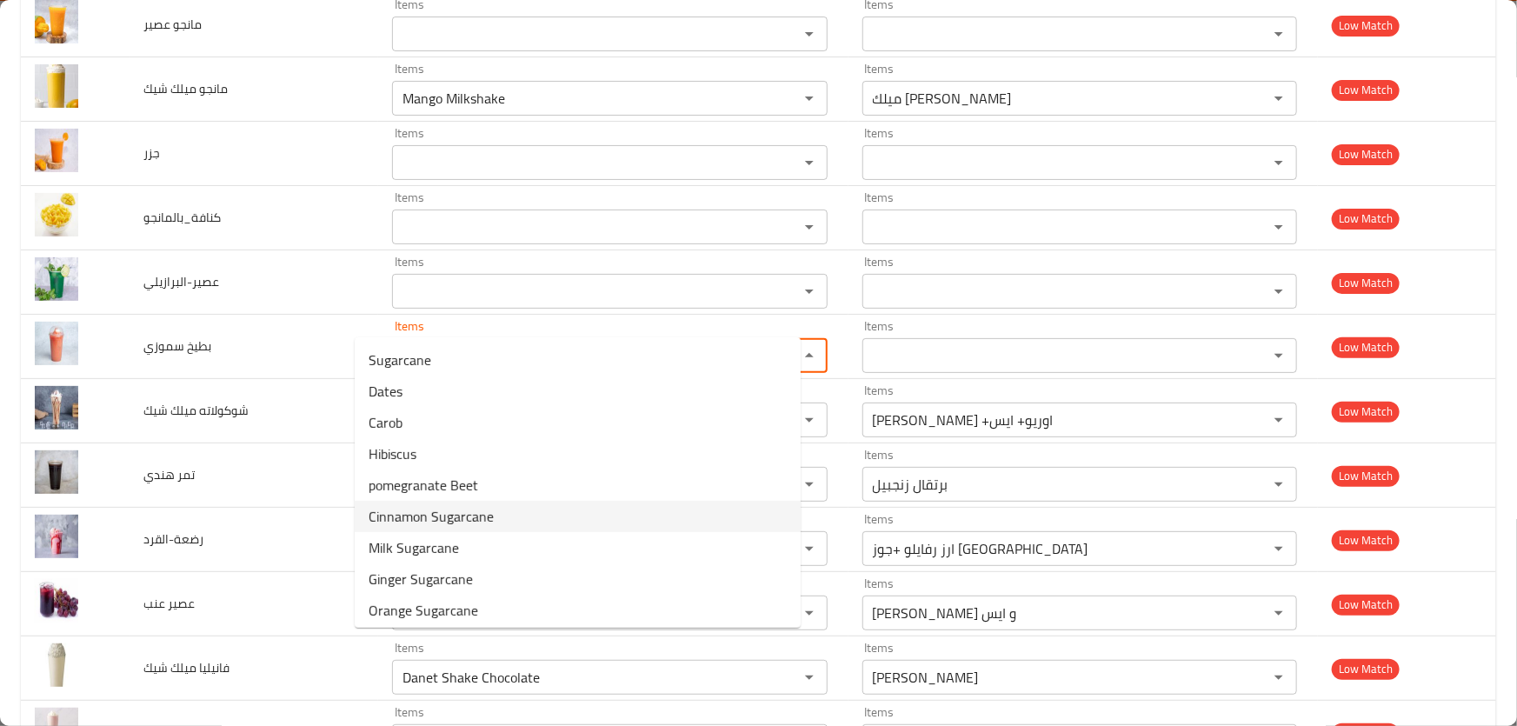
scroll to position [6799, 0]
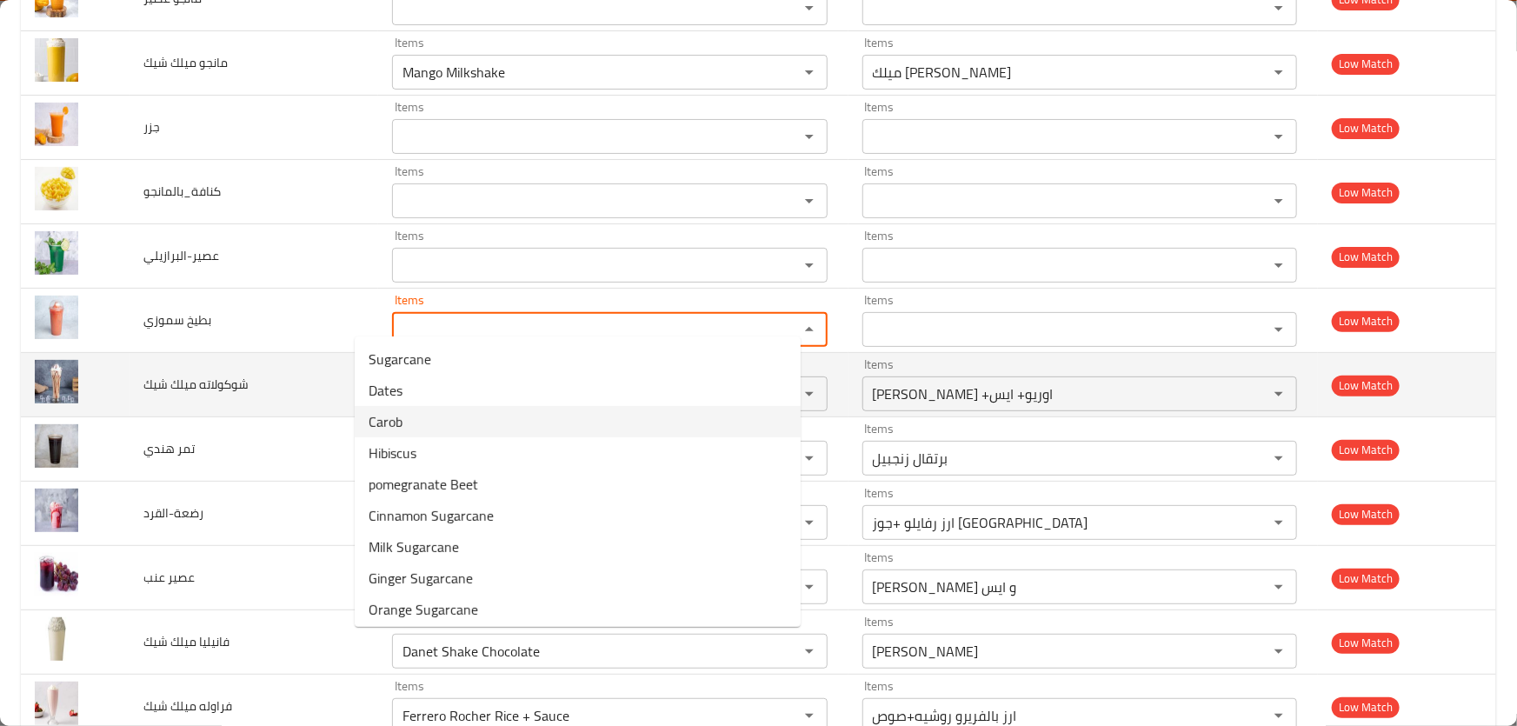
click at [297, 390] on td "شوكولاته ميلك شيك" at bounding box center [255, 385] width 250 height 64
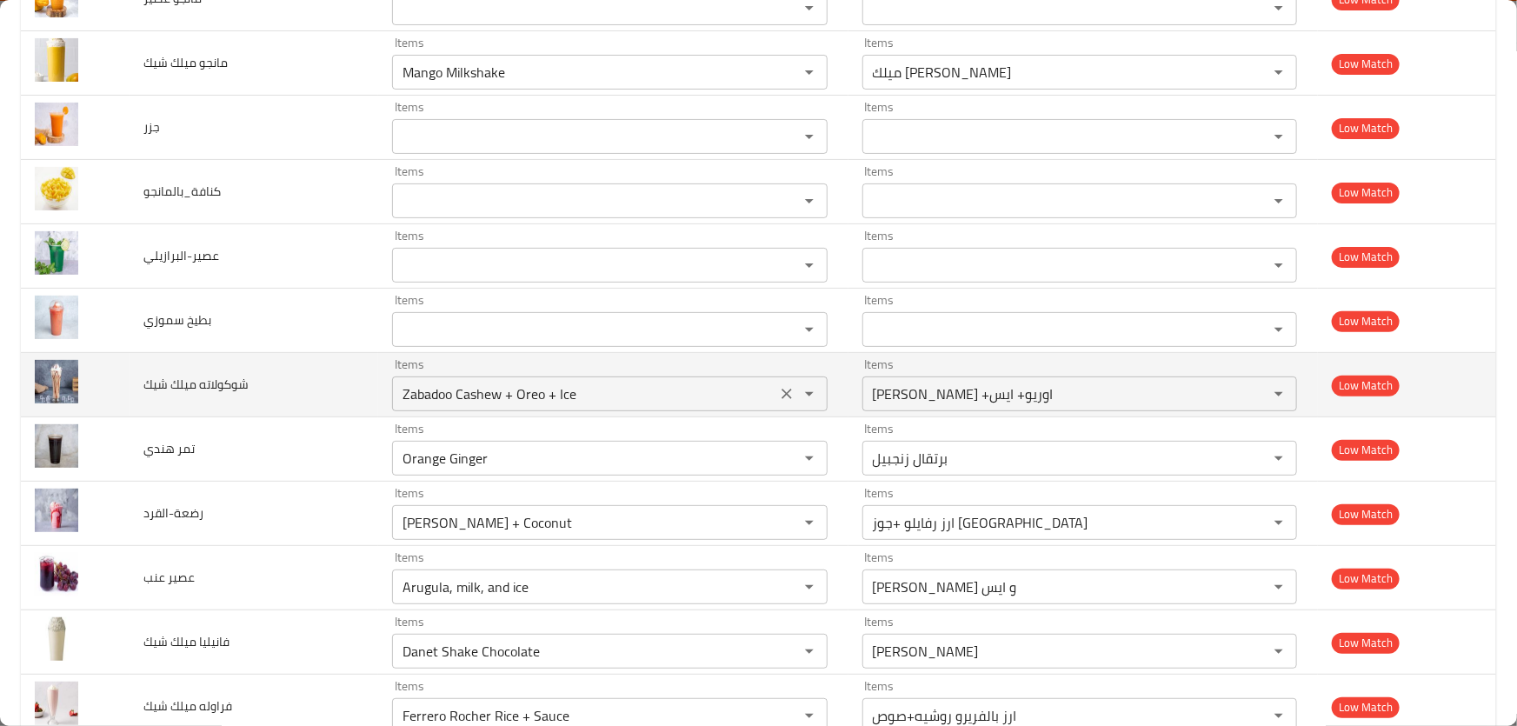
click at [616, 382] on شيك "Zabadoo Cashew + Oreo + Ice" at bounding box center [583, 394] width 373 height 24
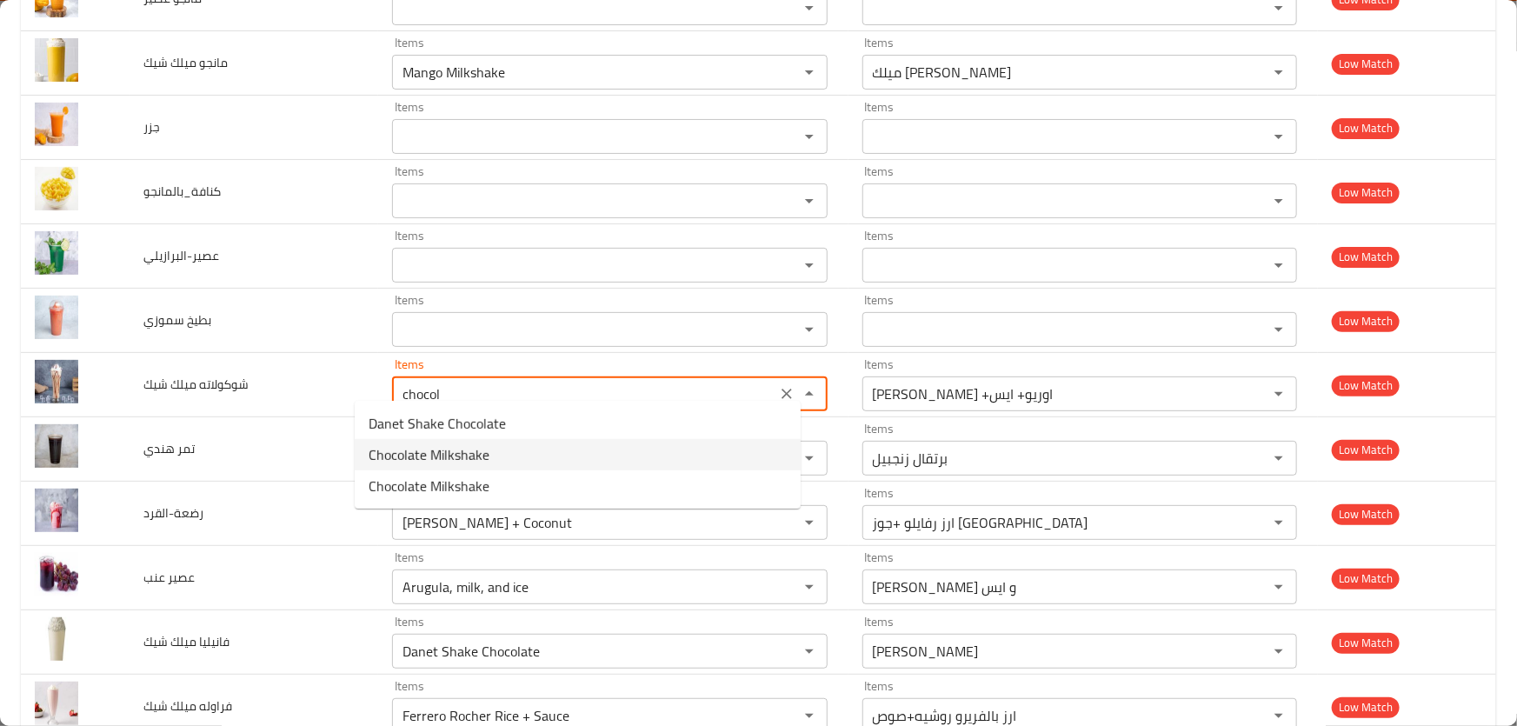
click at [493, 450] on شيك-option-1 "Chocolate Milkshake" at bounding box center [578, 454] width 446 height 31
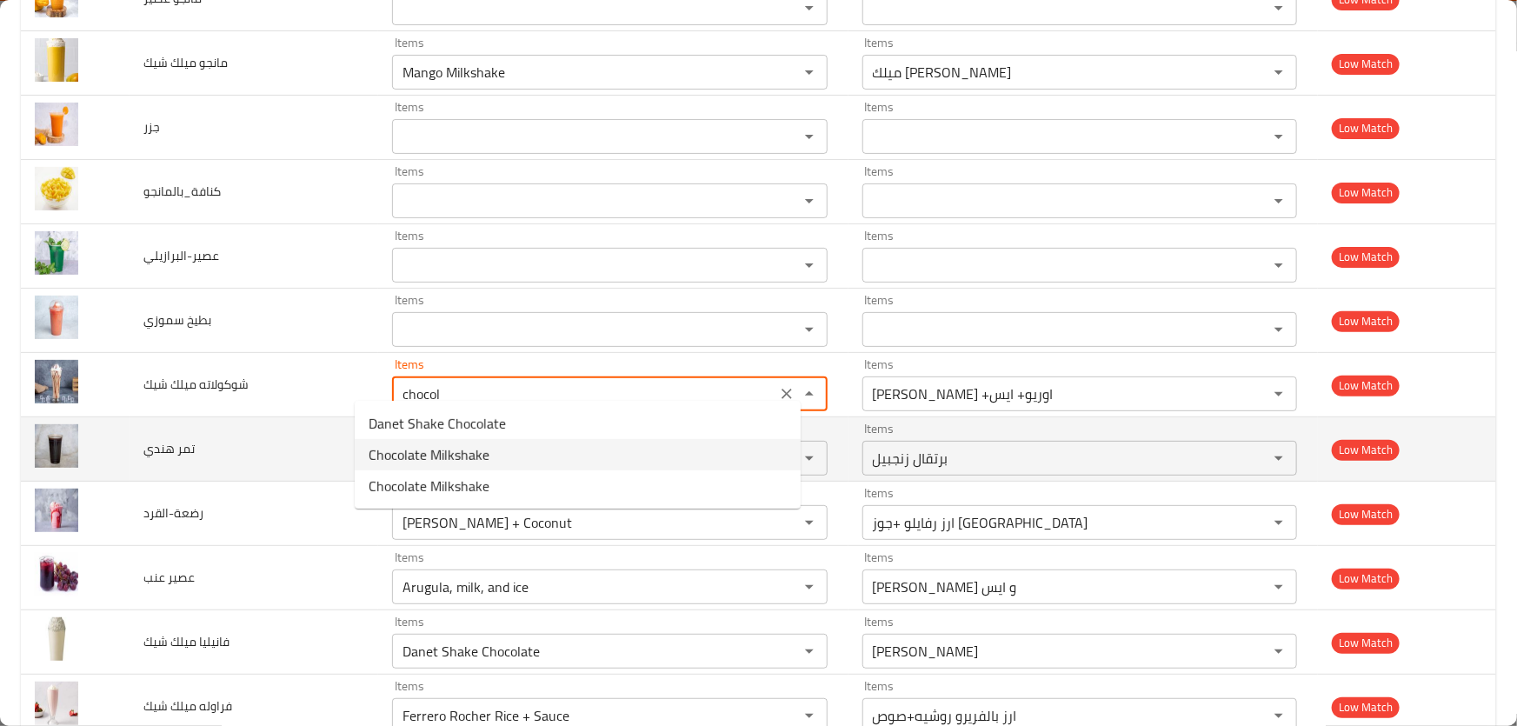
type شيك "Chocolate Milkshake"
type شيك-ar "ميلك شيك شوكولاته"
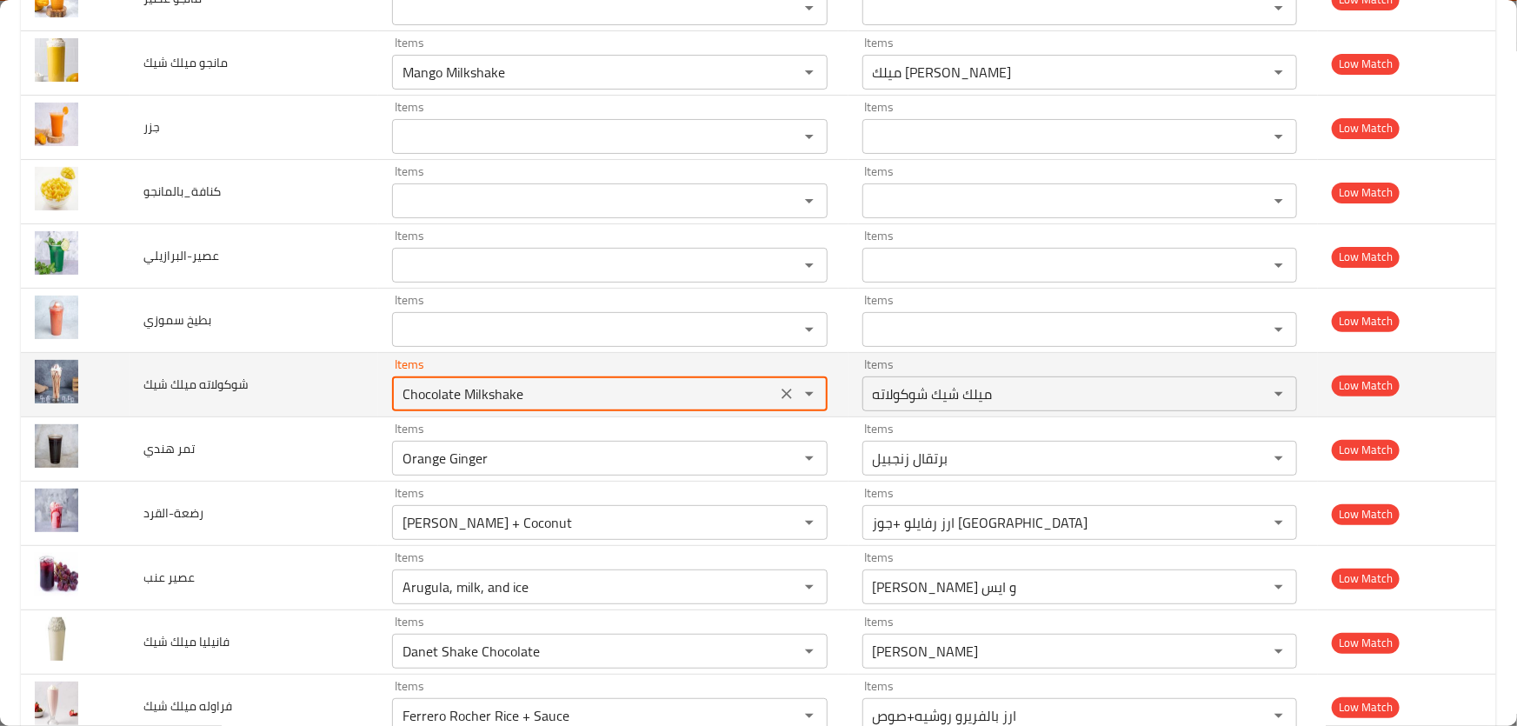
drag, startPoint x: 510, startPoint y: 373, endPoint x: 176, endPoint y: 366, distance: 334.0
click at [176, 366] on tr "شوكولاته ميلك شيك Items Chocolate Milkshake Items Items ميلك شيك شوكولاته Items…" at bounding box center [759, 385] width 1476 height 64
type شيك "Chocolate Milkshake"
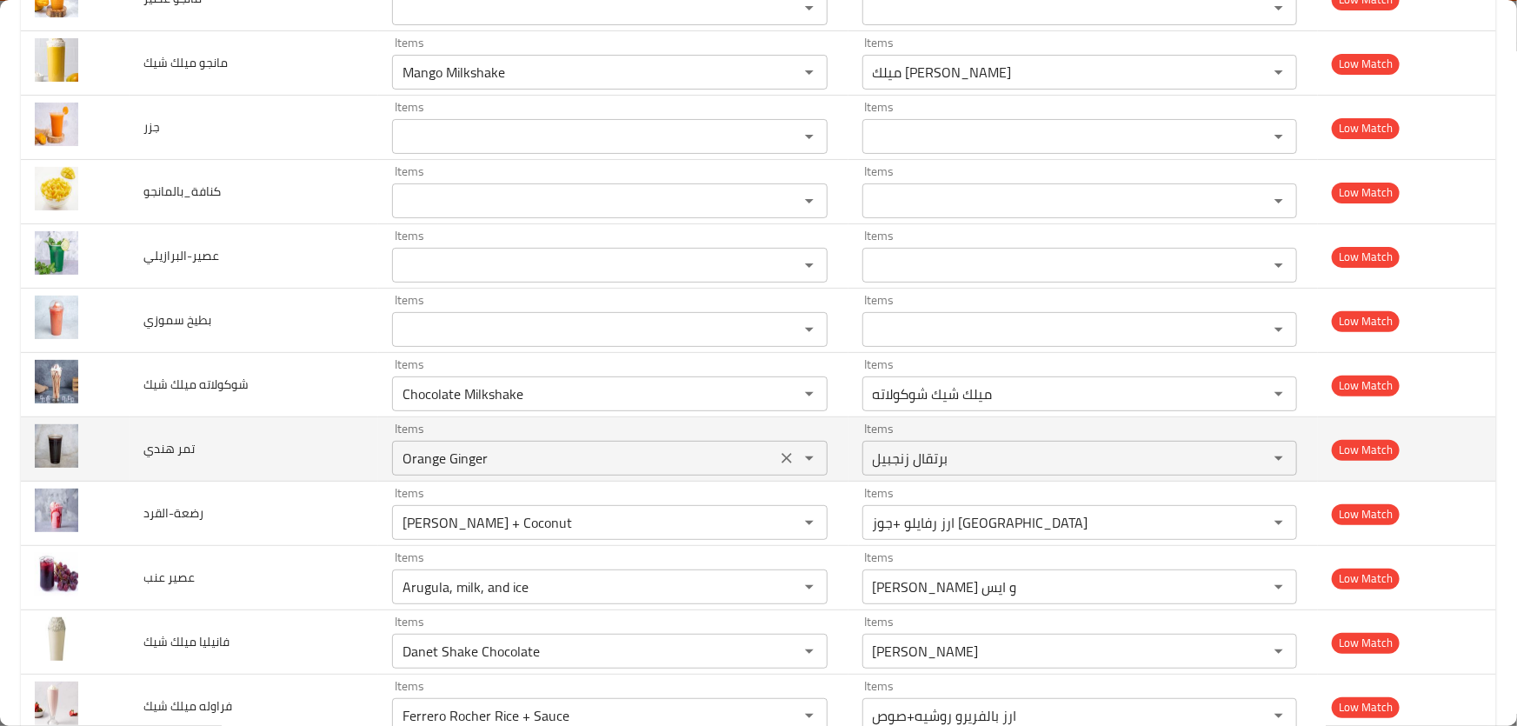
click at [488, 446] on هندي "Orange Ginger" at bounding box center [583, 458] width 373 height 24
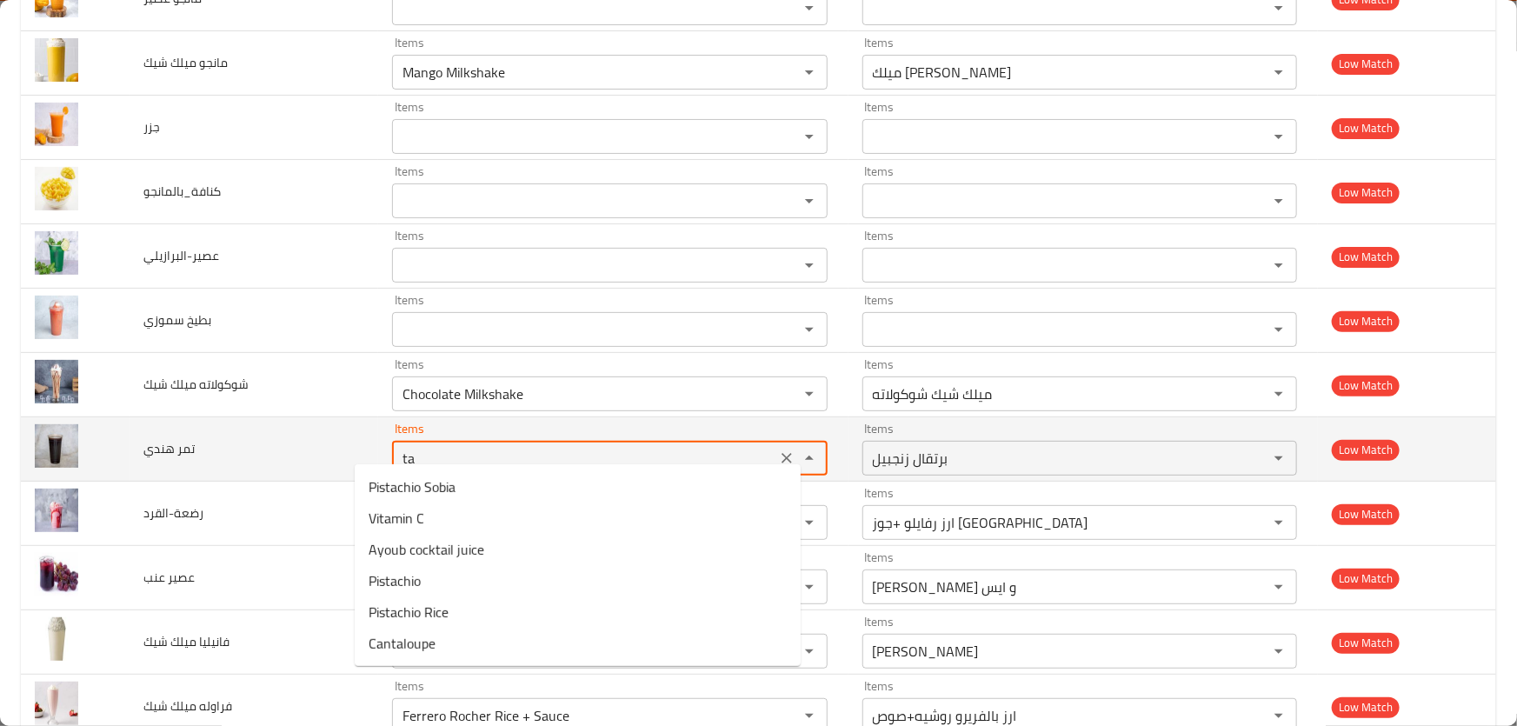
type هندي "tam"
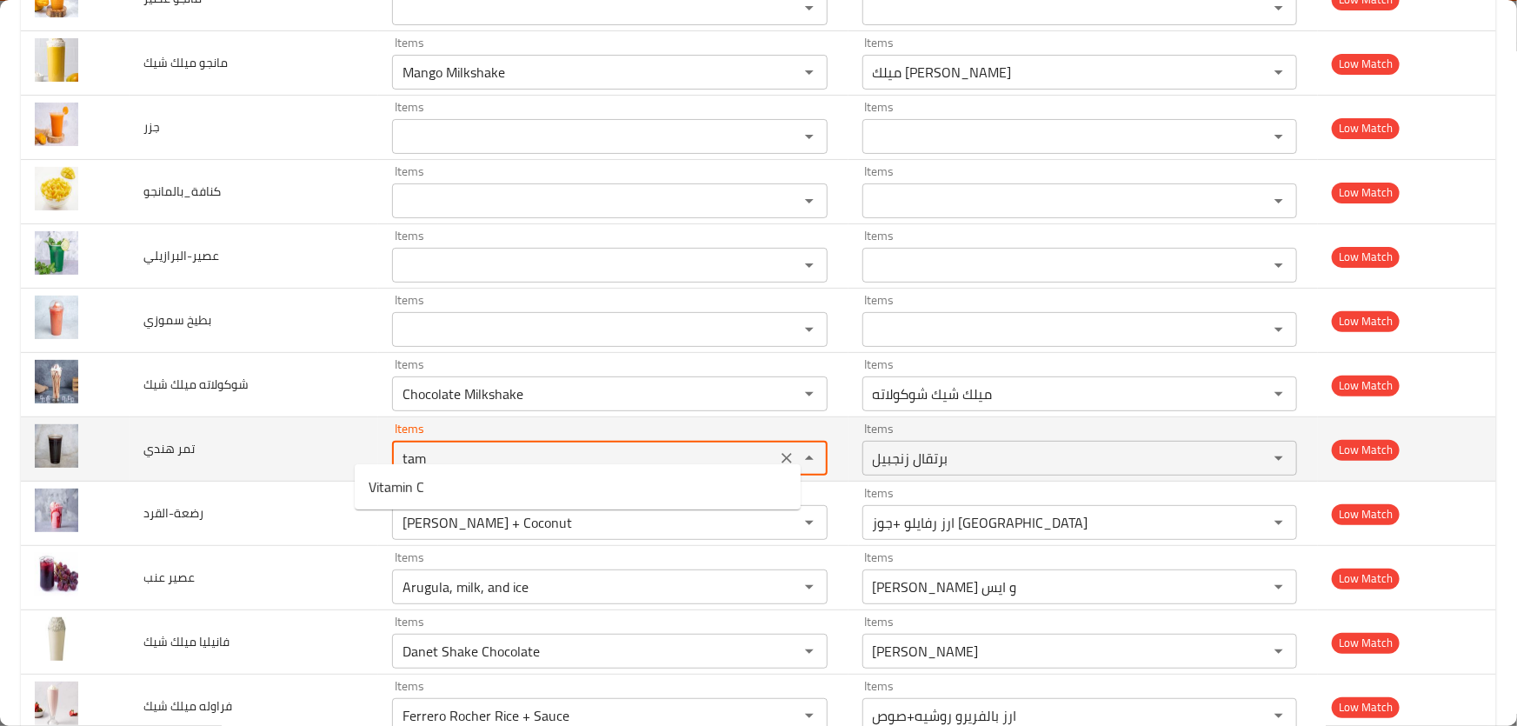
click at [778, 450] on icon "Clear" at bounding box center [786, 458] width 17 height 17
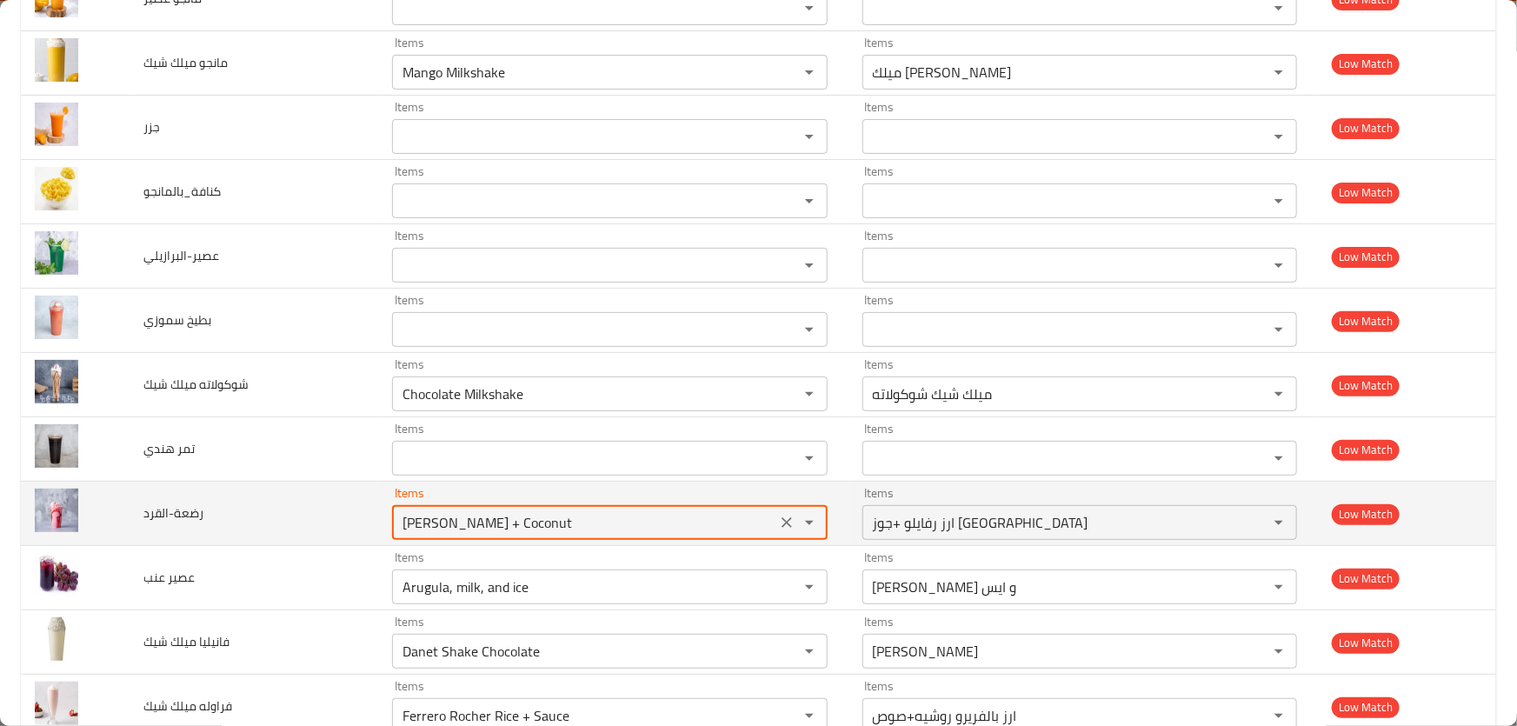
click at [550, 510] on input "Raffaello Rice + Coconut" at bounding box center [583, 522] width 373 height 24
click at [778, 514] on icon "Clear" at bounding box center [786, 522] width 17 height 17
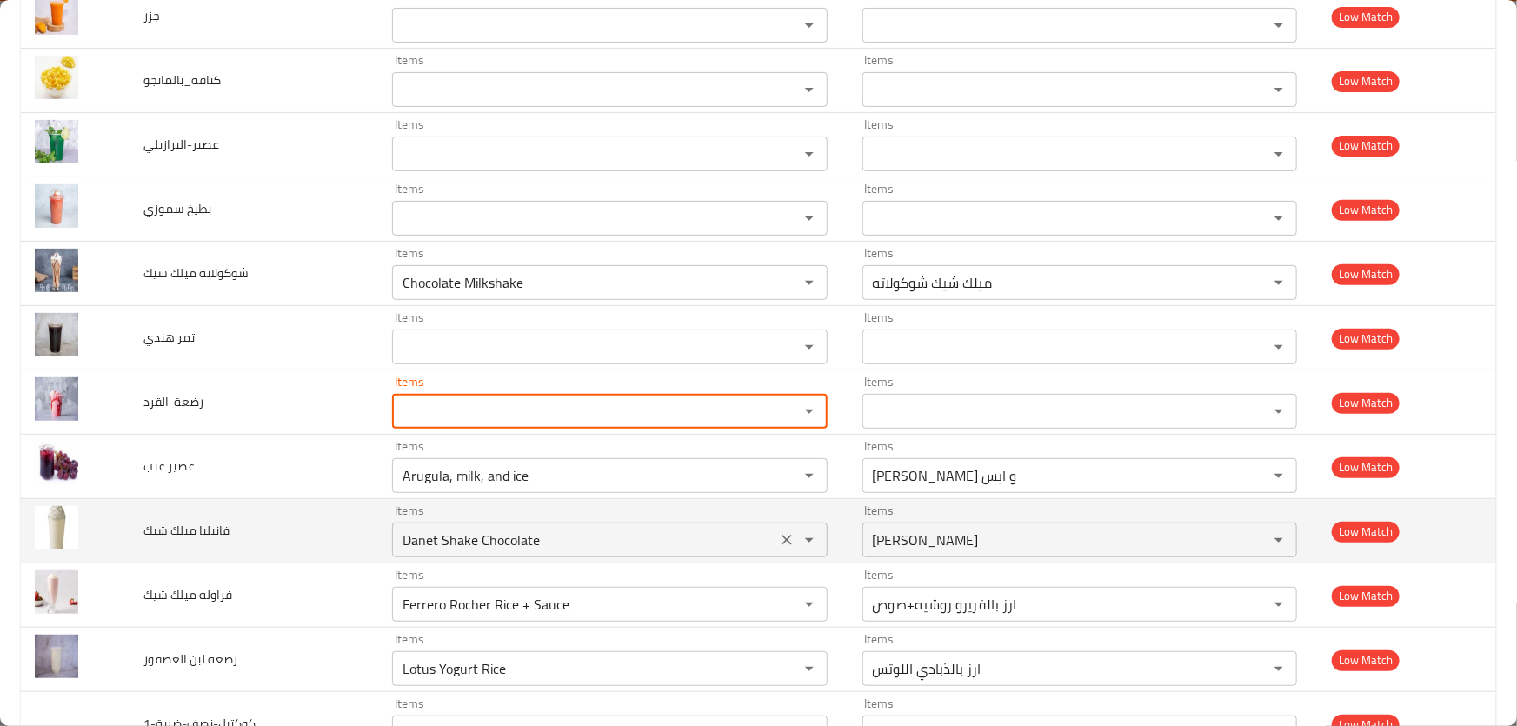
scroll to position [6957, 0]
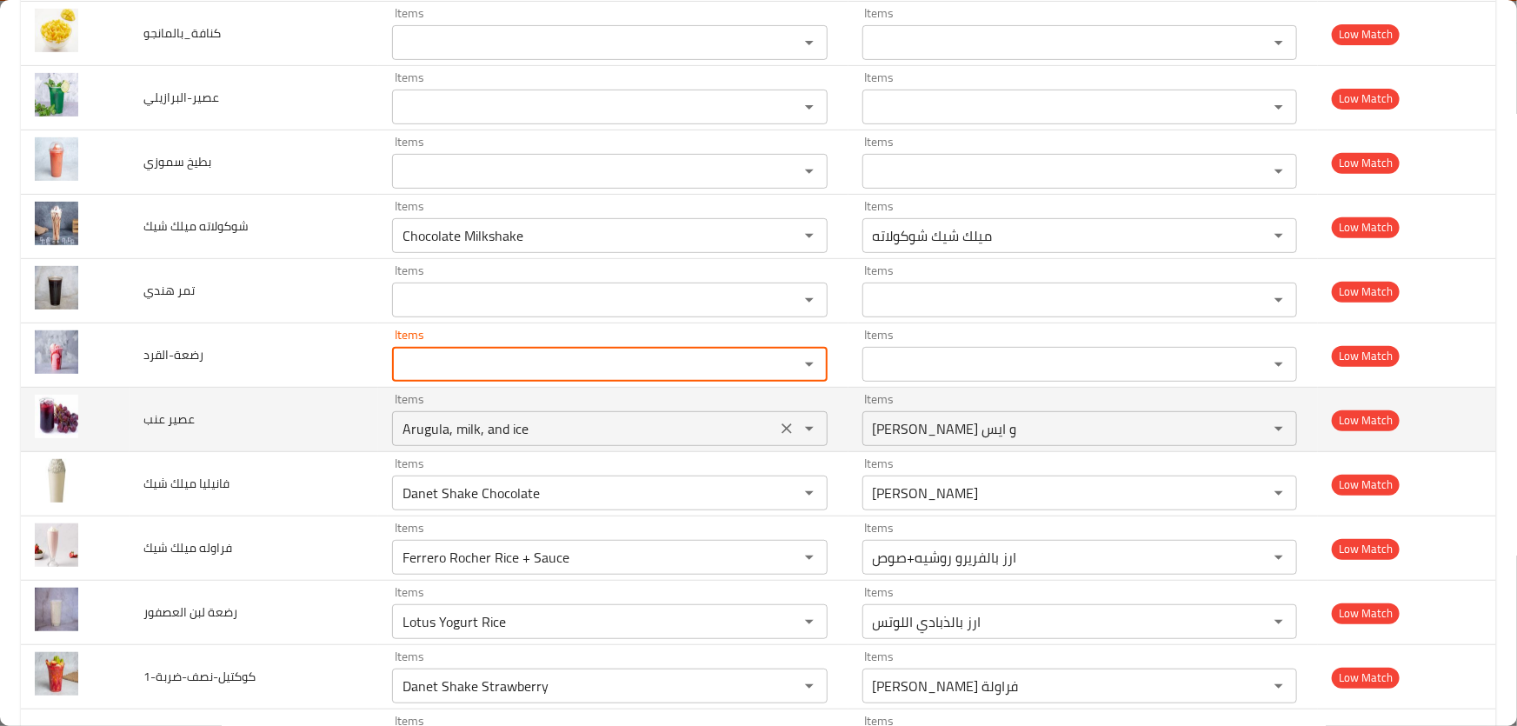
click at [573, 418] on عنب "Arugula, milk, and ice" at bounding box center [583, 429] width 373 height 24
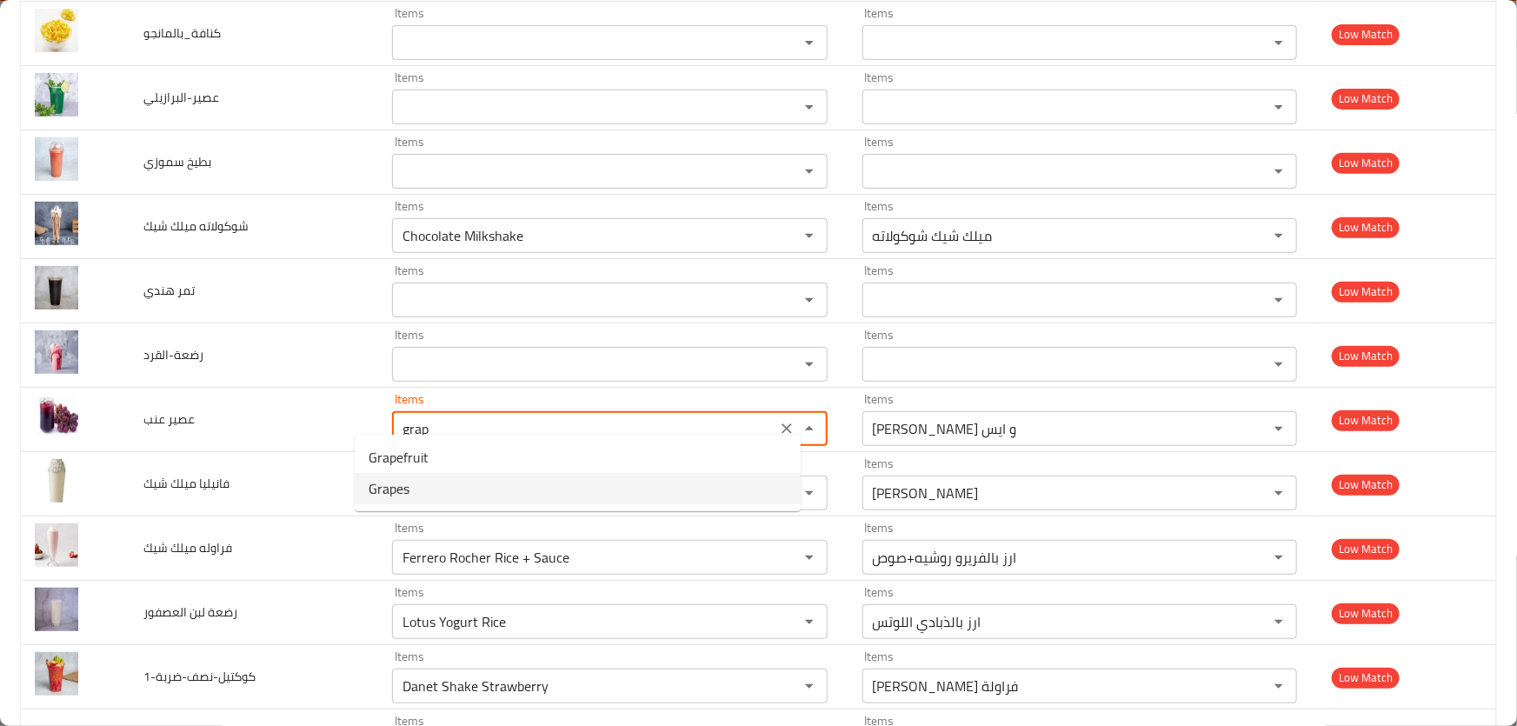
click at [425, 482] on عنب-option-1 "Grapes" at bounding box center [578, 488] width 446 height 31
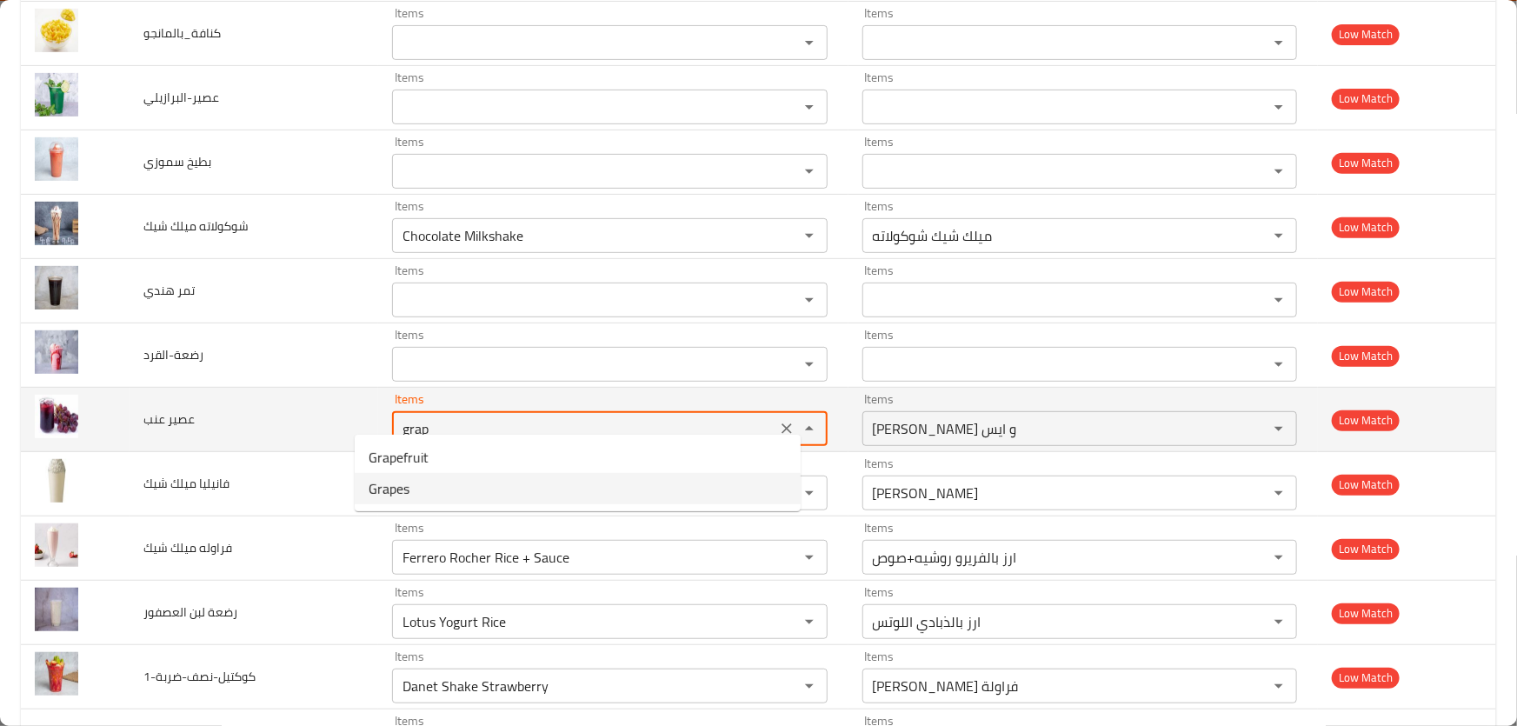
type عنب "Grapes"
type عنب-ar "عنب"
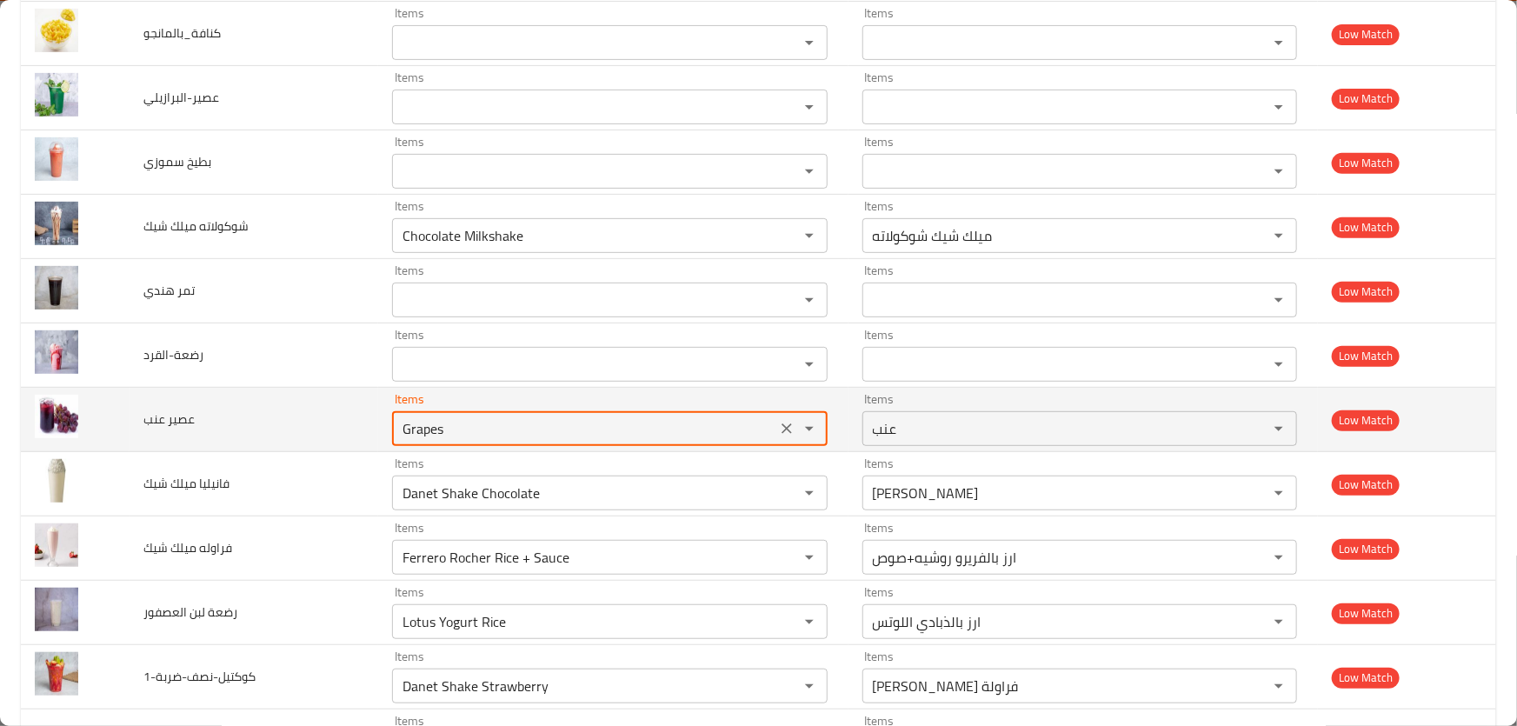
drag, startPoint x: 422, startPoint y: 414, endPoint x: 192, endPoint y: 408, distance: 229.7
click at [235, 408] on tr "عصير عنب Items Grapes Items Items عنب Items Low Match" at bounding box center [759, 420] width 1476 height 64
type عنب "Grapes"
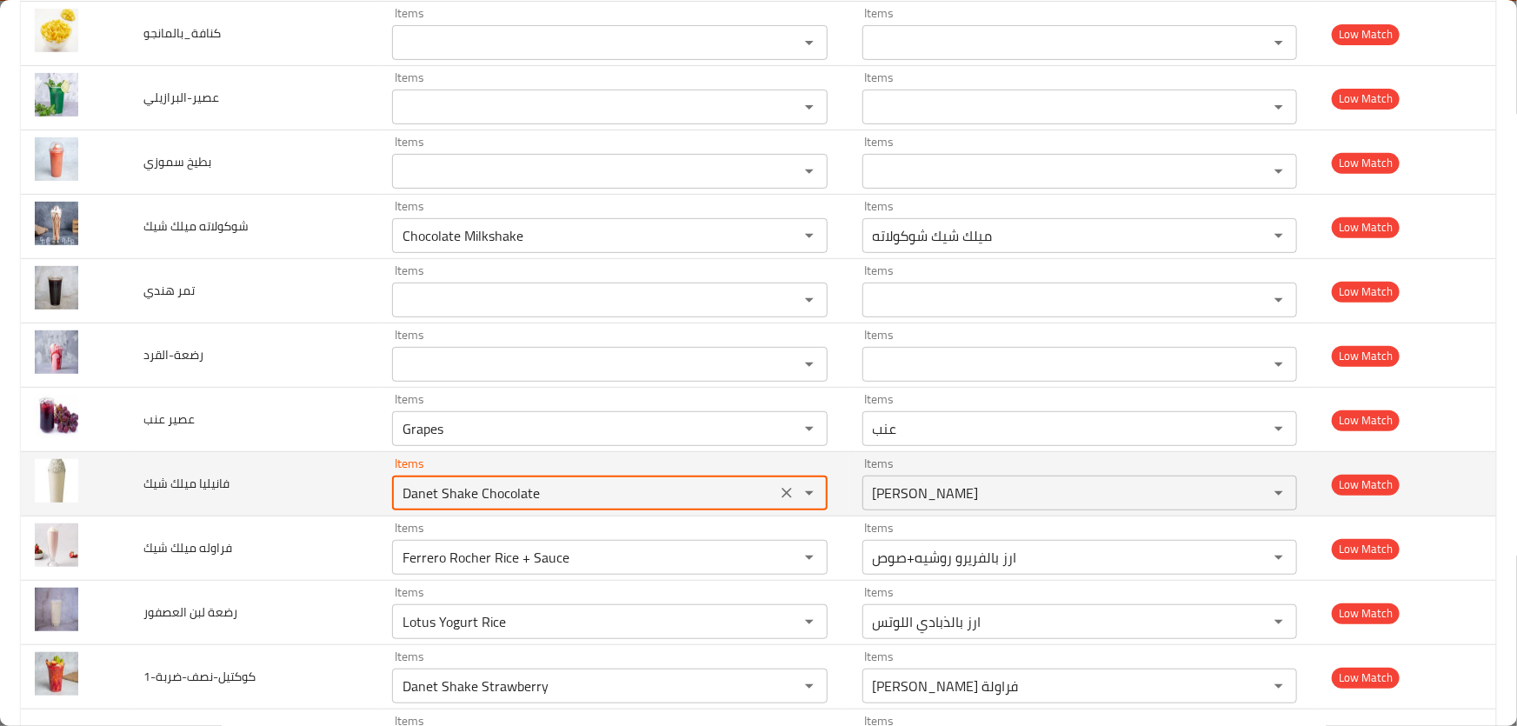
click at [576, 481] on شيك "Danet Shake Chocolate" at bounding box center [583, 493] width 373 height 24
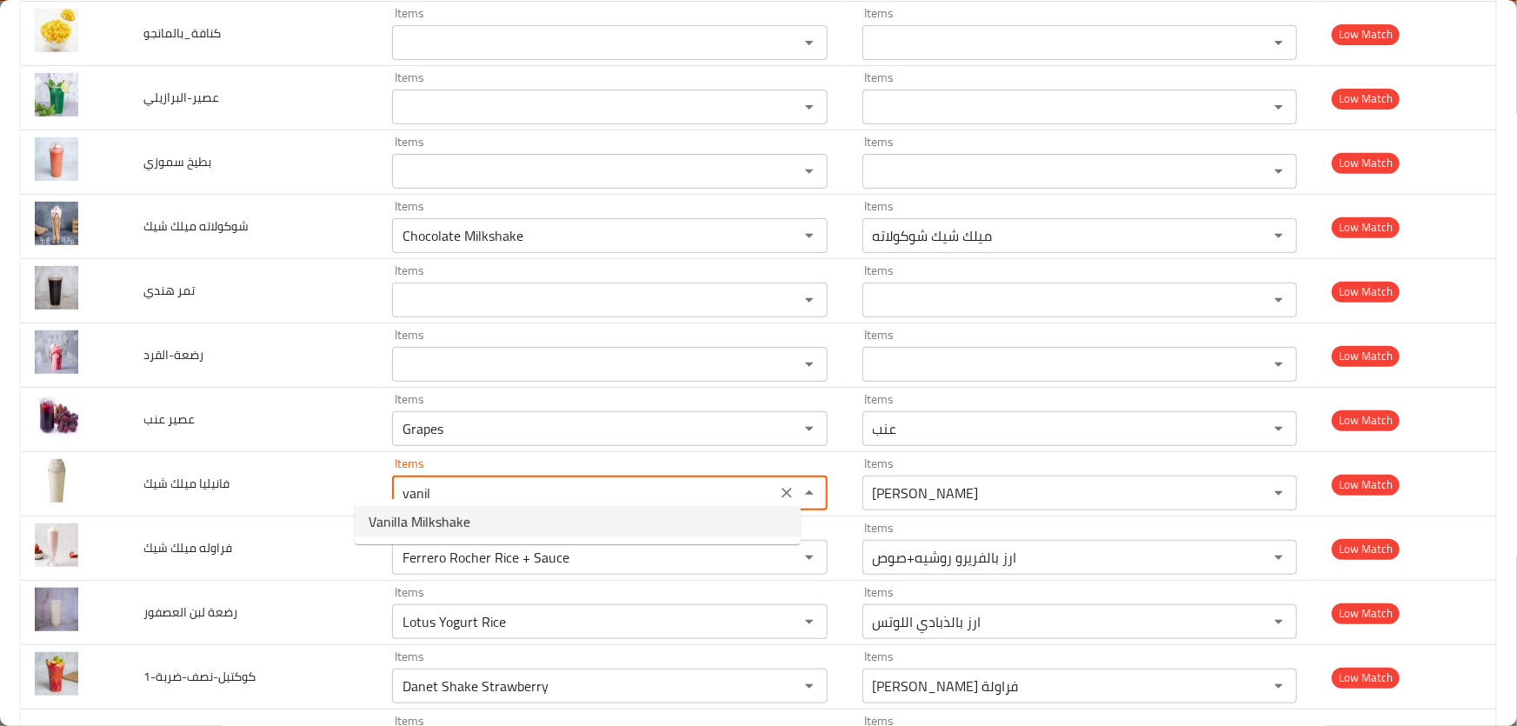
click at [450, 511] on span "Vanilla Milkshake" at bounding box center [420, 521] width 102 height 21
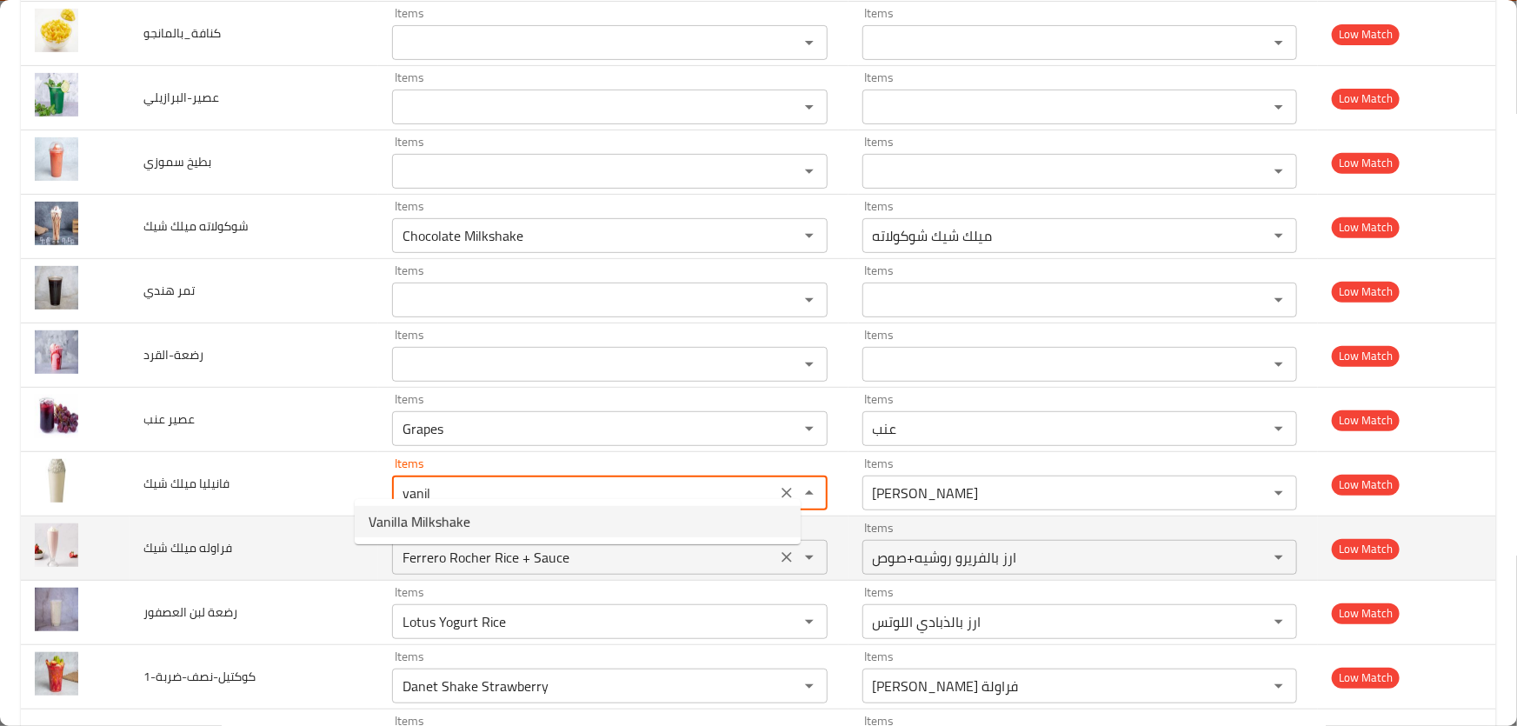
type شيك "Vanilla Milkshake"
type شيك-ar "ميلك شيك فانيليا"
type شيك "Vanilla Milkshake"
click at [602, 545] on شيك "Ferrero Rocher Rice + Sauce" at bounding box center [583, 557] width 373 height 24
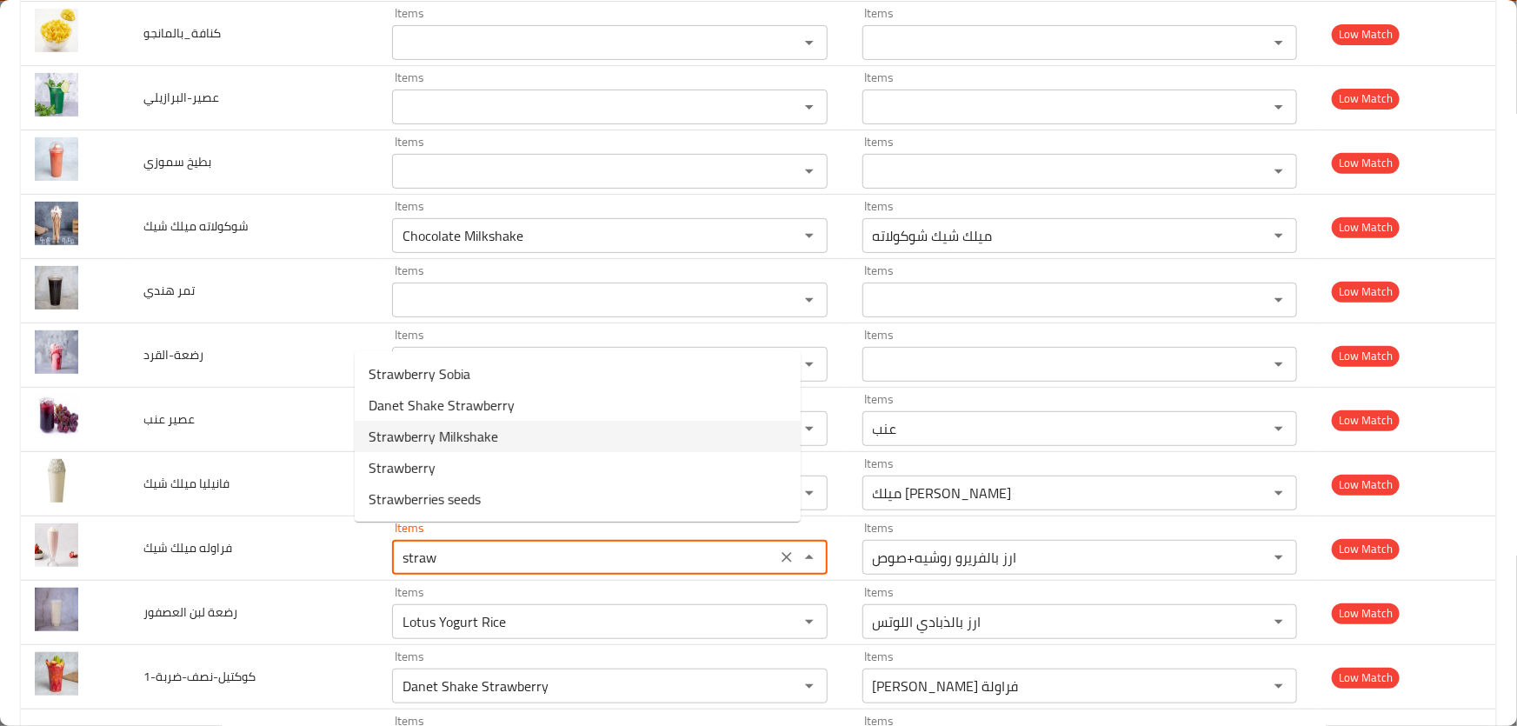
click at [490, 426] on span "Strawberry Milkshake" at bounding box center [434, 436] width 130 height 21
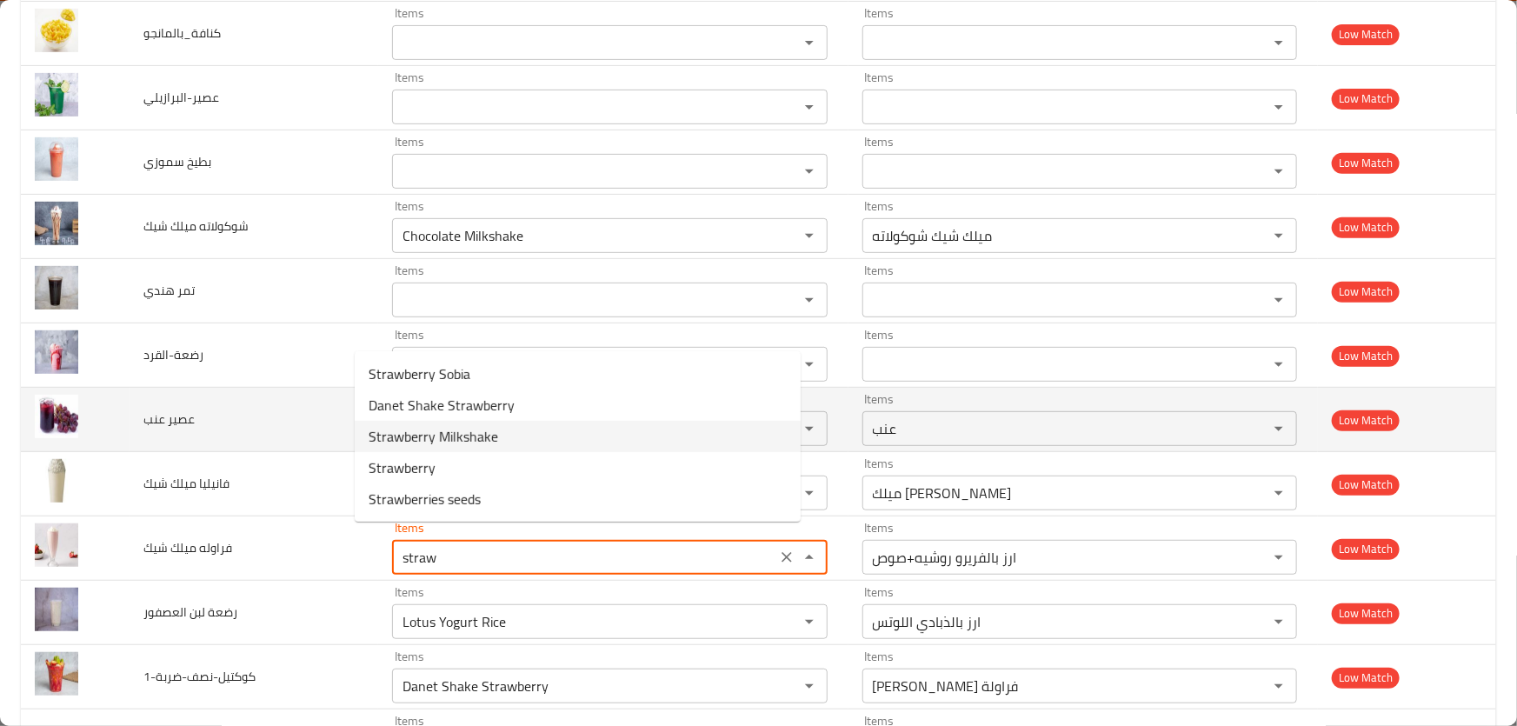
type شيك "Strawberry Milkshake"
type شيك-ar "ميلك شيك فراوله"
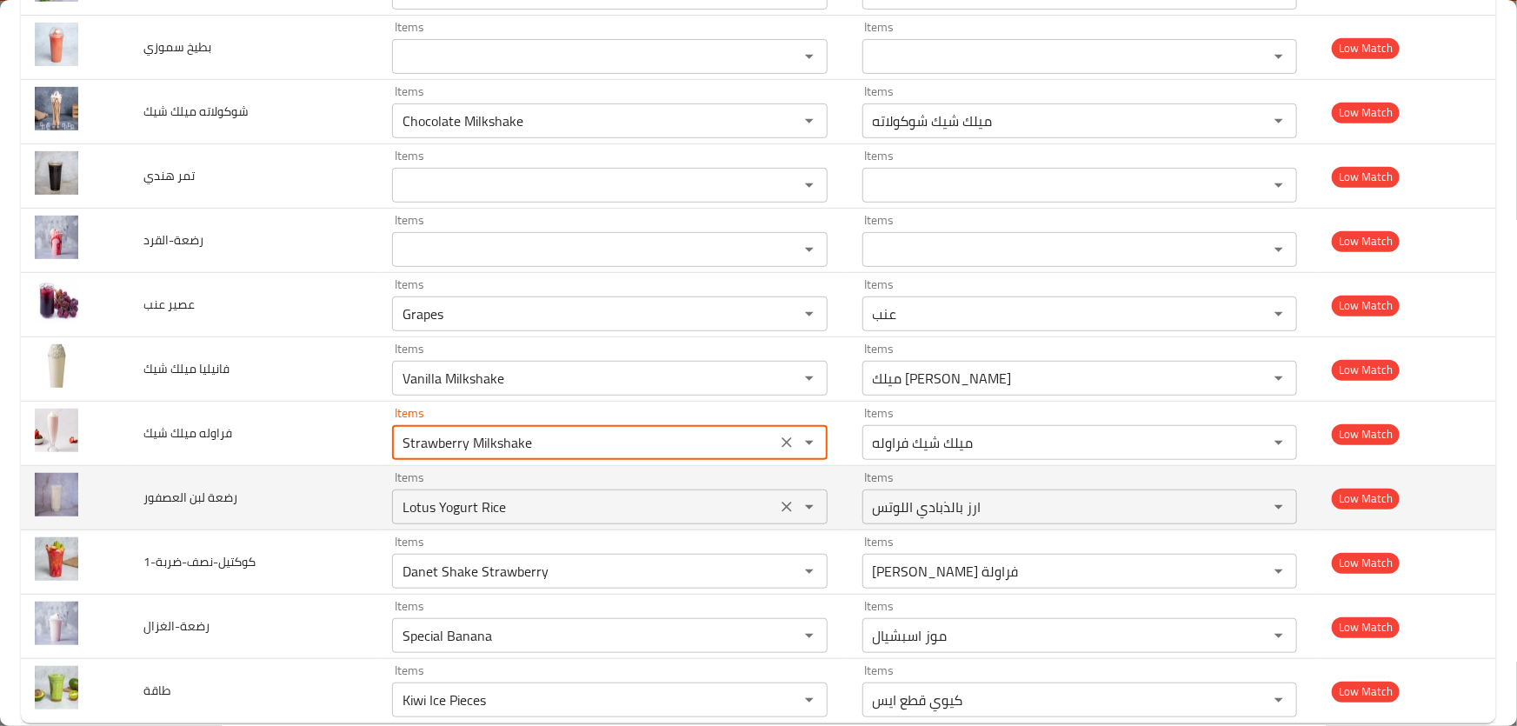
scroll to position [7087, 0]
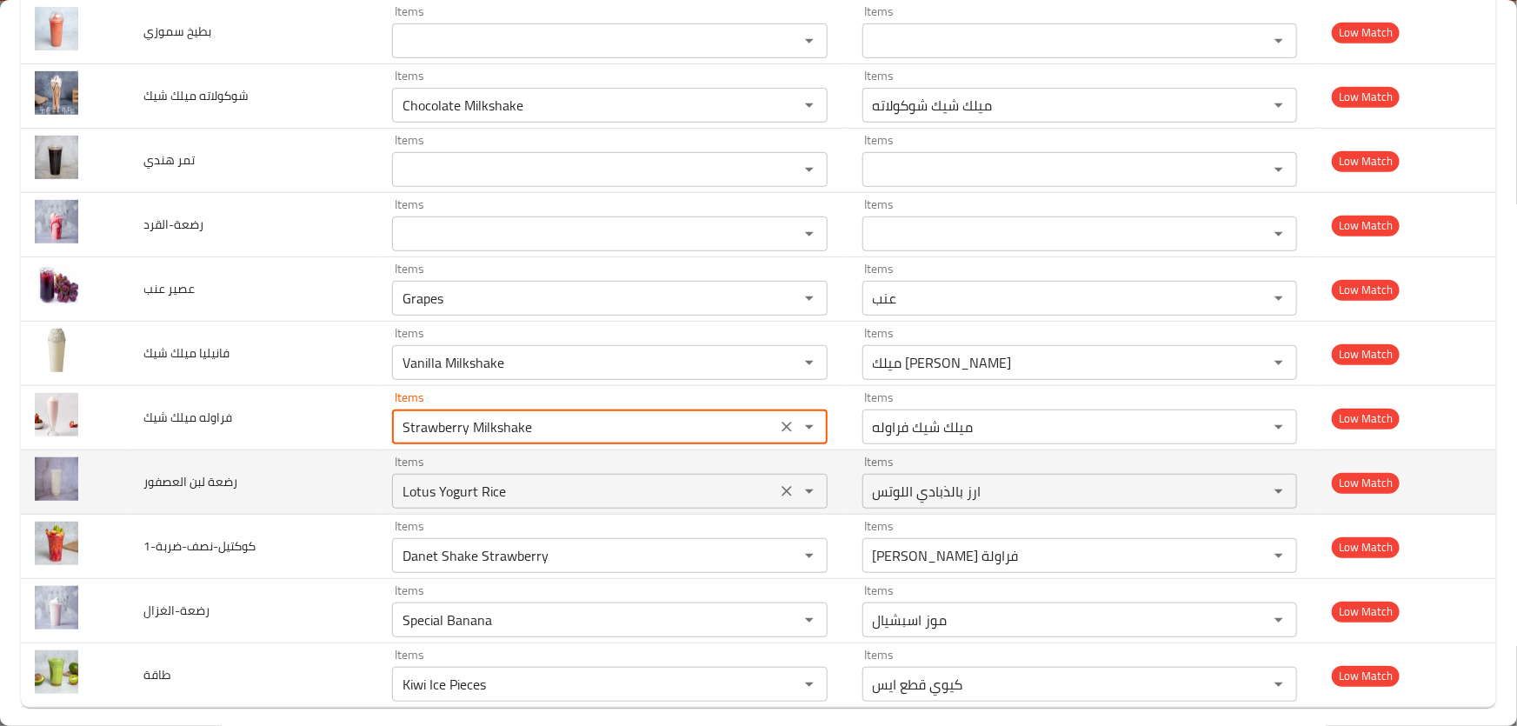
type شيك "Strawberry Milkshake"
drag, startPoint x: 524, startPoint y: 477, endPoint x: 218, endPoint y: 480, distance: 306.1
click at [218, 480] on tr "رضعة لبن العصفور Items Lotus Yogurt Rice Items Items ارز بالذبادي اللوتس Items …" at bounding box center [759, 482] width 1476 height 64
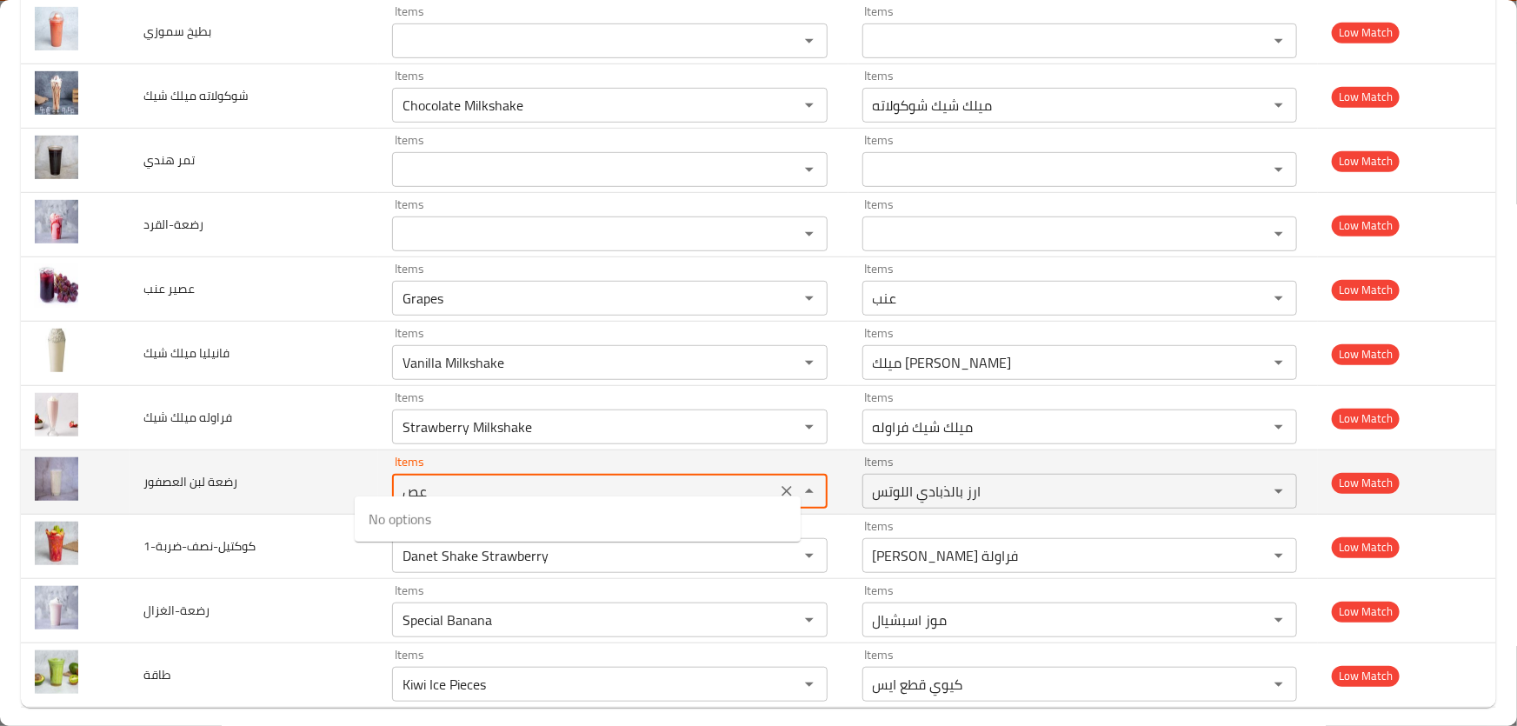
type العصفور "ع"
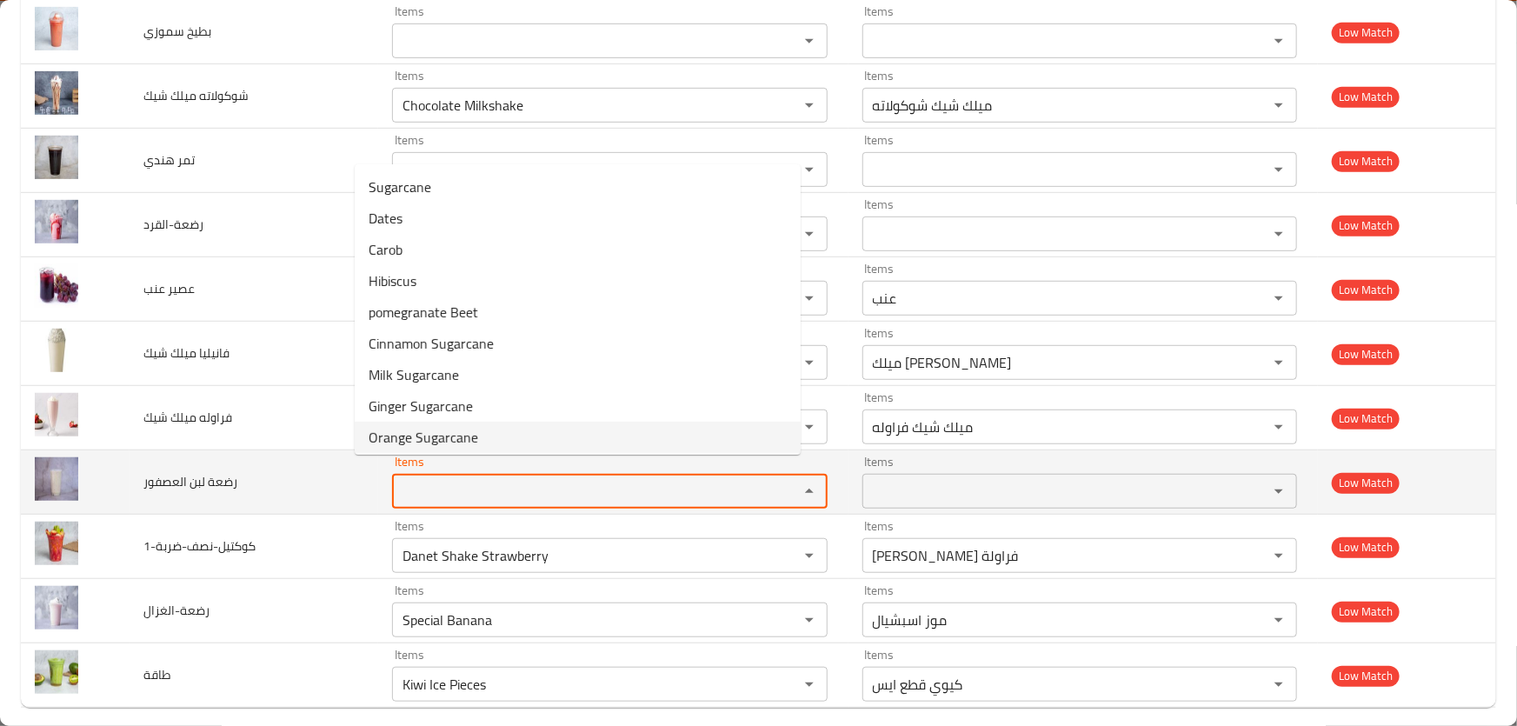
click at [211, 470] on span "رضعة لبن العصفور" at bounding box center [190, 481] width 94 height 23
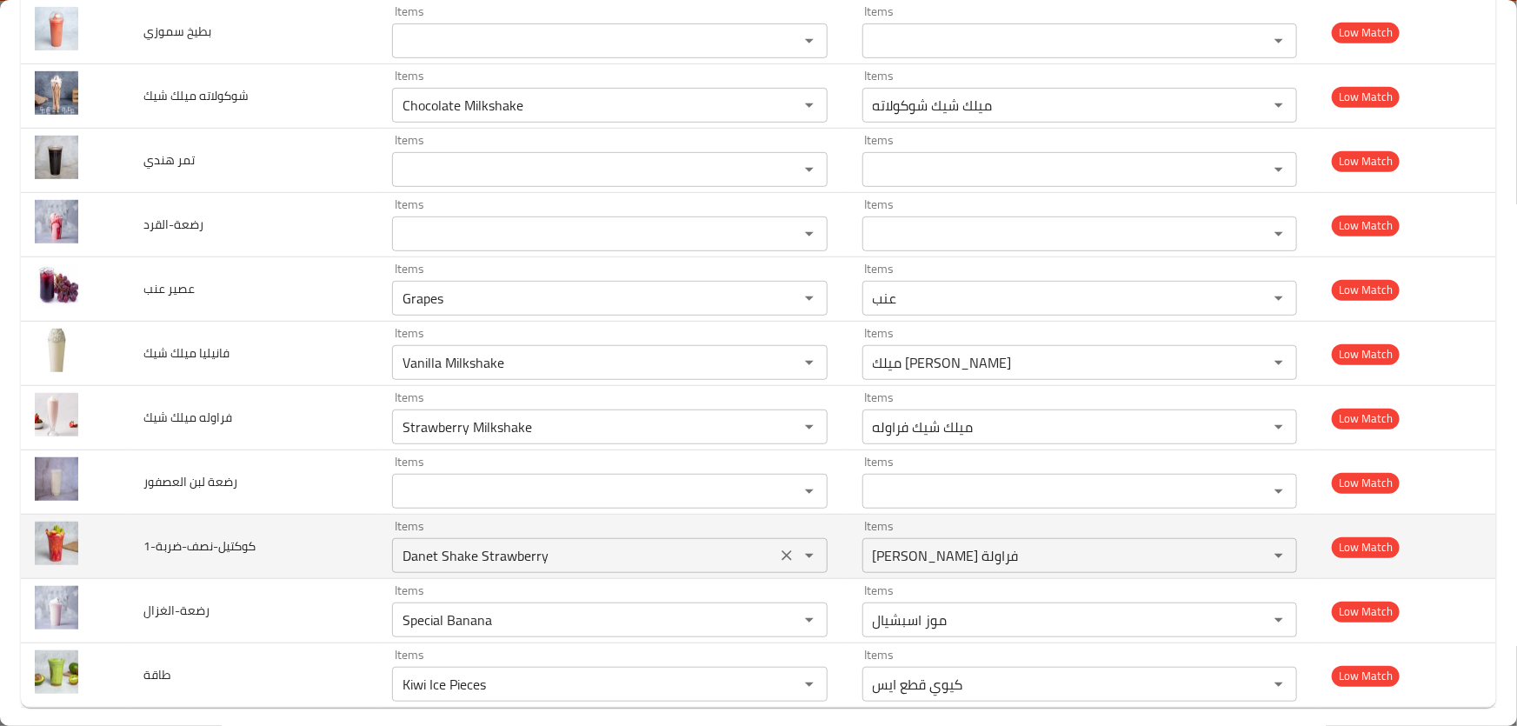
click at [565, 543] on input "Danet Shake Strawberry" at bounding box center [583, 555] width 373 height 24
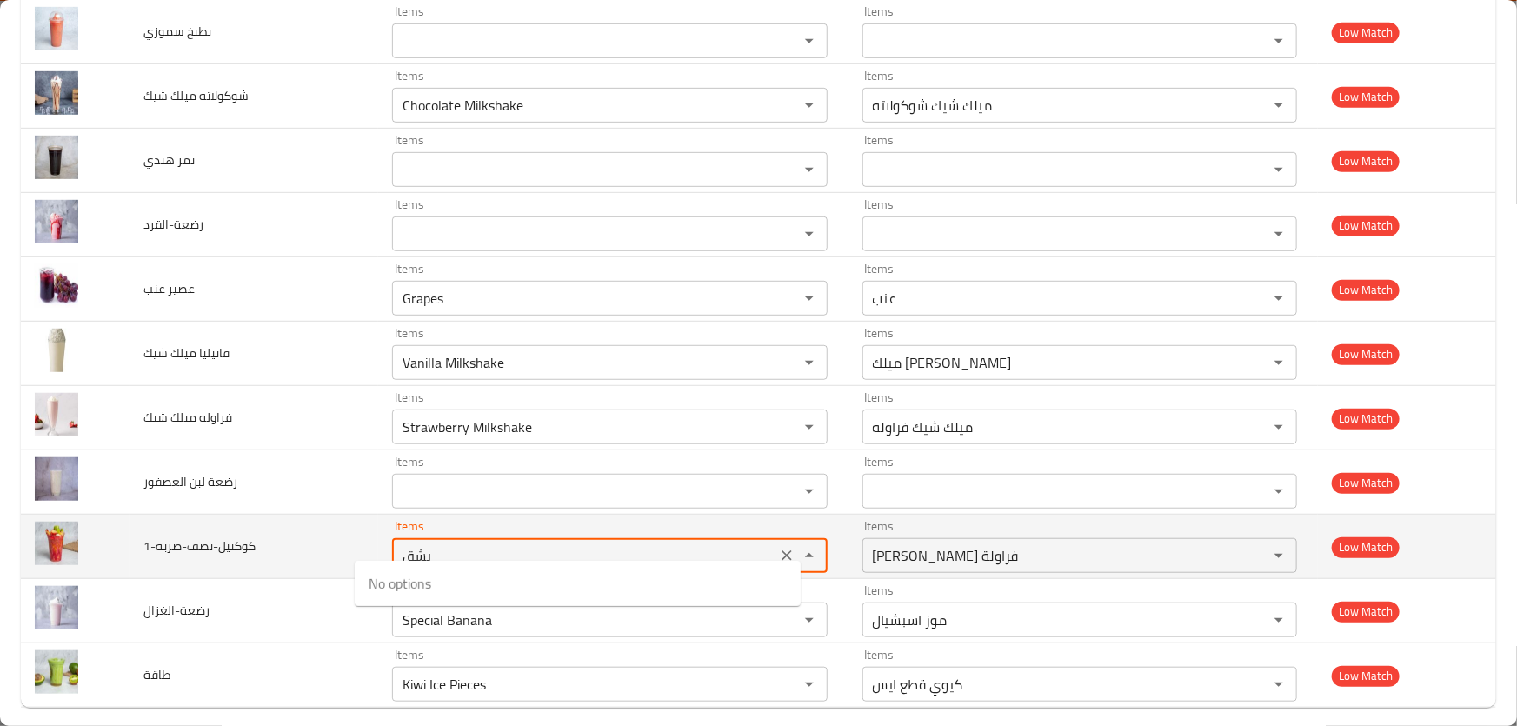
drag, startPoint x: 481, startPoint y: 529, endPoint x: 154, endPoint y: 508, distance: 327.6
click at [155, 515] on tr "كوكتيل-نصف-ضربة-1 Items يشق Items Items دانيت شيك فراولة Items Low Match" at bounding box center [759, 547] width 1476 height 64
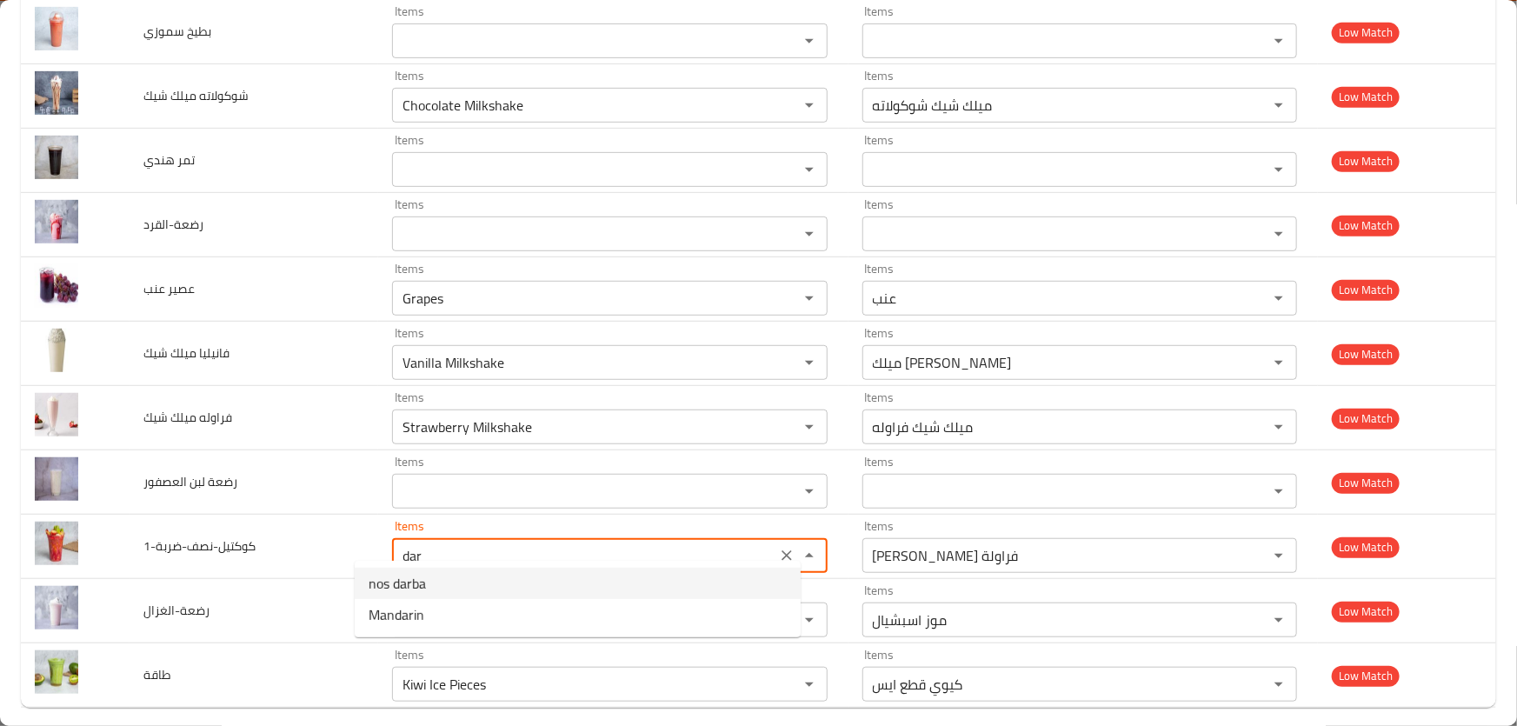
click at [423, 588] on span "nos darba" at bounding box center [397, 583] width 57 height 21
type input "nos darba"
type input "نص ضربه"
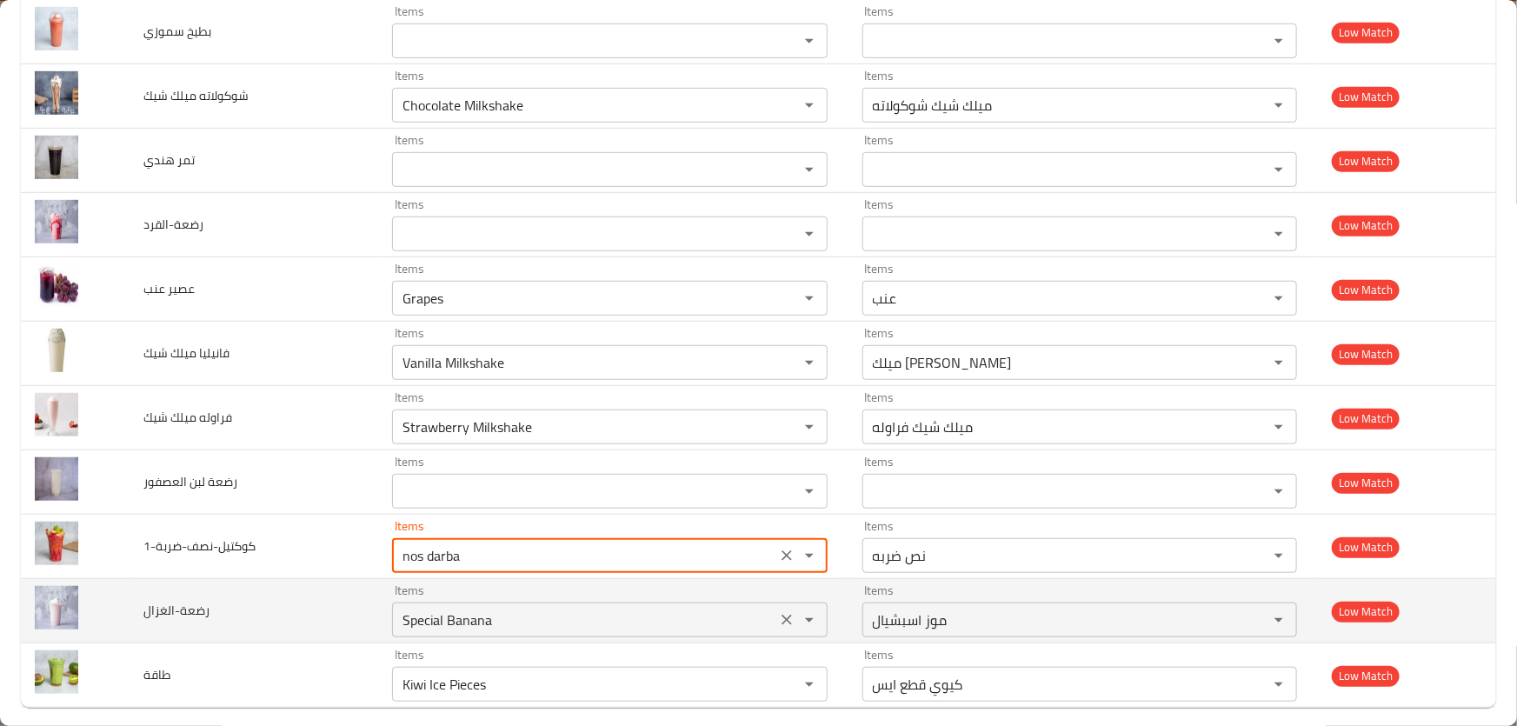
type input "nos darba"
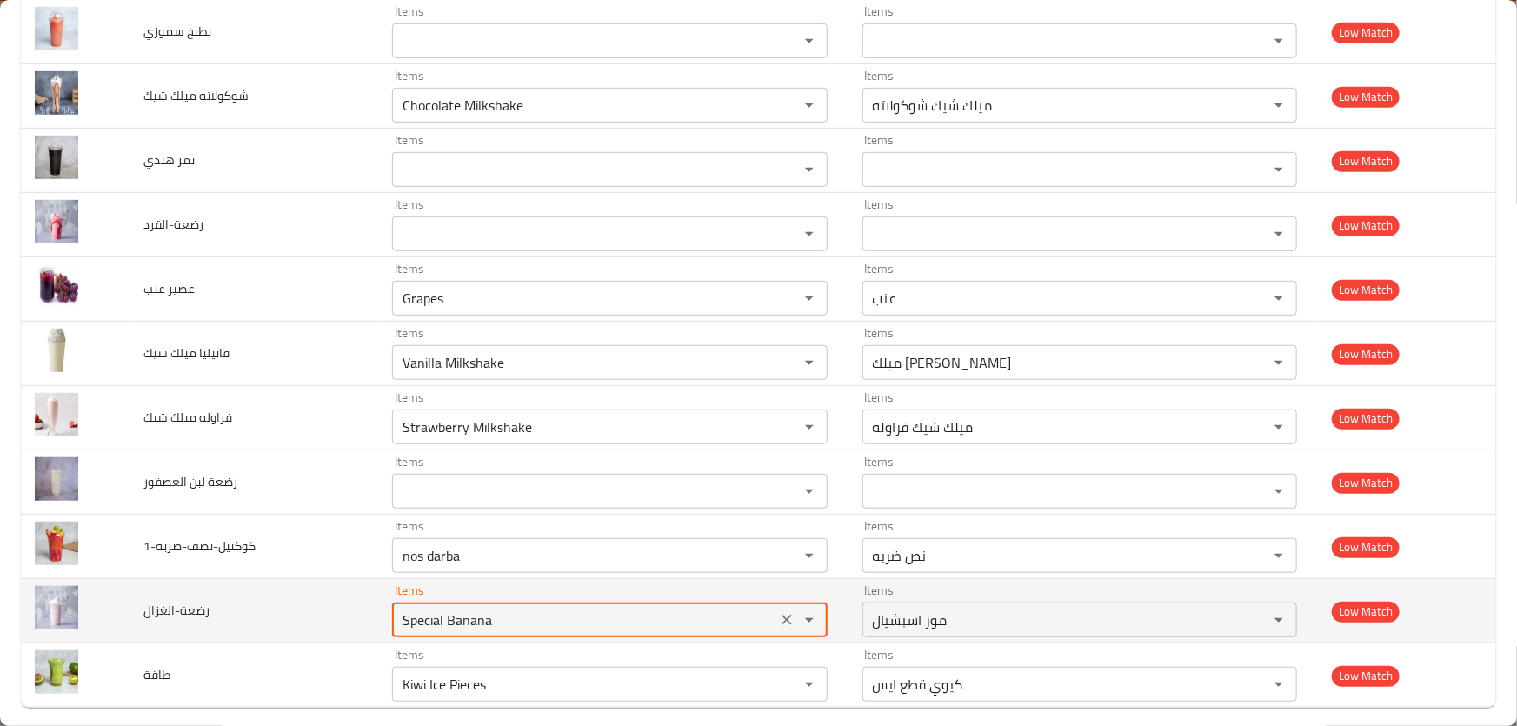
drag, startPoint x: 497, startPoint y: 610, endPoint x: 316, endPoint y: 591, distance: 181.8
click at [316, 591] on tr "رضعة-الغزال Items Special Banana Items Items موز اسبشيال Items Low Match" at bounding box center [759, 611] width 1476 height 64
type input "Special Banana"
click at [226, 593] on td "رضعة-الغزال" at bounding box center [255, 611] width 250 height 64
click at [778, 611] on icon "Clear" at bounding box center [786, 619] width 17 height 17
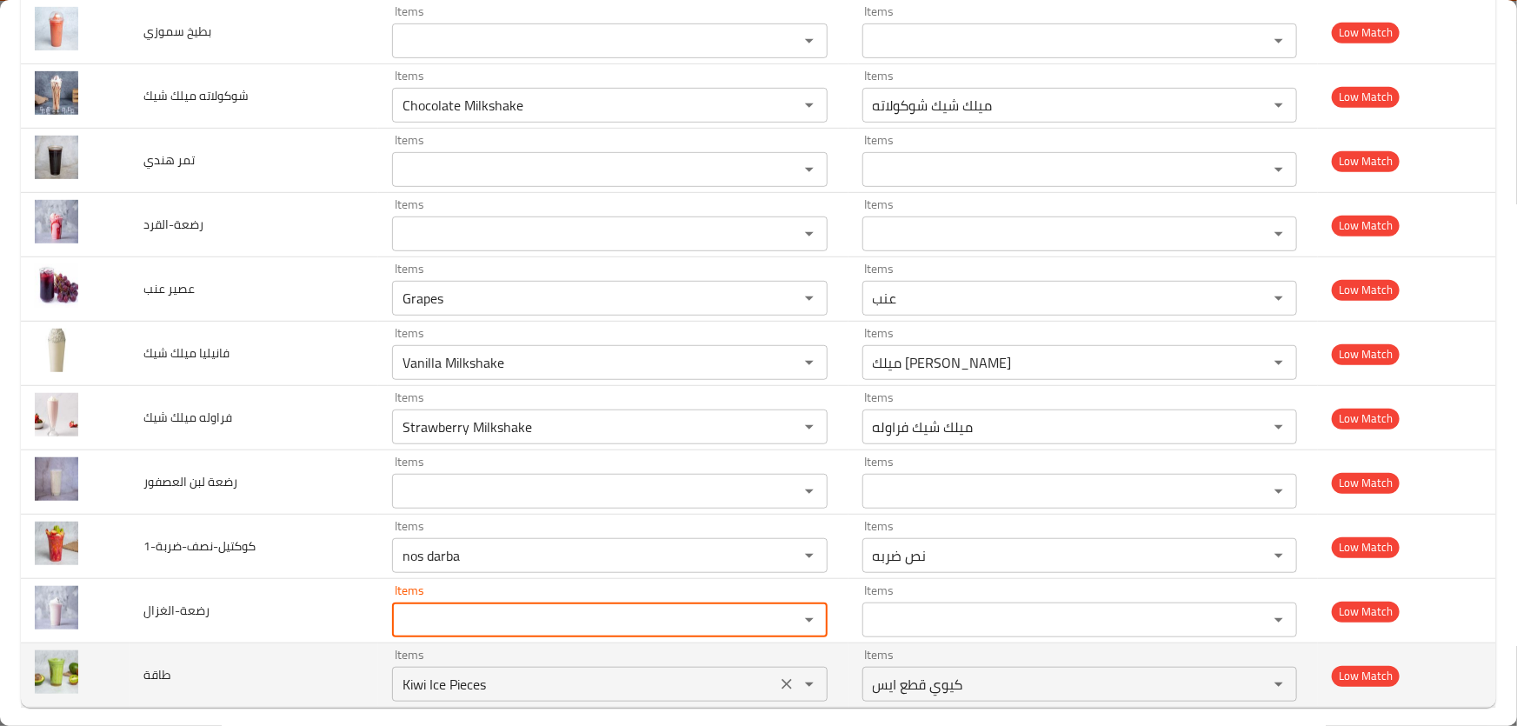
click at [512, 677] on input "Kiwi Ice Pieces" at bounding box center [583, 684] width 373 height 24
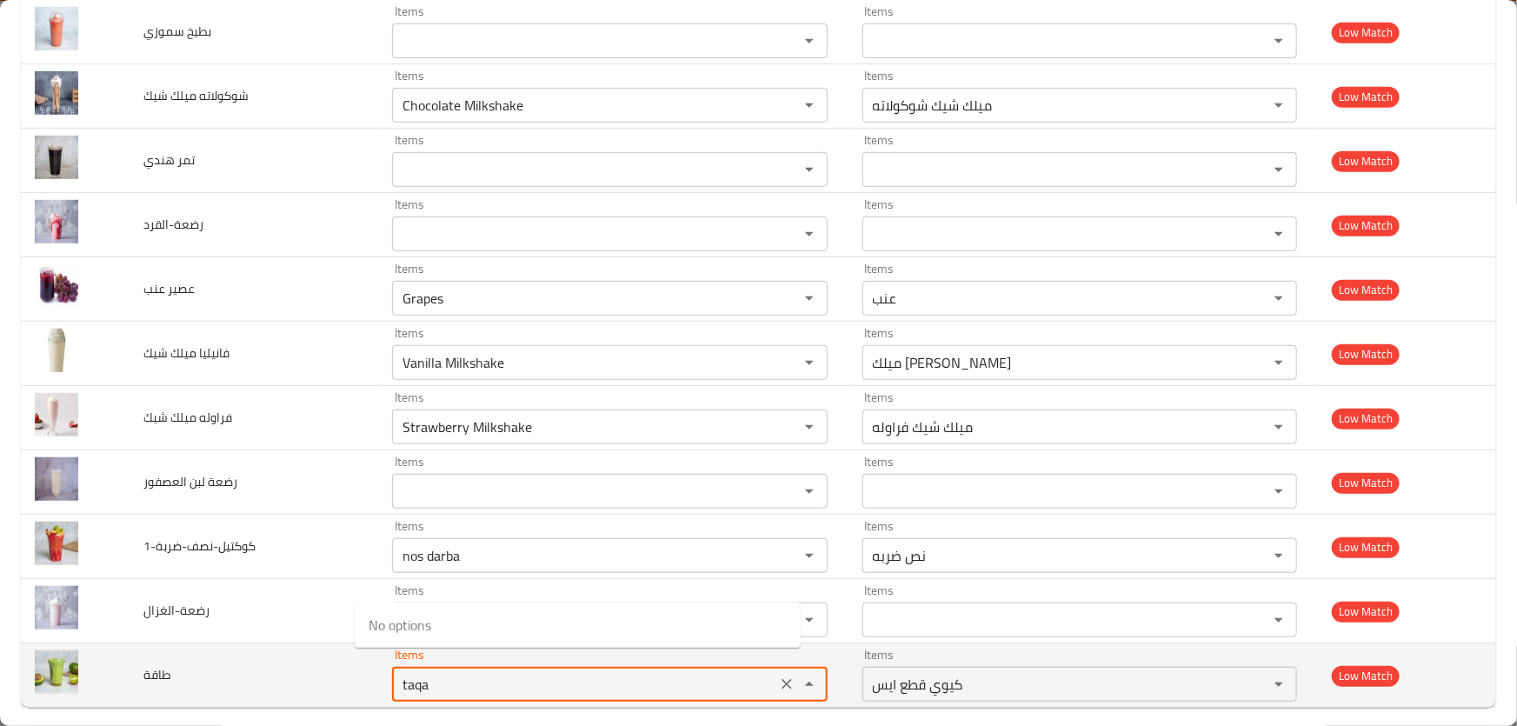
drag, startPoint x: 470, startPoint y: 676, endPoint x: 228, endPoint y: 664, distance: 242.0
click at [228, 665] on tr "طاقة Items taqa Items Items كيوي قطع ايس Items Low Match" at bounding box center [759, 676] width 1476 height 64
click at [390, 626] on span "Energy" at bounding box center [390, 625] width 42 height 21
type input "Energy"
type input "طاقه"
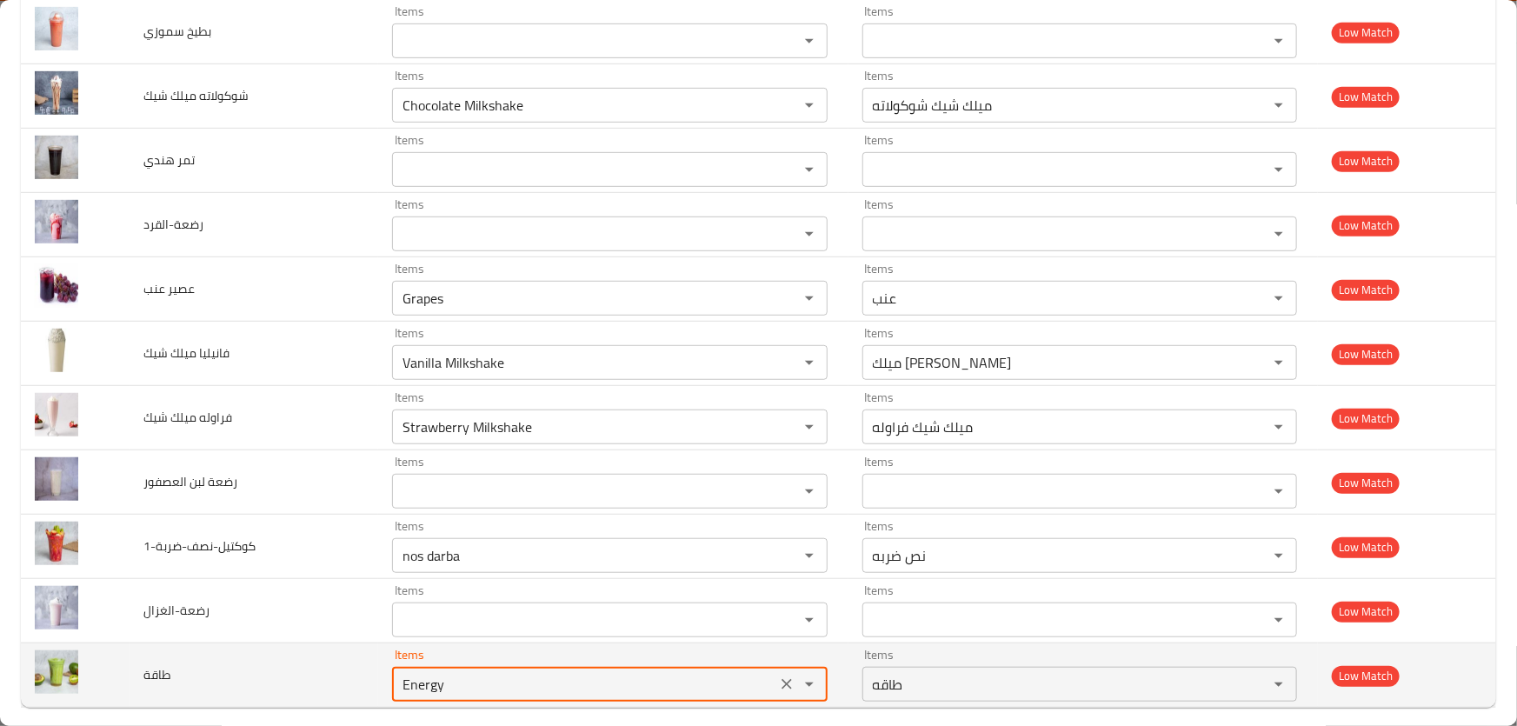
drag, startPoint x: 419, startPoint y: 668, endPoint x: 280, endPoint y: 668, distance: 139.1
click at [280, 668] on tr "طاقة Items Energy Items Items طاقه Items Low Match" at bounding box center [759, 676] width 1476 height 64
type input "Energy"
click at [778, 676] on icon "Clear" at bounding box center [786, 684] width 17 height 17
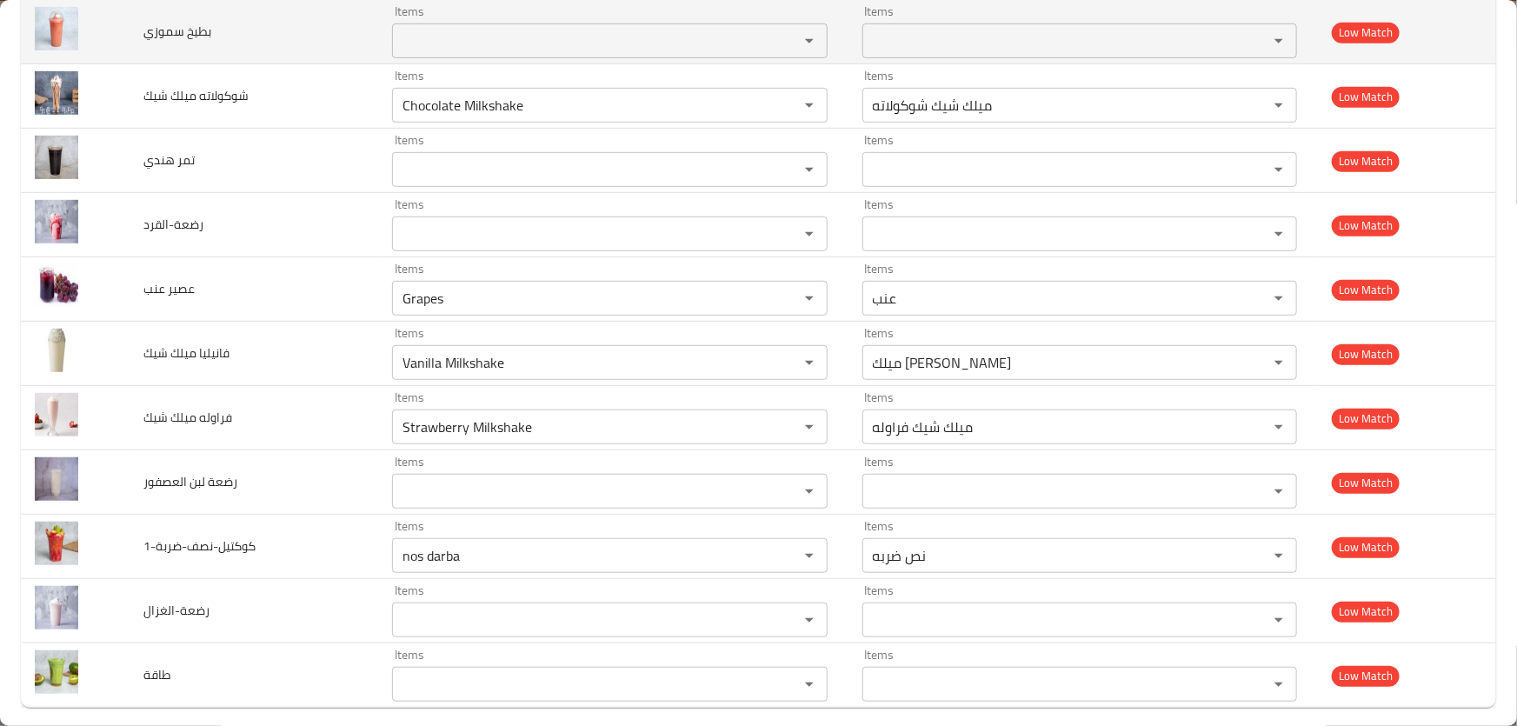
scroll to position [2062, 0]
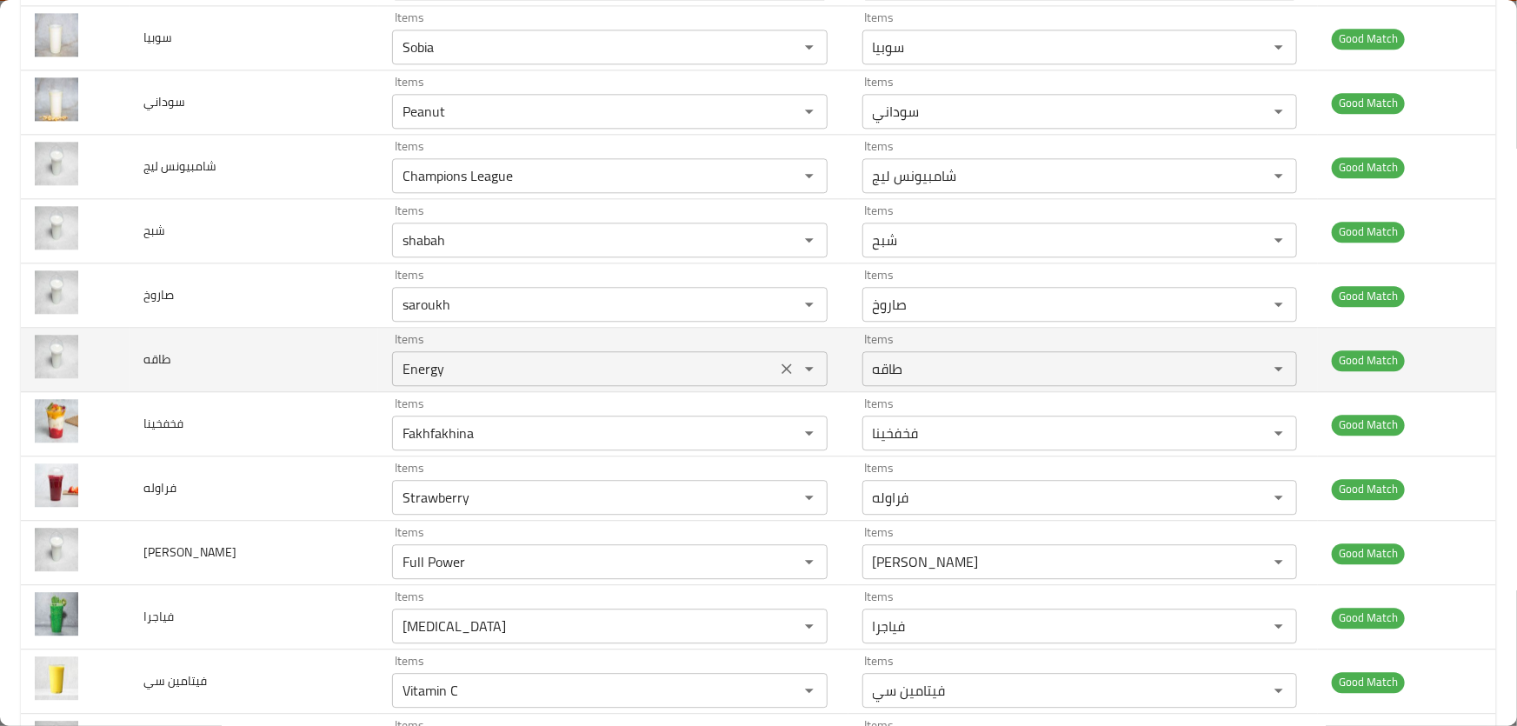
click at [778, 363] on icon "Clear" at bounding box center [786, 368] width 17 height 17
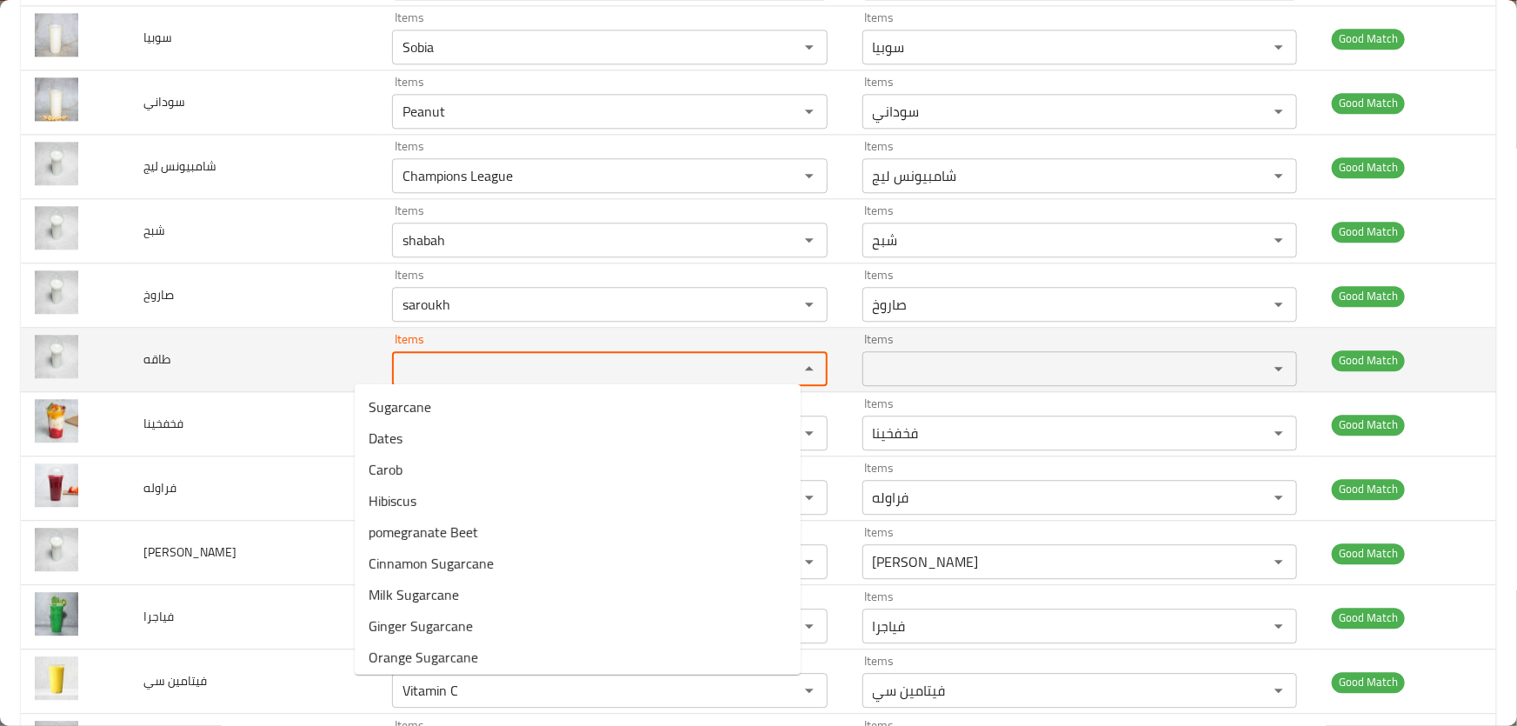
click at [635, 357] on input "Items" at bounding box center [583, 369] width 373 height 24
paste input "Energy"
type input "Energy"
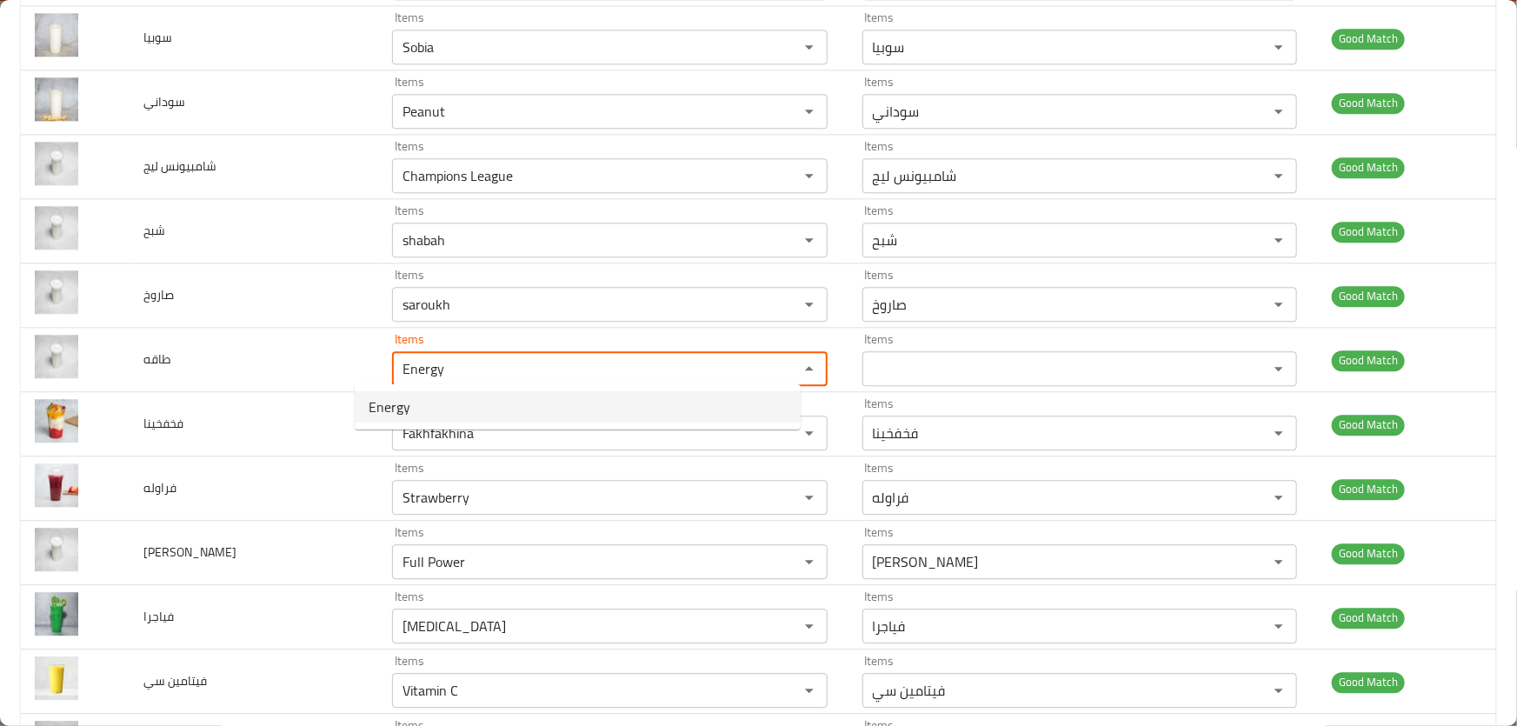
click at [410, 399] on li "Energy" at bounding box center [578, 406] width 446 height 31
type input "طاقه"
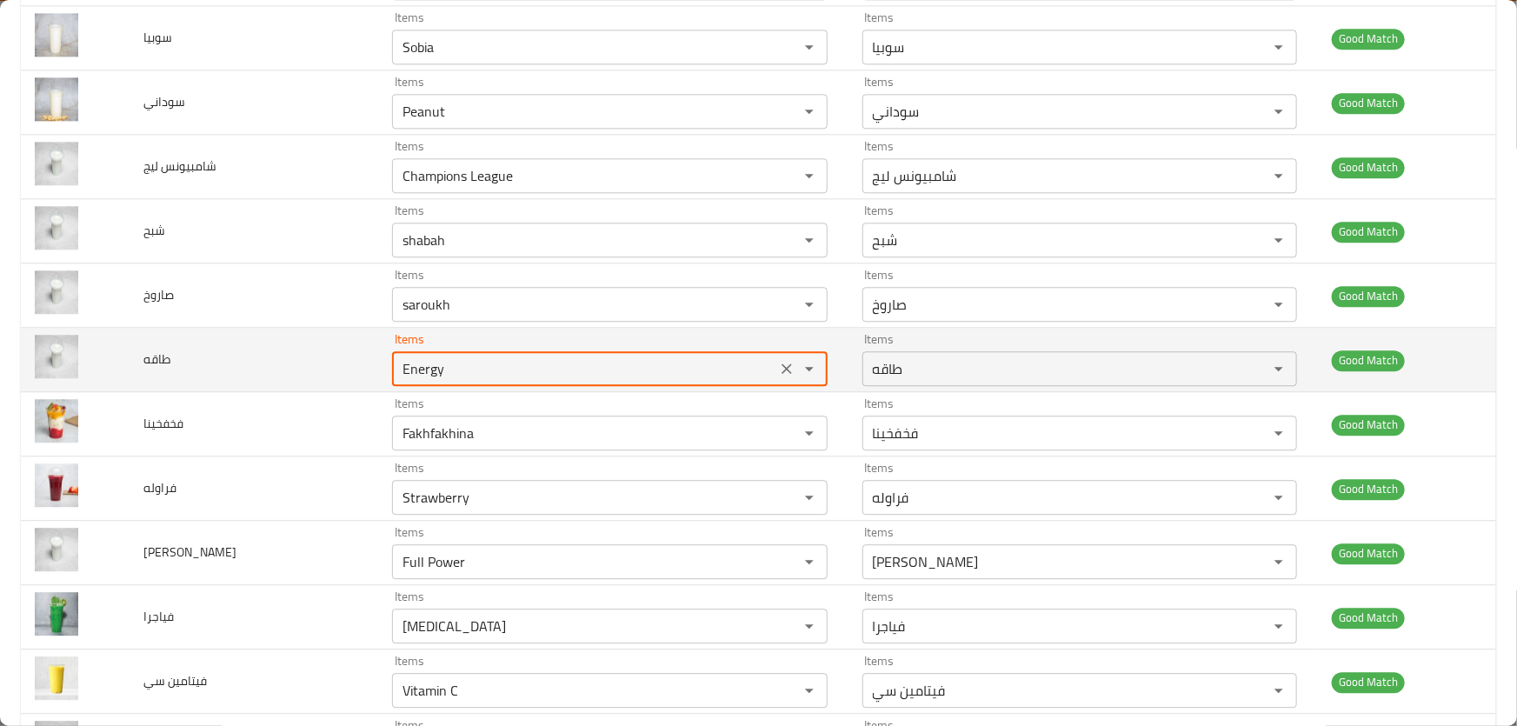
type input "Energy"
click at [276, 367] on td "طاقه" at bounding box center [255, 360] width 250 height 64
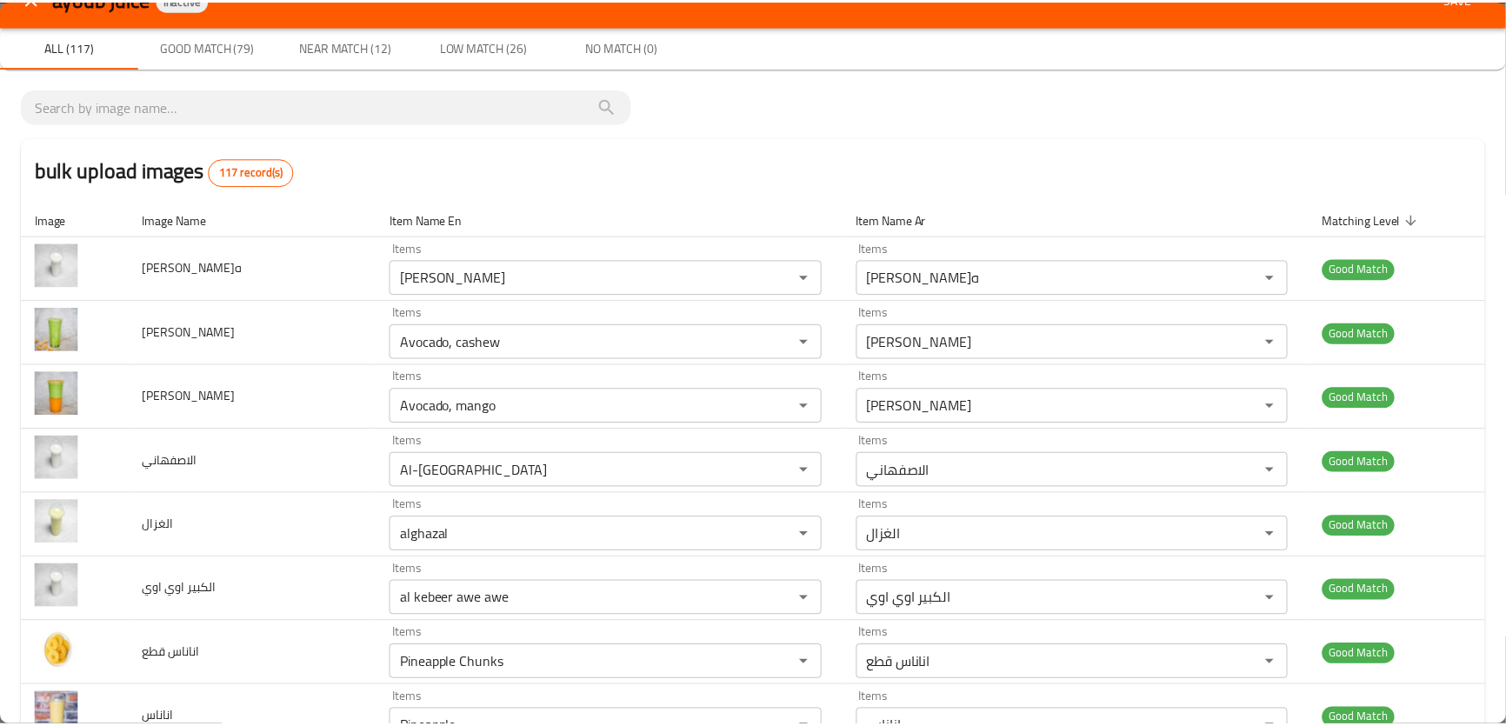
scroll to position [0, 0]
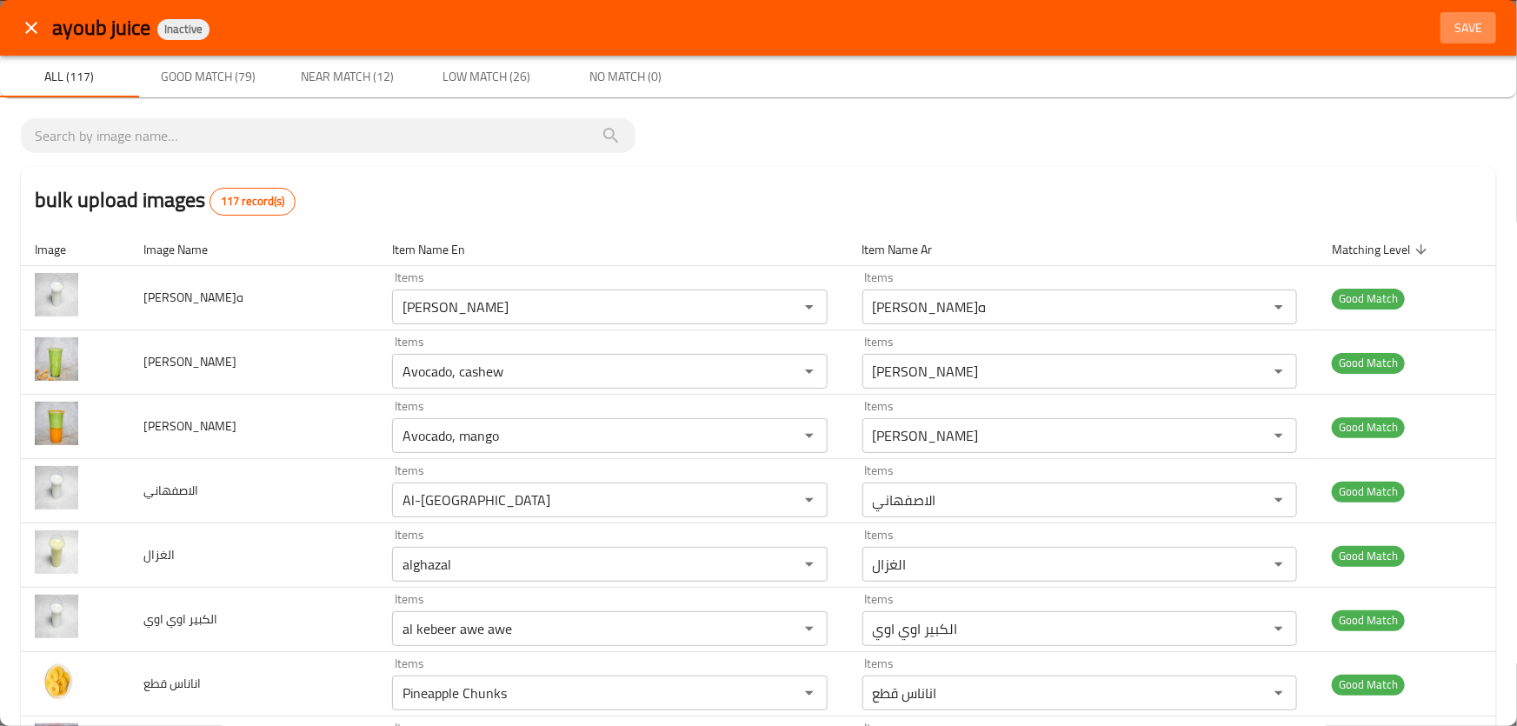
click at [1462, 17] on span "Save" at bounding box center [1469, 28] width 42 height 22
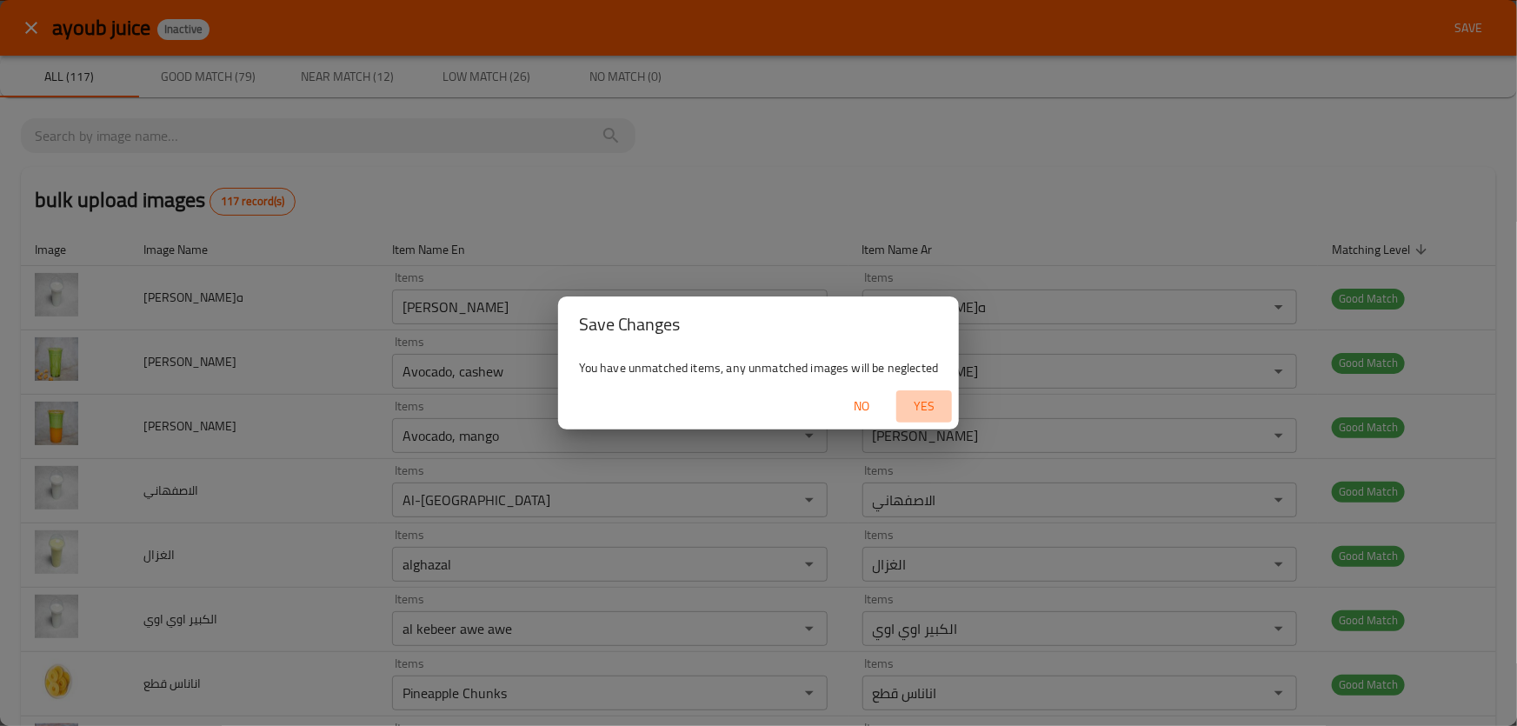
click at [917, 397] on span "Yes" at bounding box center [925, 407] width 42 height 22
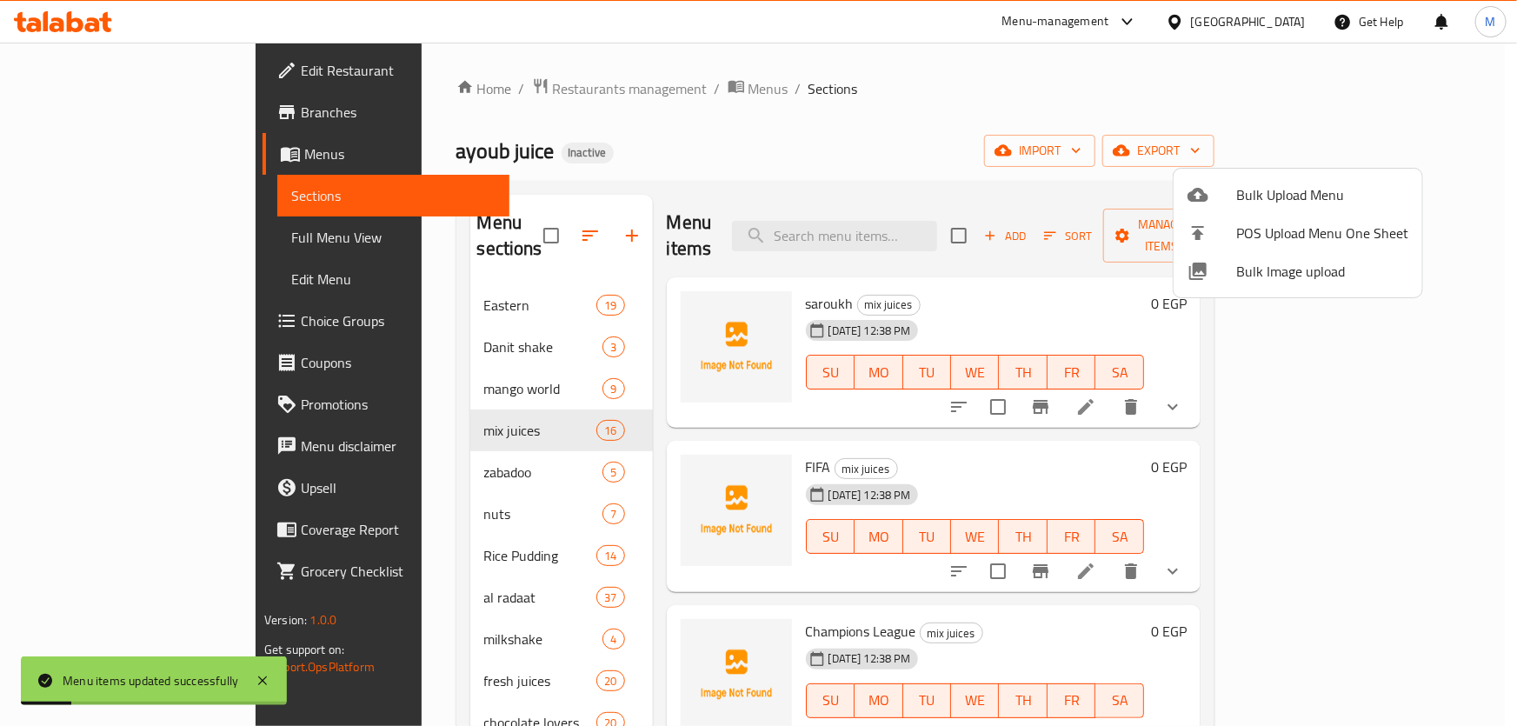
click at [357, 283] on div at bounding box center [758, 363] width 1517 height 726
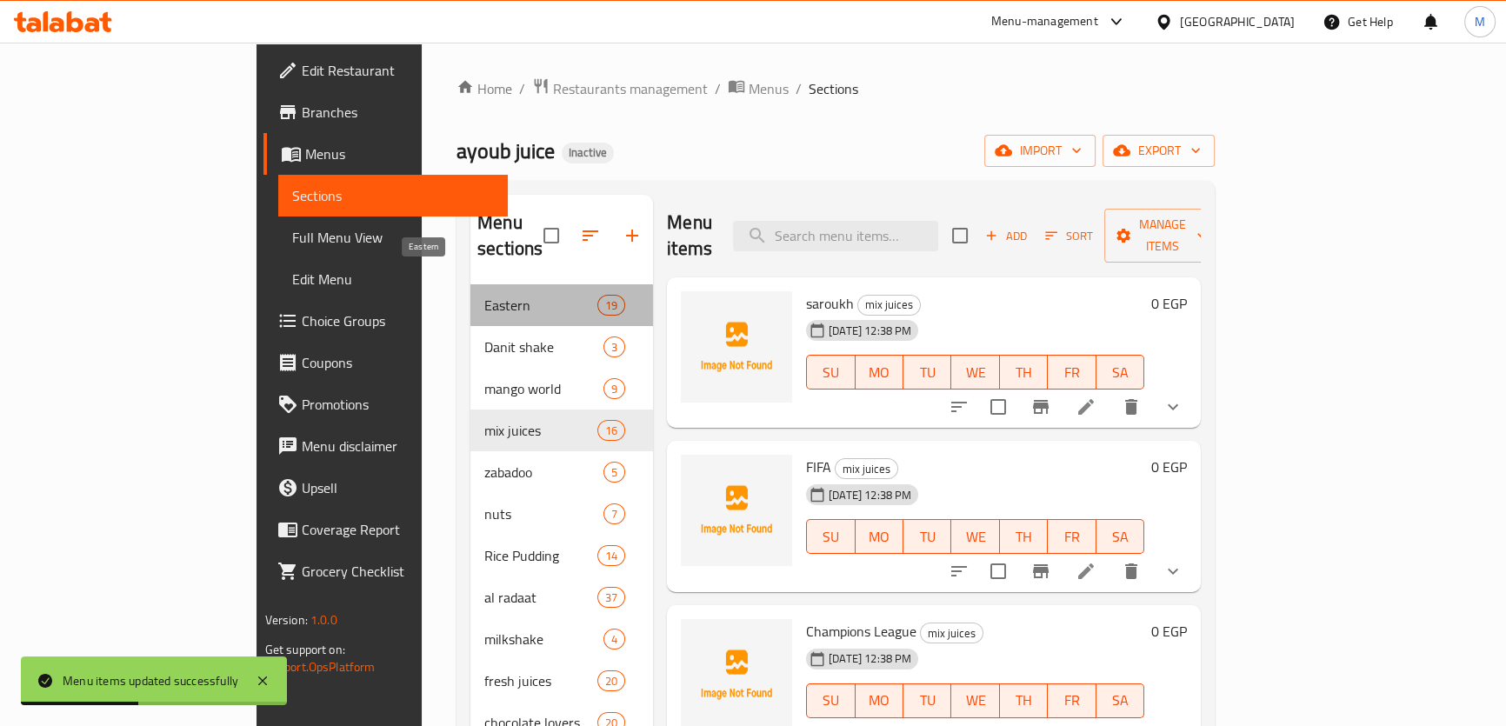
click at [484, 295] on span "Eastern" at bounding box center [540, 305] width 113 height 21
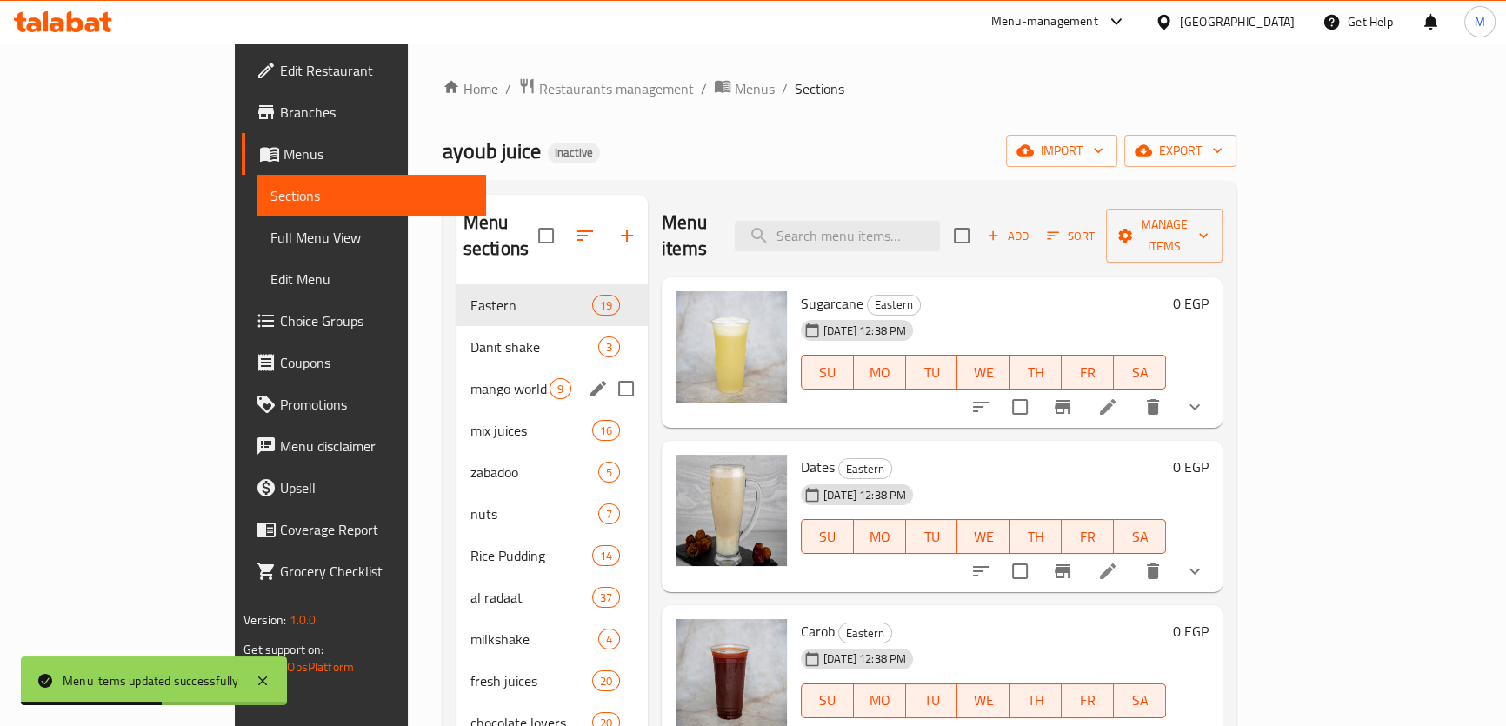
click at [457, 368] on div "mango world 9" at bounding box center [552, 389] width 191 height 42
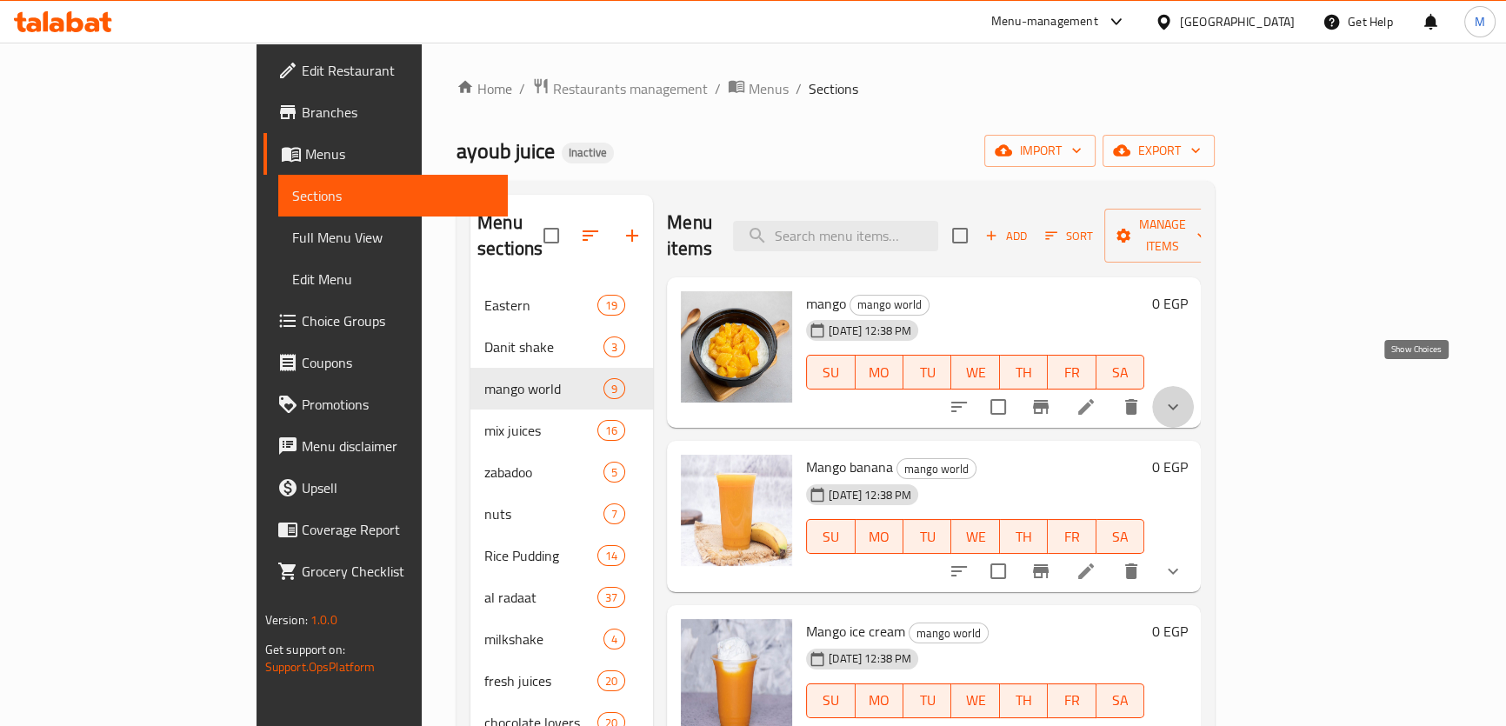
click at [1184, 397] on icon "show more" at bounding box center [1173, 407] width 21 height 21
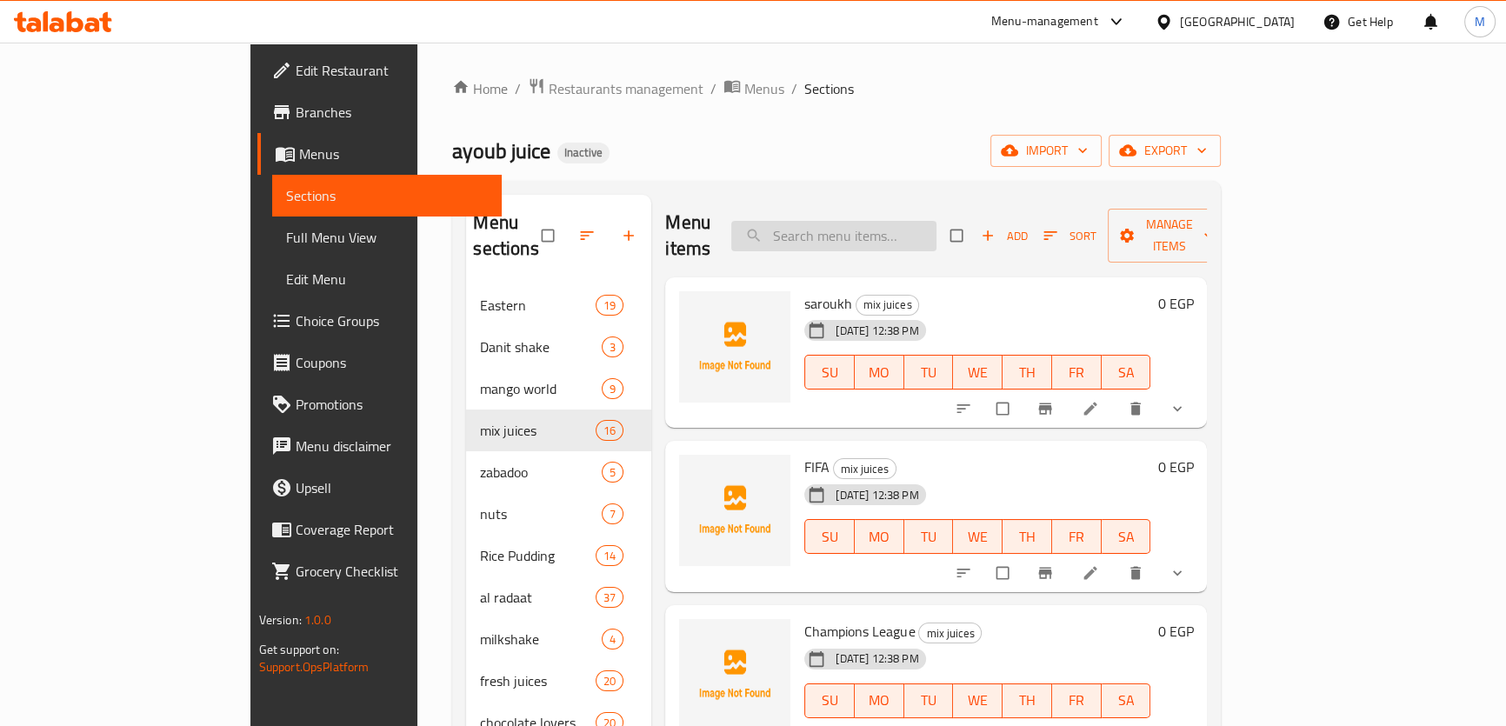
click at [893, 221] on input "search" at bounding box center [833, 236] width 205 height 30
paste input "Mango Rice"
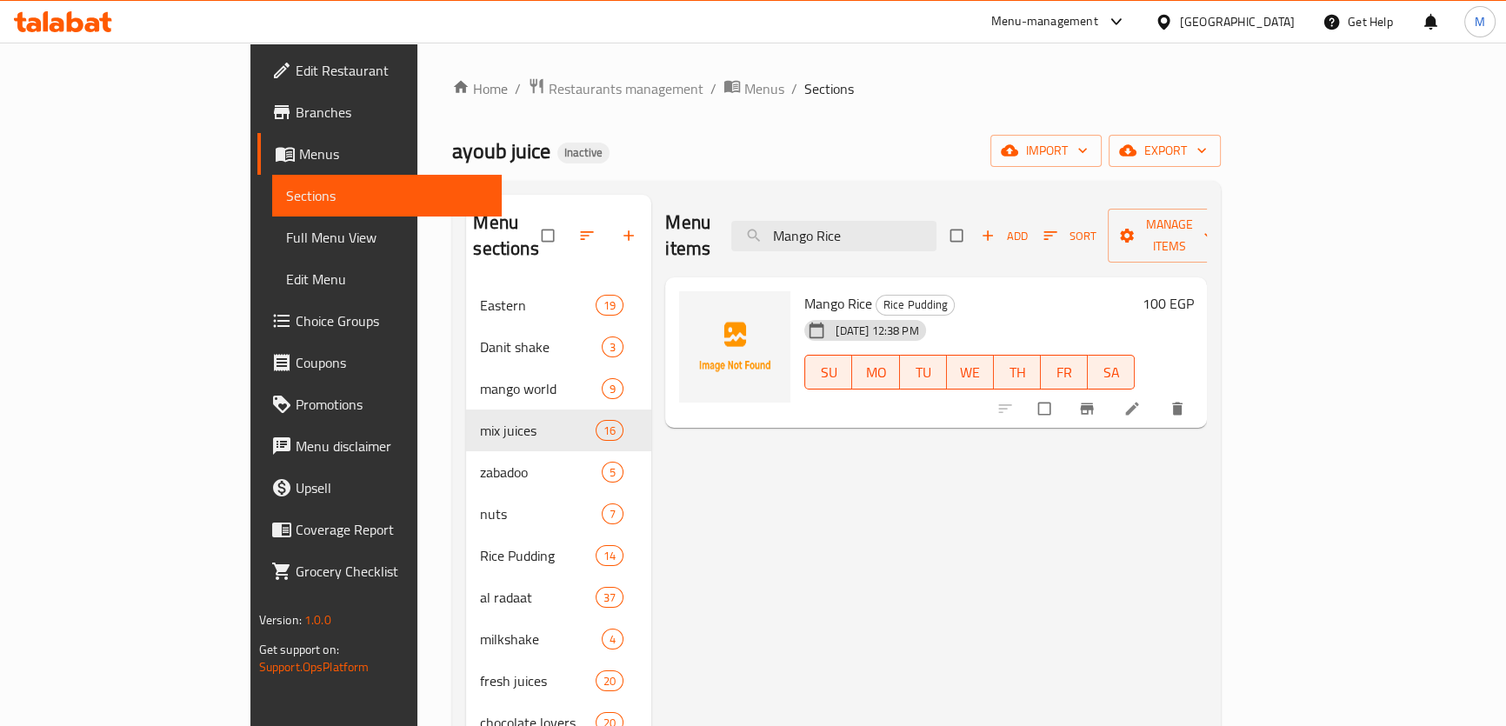
drag, startPoint x: 764, startPoint y: 215, endPoint x: 531, endPoint y: 198, distance: 232.8
click at [531, 198] on div "Menu sections Eastern 19 Danit shake 3 mango world 9 mix juices 16 zabadoo 5 nu…" at bounding box center [836, 558] width 741 height 726
click at [1190, 400] on span "show more" at bounding box center [1179, 408] width 21 height 17
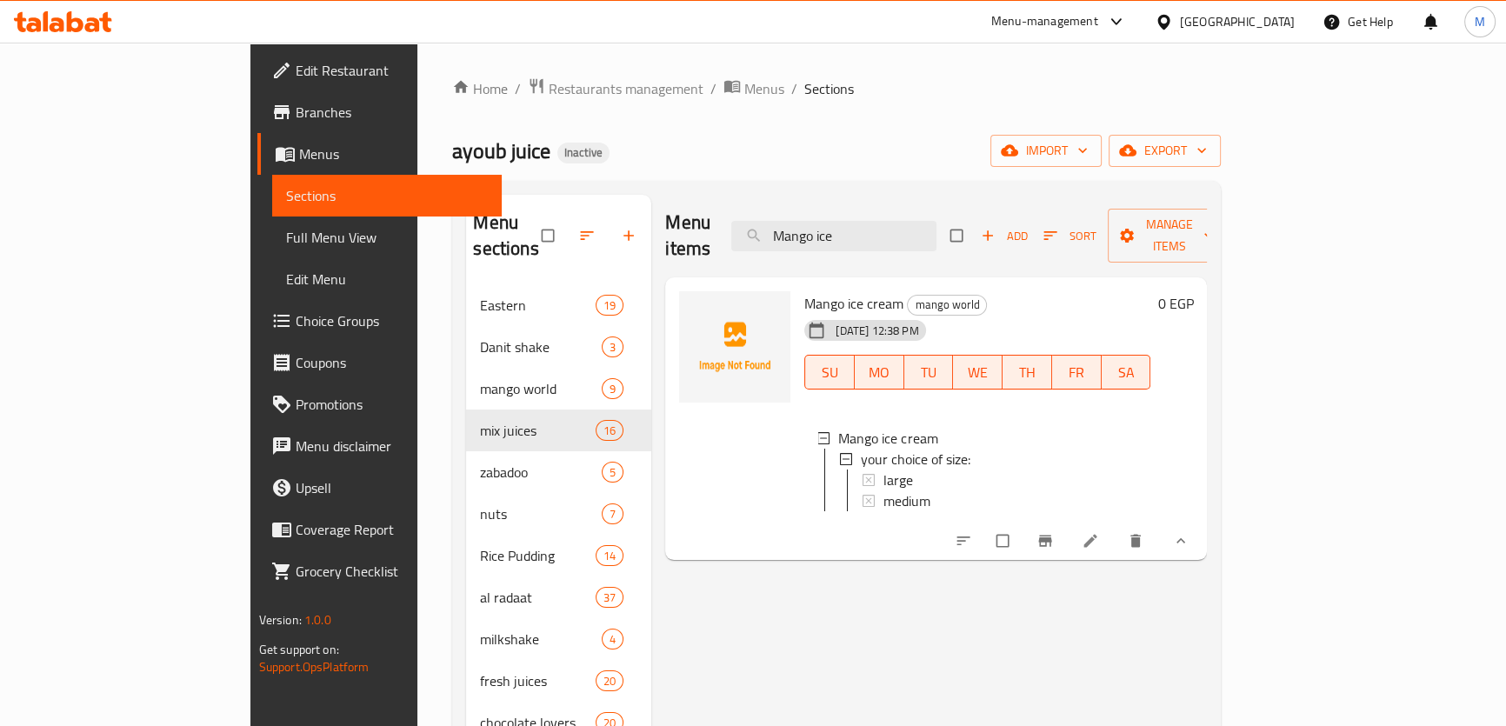
click at [804, 290] on span "Mango ice cream" at bounding box center [853, 303] width 99 height 26
copy h6 "Mango ice cream"
drag, startPoint x: 945, startPoint y: 210, endPoint x: 565, endPoint y: 174, distance: 381.8
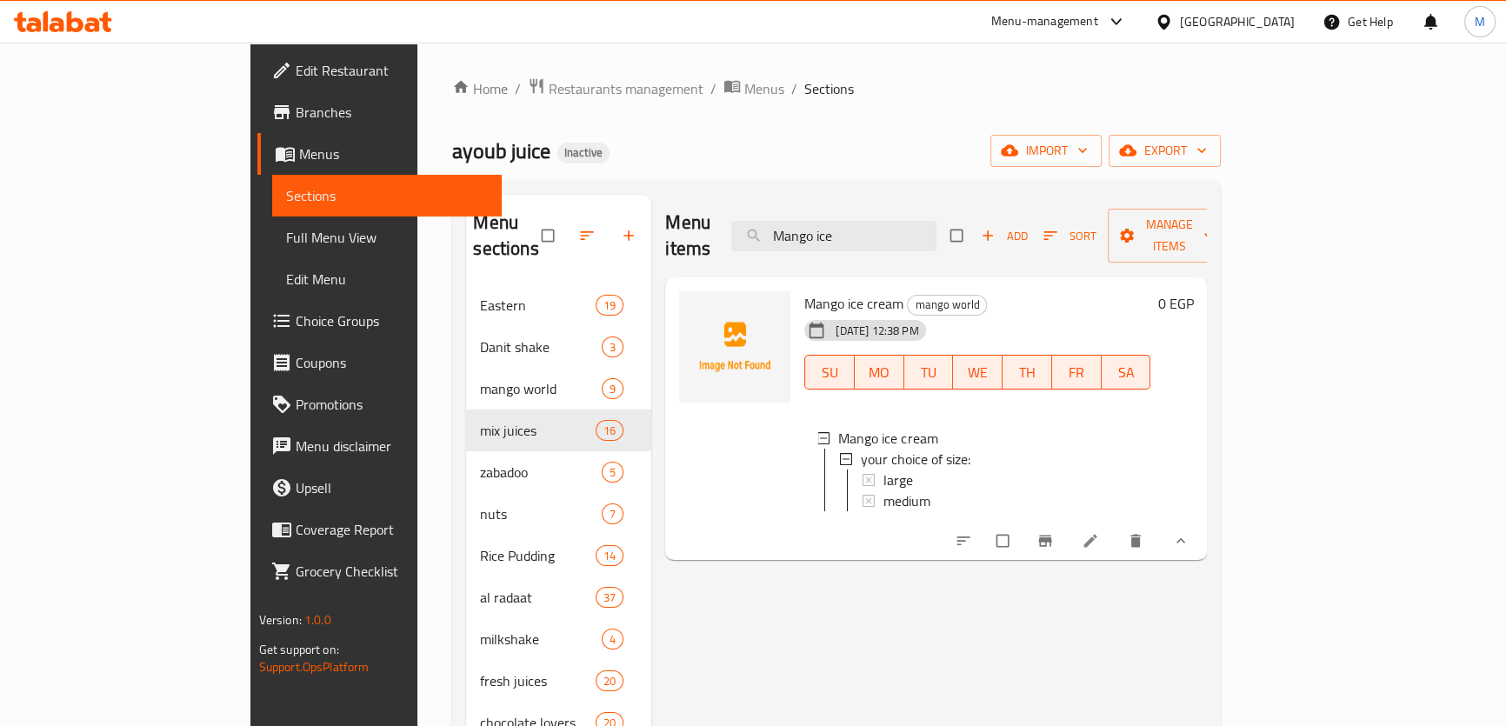
click at [584, 176] on div "Home / Restaurants management / Menus / Sections ayoub juice Inactive import ex…" at bounding box center [836, 505] width 769 height 857
paste input "Lemon Mint"
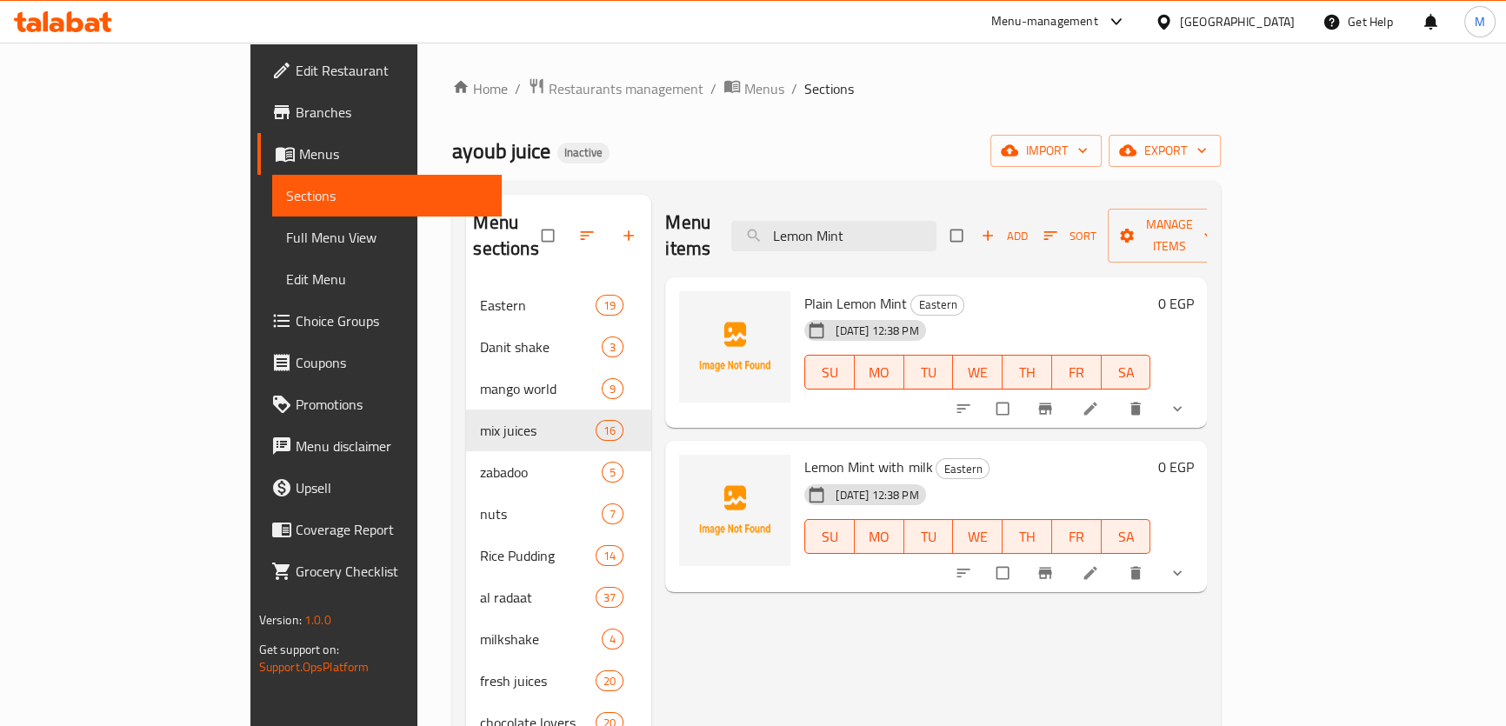
drag, startPoint x: 957, startPoint y: 218, endPoint x: 615, endPoint y: 197, distance: 342.4
click at [665, 197] on div "Menu items Lemon Mint Add Sort Manage items" at bounding box center [936, 236] width 542 height 83
type input "عناب"
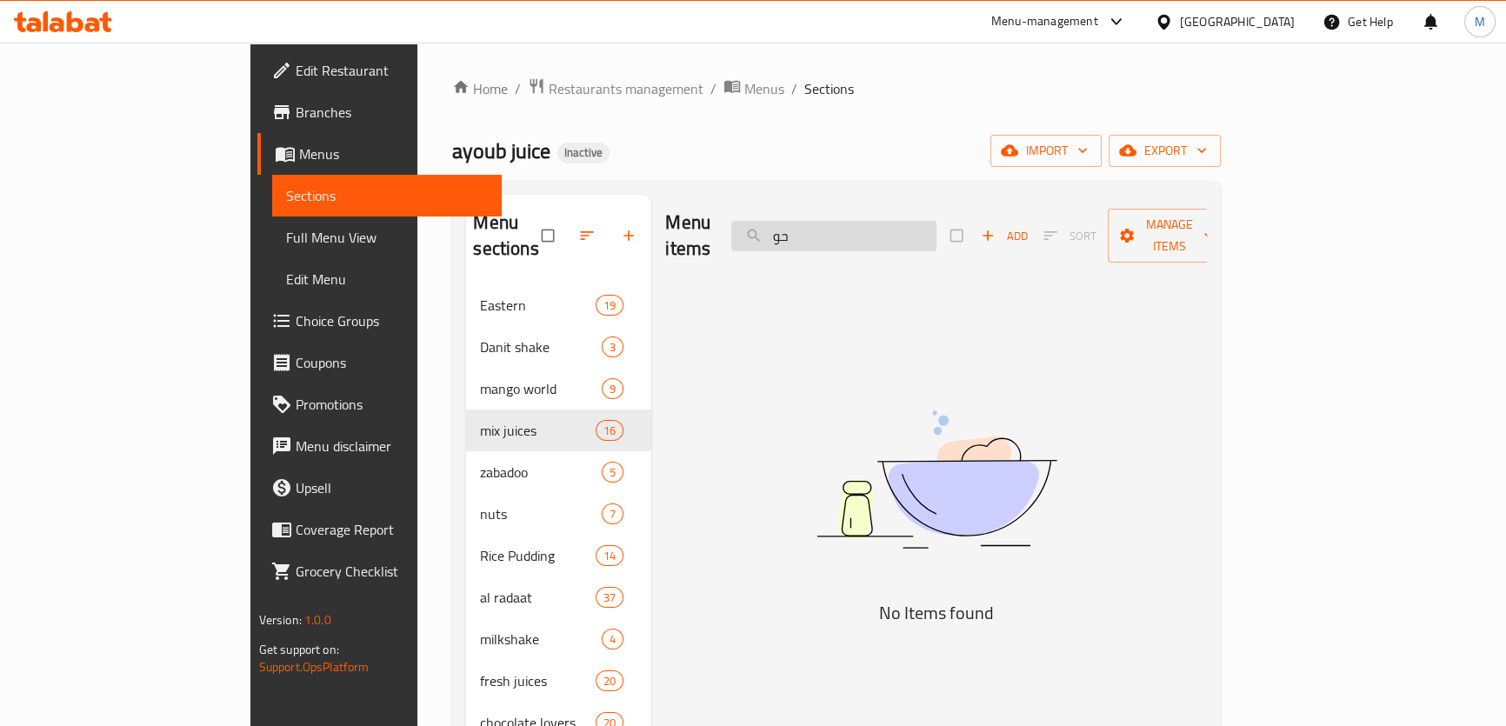
type input "ح"
drag, startPoint x: 940, startPoint y: 230, endPoint x: 655, endPoint y: 216, distance: 285.6
click at [665, 216] on div "Menu items الحوت Add Sort Manage items" at bounding box center [936, 236] width 542 height 83
paste input "قنبله"
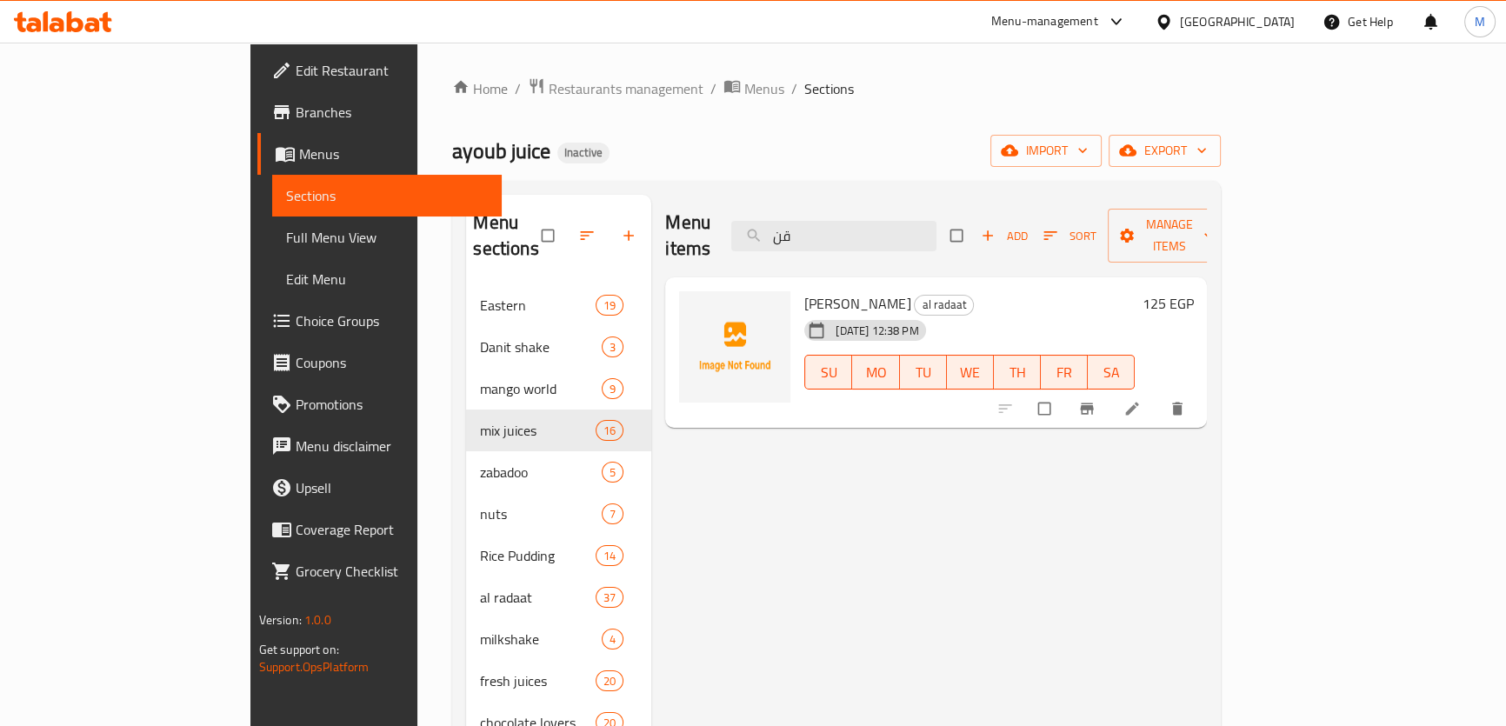
drag, startPoint x: 842, startPoint y: 235, endPoint x: 816, endPoint y: 230, distance: 26.4
click at [820, 237] on input "قن" at bounding box center [833, 236] width 205 height 30
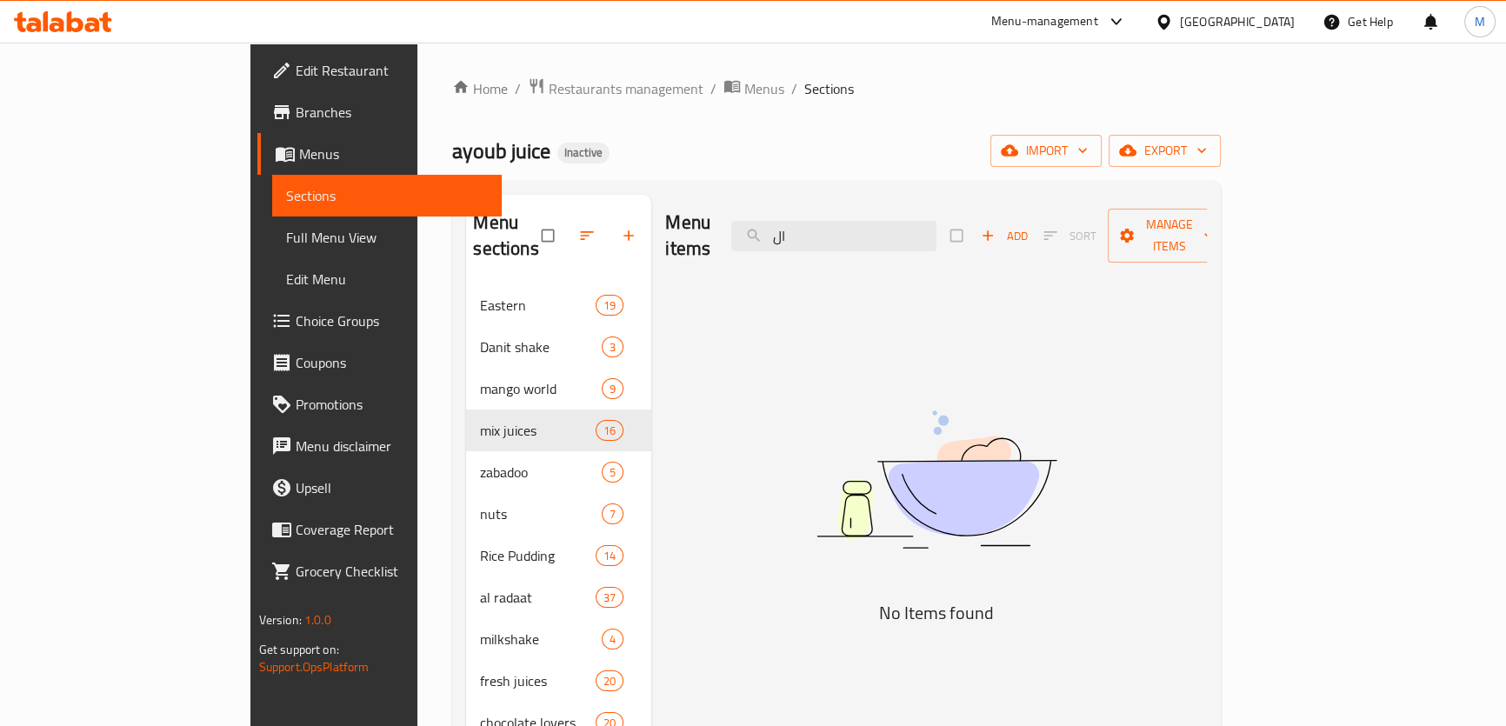
type input "ا"
type input "قرد"
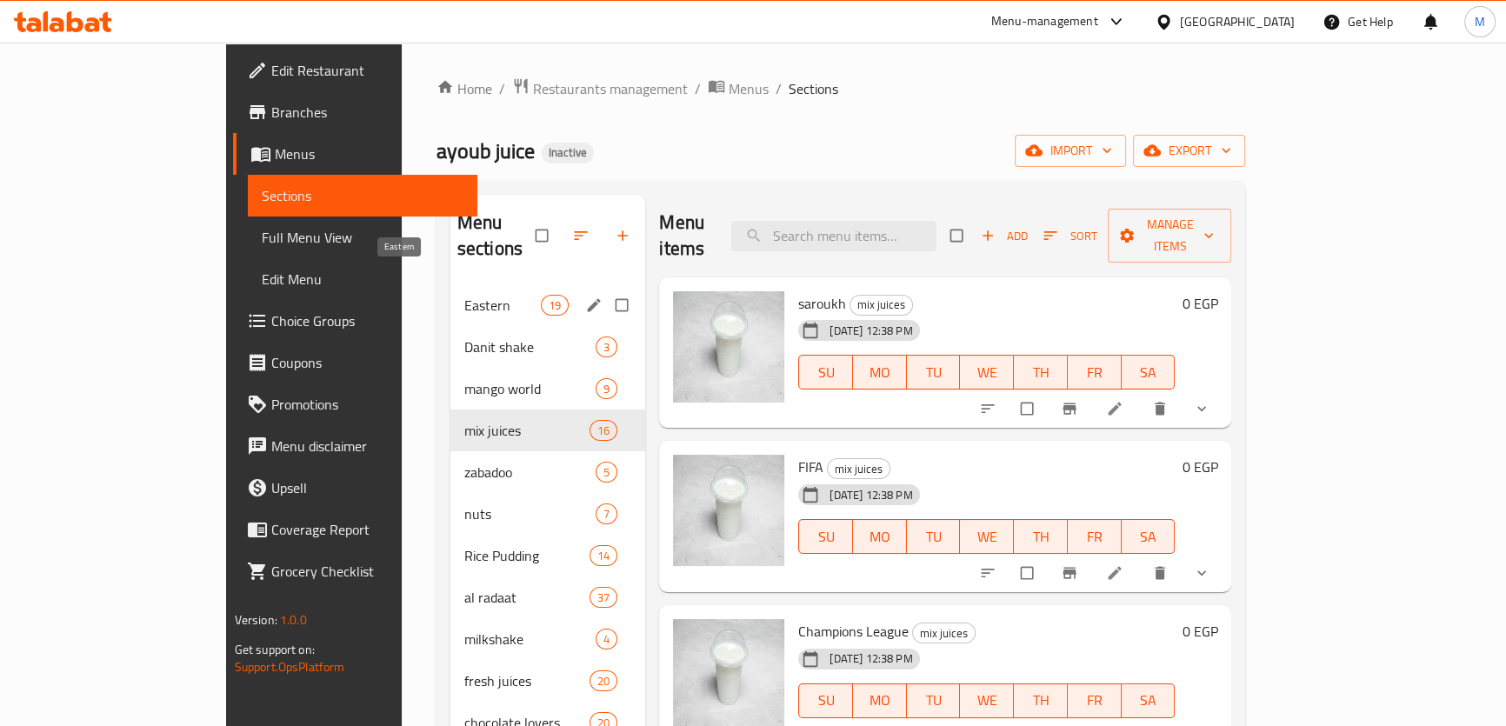
click at [464, 295] on span "Eastern" at bounding box center [502, 305] width 77 height 21
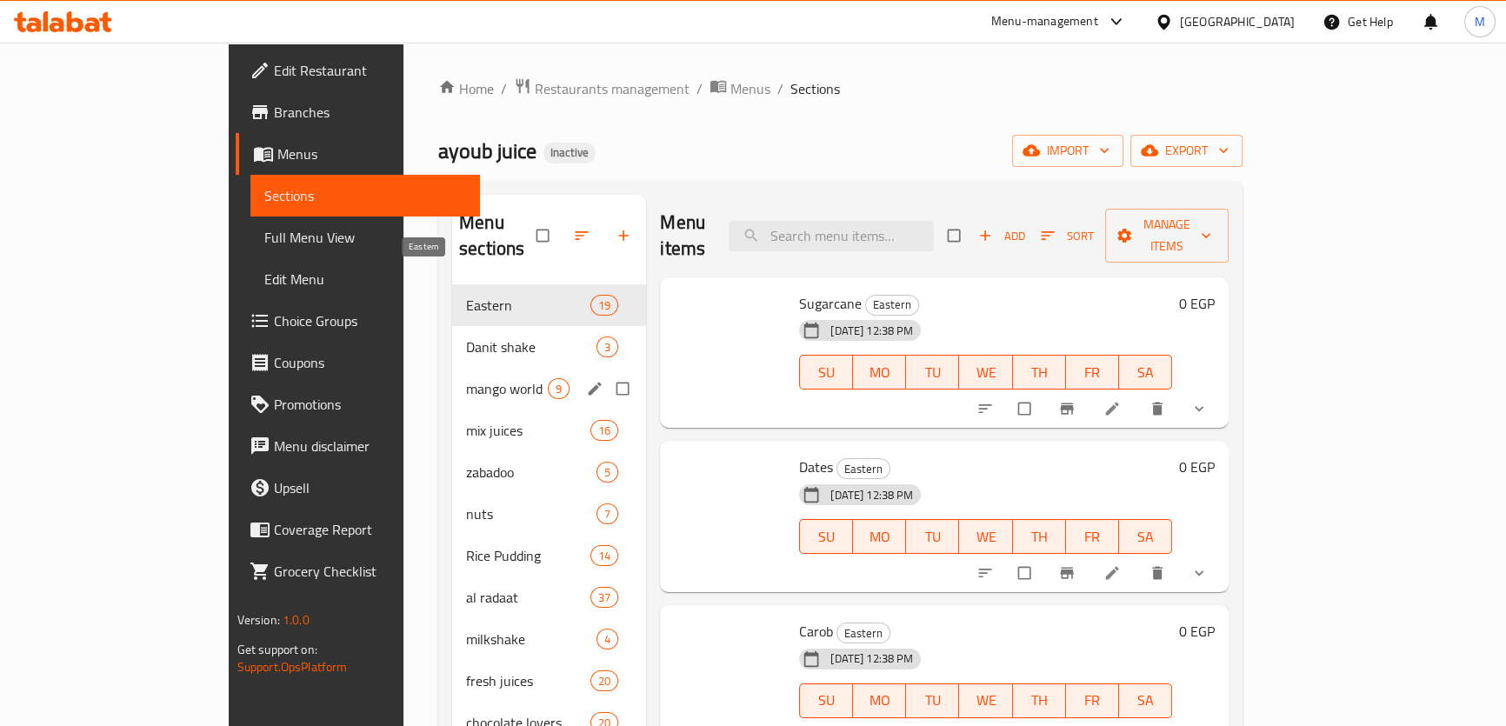
click at [452, 380] on div "mango world 9" at bounding box center [549, 389] width 194 height 42
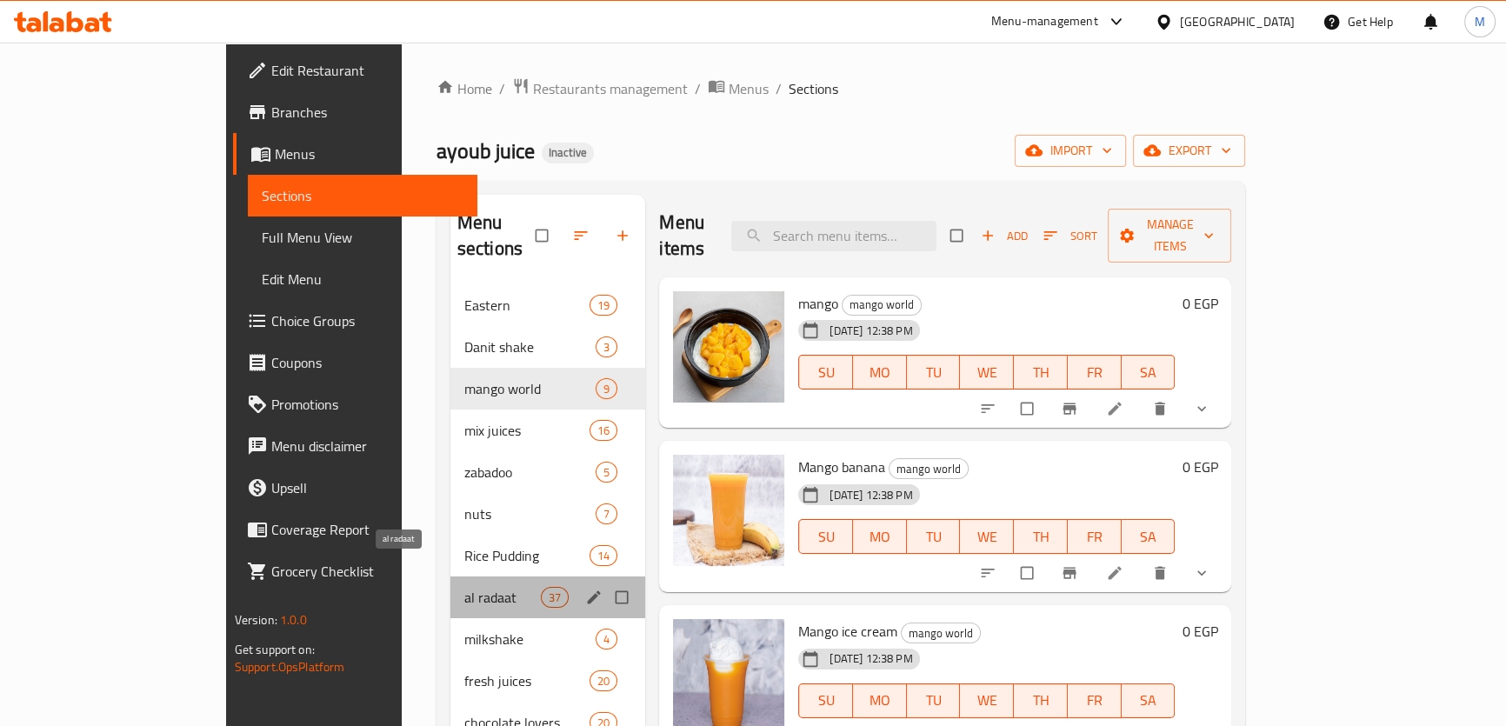
click at [464, 587] on span "al radaat" at bounding box center [502, 597] width 77 height 21
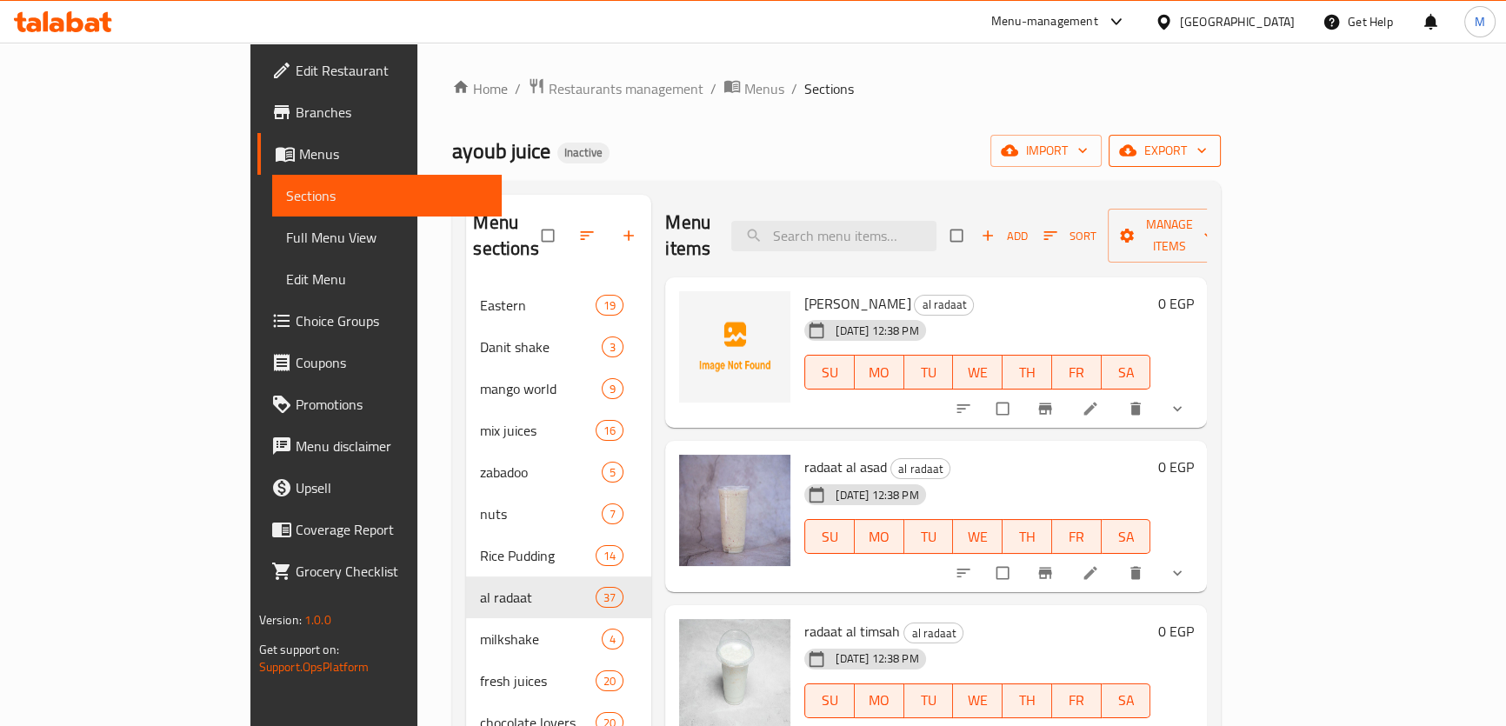
click at [1207, 154] on span "export" at bounding box center [1165, 151] width 84 height 22
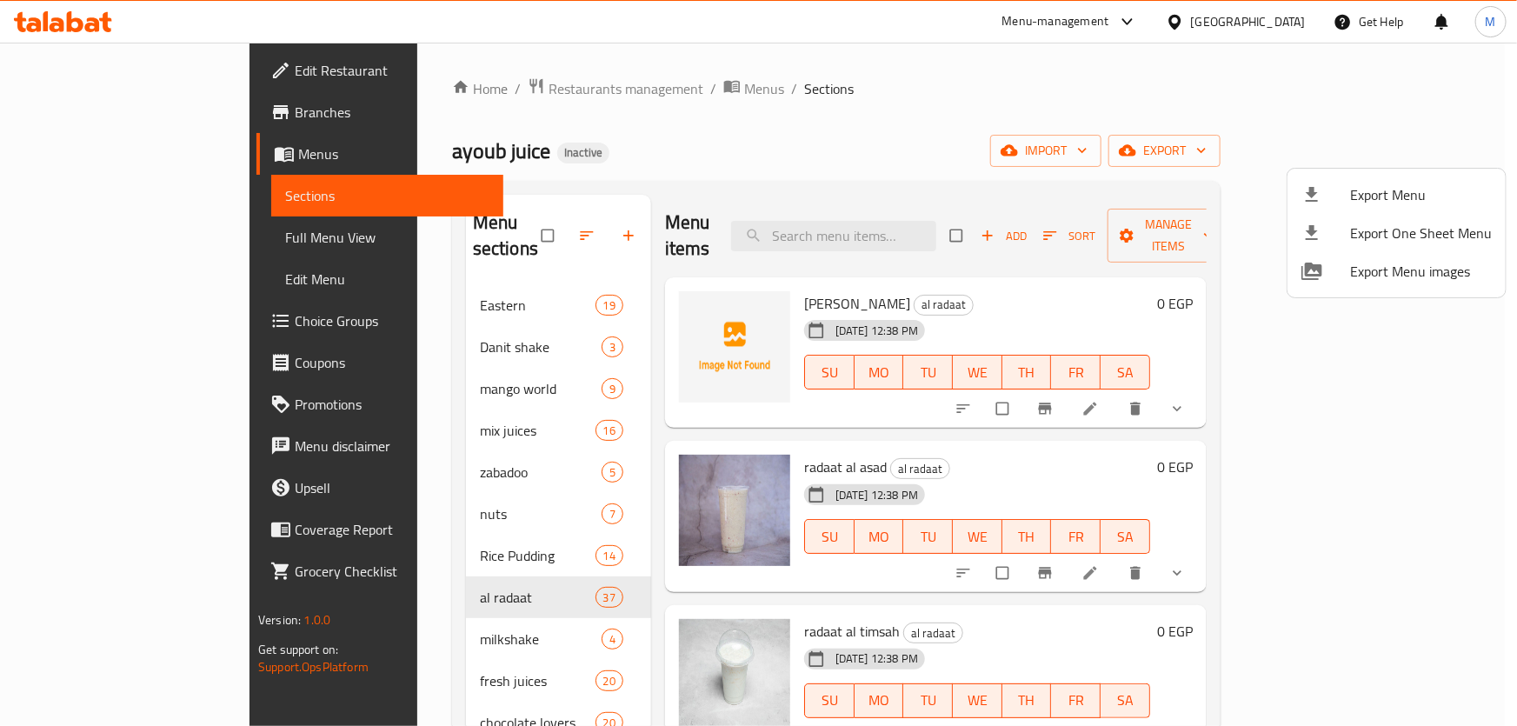
click at [1426, 193] on span "Export Menu" at bounding box center [1421, 194] width 142 height 21
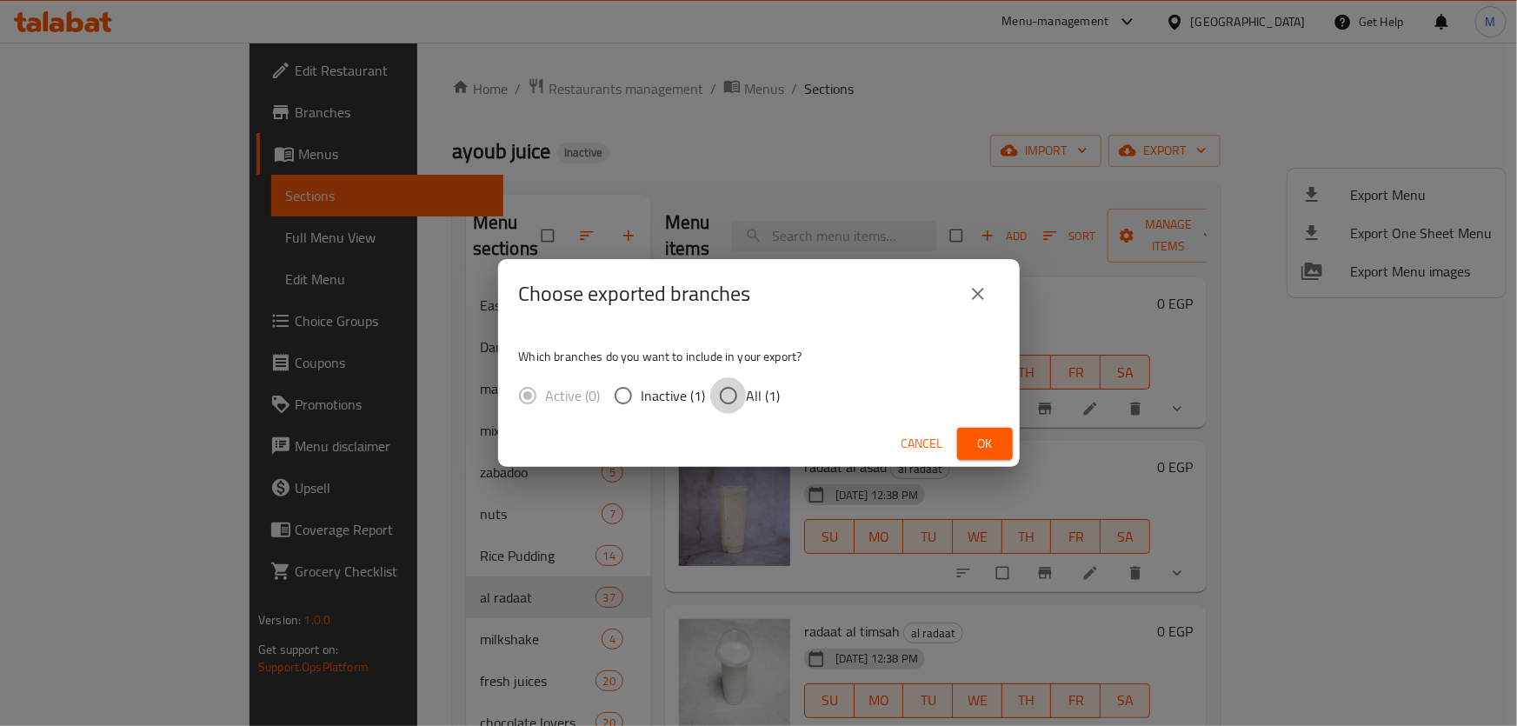
click at [739, 395] on input "All (1)" at bounding box center [728, 395] width 37 height 37
radio input "true"
click at [984, 439] on span "Ok" at bounding box center [985, 444] width 28 height 22
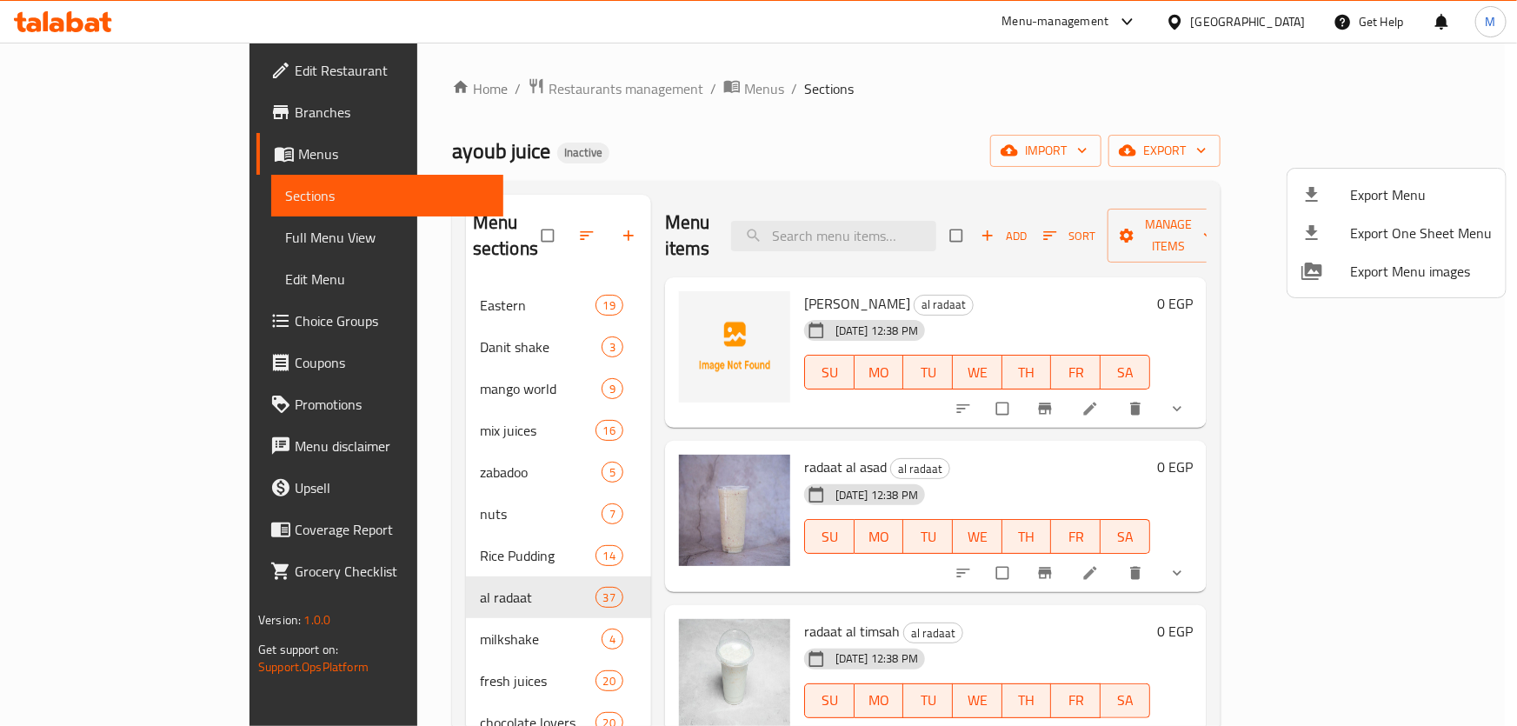
click at [790, 150] on div at bounding box center [758, 363] width 1517 height 726
